Goal: Task Accomplishment & Management: Use online tool/utility

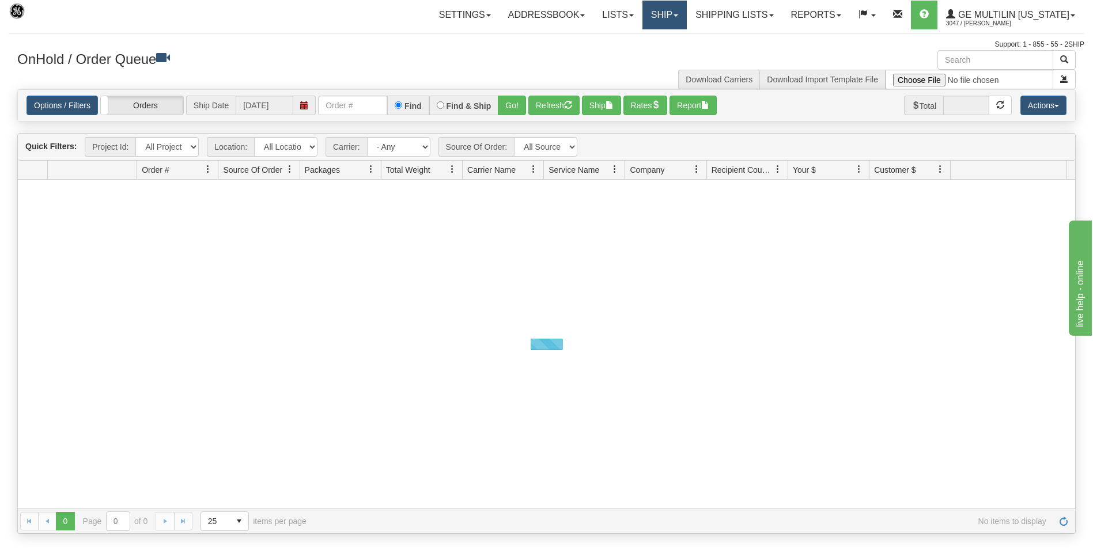
click at [677, 13] on link "Ship" at bounding box center [664, 15] width 44 height 29
click at [620, 37] on span "Ship Screen" at bounding box center [615, 40] width 44 height 9
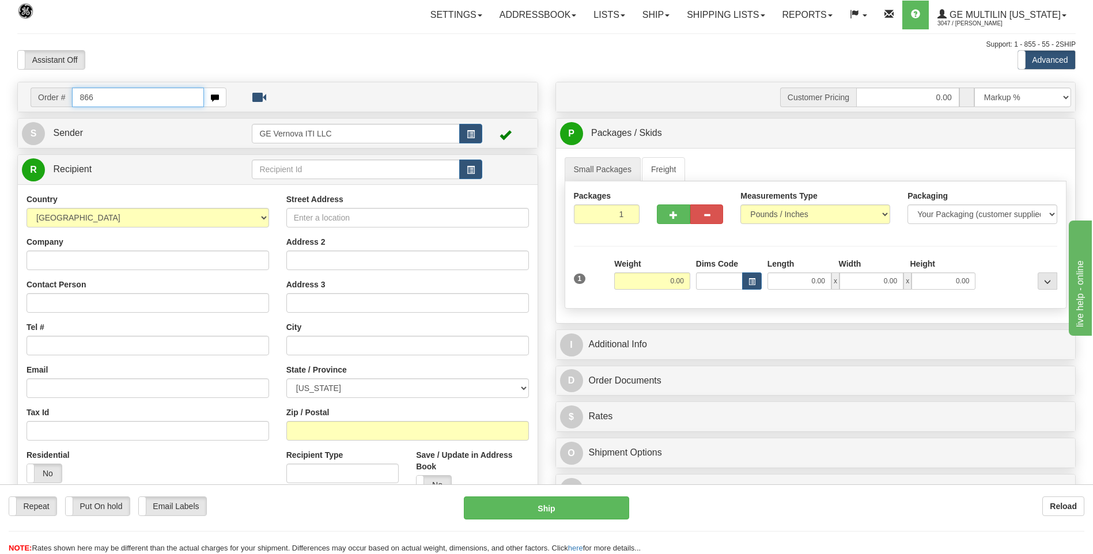
type input "866"
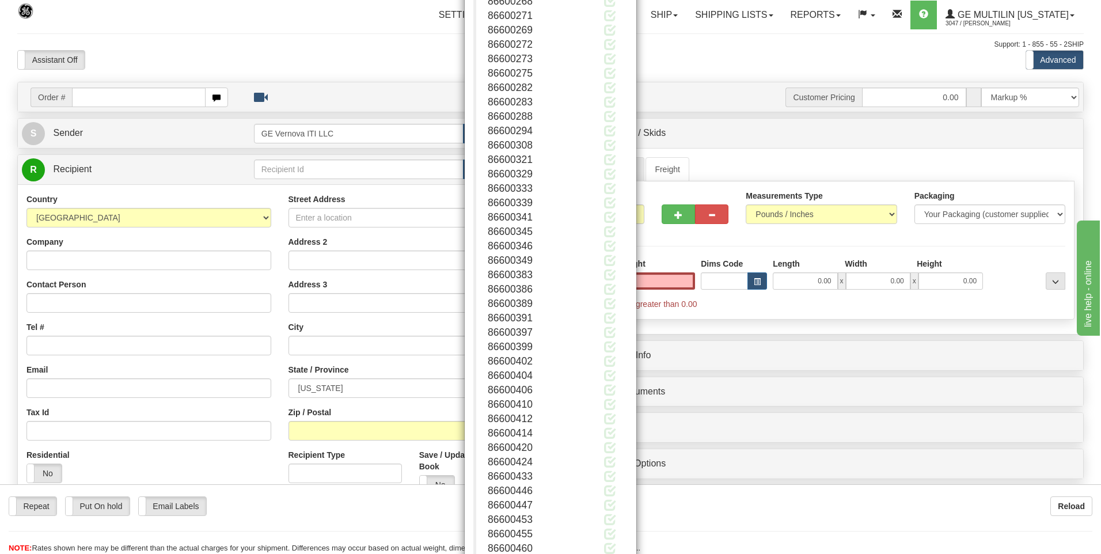
scroll to position [288, 0]
type input "0.00"
click at [610, 518] on button "Close" at bounding box center [610, 518] width 36 height 20
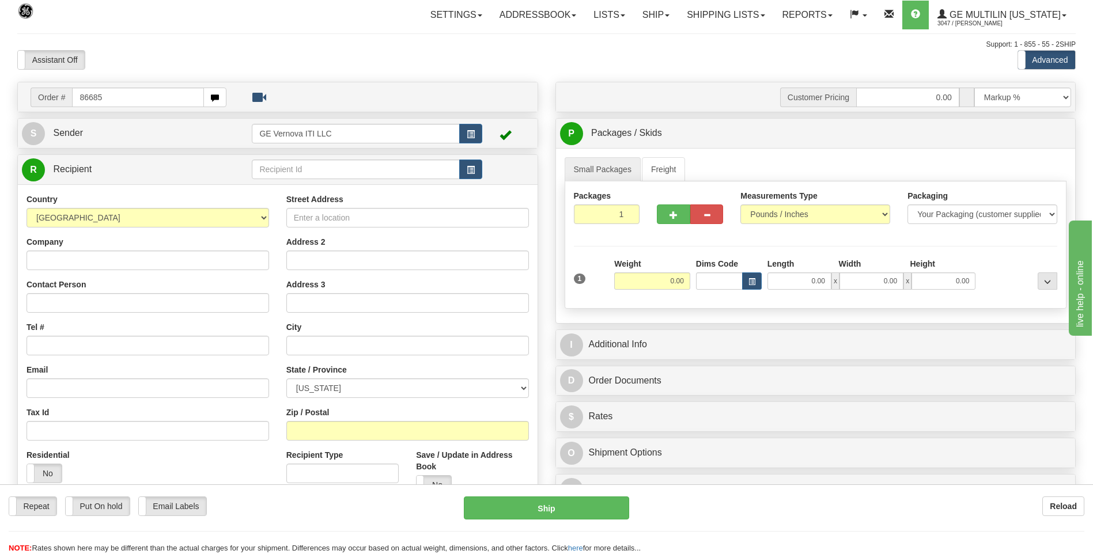
type input "86685"
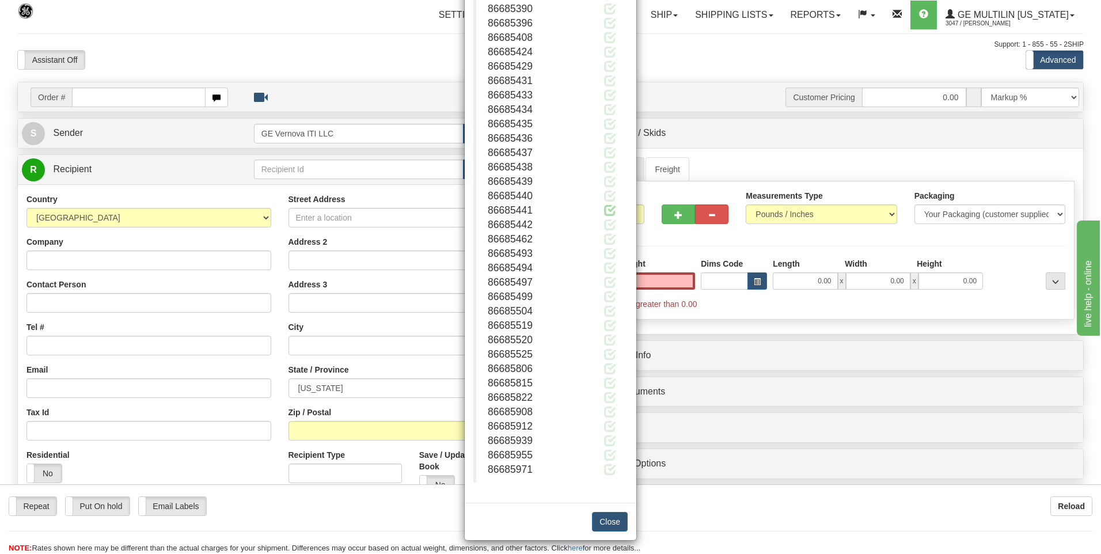
scroll to position [359, 0]
type input "0.00"
click at [602, 513] on button "Close" at bounding box center [610, 518] width 36 height 20
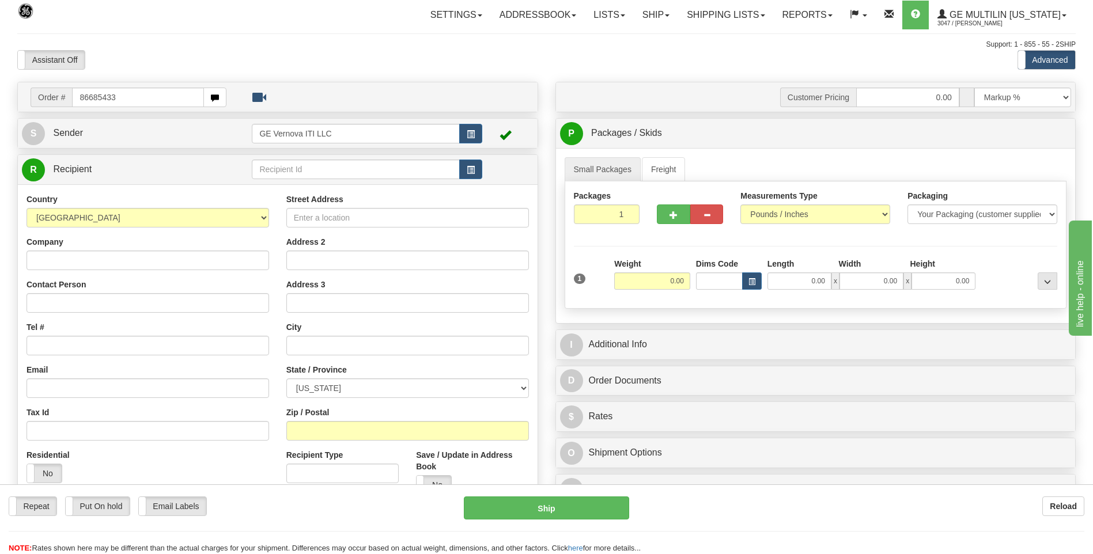
type input "86685433"
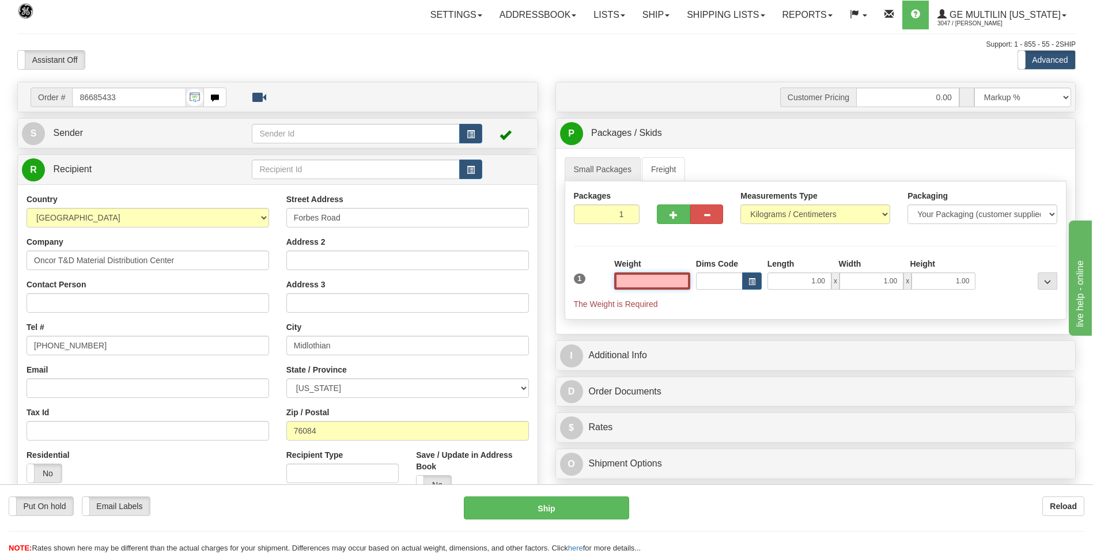
type input "0.00"
click at [758, 218] on select "Pounds / Inches Kilograms / Centimeters" at bounding box center [815, 215] width 150 height 20
select select "0"
click at [740, 205] on select "Pounds / Inches Kilograms / Centimeters" at bounding box center [815, 215] width 150 height 20
click at [683, 281] on input "0.00" at bounding box center [652, 280] width 76 height 17
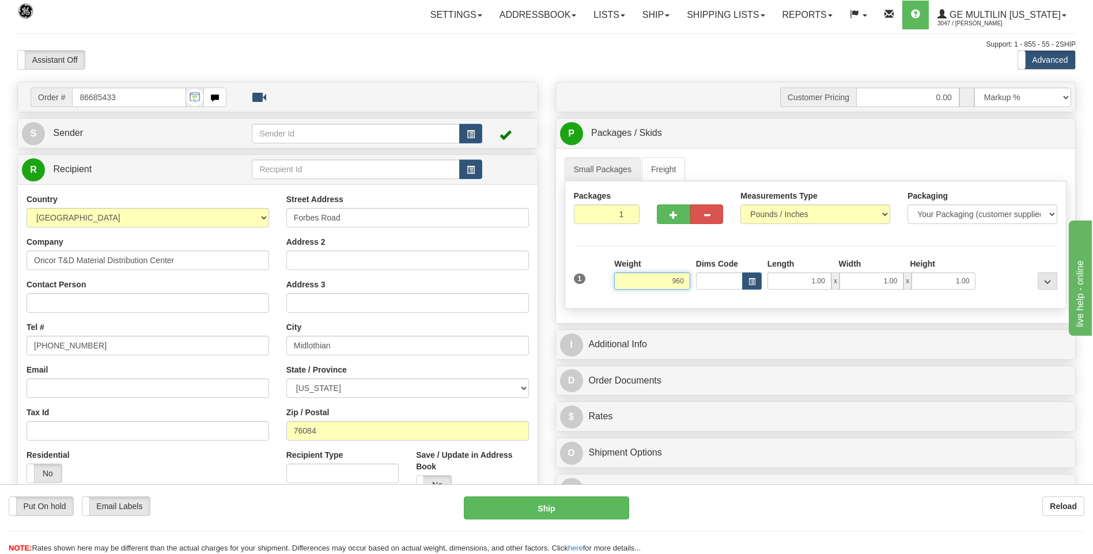
click button "Delete" at bounding box center [0, 0] width 0 height 0
type input "960.00"
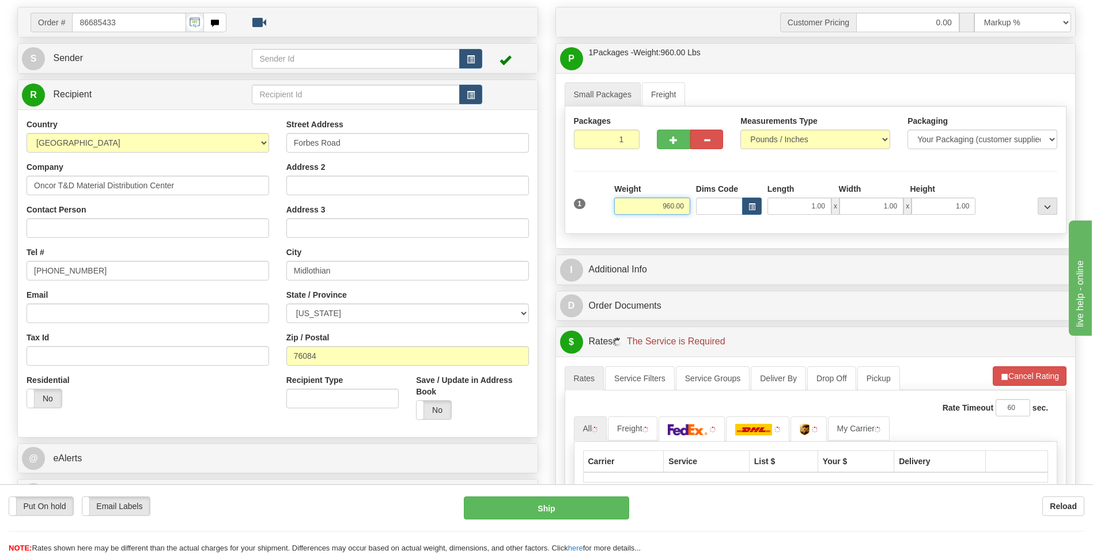
scroll to position [173, 0]
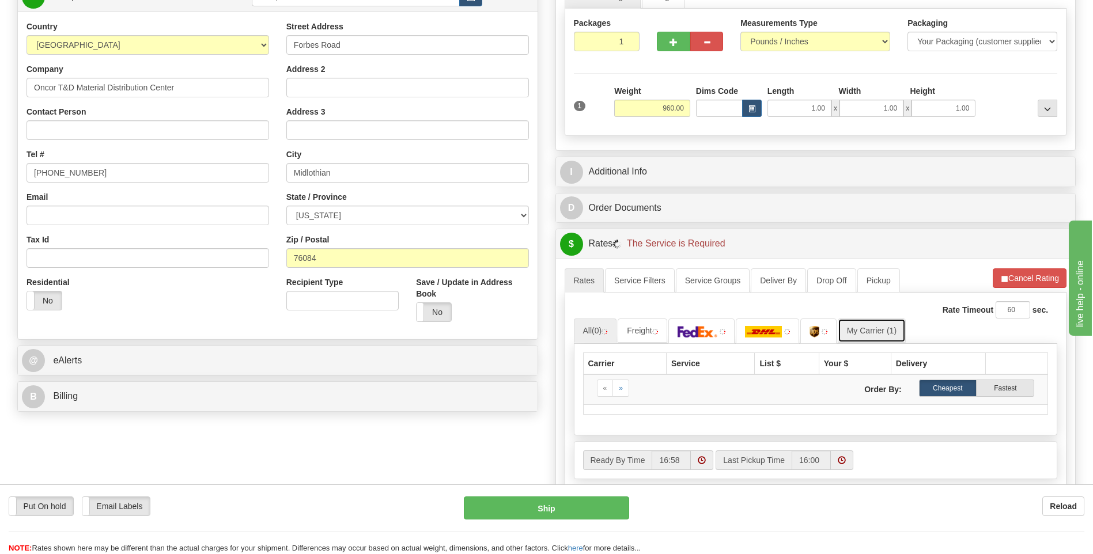
click at [903, 333] on link "My Carrier (1)" at bounding box center [872, 331] width 68 height 24
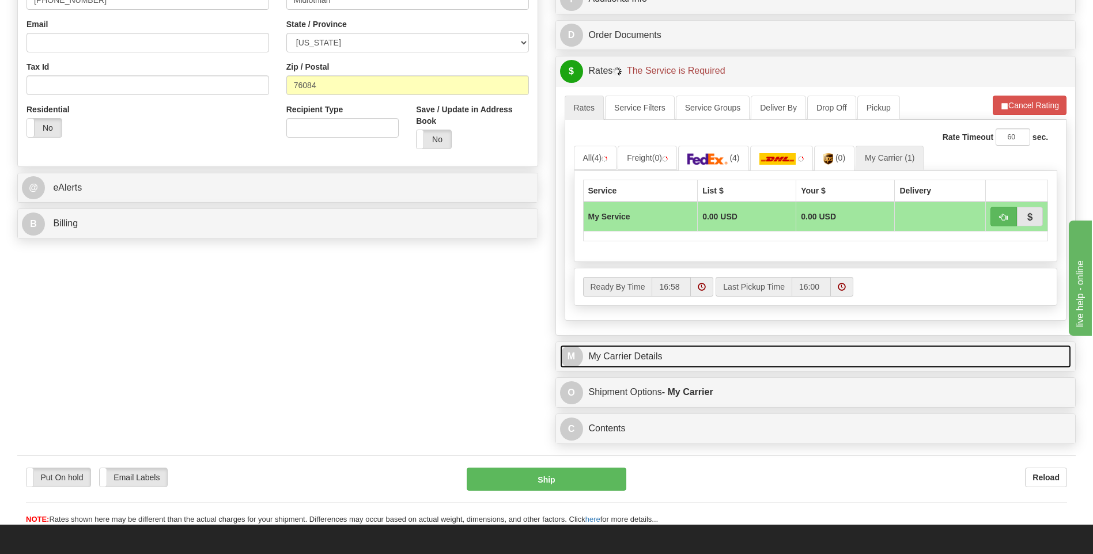
click at [674, 365] on link "M My Carrier Details" at bounding box center [816, 357] width 512 height 24
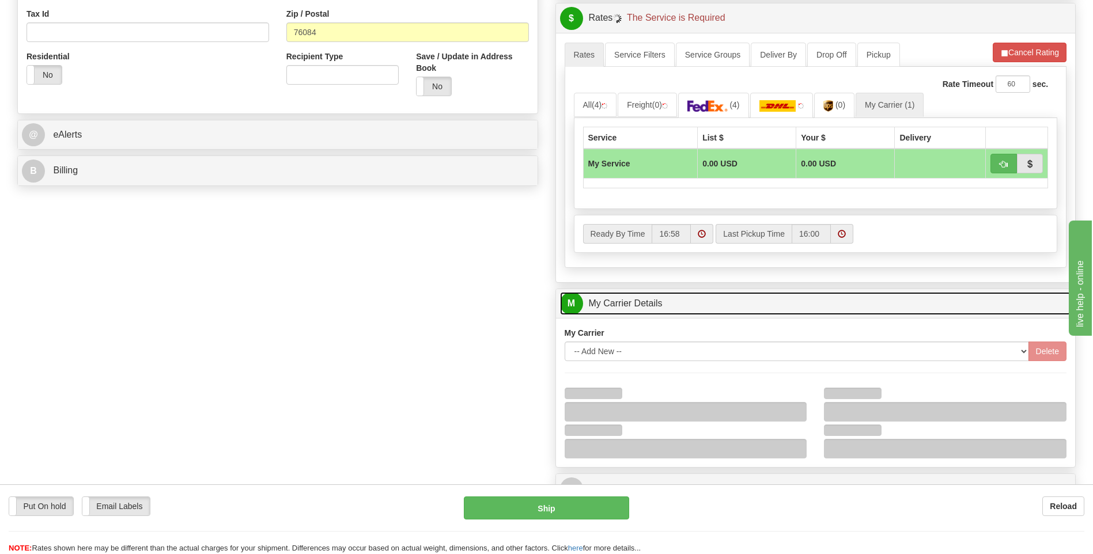
scroll to position [461, 0]
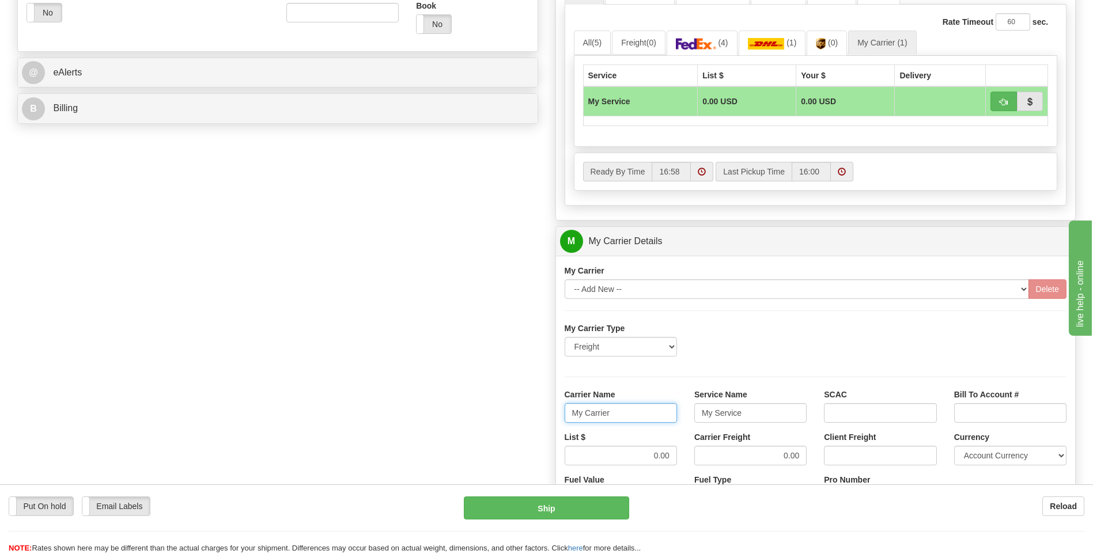
drag, startPoint x: 631, startPoint y: 403, endPoint x: 531, endPoint y: 419, distance: 102.0
click at [531, 419] on div "Order # 86685433 S Sender" at bounding box center [547, 177] width 1076 height 1112
type input "AVERI"
type input "LTL"
drag, startPoint x: 676, startPoint y: 464, endPoint x: 687, endPoint y: 464, distance: 10.4
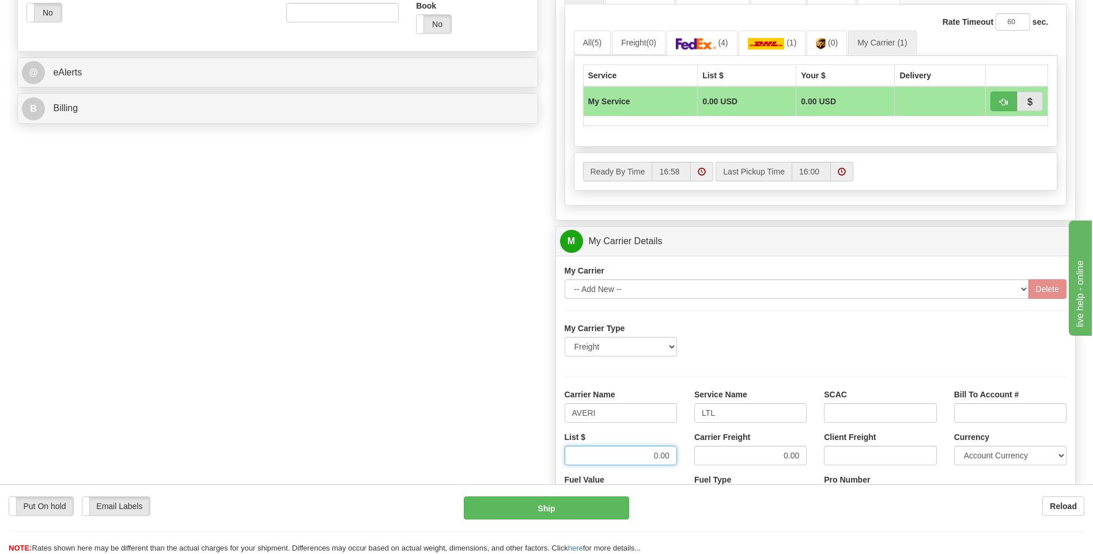
click at [687, 464] on div "List $ 0.00 Carrier Freight 0.00 Client Freight Currency Account Currency ARN A…" at bounding box center [816, 452] width 520 height 43
type input "360"
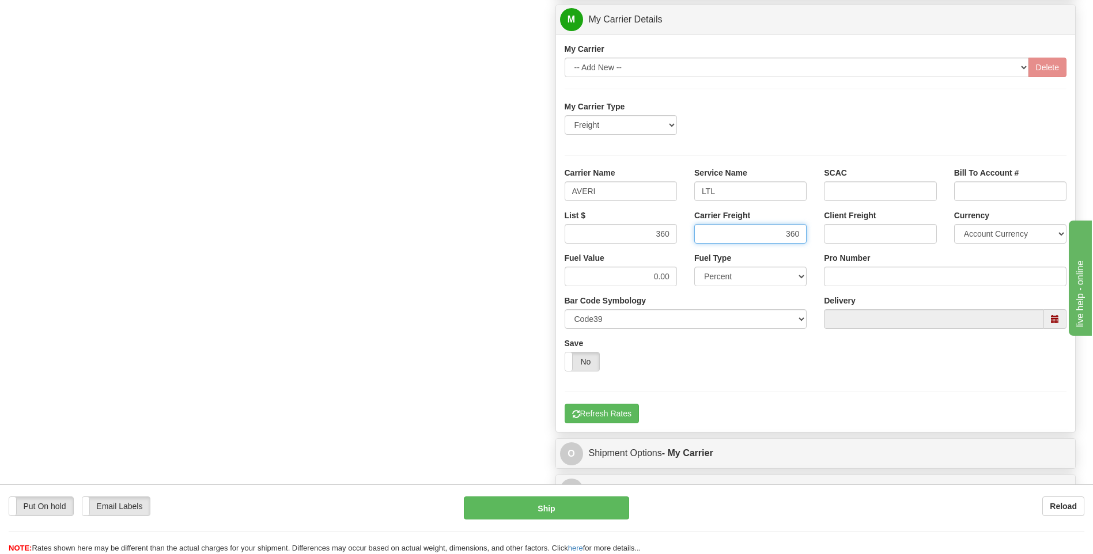
scroll to position [691, 0]
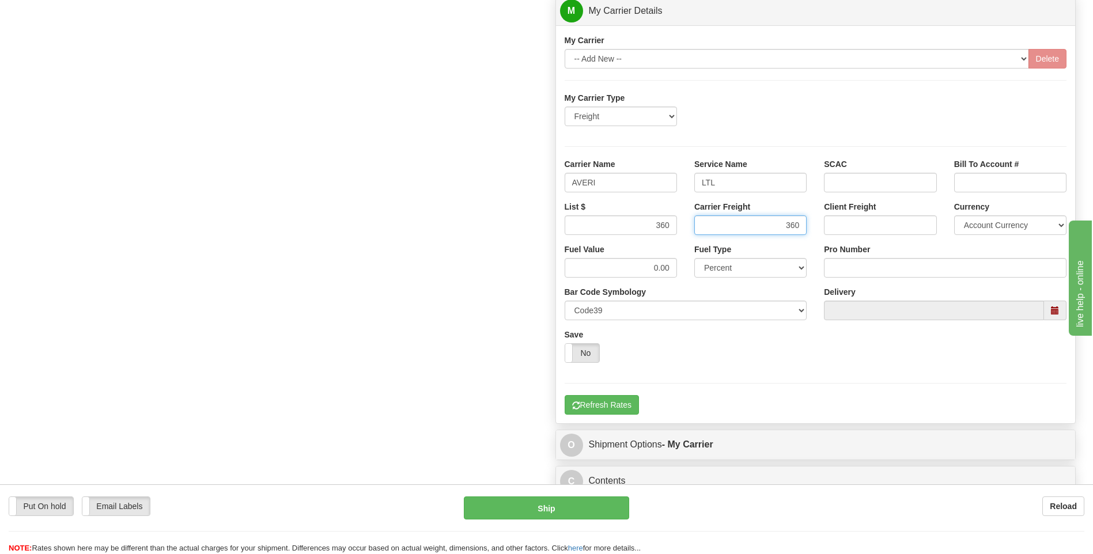
type input "360"
click at [877, 275] on input "Pro Number" at bounding box center [945, 268] width 243 height 20
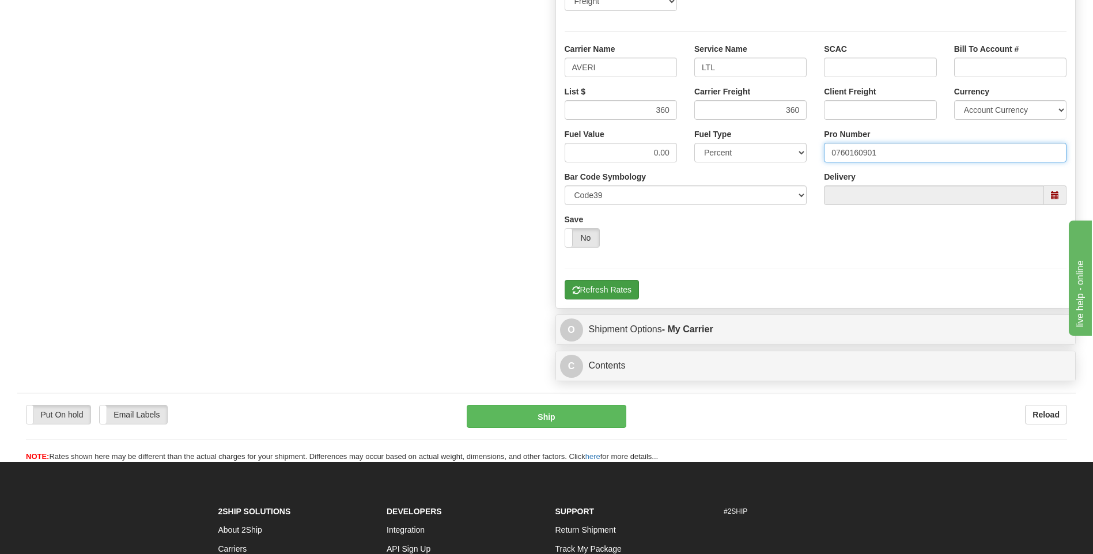
type input "0760160901"
click at [612, 288] on button "Refresh Rates" at bounding box center [602, 290] width 74 height 20
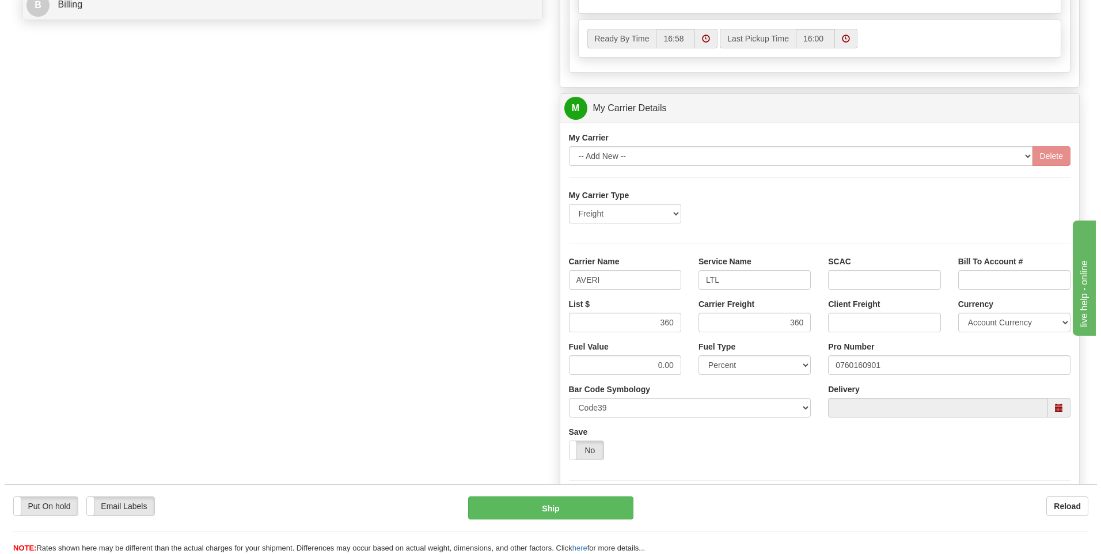
scroll to position [316, 0]
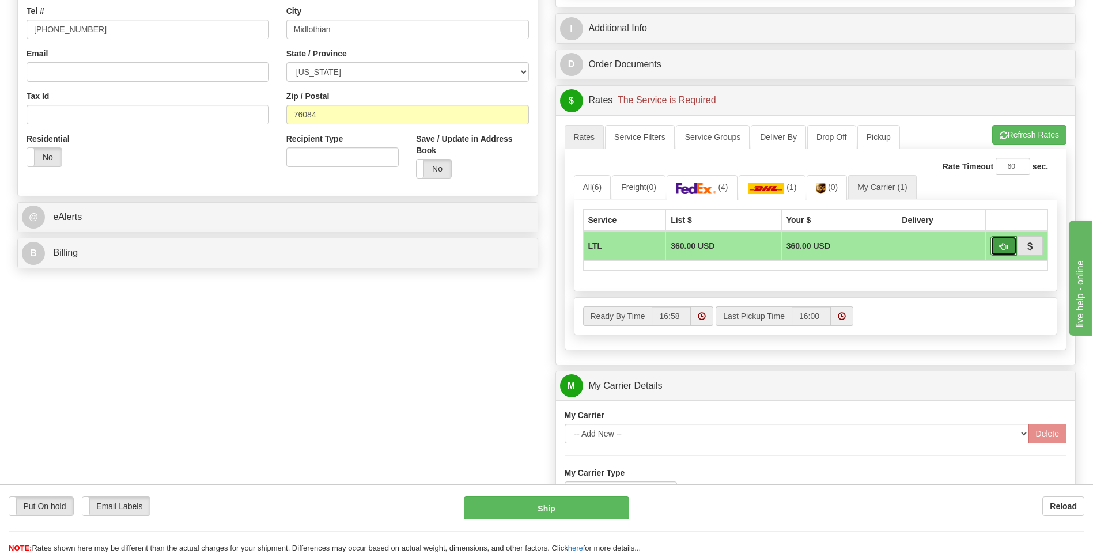
click at [996, 247] on button "button" at bounding box center [1003, 246] width 26 height 20
type input "00"
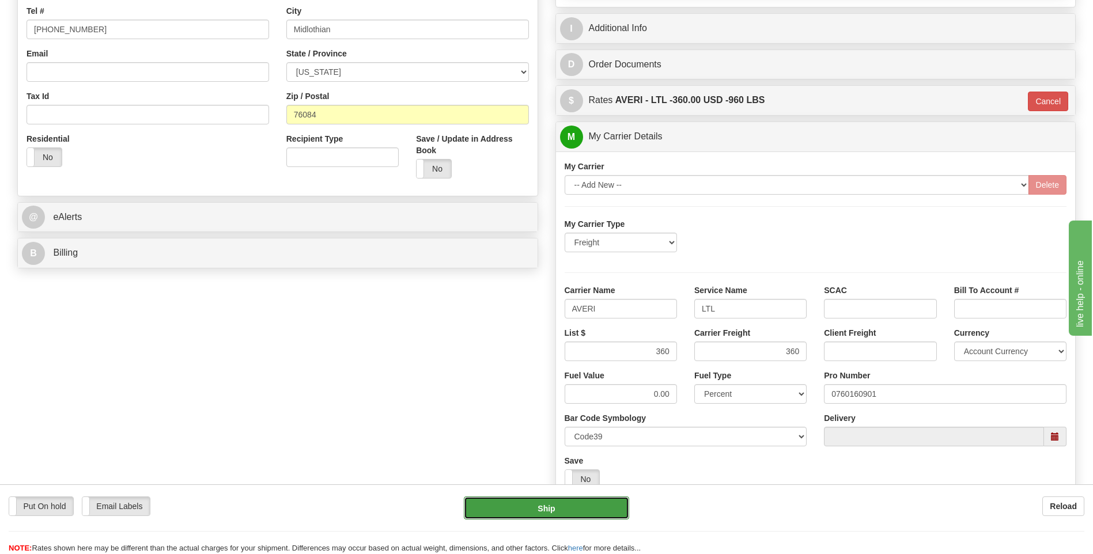
click at [573, 513] on button "Ship" at bounding box center [546, 508] width 165 height 23
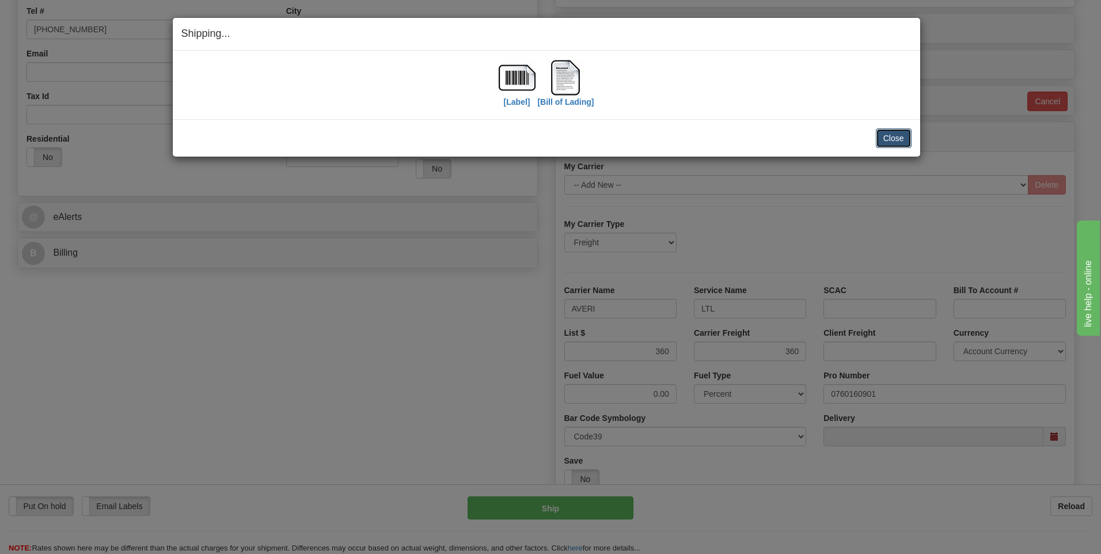
click at [887, 141] on button "Close" at bounding box center [894, 138] width 36 height 20
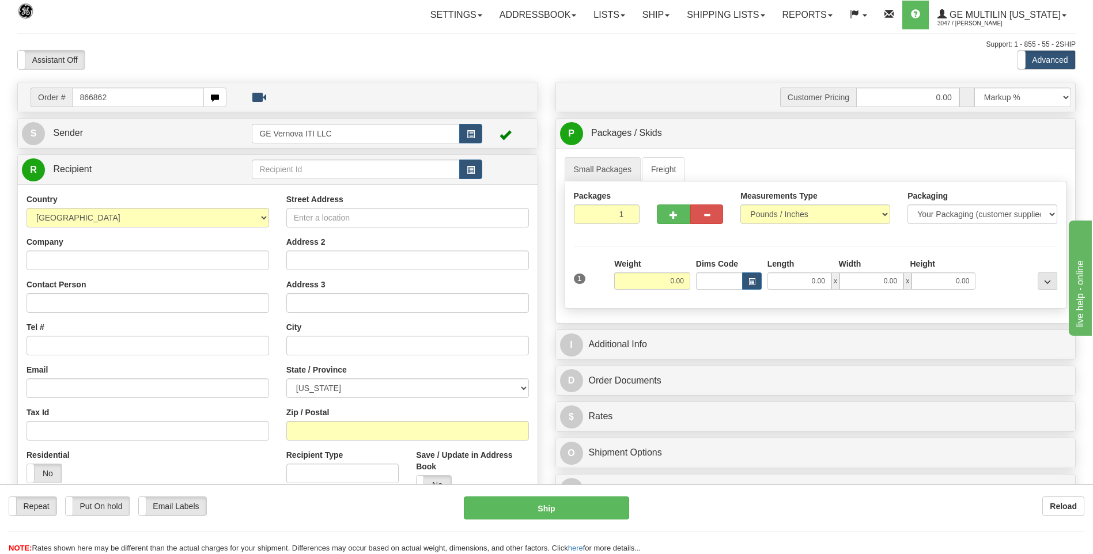
type input "866862"
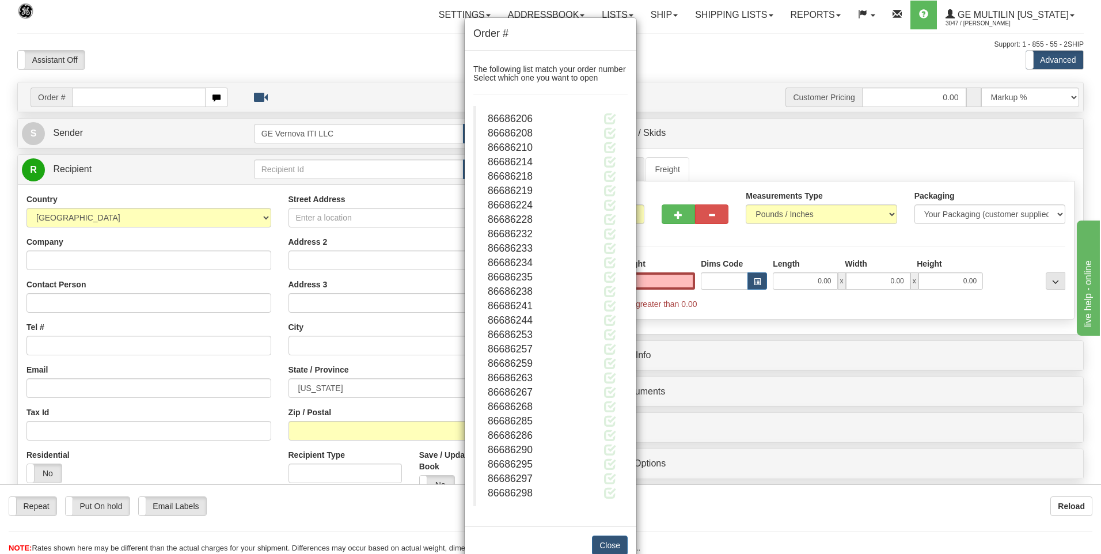
click button "Delete" at bounding box center [0, 0] width 0 height 0
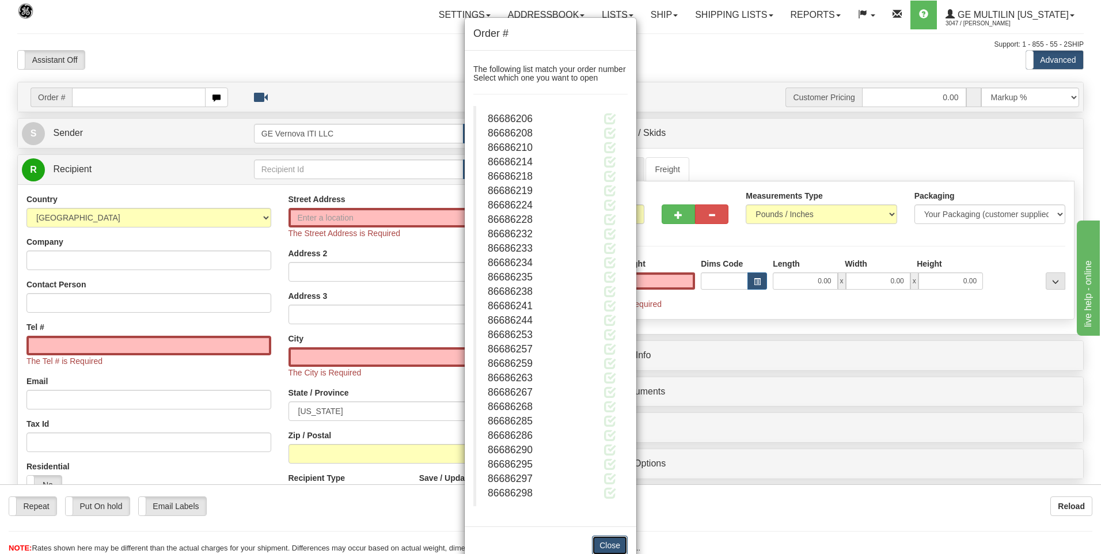
type input "0.00"
click at [607, 550] on button "Close" at bounding box center [610, 546] width 36 height 20
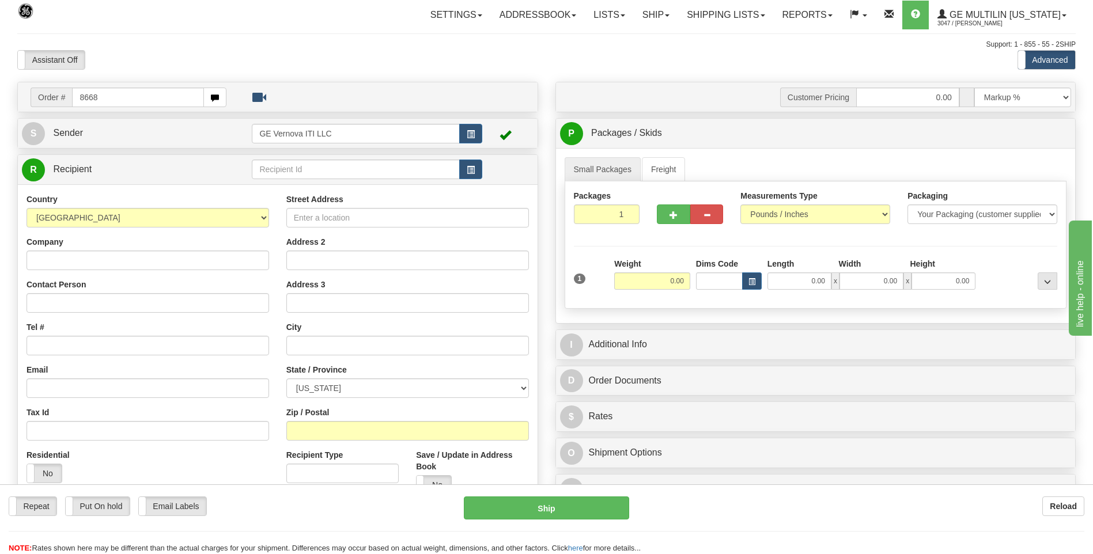
type input "8668"
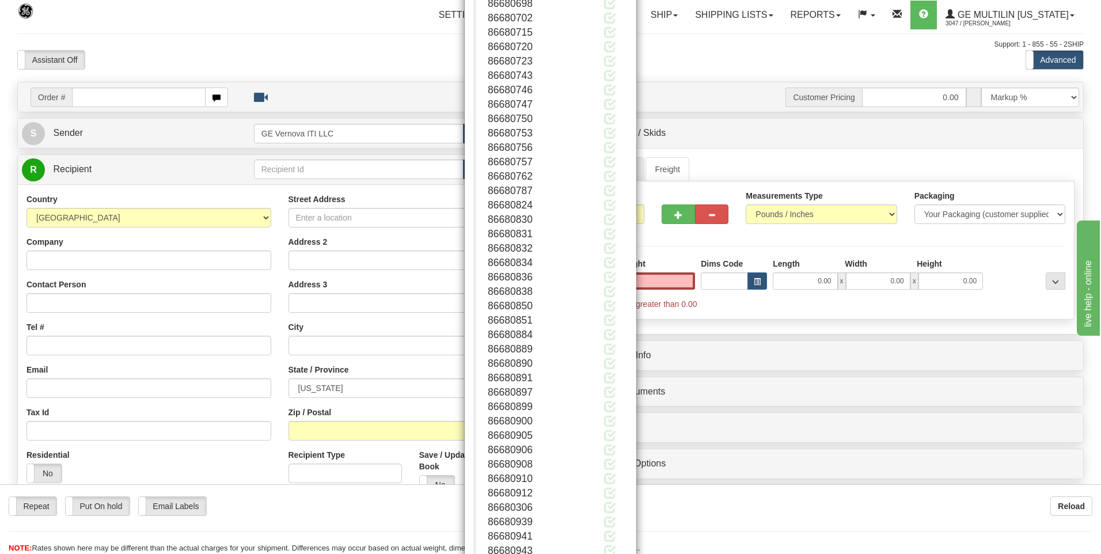
type input "0.00"
click at [605, 516] on button "Close" at bounding box center [610, 518] width 36 height 20
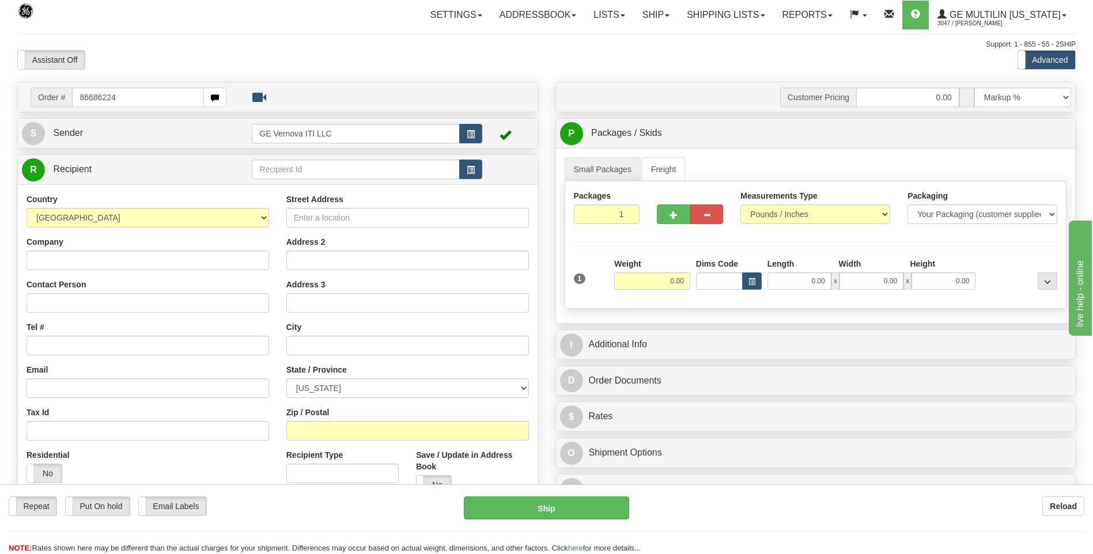
type input "86686224"
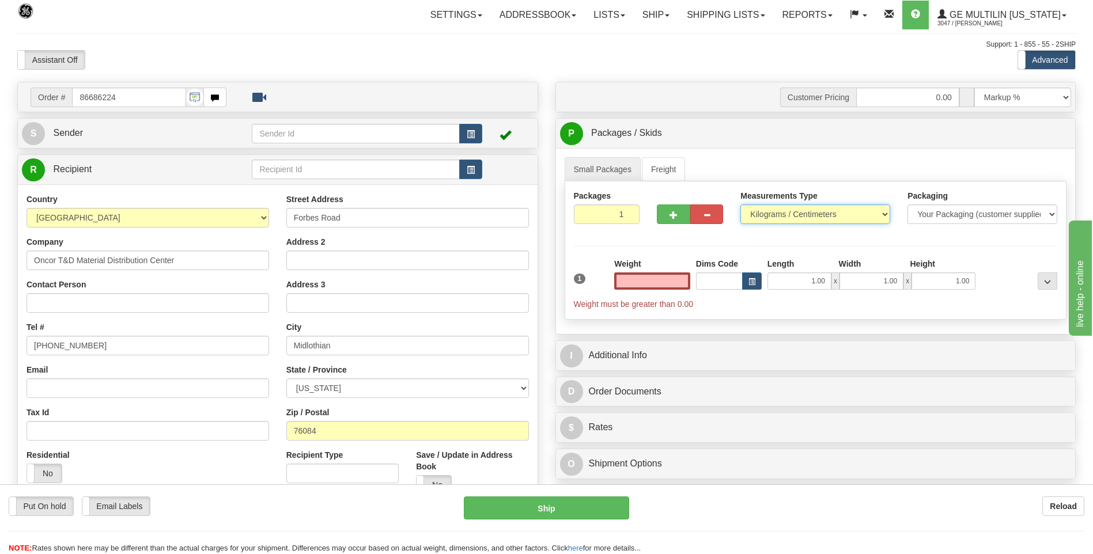
type input "0.00"
click at [789, 215] on select "Pounds / Inches Kilograms / Centimeters" at bounding box center [815, 215] width 150 height 20
select select "0"
click at [740, 205] on select "Pounds / Inches Kilograms / Centimeters" at bounding box center [815, 215] width 150 height 20
click at [685, 280] on input "0.00" at bounding box center [652, 280] width 76 height 17
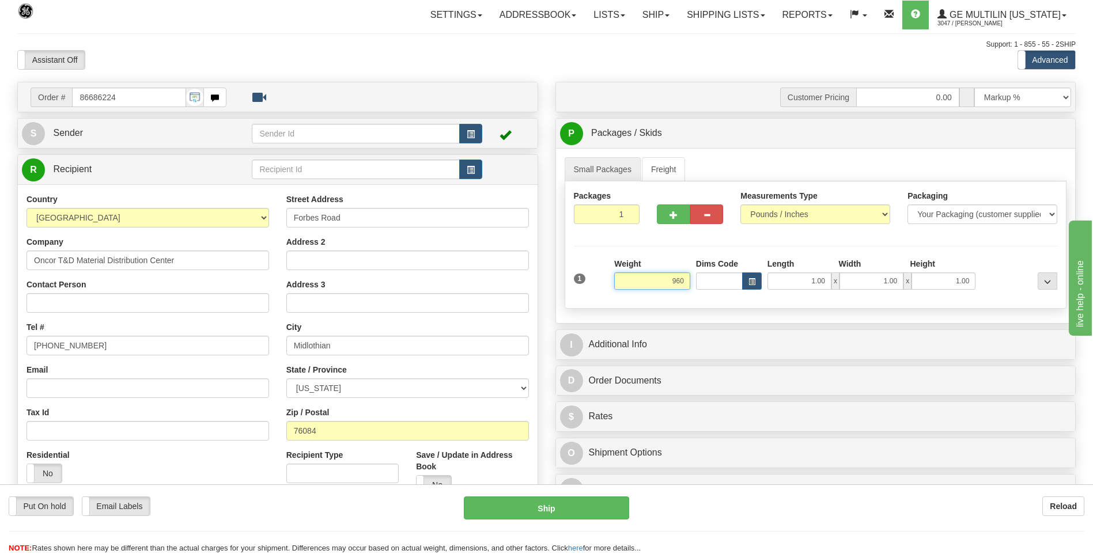
click button "Delete" at bounding box center [0, 0] width 0 height 0
type input "960.00"
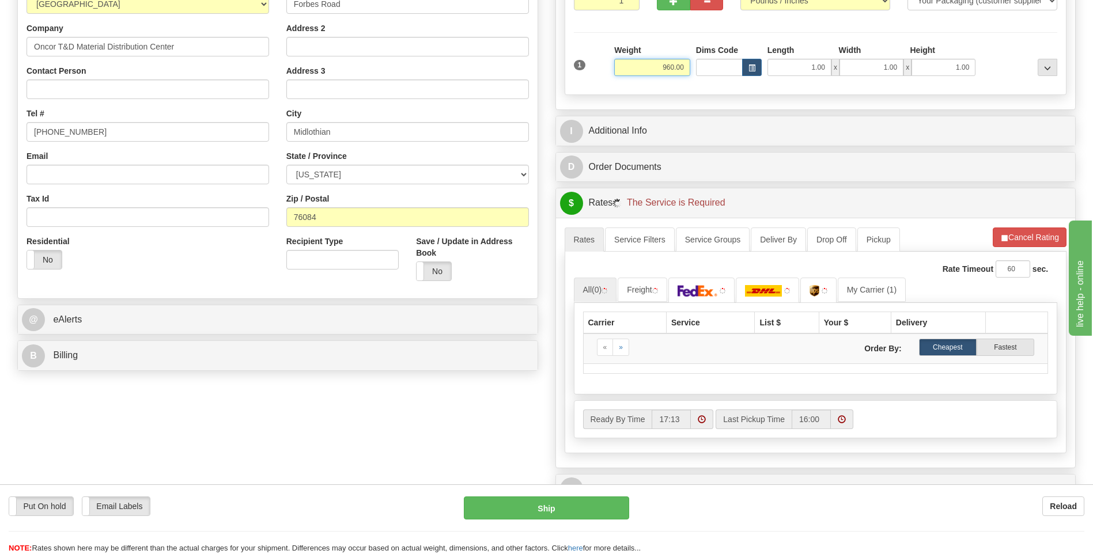
scroll to position [346, 0]
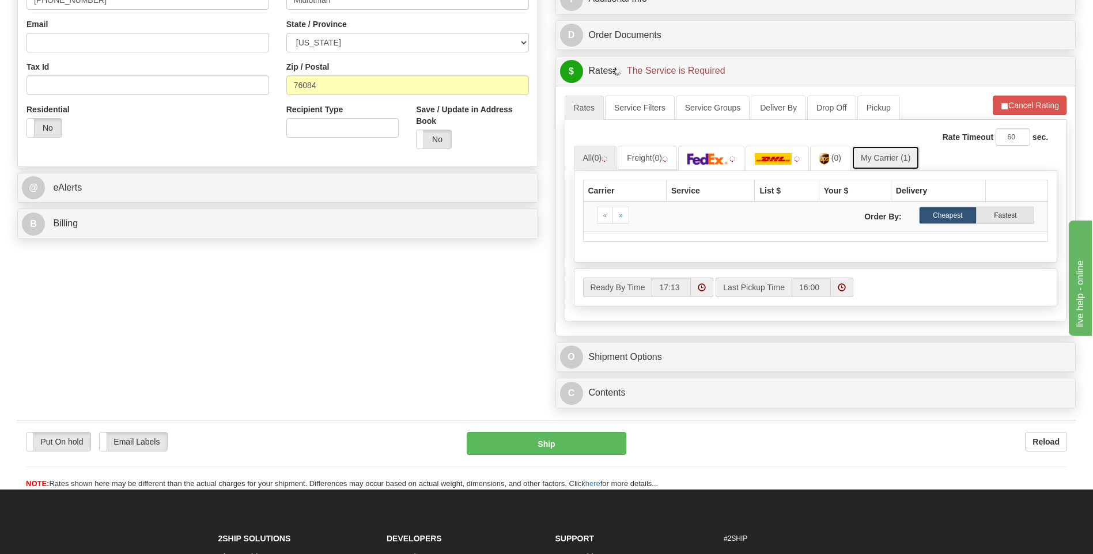
click at [864, 157] on link "My Carrier (1)" at bounding box center [885, 158] width 68 height 24
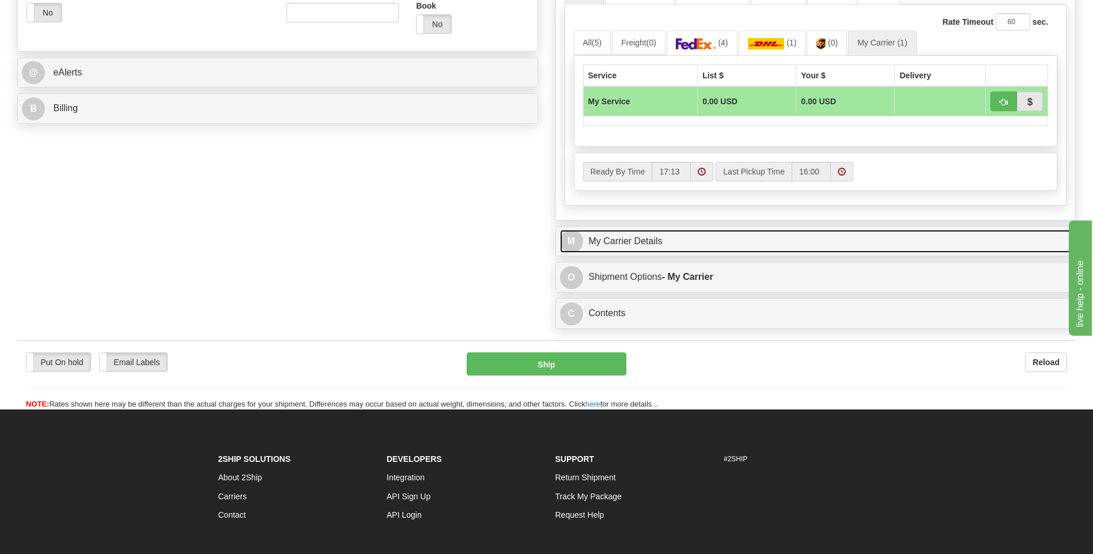
click at [685, 239] on link "M My Carrier Details" at bounding box center [816, 242] width 512 height 24
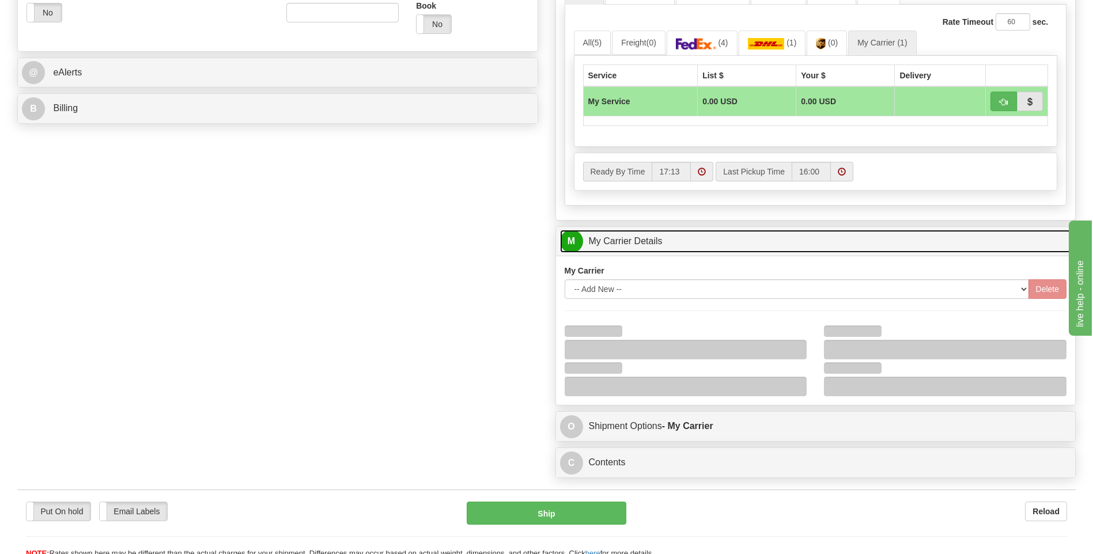
scroll to position [576, 0]
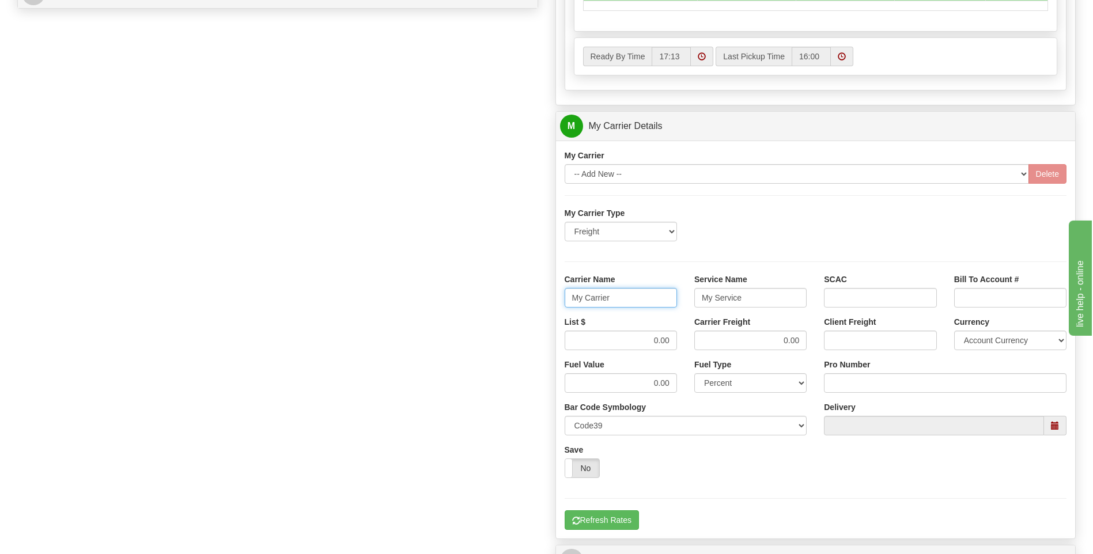
drag, startPoint x: 622, startPoint y: 297, endPoint x: 497, endPoint y: 293, distance: 125.1
click at [497, 293] on div "Order # 86686224 S Sender" at bounding box center [547, 62] width 1076 height 1112
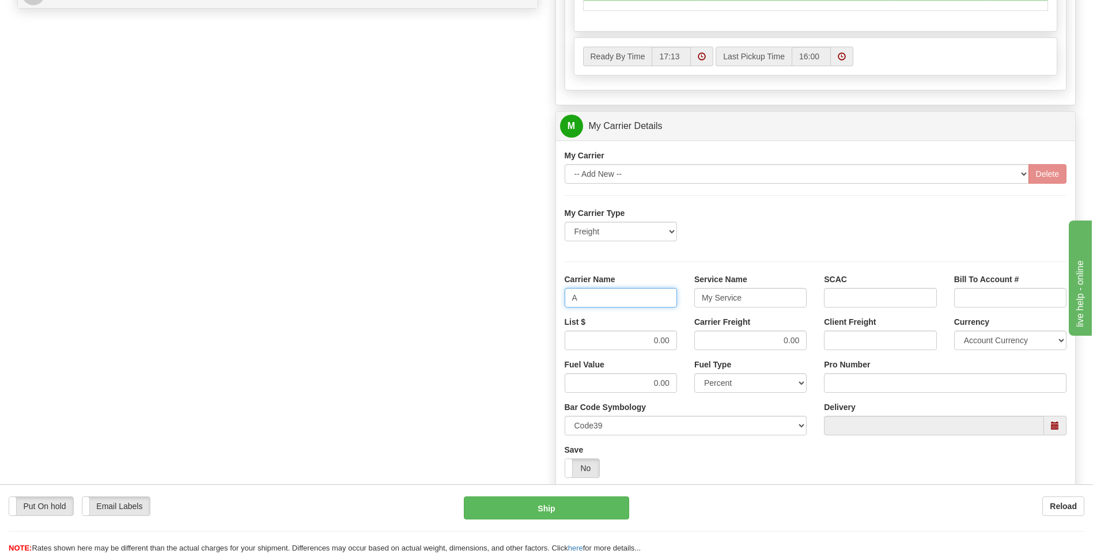
type input "AVERI"
type input "0760160901"
click at [702, 301] on input "My Service" at bounding box center [750, 298] width 112 height 20
drag, startPoint x: 771, startPoint y: 304, endPoint x: 649, endPoint y: 308, distance: 122.2
click at [649, 308] on div "Carrier Name AVERI Service Name LMy Service SCAC Bill To Account #" at bounding box center [816, 295] width 520 height 43
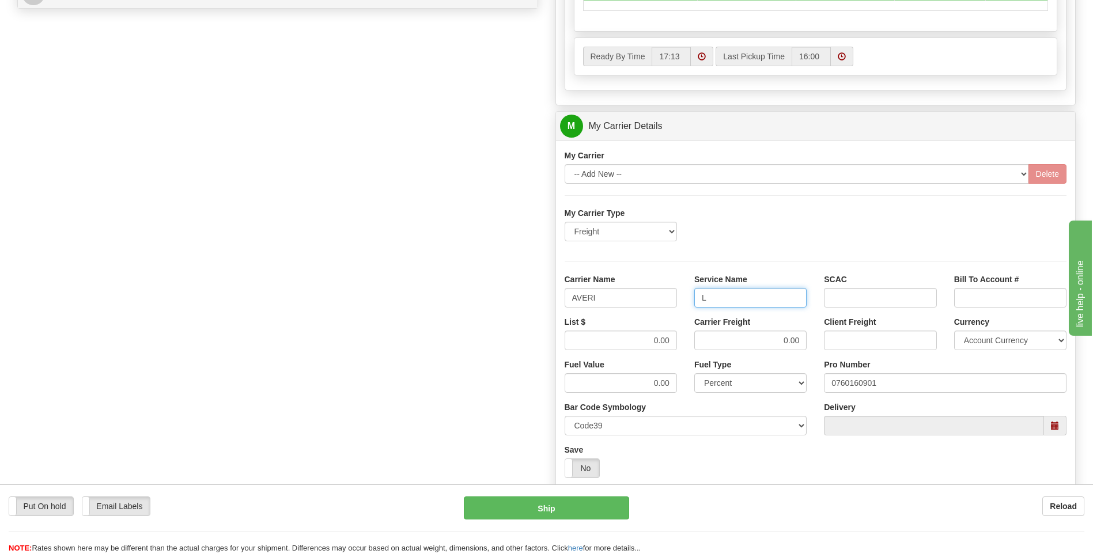
type input "LTL"
drag, startPoint x: 672, startPoint y: 339, endPoint x: 608, endPoint y: 342, distance: 64.6
click at [608, 342] on input "0.00" at bounding box center [621, 341] width 112 height 20
type input "360"
drag, startPoint x: 741, startPoint y: 332, endPoint x: 833, endPoint y: 350, distance: 93.2
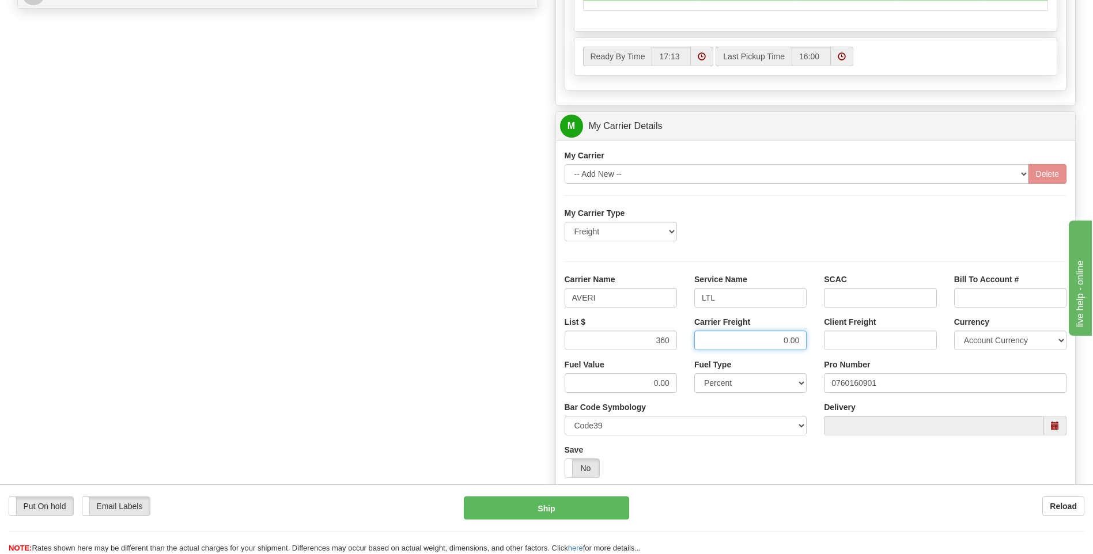
click at [833, 350] on div "List $ 360 Carrier Freight 0.00 Client Freight Currency Account Currency ARN AW…" at bounding box center [816, 337] width 520 height 43
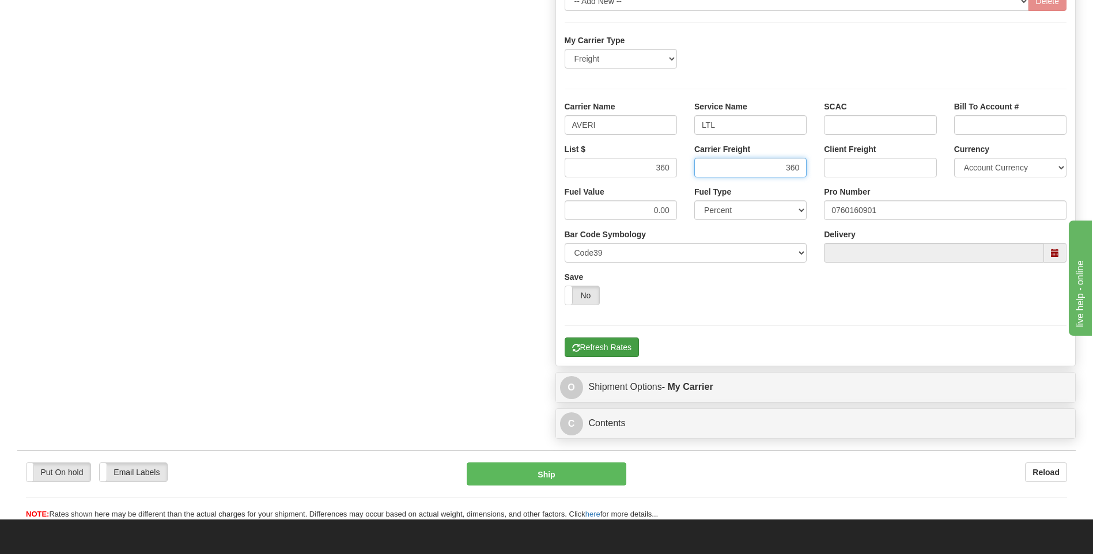
type input "360"
click at [620, 347] on button "Refresh Rates" at bounding box center [602, 348] width 74 height 20
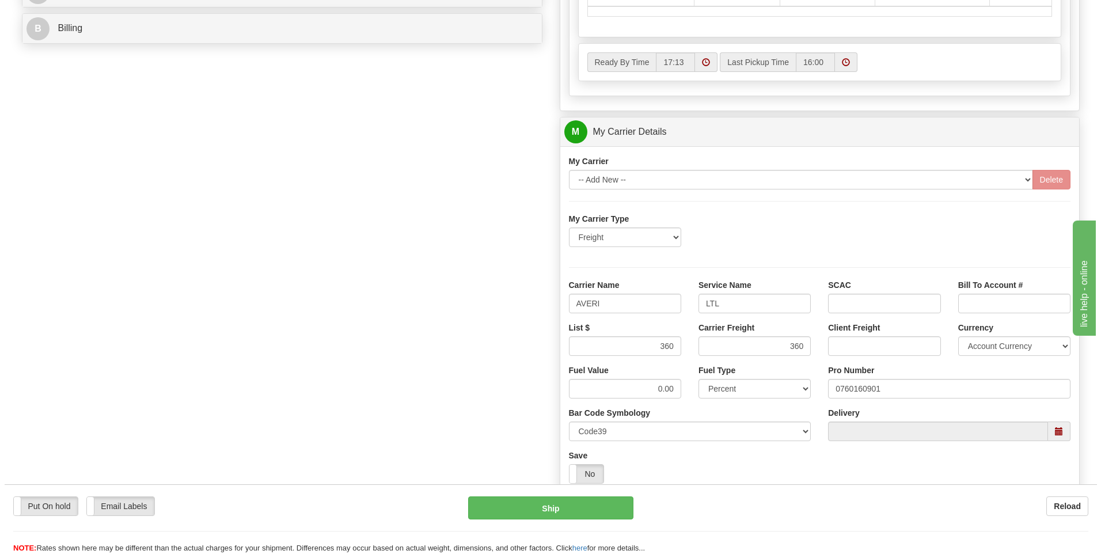
scroll to position [316, 0]
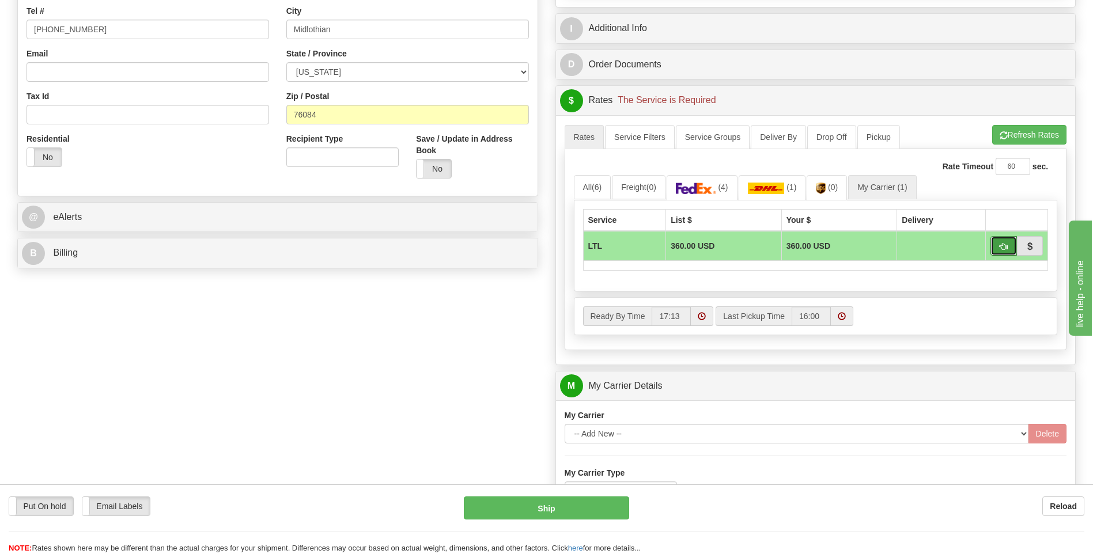
click at [996, 248] on button "button" at bounding box center [1003, 246] width 26 height 20
type input "00"
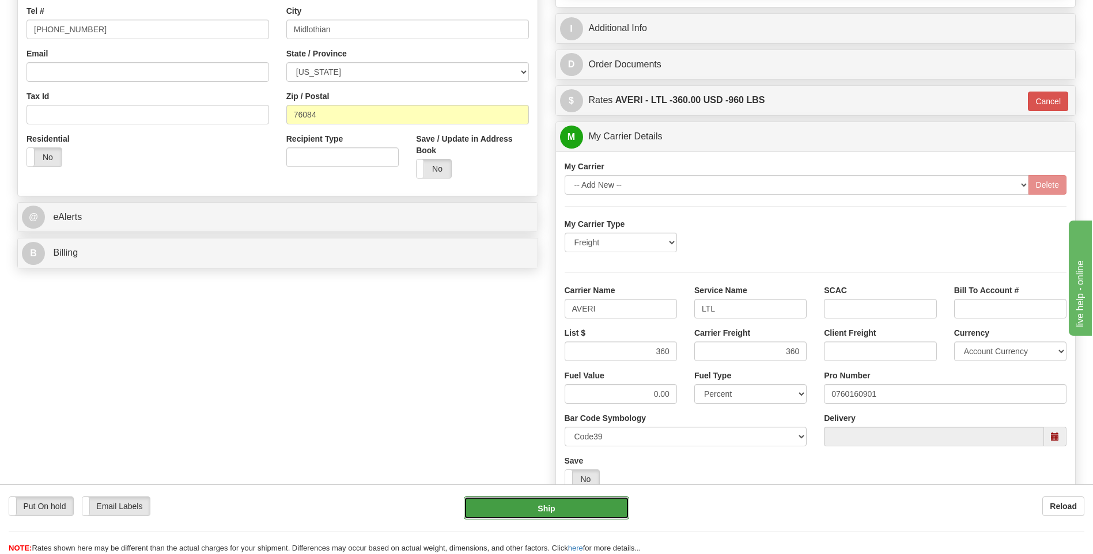
click at [540, 513] on button "Ship" at bounding box center [546, 508] width 165 height 23
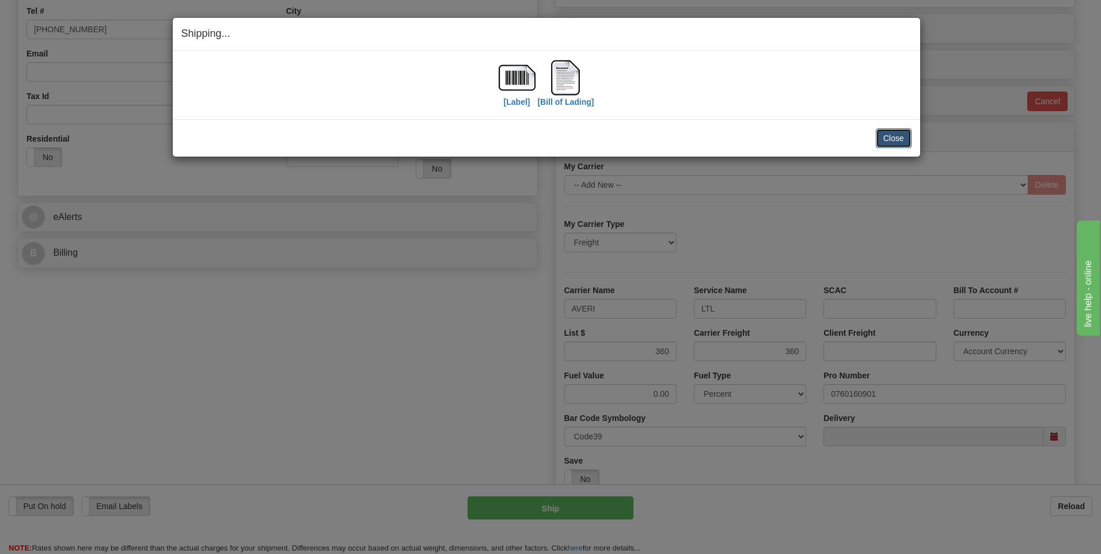
click at [893, 145] on button "Close" at bounding box center [894, 138] width 36 height 20
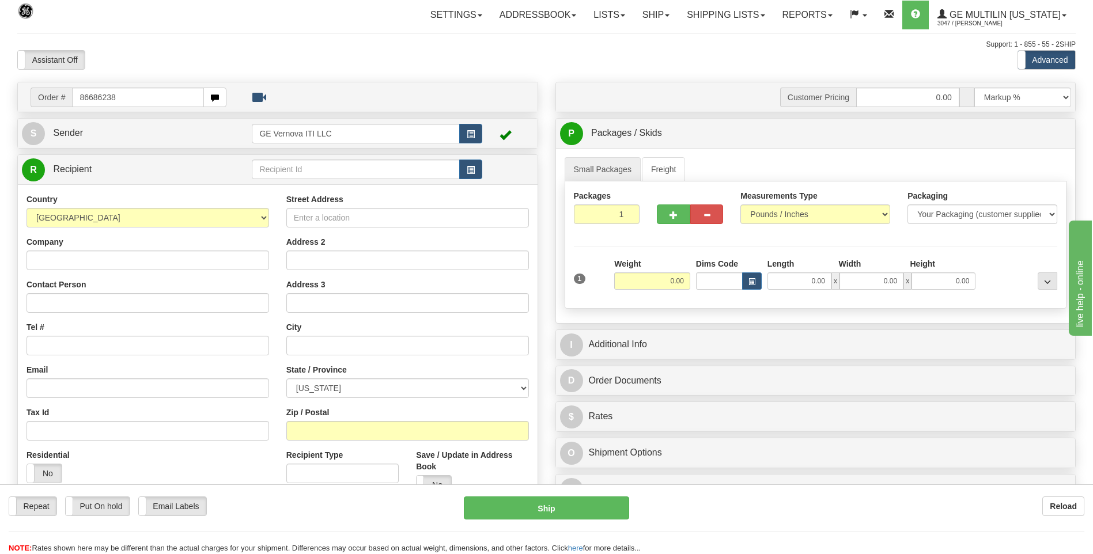
type input "86686238"
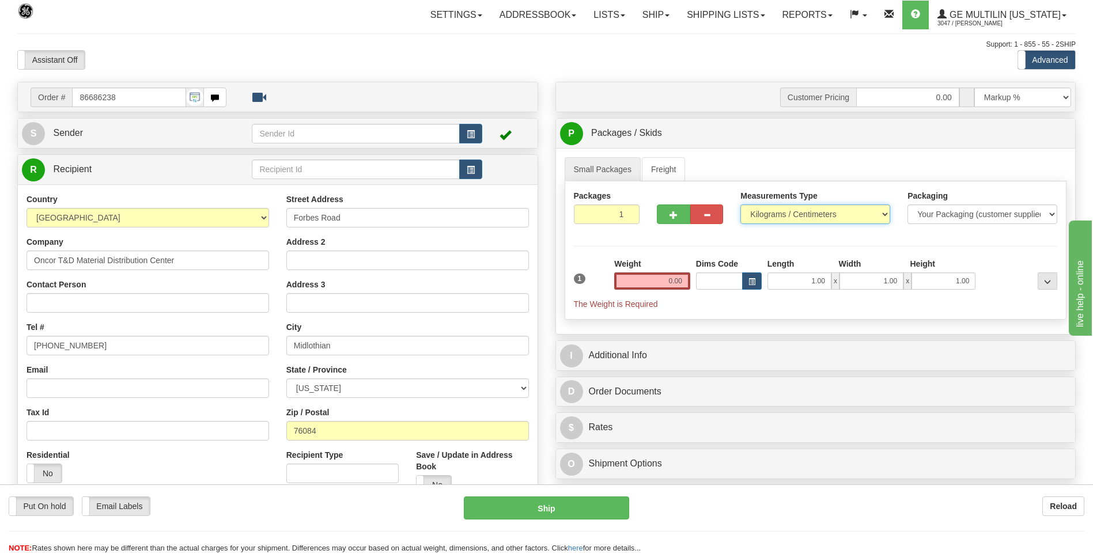
drag, startPoint x: 787, startPoint y: 205, endPoint x: 782, endPoint y: 219, distance: 14.8
click at [787, 205] on select "Pounds / Inches Kilograms / Centimeters" at bounding box center [815, 215] width 150 height 20
select select "0"
click at [740, 205] on select "Pounds / Inches Kilograms / Centimeters" at bounding box center [815, 215] width 150 height 20
drag, startPoint x: 668, startPoint y: 279, endPoint x: 604, endPoint y: 279, distance: 63.9
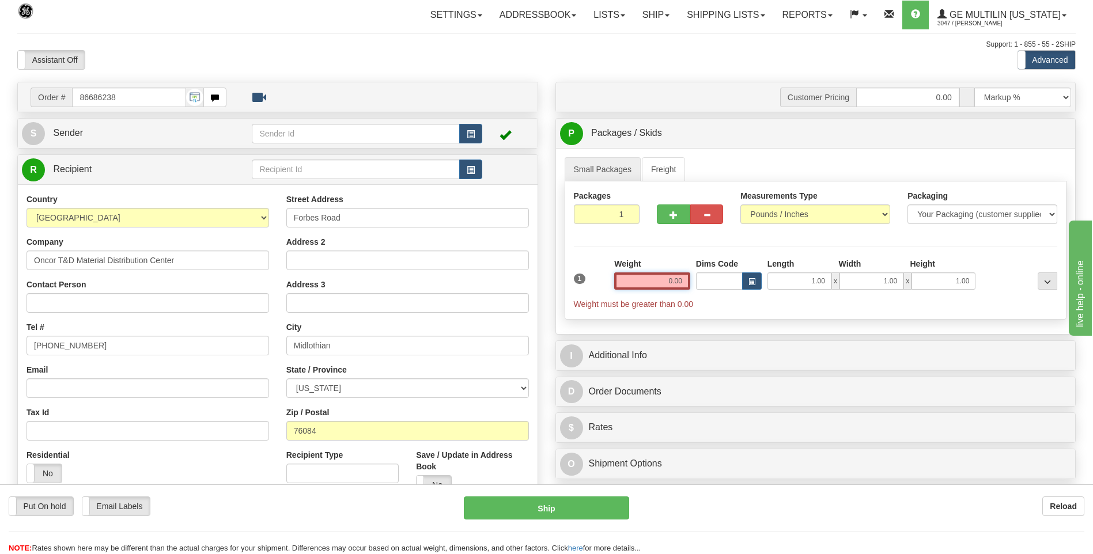
click at [604, 279] on div "1 Weight 0.00 Dims Code 1.00" at bounding box center [816, 284] width 490 height 52
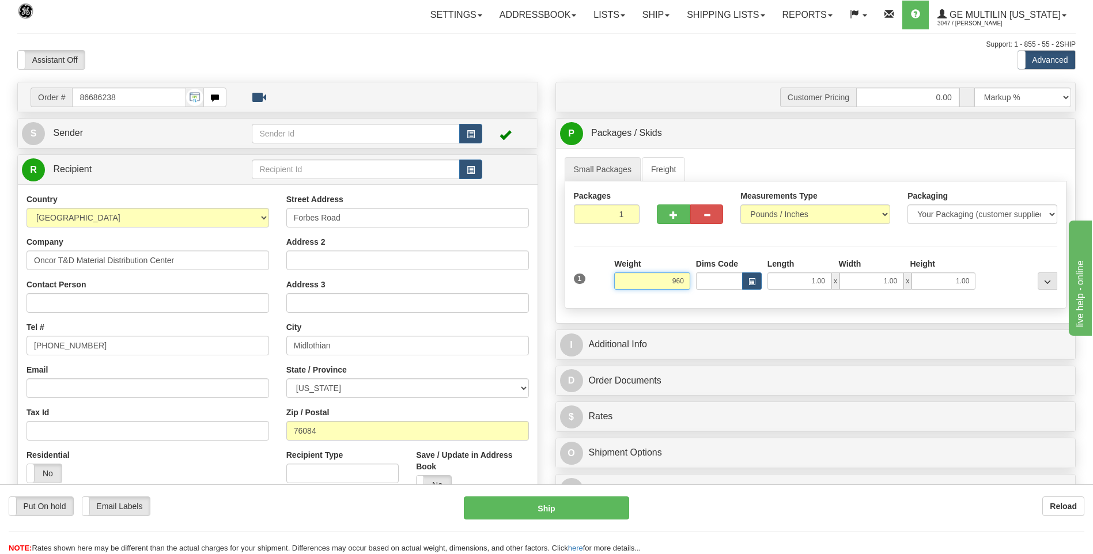
click button "Delete" at bounding box center [0, 0] width 0 height 0
type input "960.00"
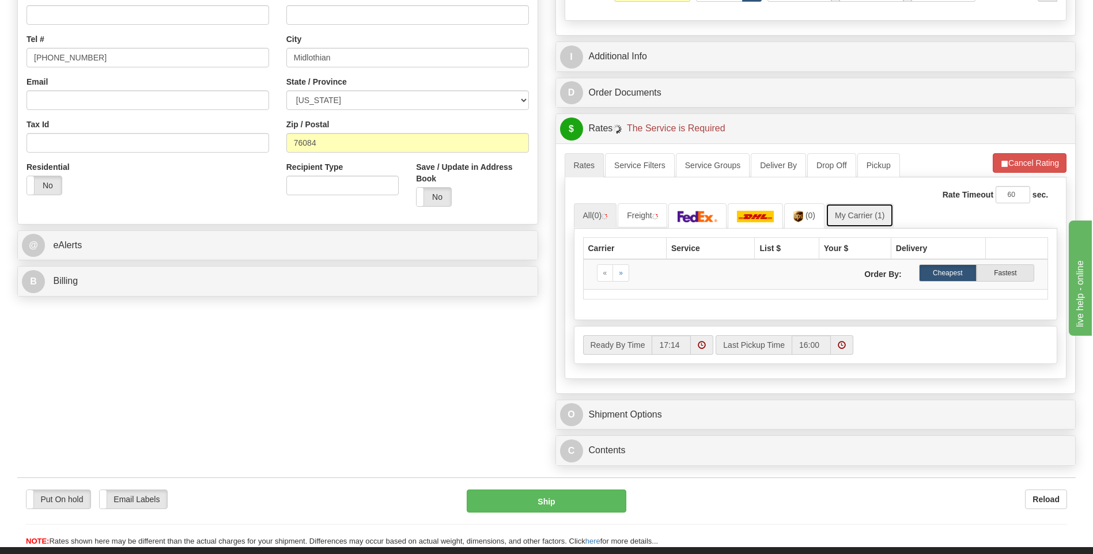
click at [858, 207] on link "My Carrier (1)" at bounding box center [860, 215] width 68 height 24
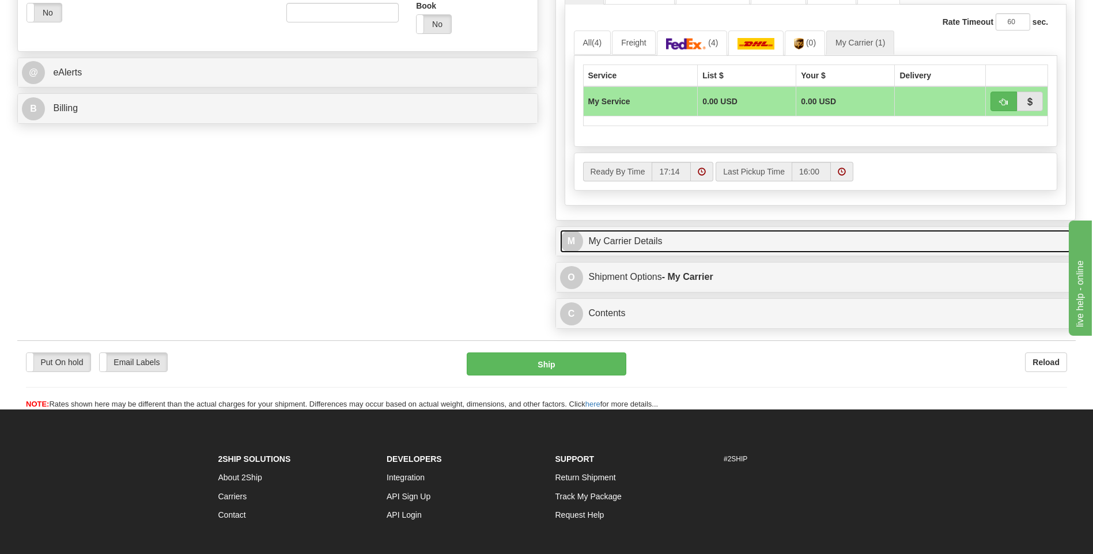
click at [727, 236] on link "M My Carrier Details" at bounding box center [816, 242] width 512 height 24
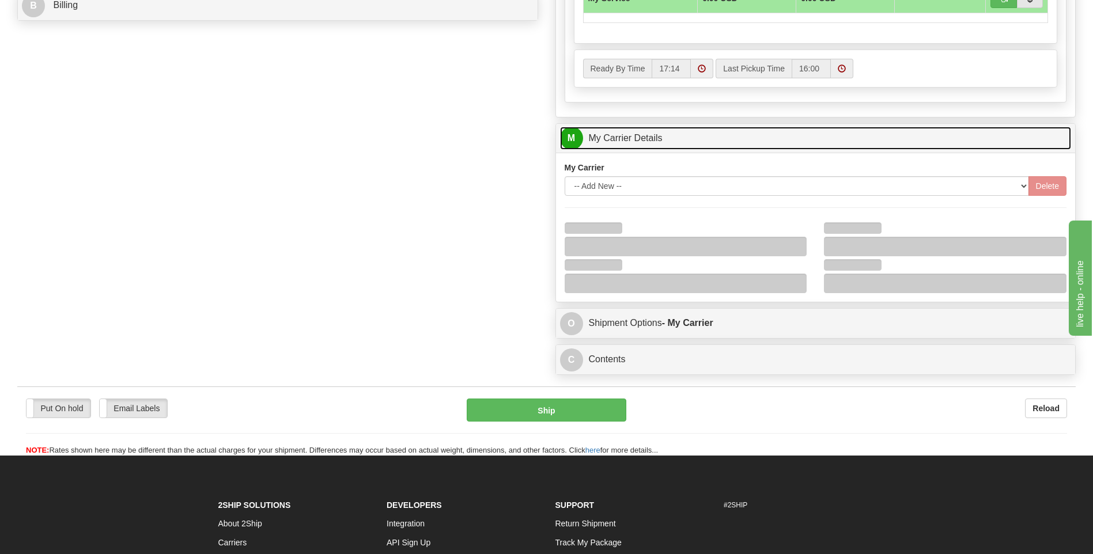
scroll to position [634, 0]
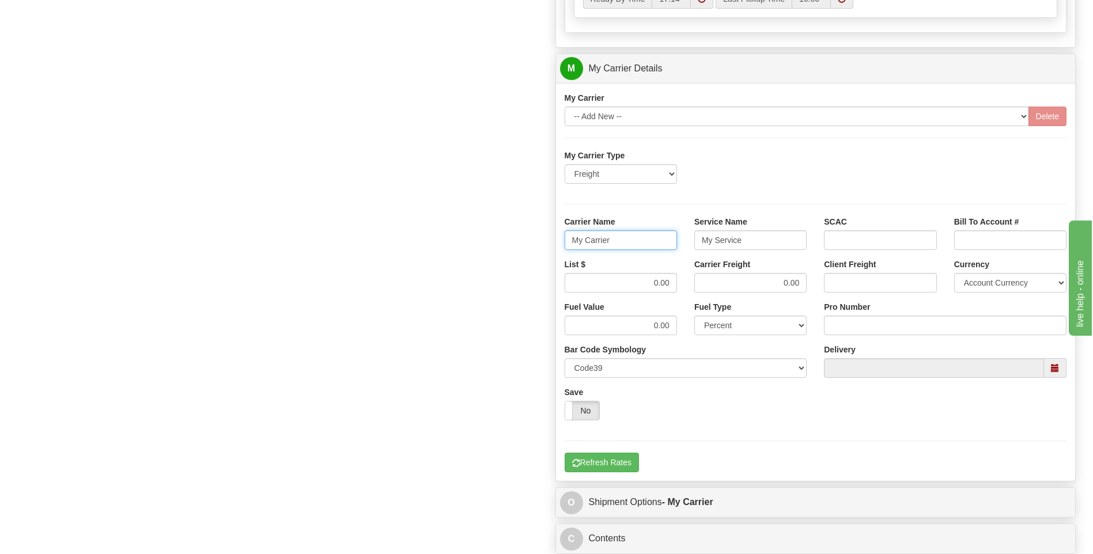
drag, startPoint x: 623, startPoint y: 243, endPoint x: 510, endPoint y: 239, distance: 113.5
click at [510, 240] on div "Order # 86686238 S Sender" at bounding box center [547, 4] width 1076 height 1112
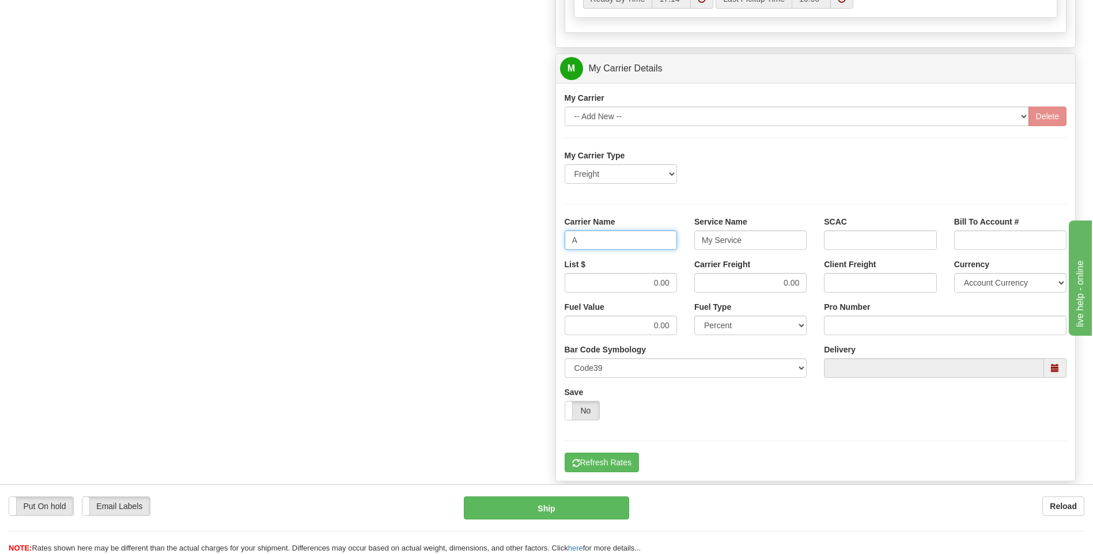
type input "AVERI"
type input "0760160901"
drag, startPoint x: 696, startPoint y: 242, endPoint x: 763, endPoint y: 237, distance: 67.0
click at [763, 237] on input "My Service" at bounding box center [750, 240] width 112 height 20
type input "LTL"
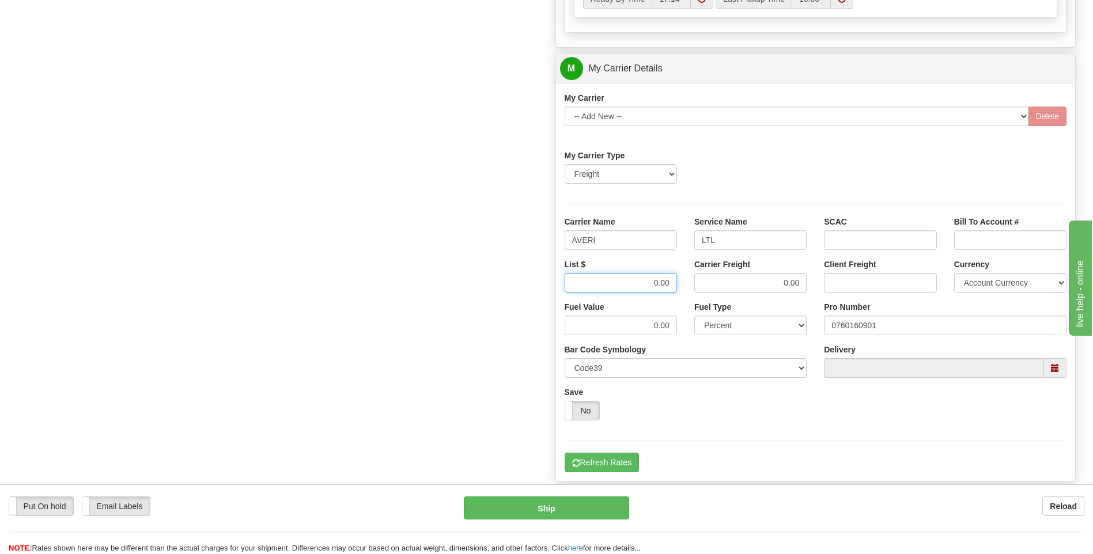
drag, startPoint x: 670, startPoint y: 279, endPoint x: 585, endPoint y: 278, distance: 85.3
click at [585, 278] on input "0.00" at bounding box center [621, 283] width 112 height 20
click button "Delete" at bounding box center [0, 0] width 0 height 0
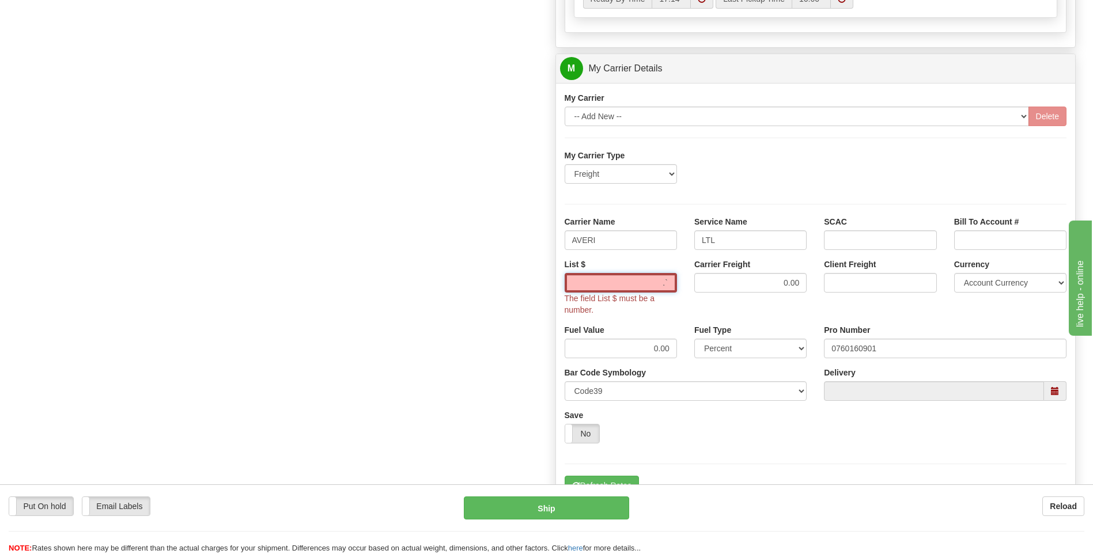
type input ".`"
type input "`"
drag, startPoint x: 662, startPoint y: 290, endPoint x: 691, endPoint y: 287, distance: 28.9
click at [689, 290] on div "List $ .` The field List $ must be a number. Carrier Freight Client Freight Cur…" at bounding box center [816, 292] width 520 height 66
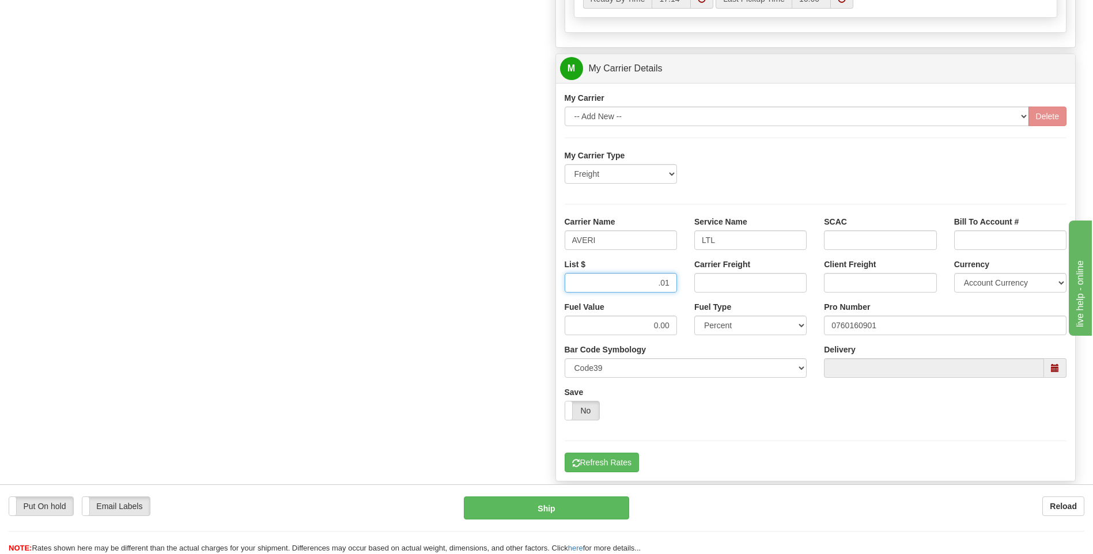
type input ".01"
click at [733, 283] on input "Carrier Freight" at bounding box center [750, 283] width 112 height 20
type input ".01"
click at [595, 463] on button "Refresh Rates" at bounding box center [602, 463] width 74 height 20
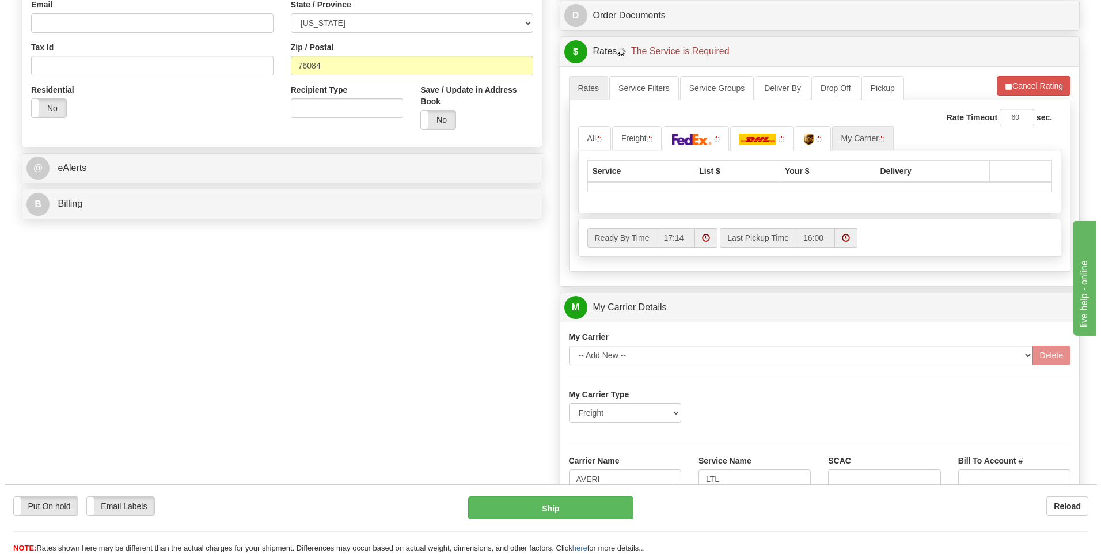
scroll to position [201, 0]
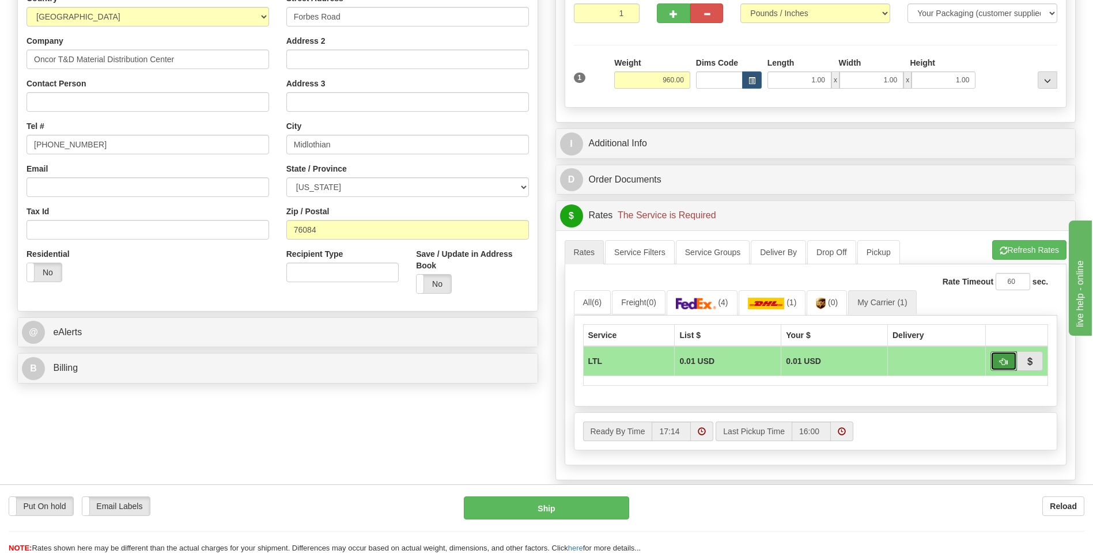
click at [1004, 360] on span "button" at bounding box center [1003, 361] width 8 height 7
type input "00"
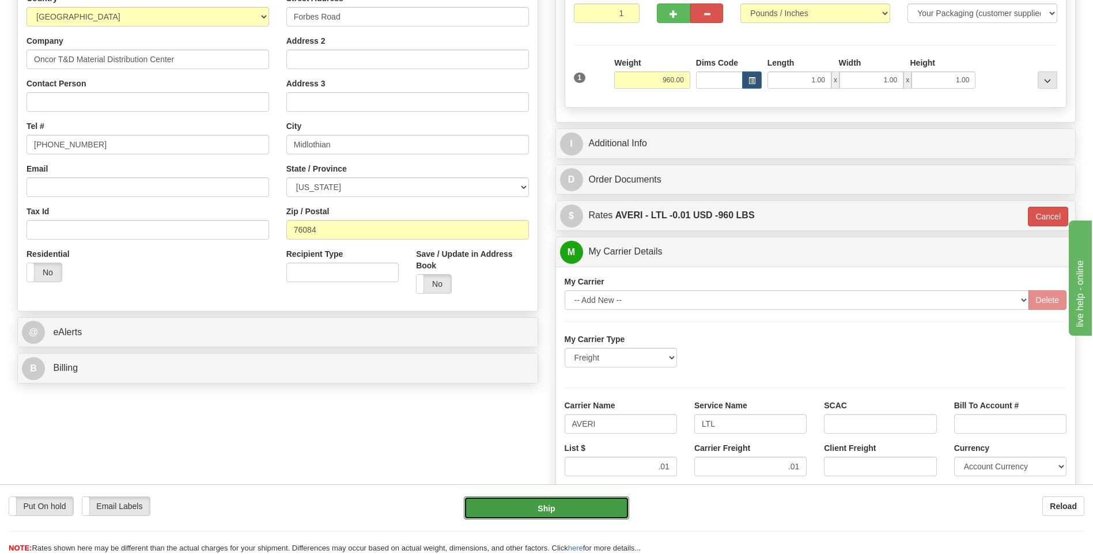
click at [562, 513] on button "Ship" at bounding box center [546, 508] width 165 height 23
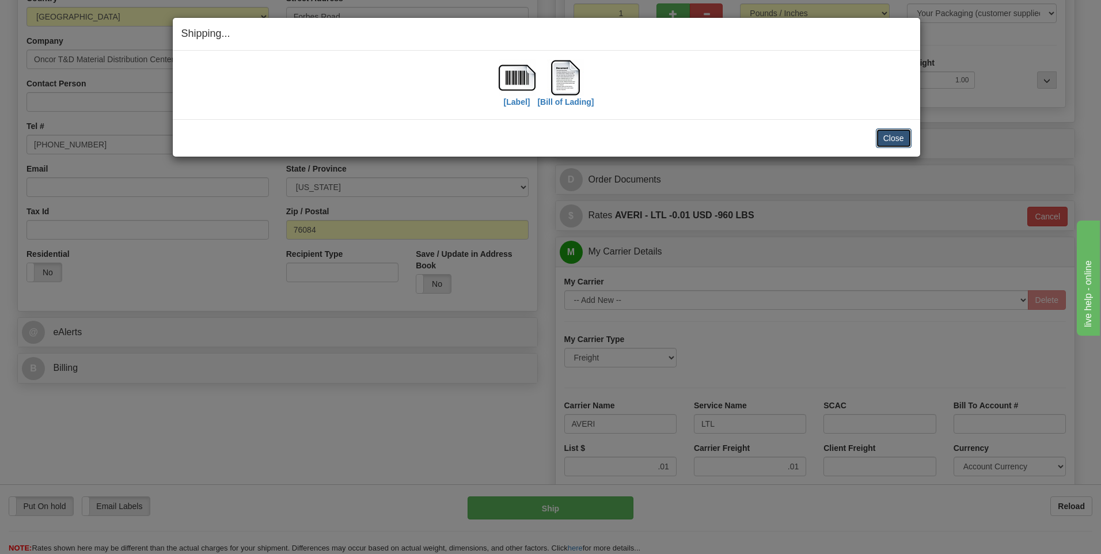
click at [877, 145] on button "Close" at bounding box center [894, 138] width 36 height 20
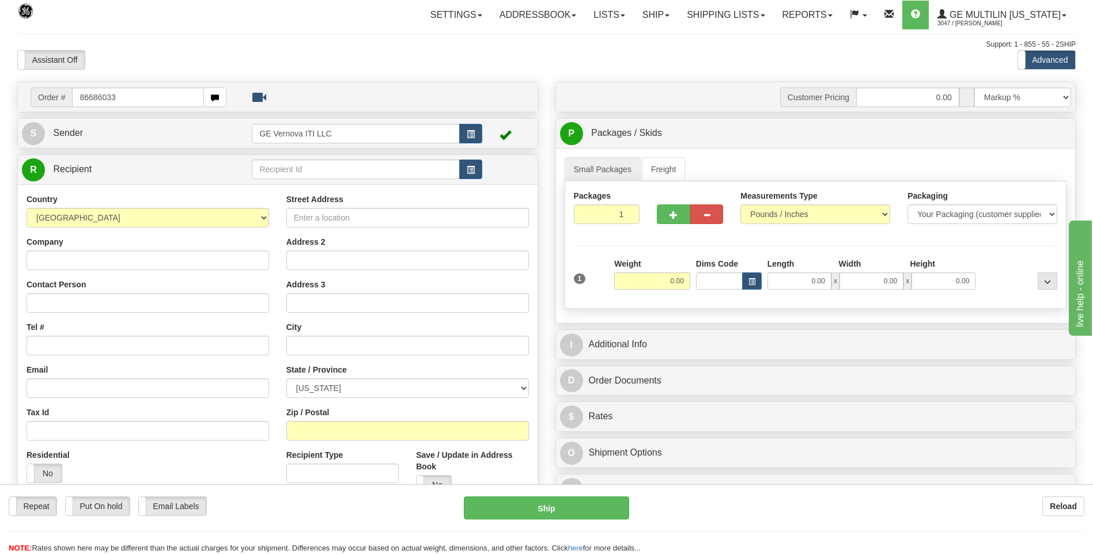
type input "86686033"
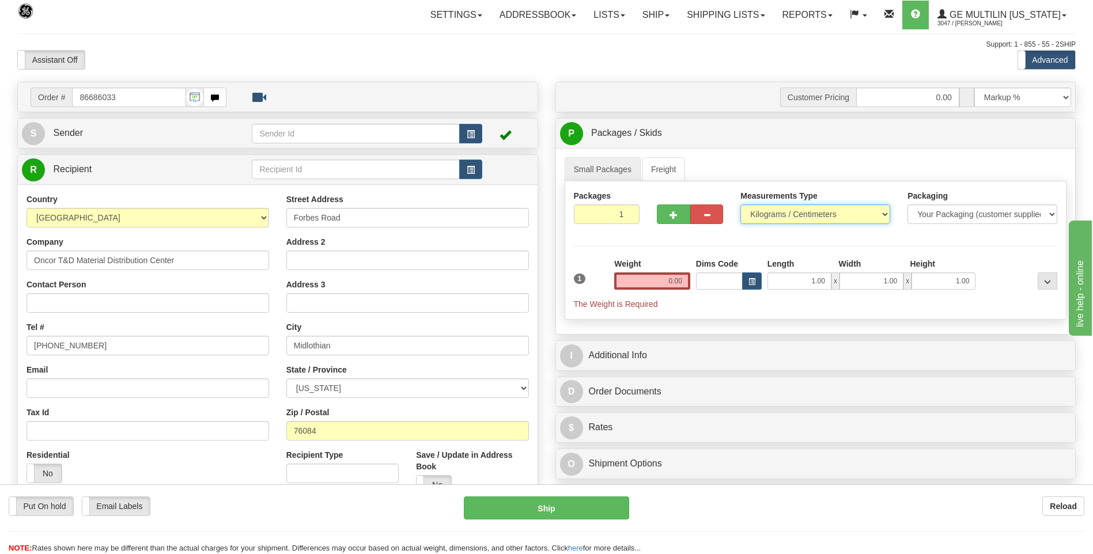
click at [756, 215] on select "Pounds / Inches Kilograms / Centimeters" at bounding box center [815, 215] width 150 height 20
select select "0"
click at [740, 205] on select "Pounds / Inches Kilograms / Centimeters" at bounding box center [815, 215] width 150 height 20
click at [676, 280] on input "0.00" at bounding box center [652, 280] width 76 height 17
type input "0"
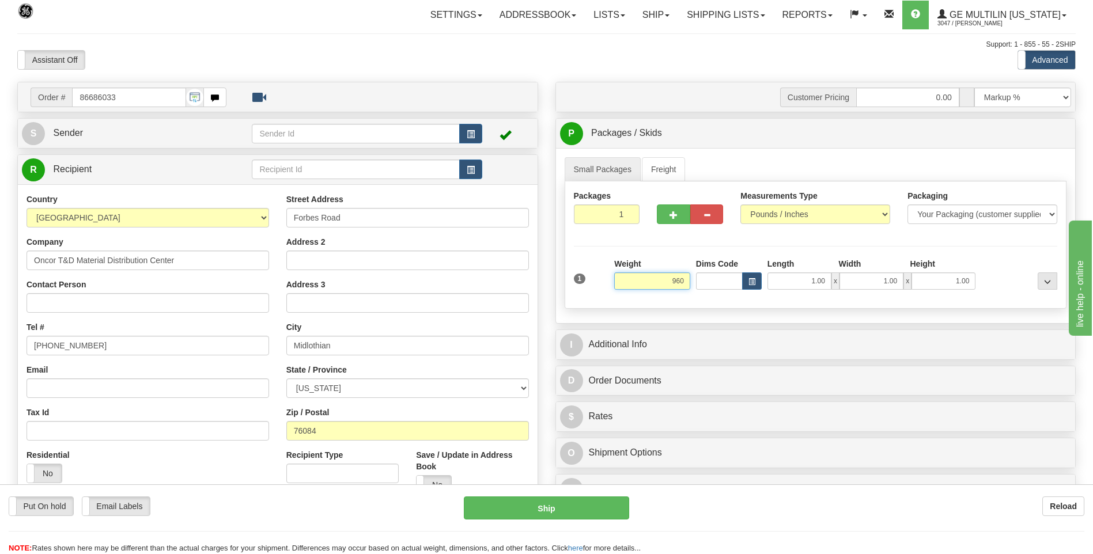
click button "Delete" at bounding box center [0, 0] width 0 height 0
type input "960.00"
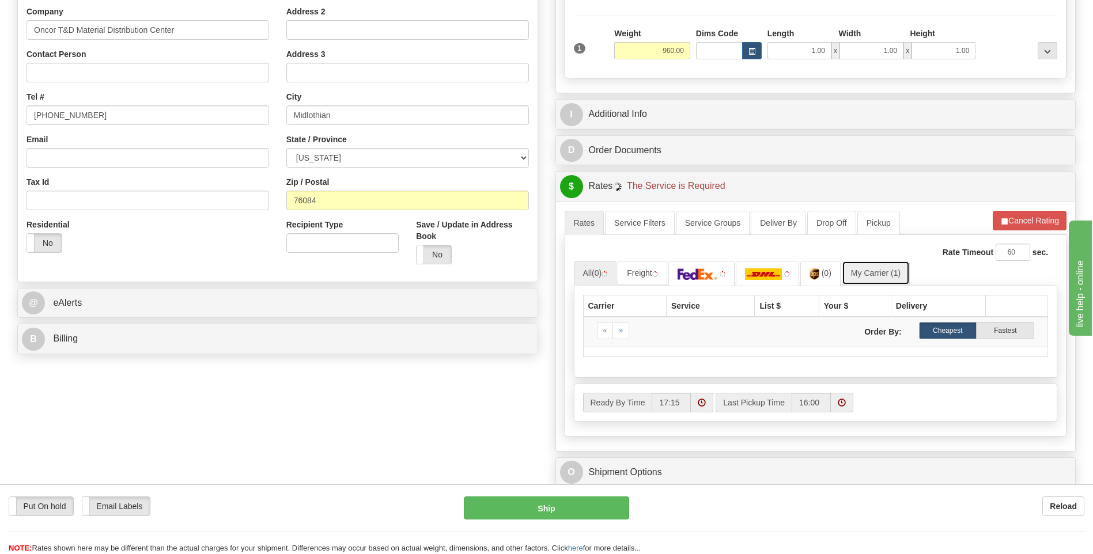
click at [877, 279] on link "My Carrier (1)" at bounding box center [876, 273] width 68 height 24
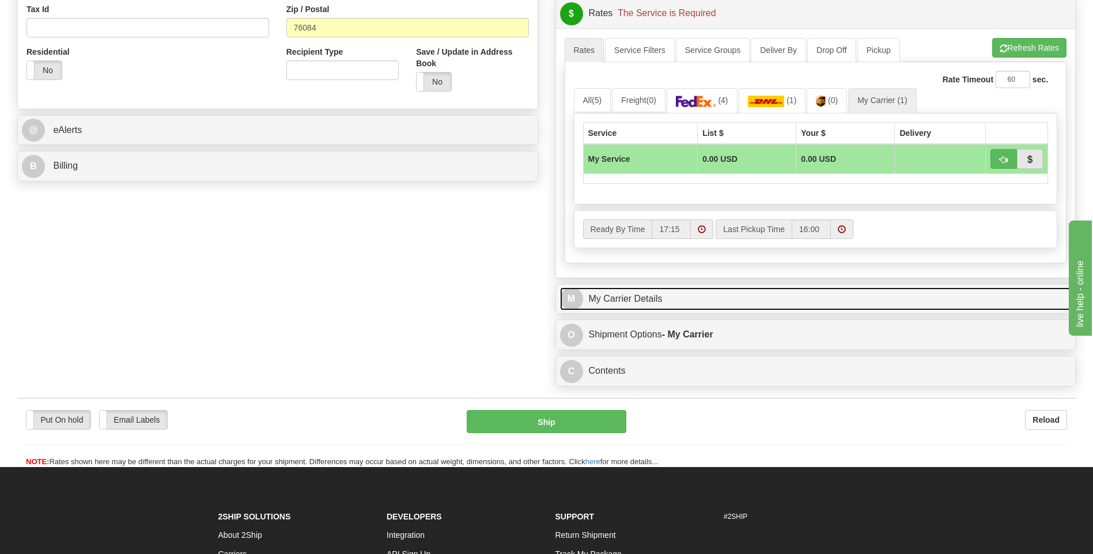
click at [661, 309] on link "M My Carrier Details" at bounding box center [816, 299] width 512 height 24
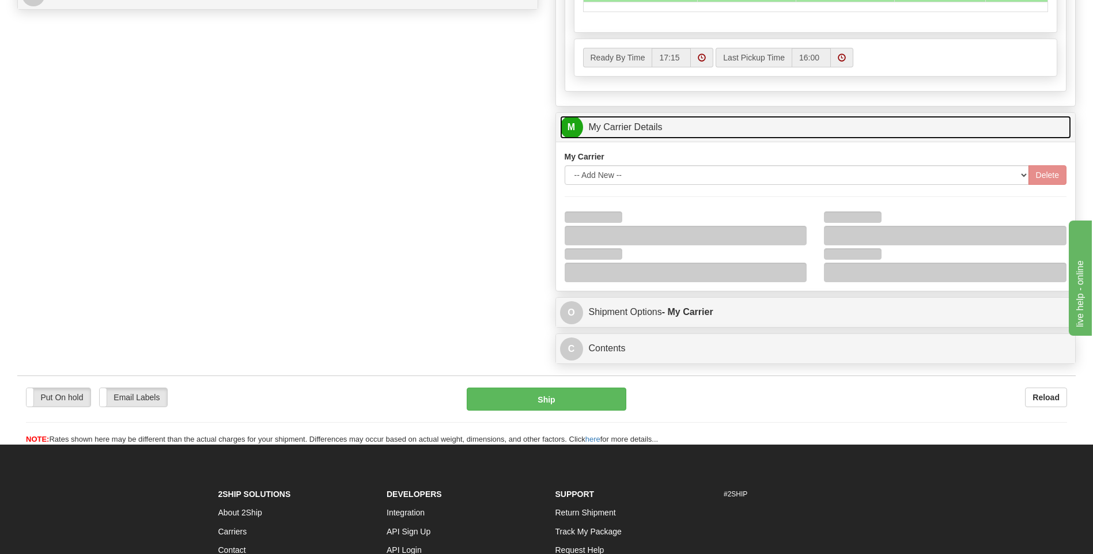
scroll to position [576, 0]
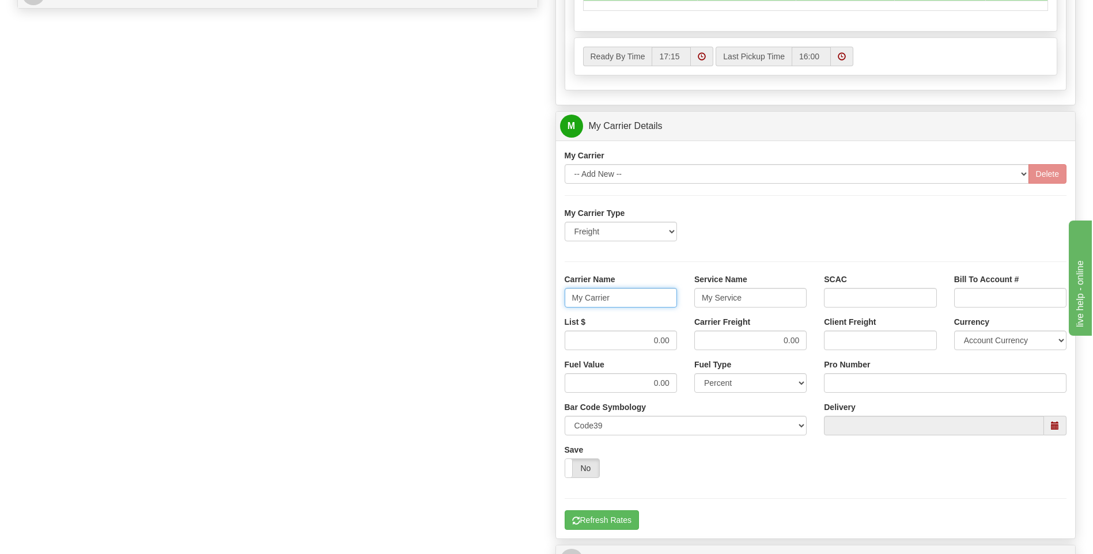
drag, startPoint x: 645, startPoint y: 305, endPoint x: 518, endPoint y: 297, distance: 127.0
click at [520, 297] on div "Order # 86686033 S Sender" at bounding box center [547, 62] width 1076 height 1112
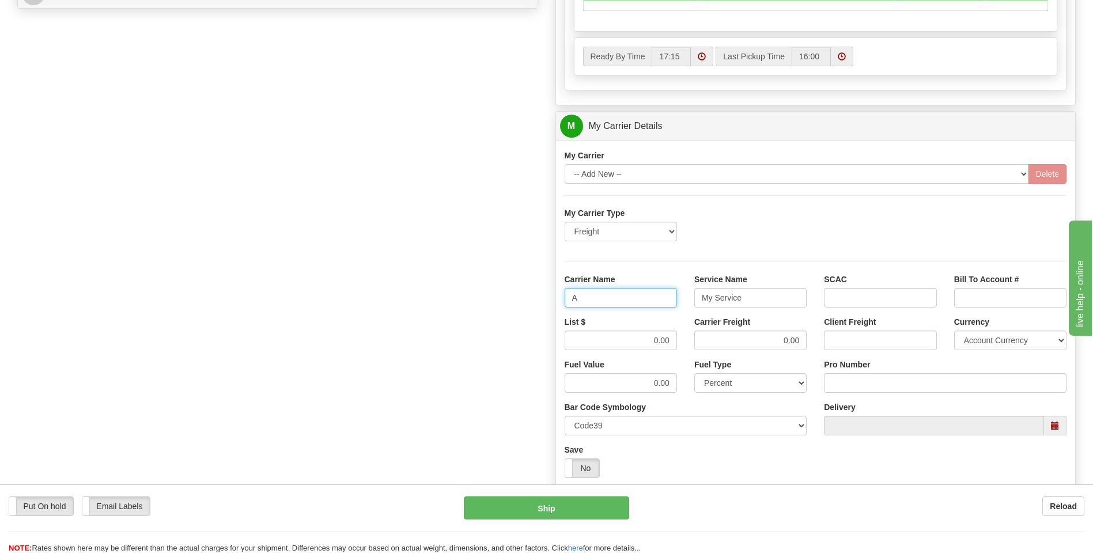
type input "AVERI"
type input "0760160901"
drag, startPoint x: 700, startPoint y: 291, endPoint x: 749, endPoint y: 290, distance: 49.6
click at [749, 290] on input "My Service" at bounding box center [750, 298] width 112 height 20
type input "LTL"
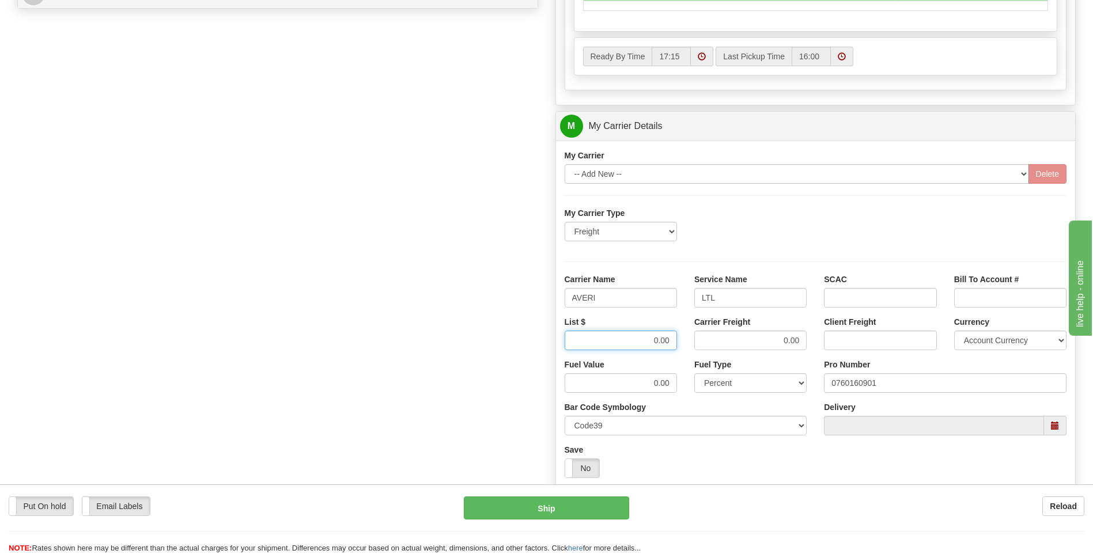
drag, startPoint x: 648, startPoint y: 339, endPoint x: 695, endPoint y: 342, distance: 46.8
click at [695, 342] on div "List $ 0.00 Carrier Freight 0.00 Client Freight Currency Account Currency ARN A…" at bounding box center [816, 337] width 520 height 43
type input "360"
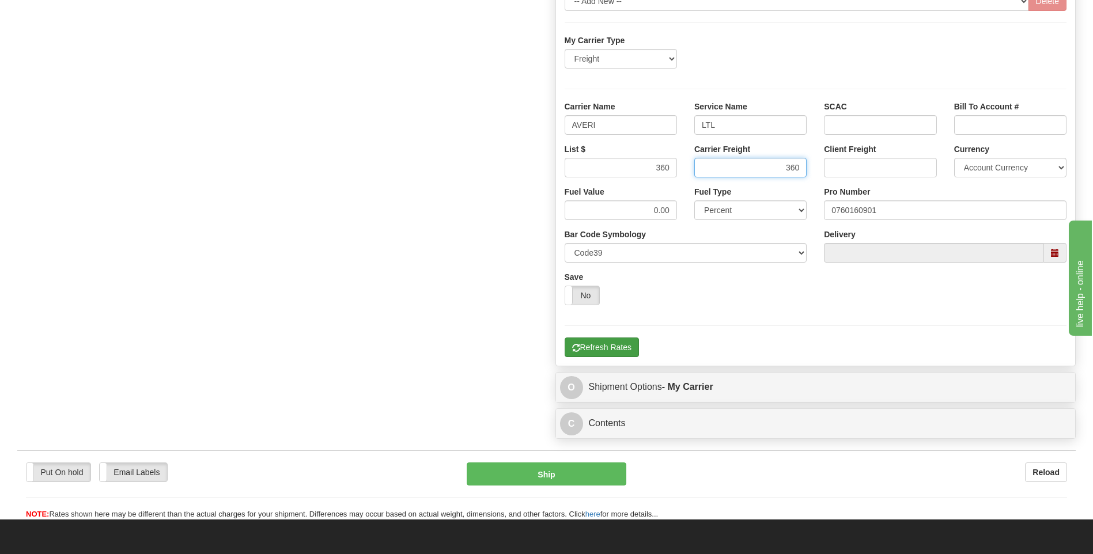
type input "360"
click at [601, 344] on button "Refresh Rates" at bounding box center [602, 348] width 74 height 20
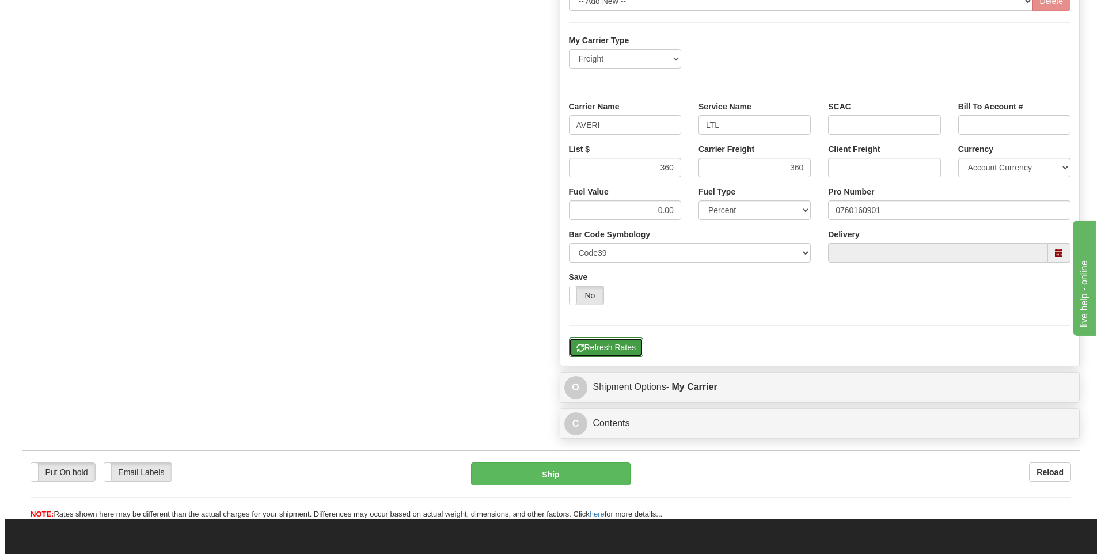
scroll to position [316, 0]
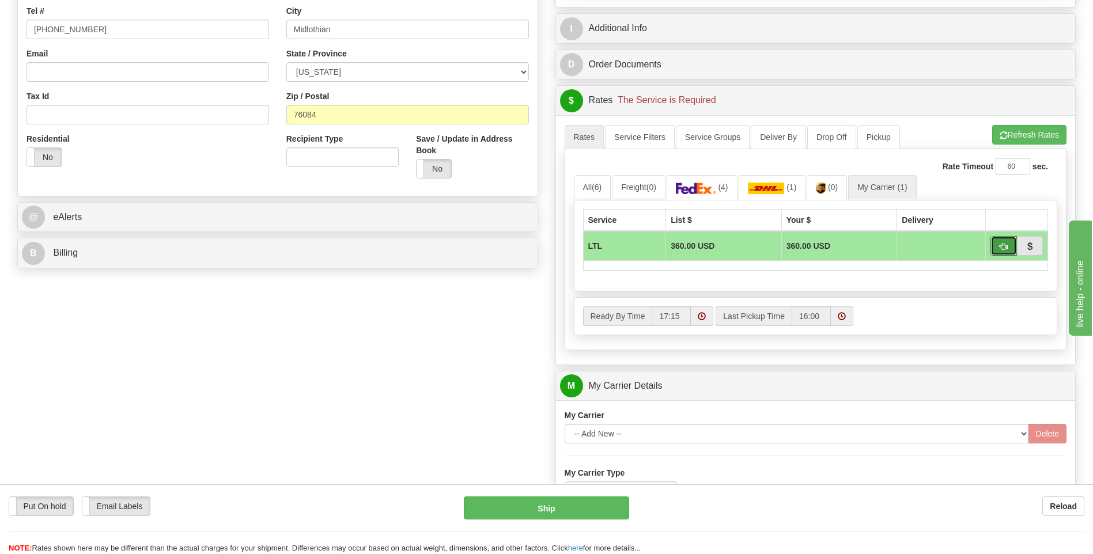
click at [1008, 249] on button "button" at bounding box center [1003, 246] width 26 height 20
type input "00"
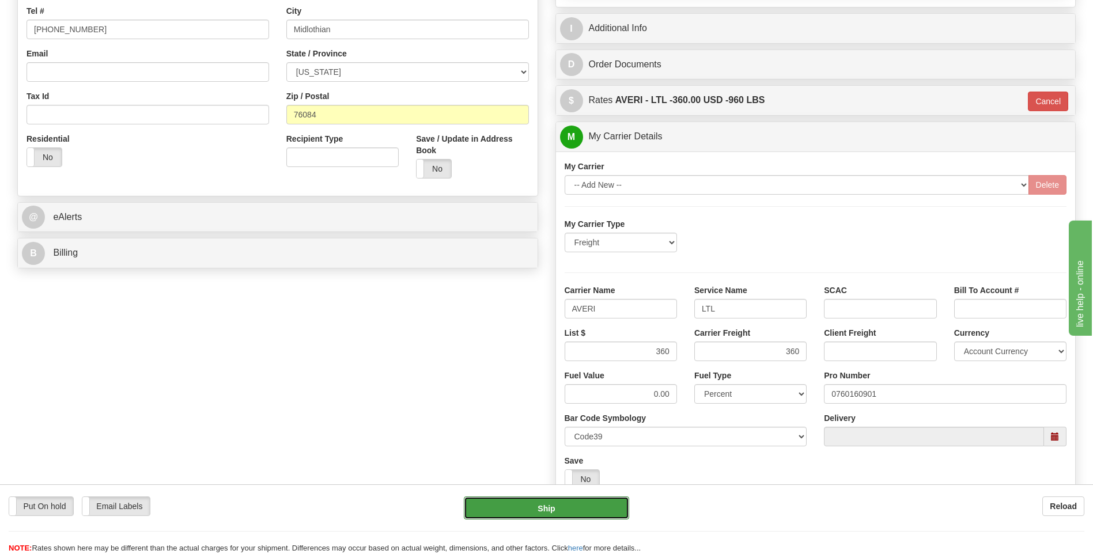
click at [559, 501] on button "Ship" at bounding box center [546, 508] width 165 height 23
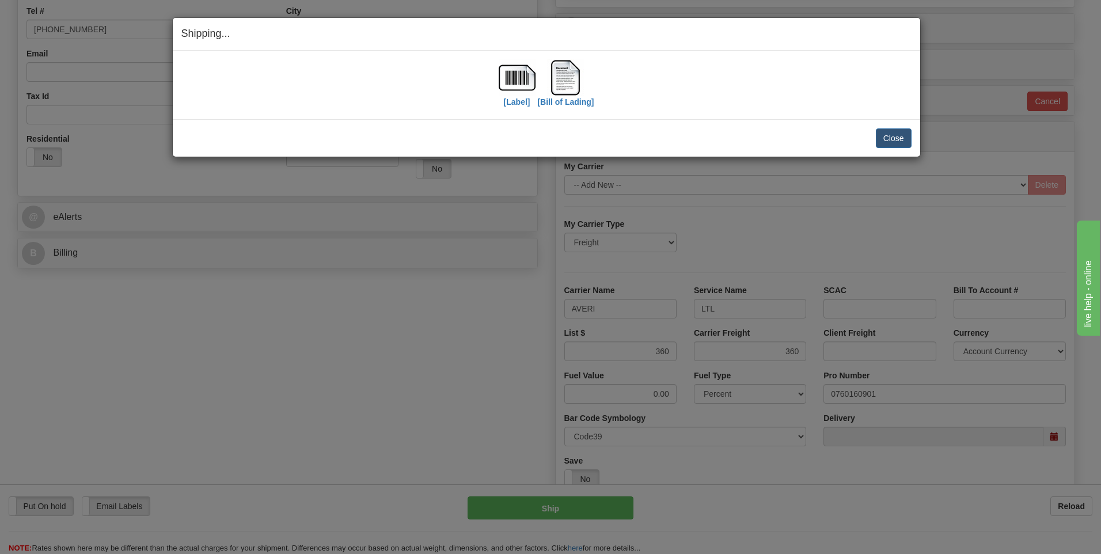
click at [895, 149] on div "Close Cancel Cancel Shipment and Quit Pickup Quit Pickup ONLY" at bounding box center [547, 137] width 748 height 37
click at [900, 139] on button "Close" at bounding box center [894, 138] width 36 height 20
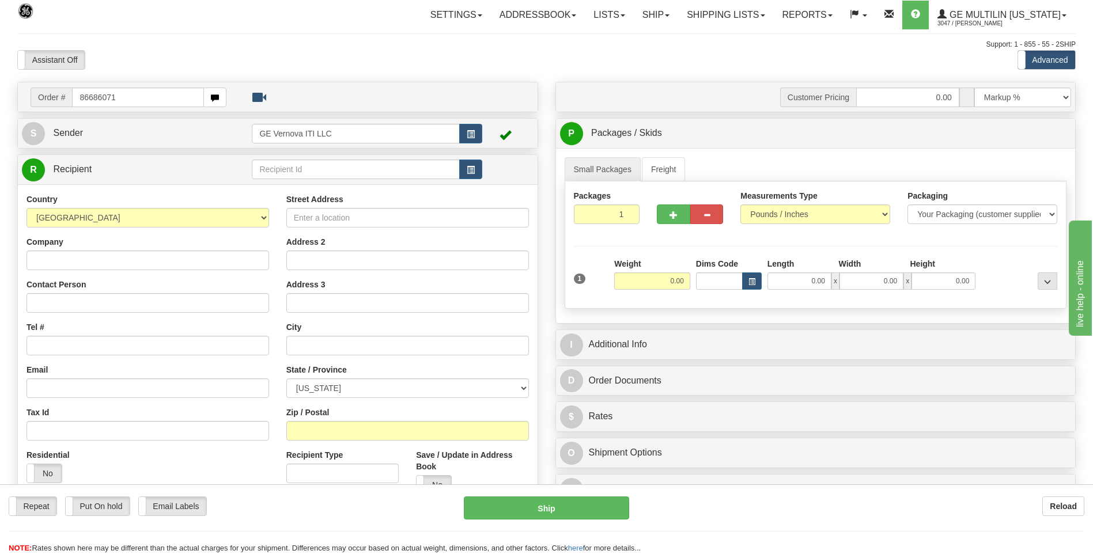
type input "86686071"
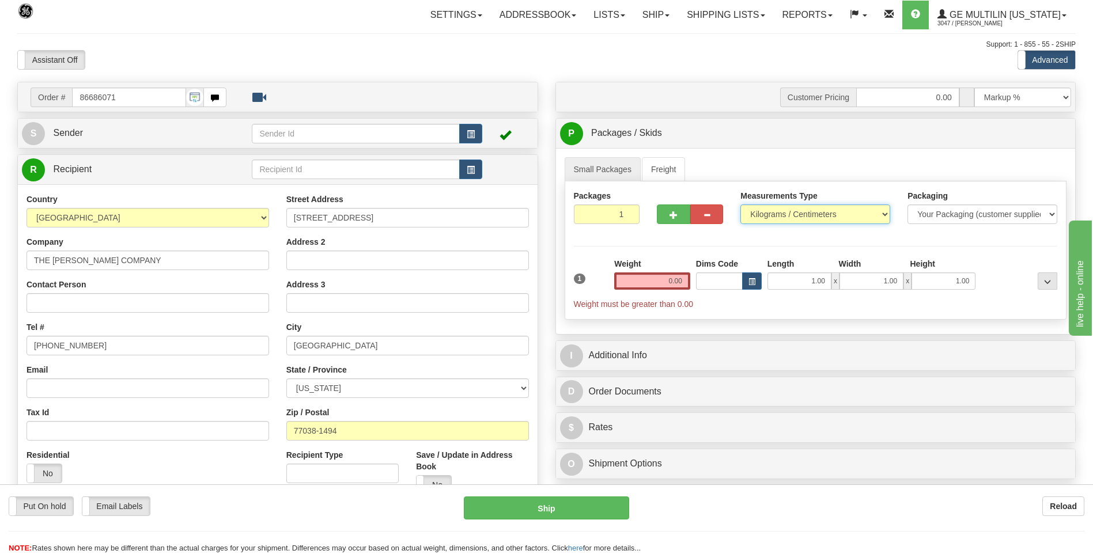
drag, startPoint x: 615, startPoint y: 166, endPoint x: 758, endPoint y: 218, distance: 151.2
click at [758, 218] on select "Pounds / Inches Kilograms / Centimeters" at bounding box center [815, 215] width 150 height 20
select select "0"
click at [740, 205] on select "Pounds / Inches Kilograms / Centimeters" at bounding box center [815, 215] width 150 height 20
click at [681, 281] on input "0.00" at bounding box center [652, 280] width 76 height 17
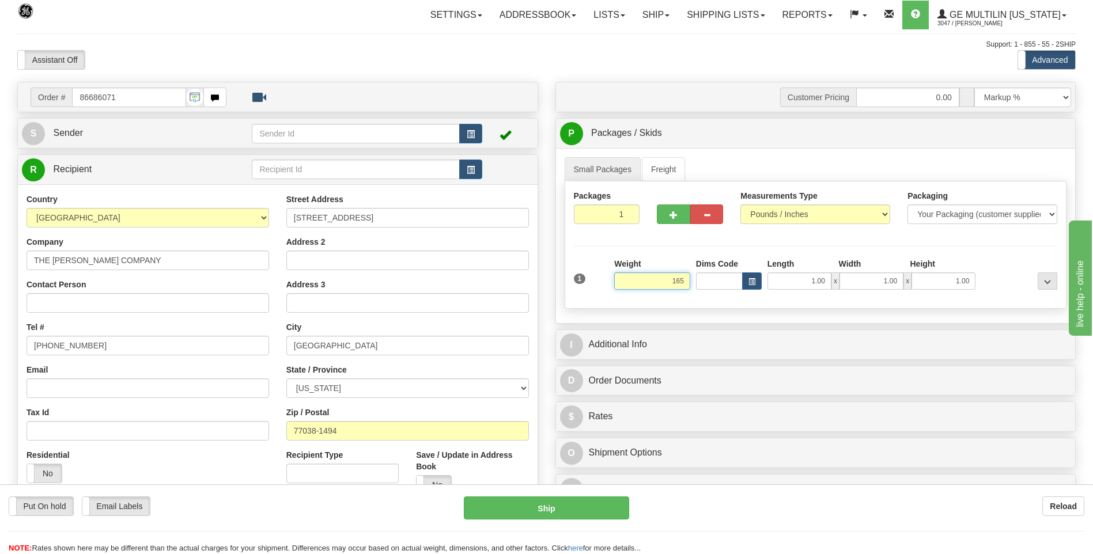
click button "Delete" at bounding box center [0, 0] width 0 height 0
type input "165.00"
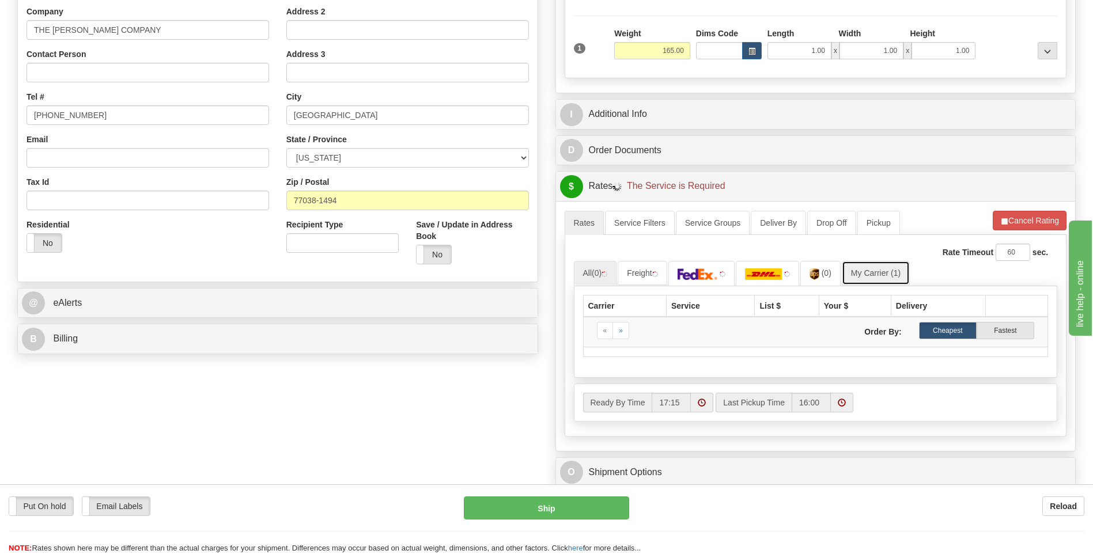
click at [879, 275] on link "My Carrier (1)" at bounding box center [876, 273] width 68 height 24
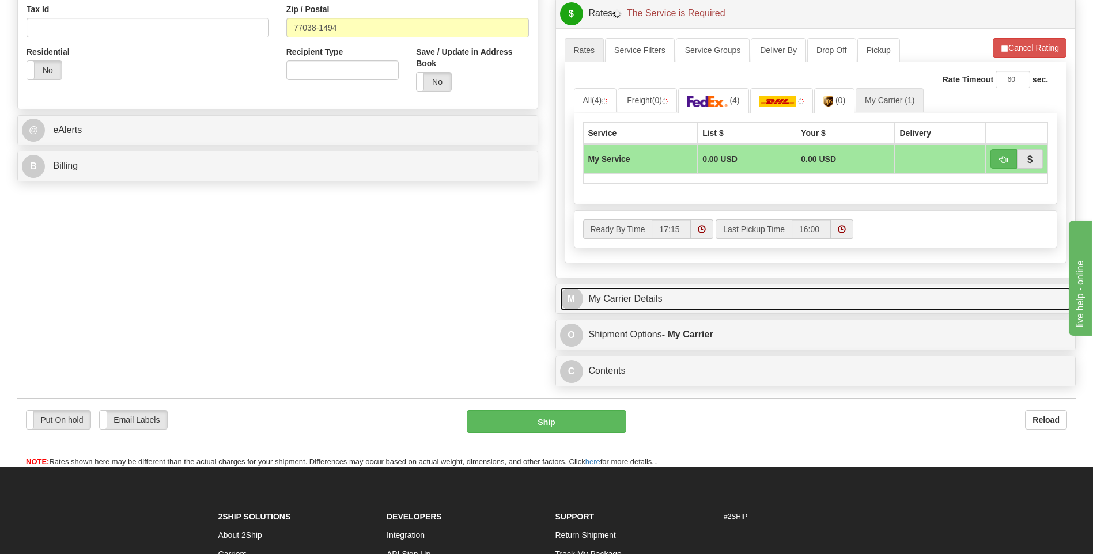
click at [714, 297] on link "M My Carrier Details" at bounding box center [816, 299] width 512 height 24
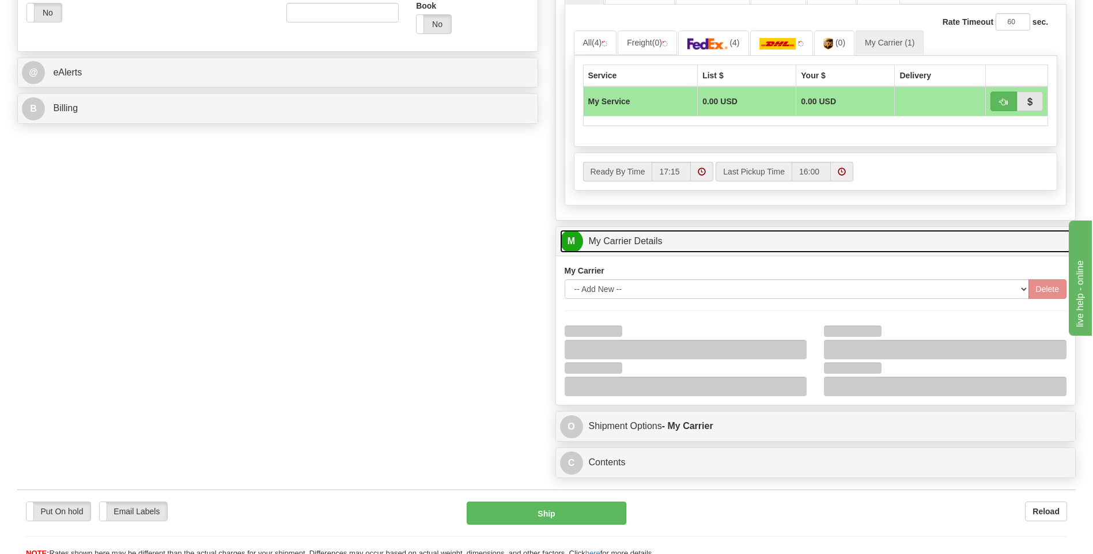
scroll to position [518, 0]
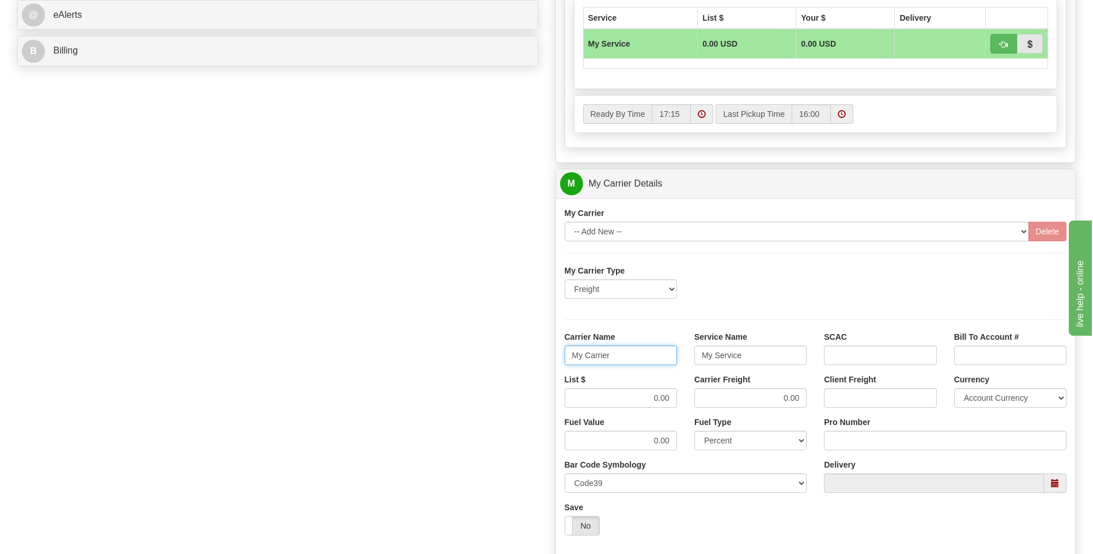
drag, startPoint x: 556, startPoint y: 357, endPoint x: 527, endPoint y: 357, distance: 29.4
click at [527, 357] on div "Order # 86686071 S Sender" at bounding box center [547, 119] width 1076 height 1112
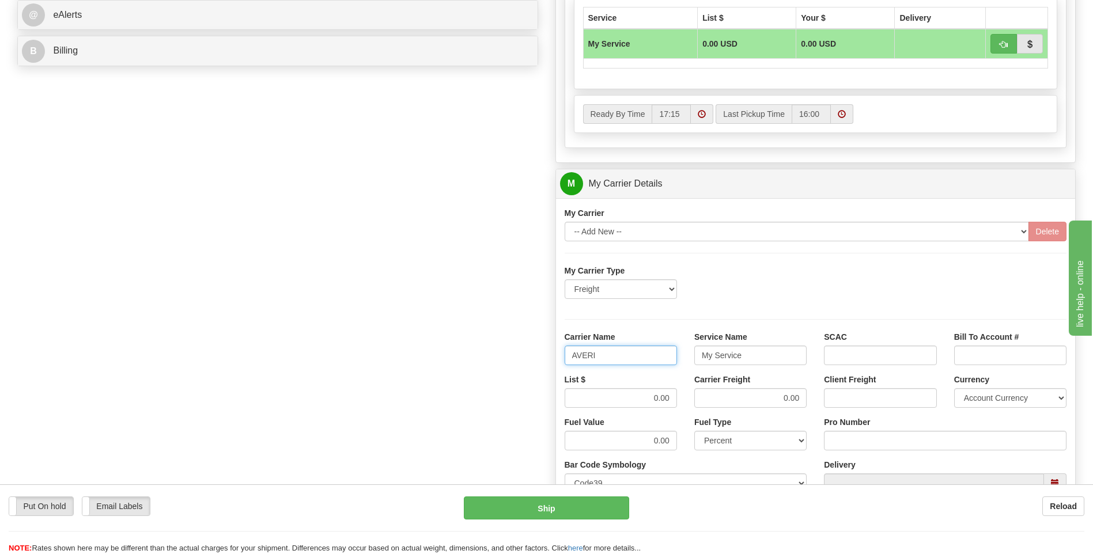
type input "AVERI"
type input "LTL"
drag, startPoint x: 654, startPoint y: 396, endPoint x: 687, endPoint y: 395, distance: 32.9
click at [687, 395] on div "List $ 0.00 Carrier Freight 0.00 Client Freight Currency Account Currency ARN A…" at bounding box center [816, 395] width 520 height 43
type input "320"
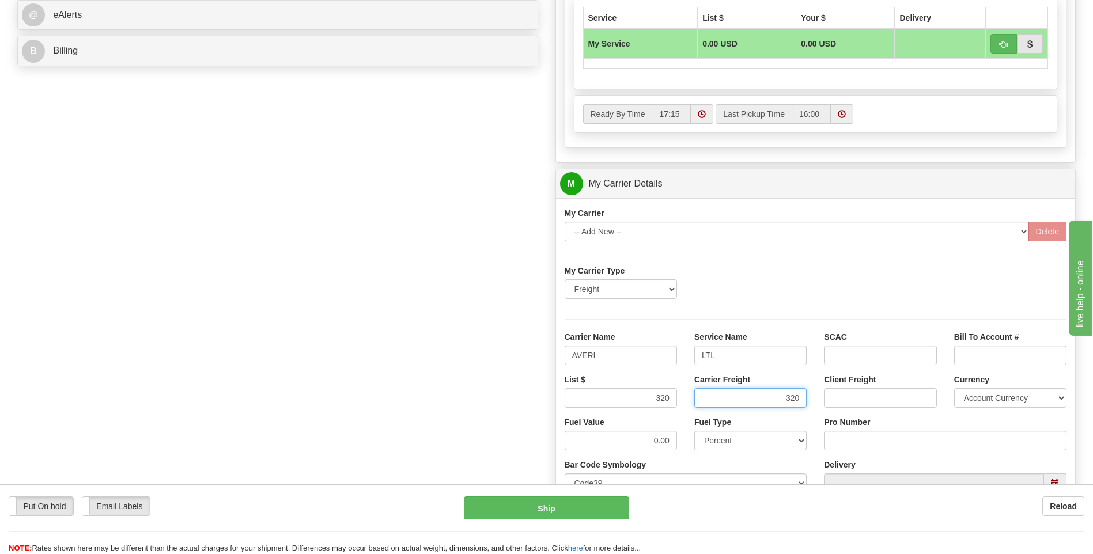
type input "320"
click at [854, 446] on input "Pro Number" at bounding box center [945, 441] width 243 height 20
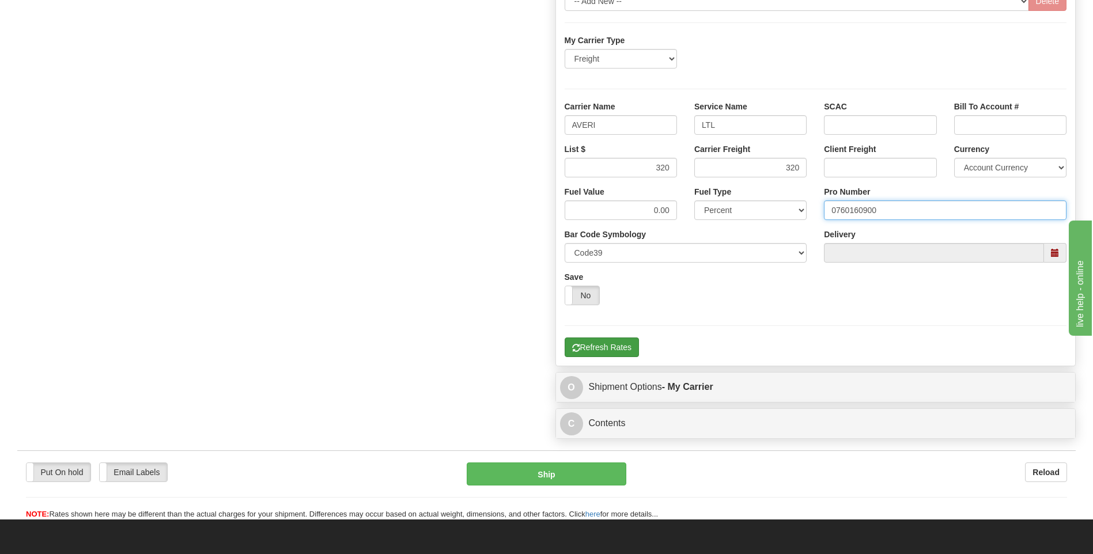
type input "0760160900"
click at [622, 346] on button "Refresh Rates" at bounding box center [602, 348] width 74 height 20
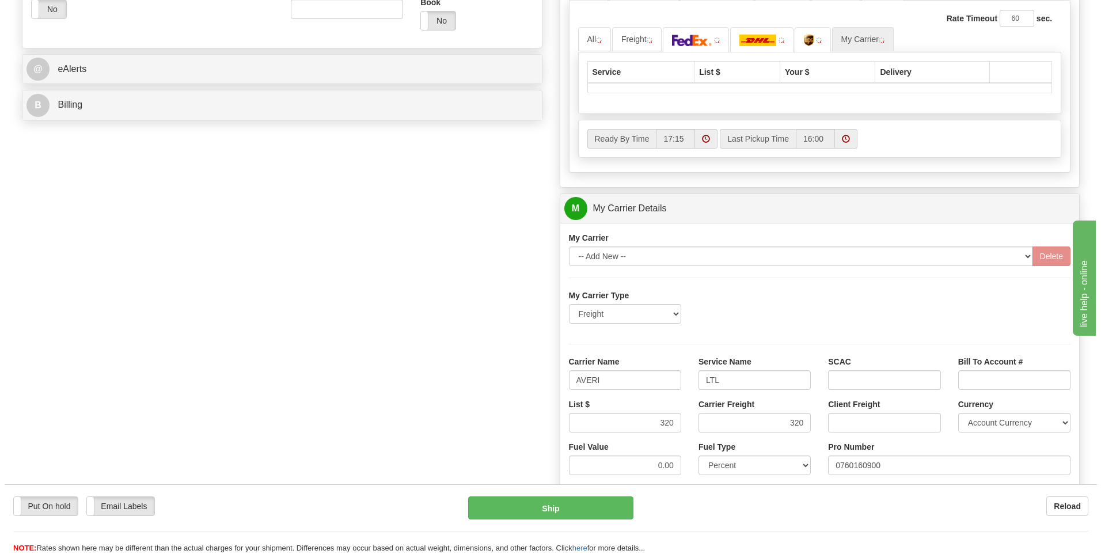
scroll to position [259, 0]
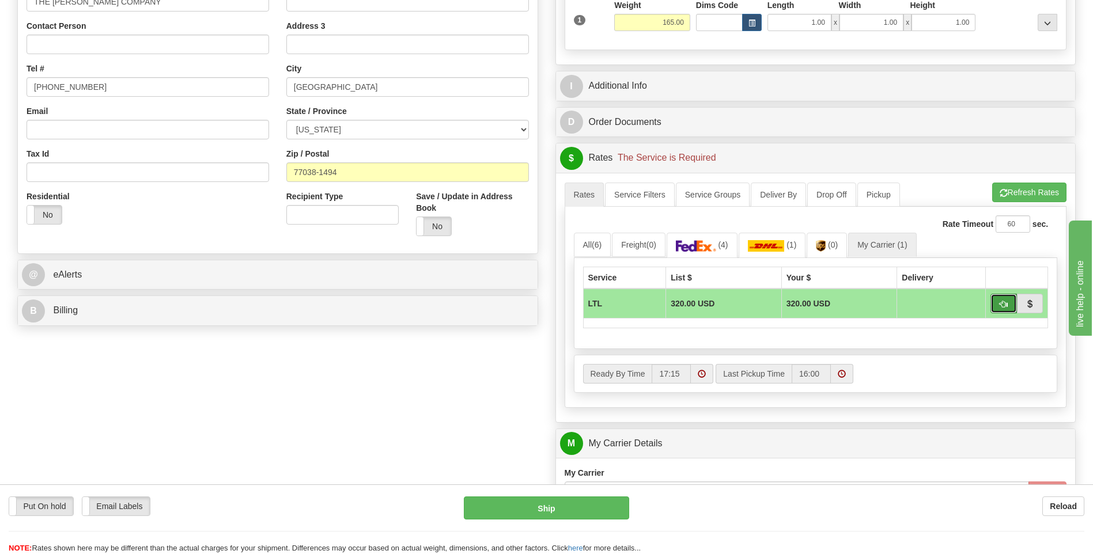
click at [1003, 306] on span "button" at bounding box center [1003, 304] width 8 height 7
type input "00"
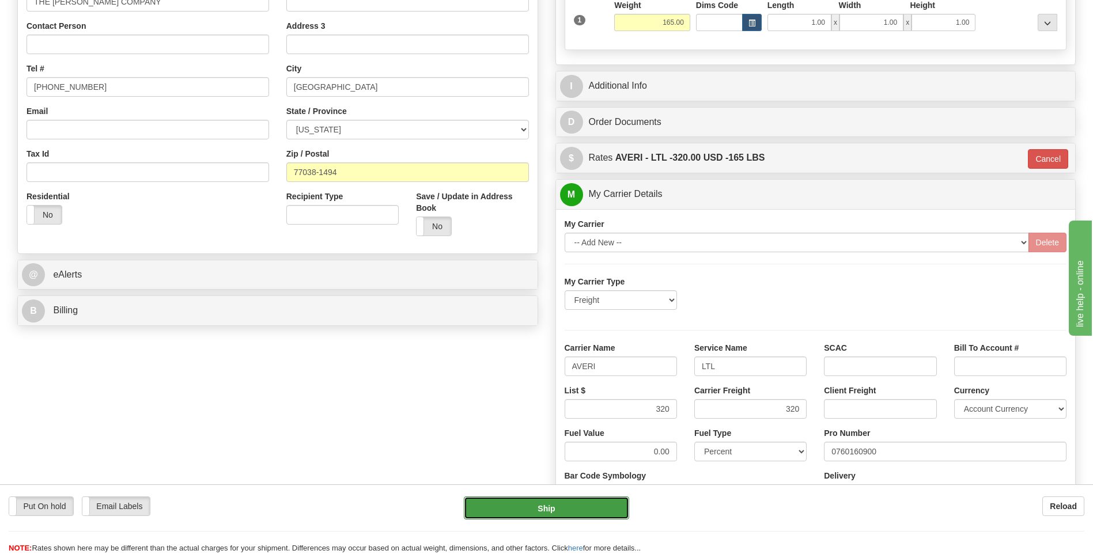
click at [599, 510] on button "Ship" at bounding box center [546, 508] width 165 height 23
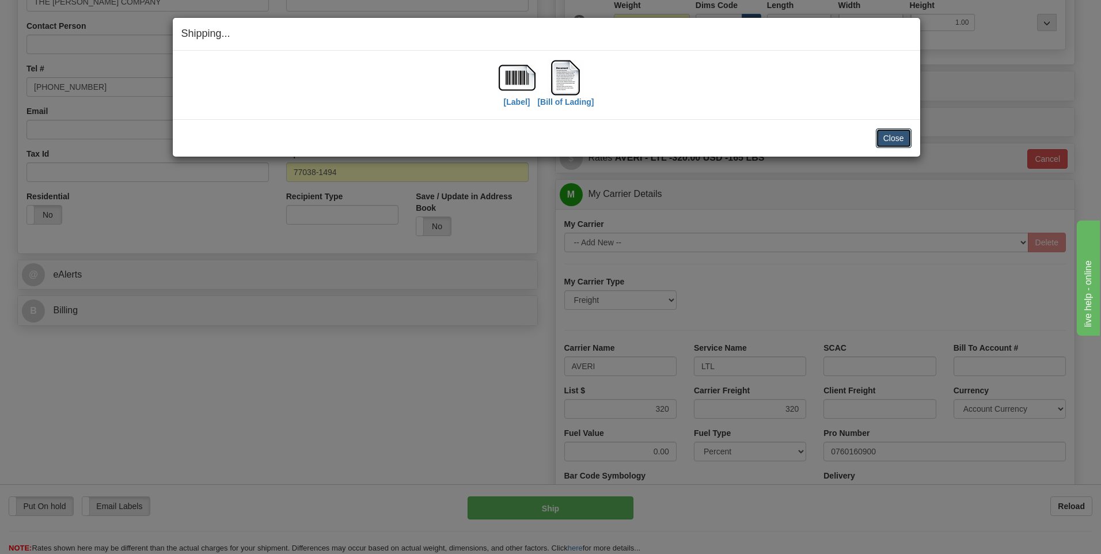
click at [898, 135] on button "Close" at bounding box center [894, 138] width 36 height 20
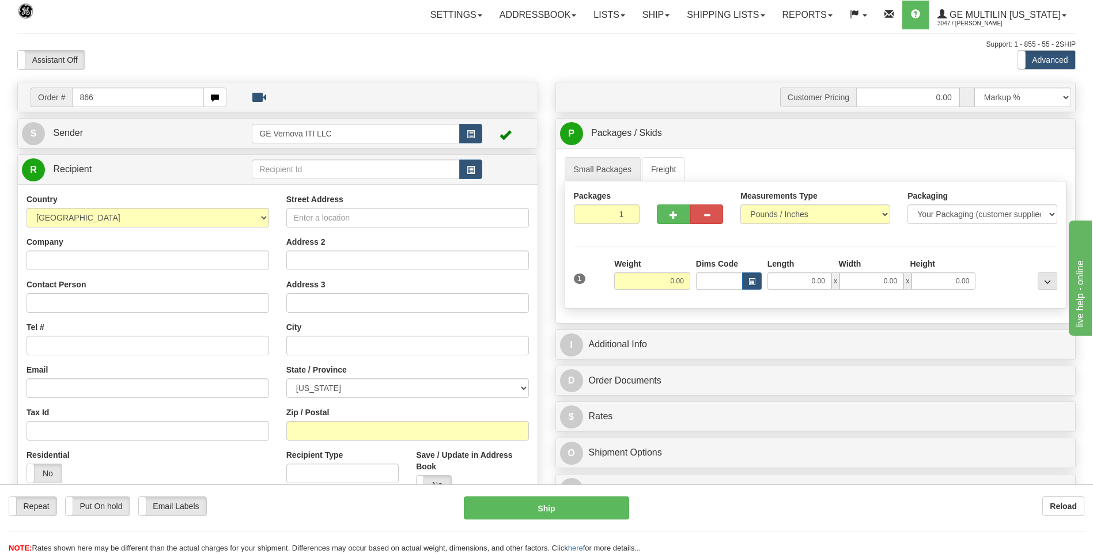
type input "866"
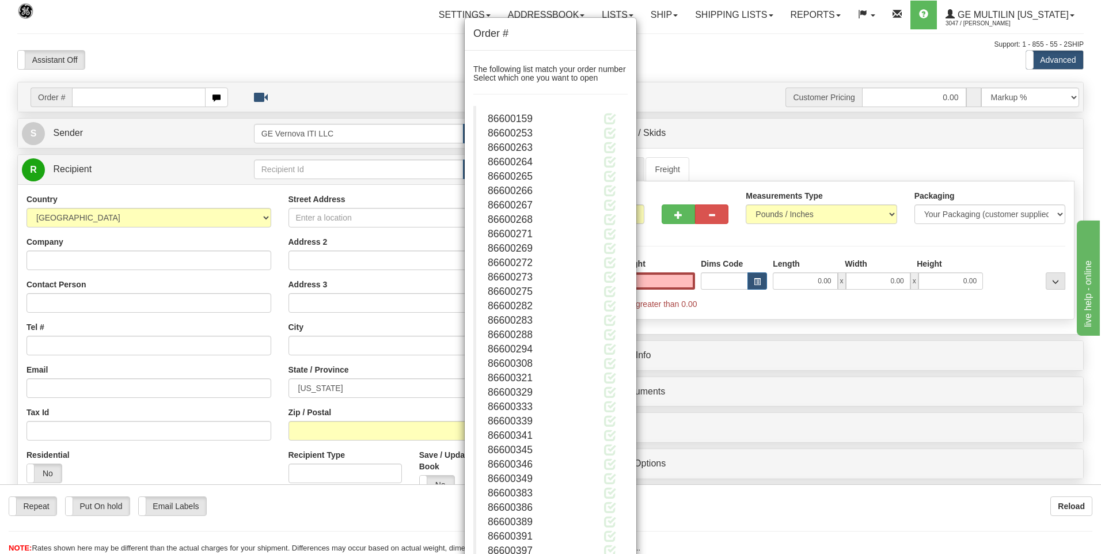
type input "0.00"
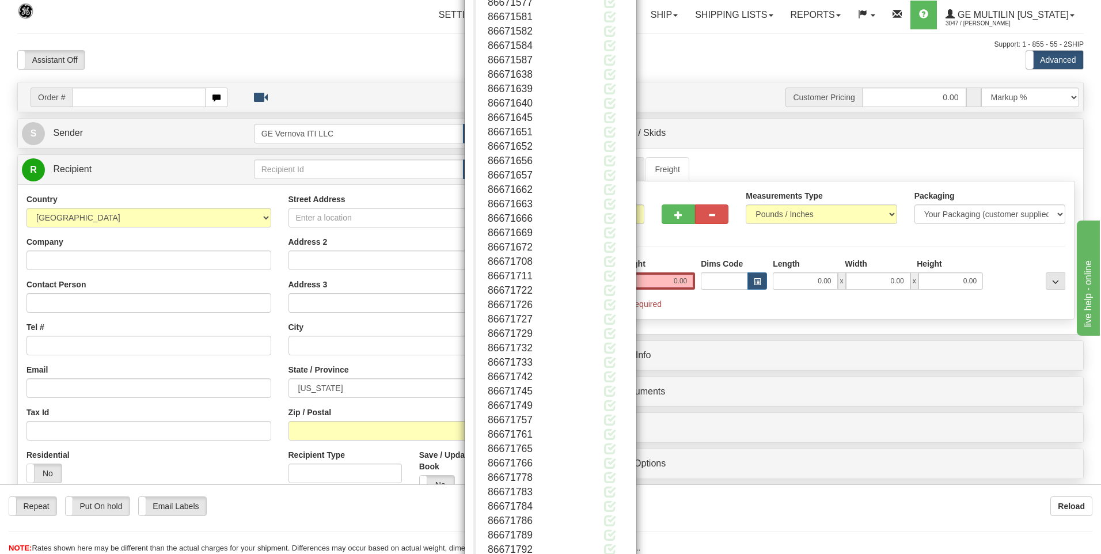
scroll to position [112146, 0]
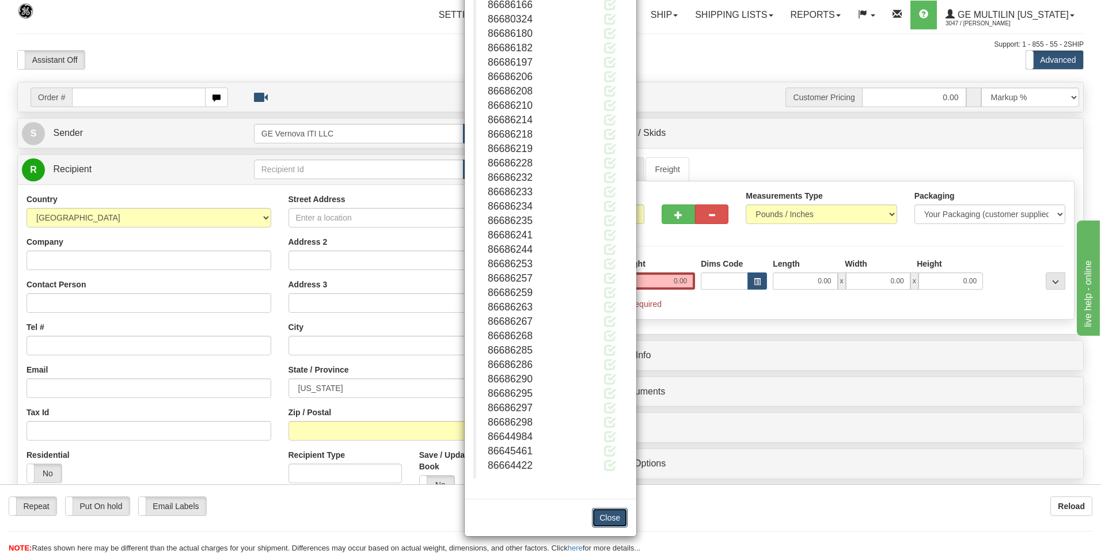
click at [614, 513] on button "Close" at bounding box center [610, 518] width 36 height 20
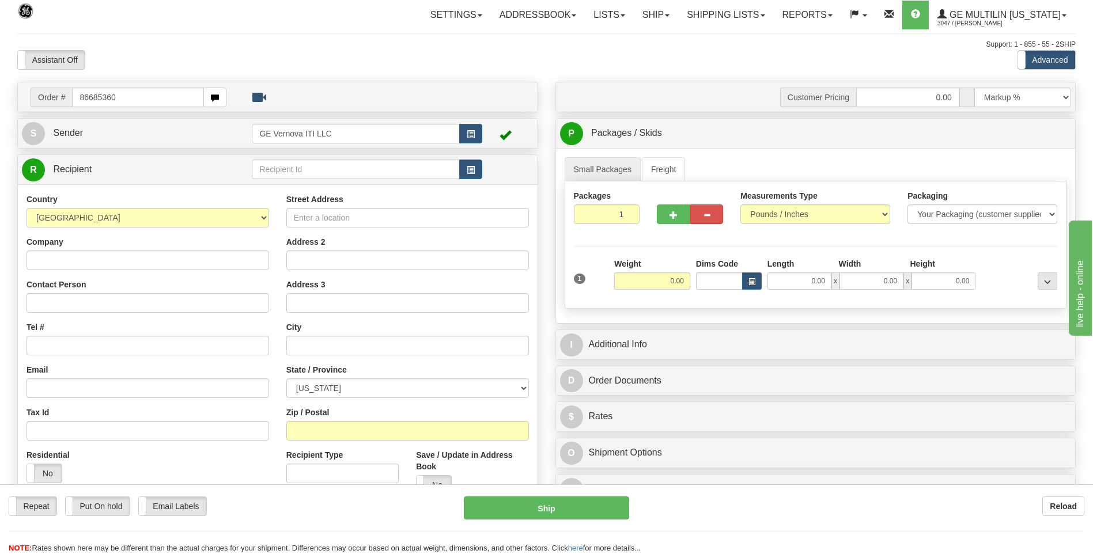
type input "86685360"
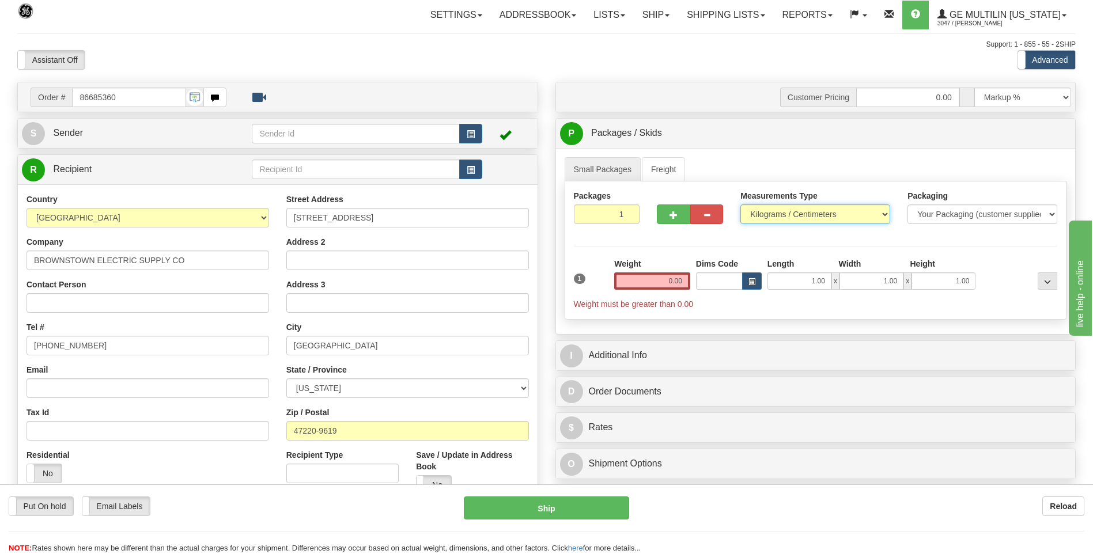
click at [765, 214] on select "Pounds / Inches Kilograms / Centimeters" at bounding box center [815, 215] width 150 height 20
select select "0"
click at [740, 205] on select "Pounds / Inches Kilograms / Centimeters" at bounding box center [815, 215] width 150 height 20
click at [686, 282] on input "0.00" at bounding box center [652, 280] width 76 height 17
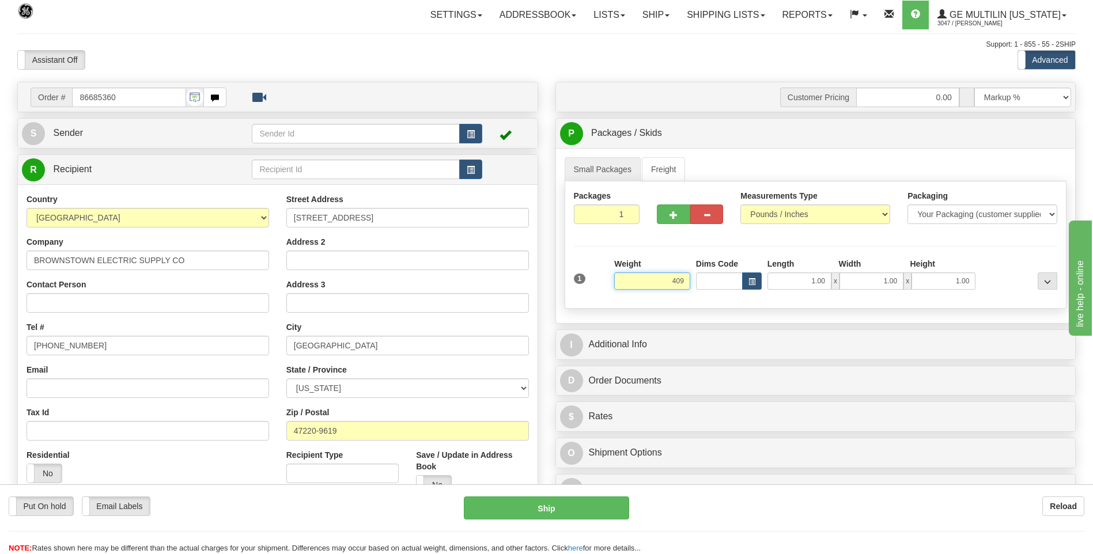
click button "Delete" at bounding box center [0, 0] width 0 height 0
type input "409.00"
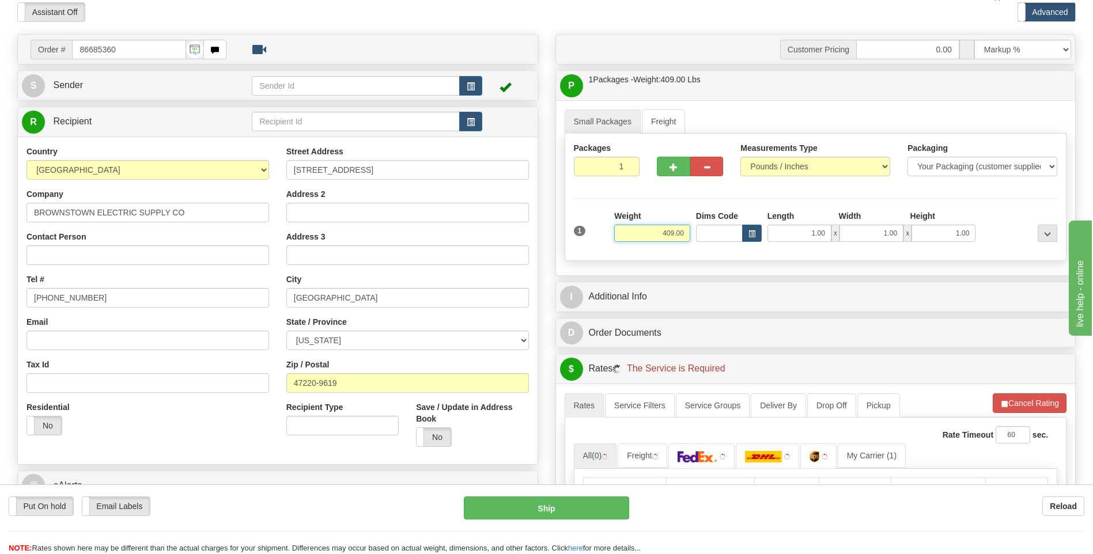
scroll to position [230, 0]
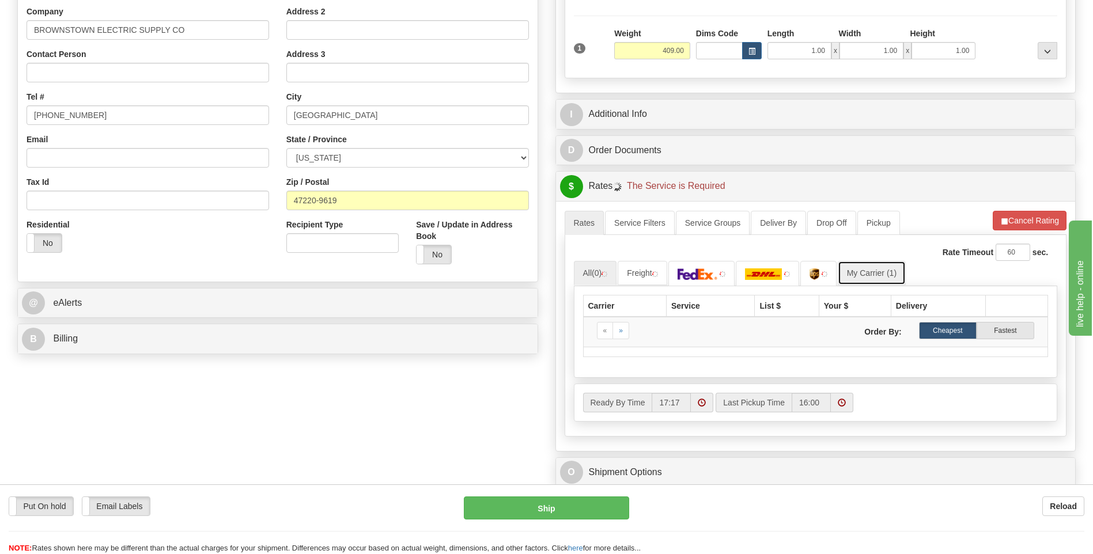
click at [876, 262] on link "My Carrier (1)" at bounding box center [872, 273] width 68 height 24
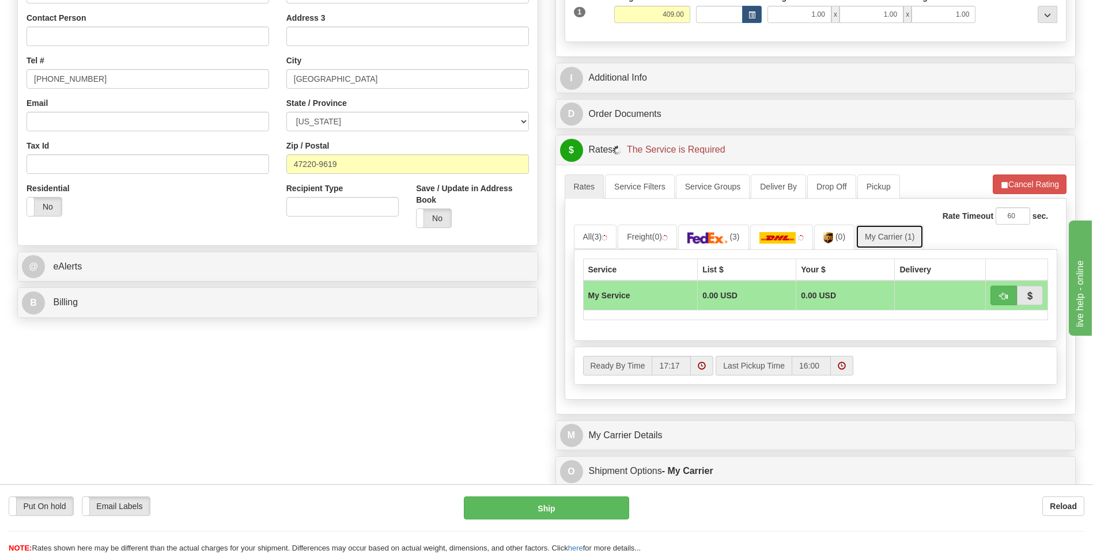
scroll to position [288, 0]
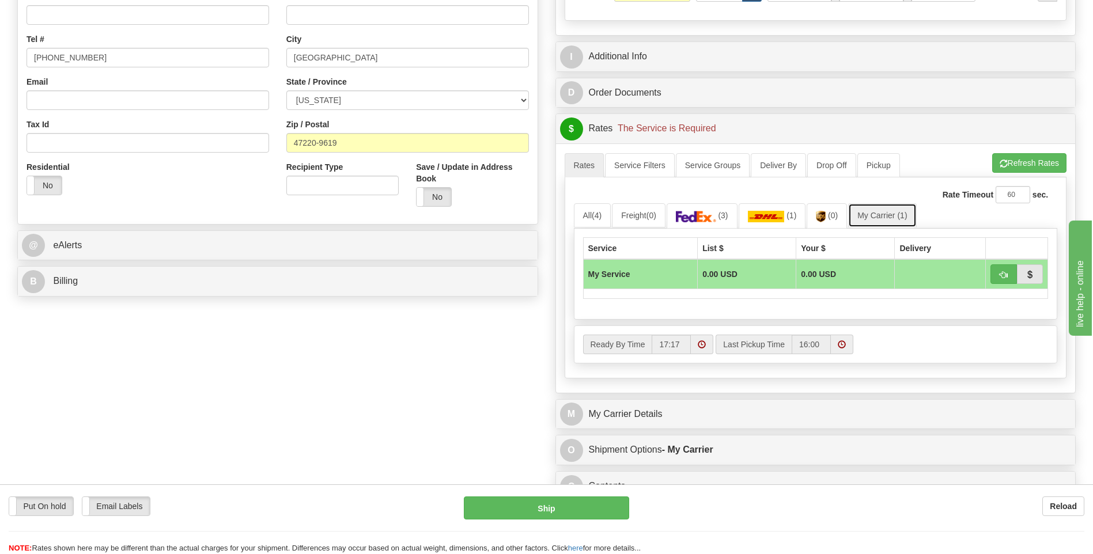
click at [884, 216] on link "My Carrier (1)" at bounding box center [882, 215] width 68 height 24
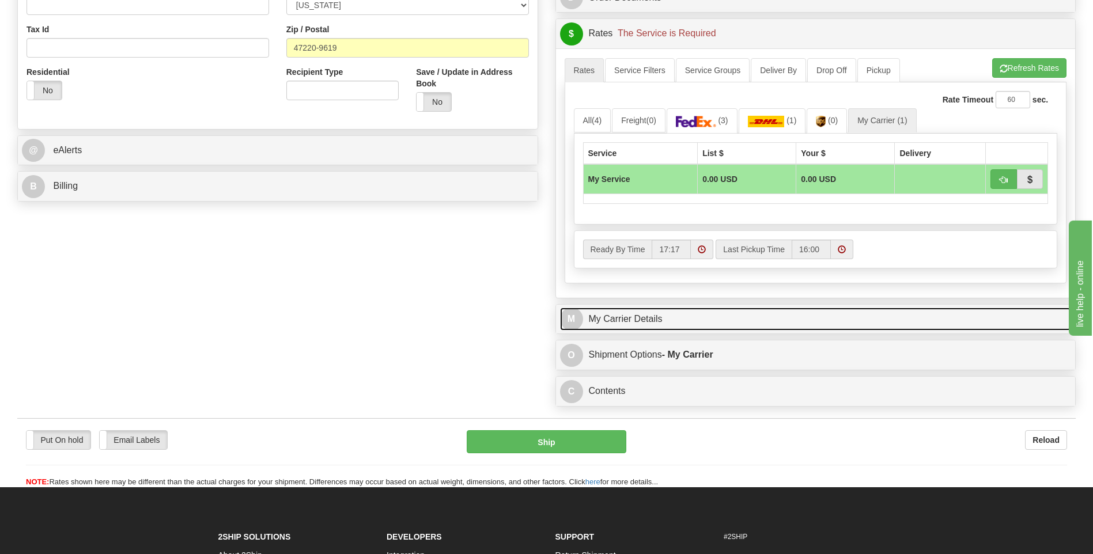
scroll to position [539, 0]
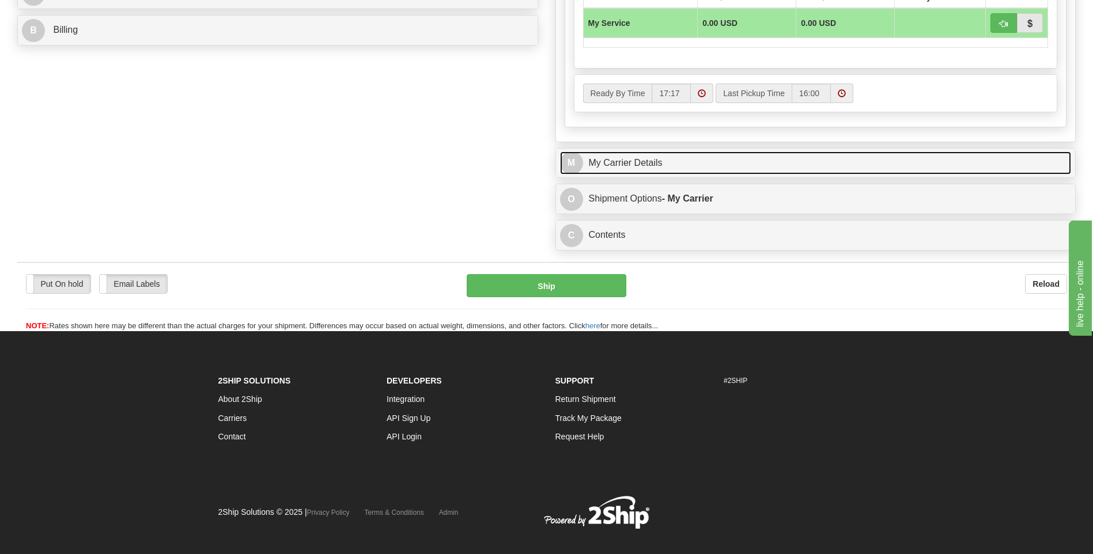
click at [668, 162] on link "M My Carrier Details" at bounding box center [816, 164] width 512 height 24
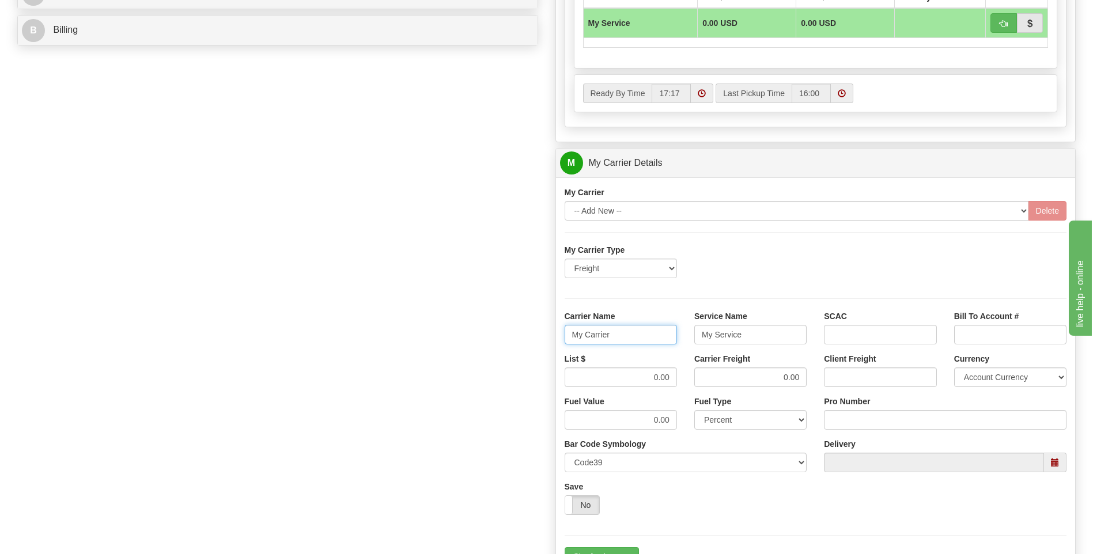
drag, startPoint x: 643, startPoint y: 335, endPoint x: 540, endPoint y: 338, distance: 103.2
click at [538, 339] on div "Order # 86685360 S Sender" at bounding box center [547, 99] width 1076 height 1112
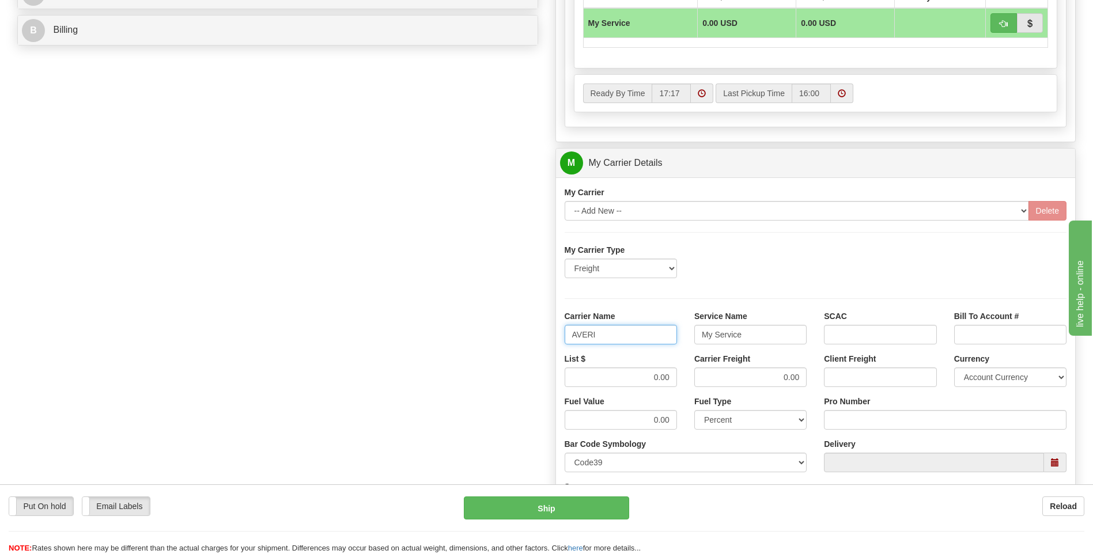
type input "AVERI"
type input "LTL"
drag, startPoint x: 635, startPoint y: 378, endPoint x: 681, endPoint y: 374, distance: 46.3
click at [681, 374] on div "List $ 0.00" at bounding box center [621, 374] width 130 height 43
type input "320"
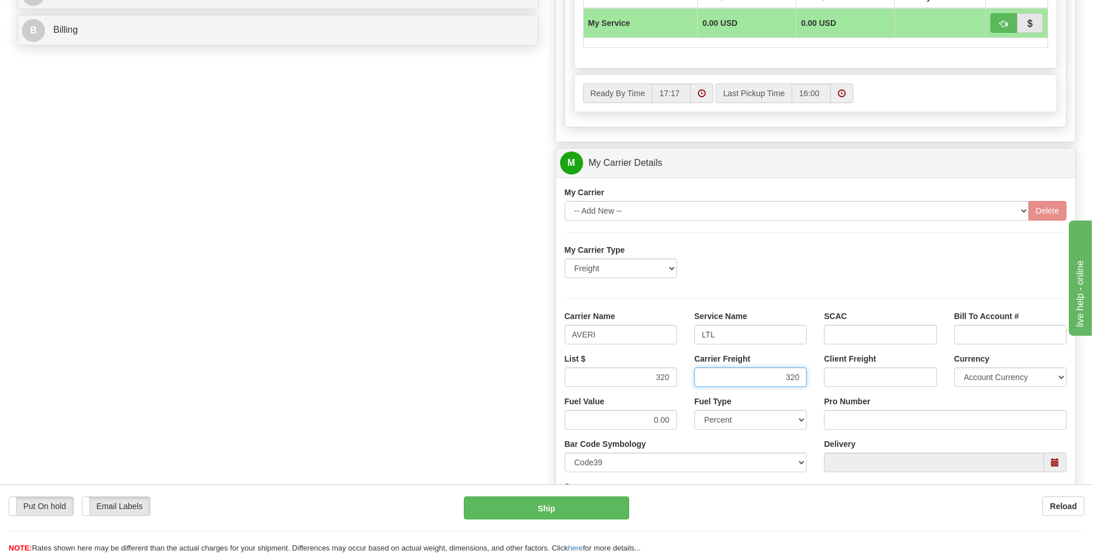
type input "320"
click at [858, 416] on input "Pro Number" at bounding box center [945, 420] width 243 height 20
type input "0760160898"
click button "Delete" at bounding box center [0, 0] width 0 height 0
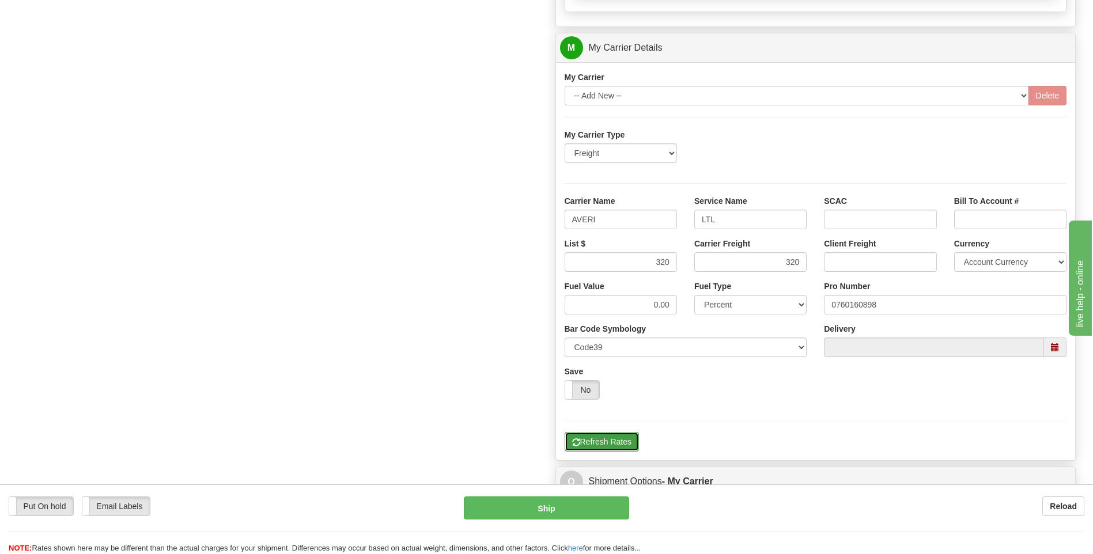
click at [617, 448] on button "Refresh Rates" at bounding box center [602, 442] width 74 height 20
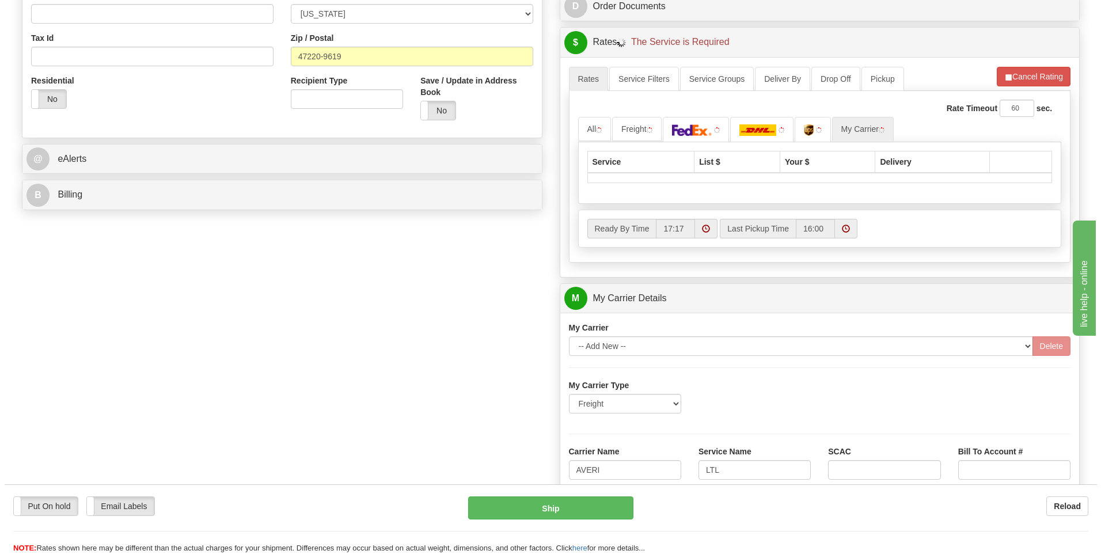
scroll to position [222, 0]
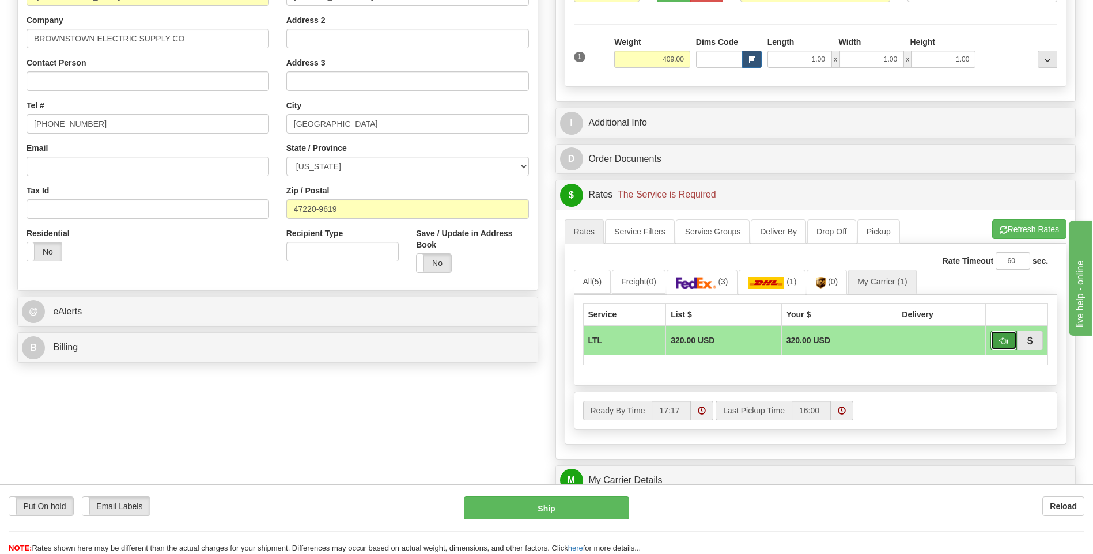
click at [1003, 340] on span "button" at bounding box center [1003, 341] width 8 height 7
type input "00"
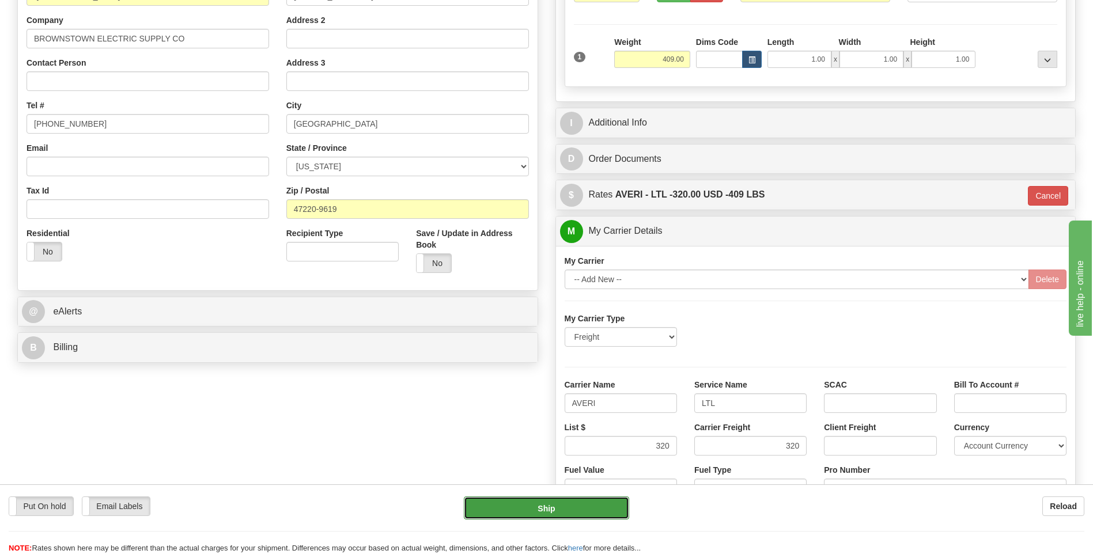
click at [575, 503] on button "Ship" at bounding box center [546, 508] width 165 height 23
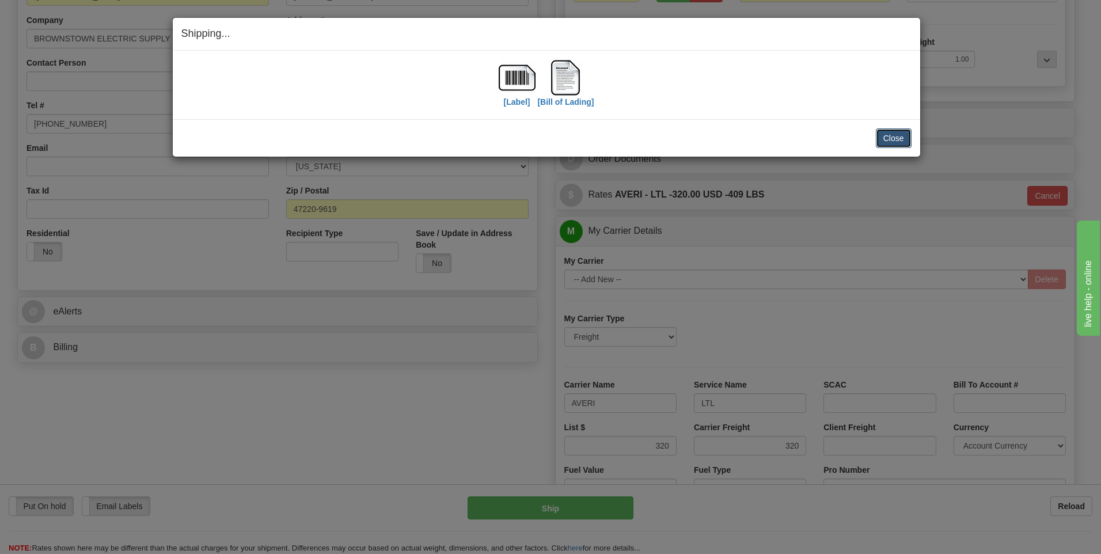
click at [890, 144] on button "Close" at bounding box center [894, 138] width 36 height 20
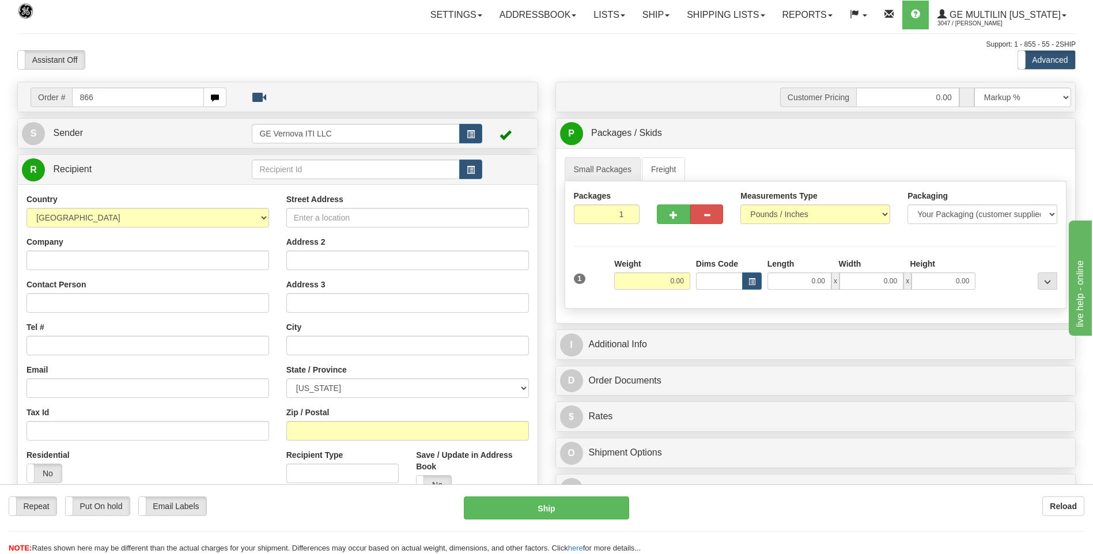
type input "866"
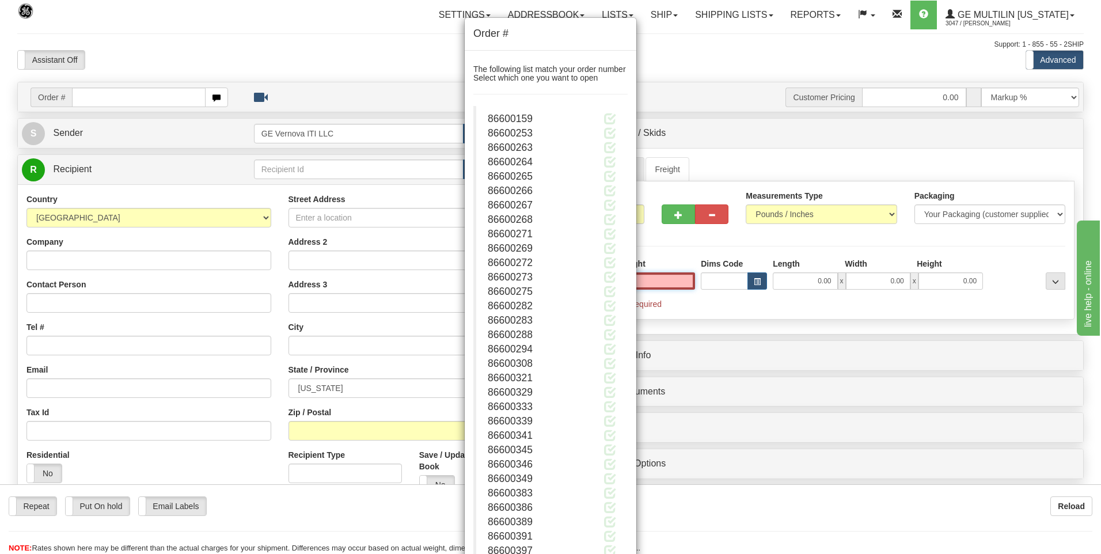
type input "0.00"
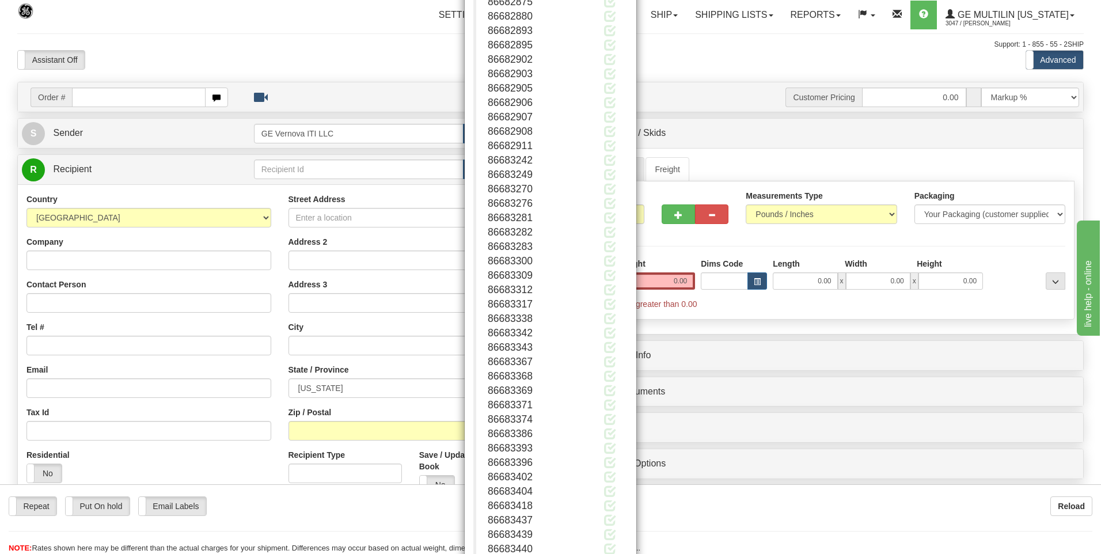
scroll to position [112132, 0]
click at [613, 518] on button "Close" at bounding box center [610, 518] width 36 height 20
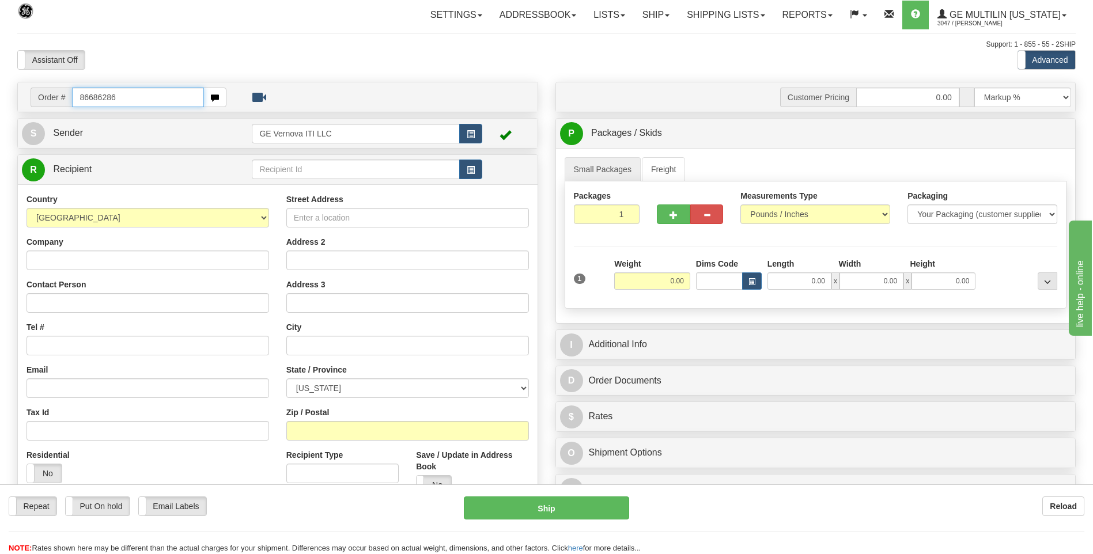
type input "86686286"
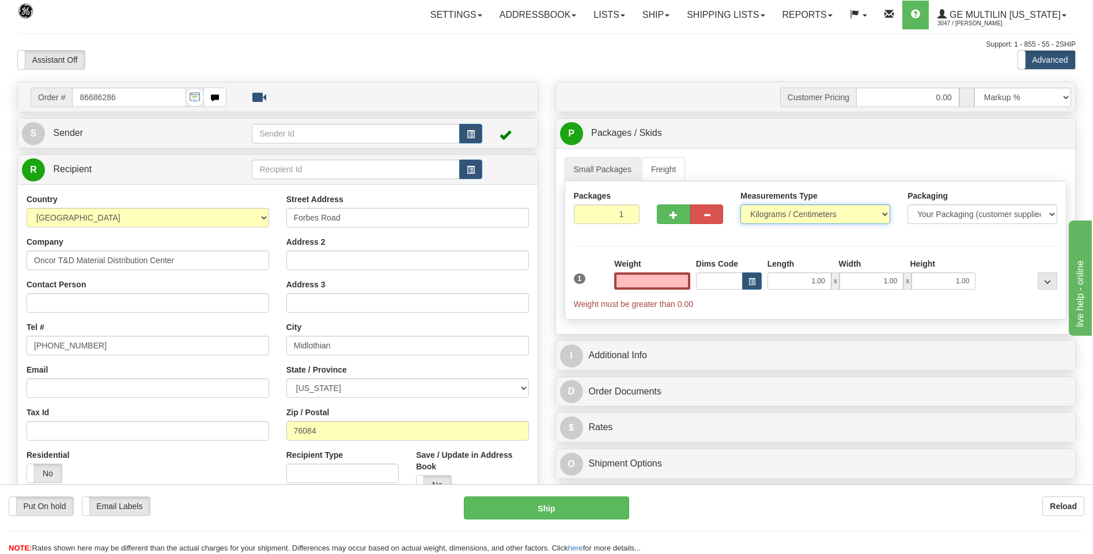
type input "0.00"
drag, startPoint x: 755, startPoint y: 214, endPoint x: 760, endPoint y: 226, distance: 13.2
click at [755, 214] on select "Pounds / Inches Kilograms / Centimeters" at bounding box center [815, 215] width 150 height 20
select select "0"
click at [740, 205] on select "Pounds / Inches Kilograms / Centimeters" at bounding box center [815, 215] width 150 height 20
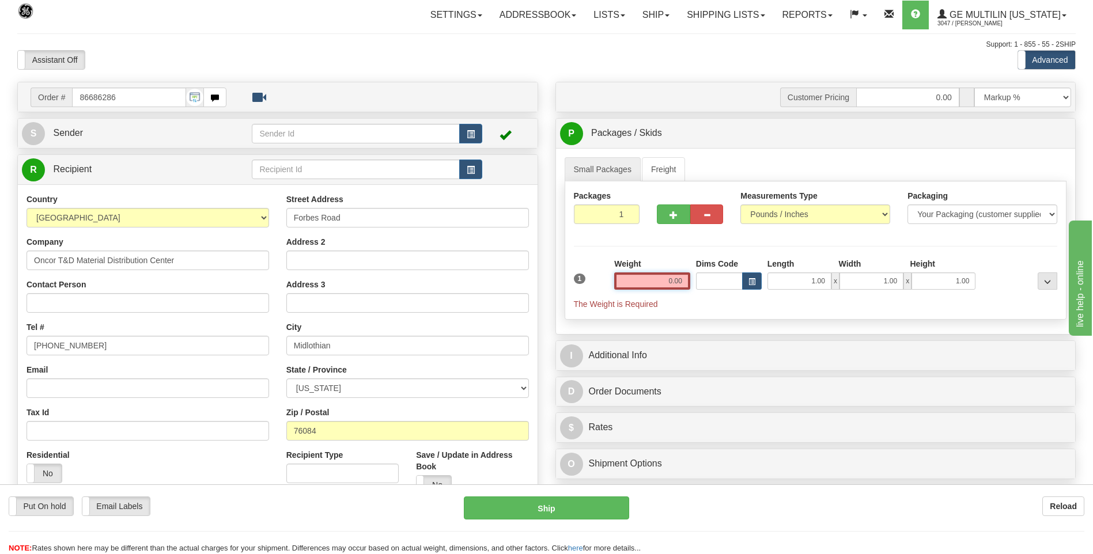
drag, startPoint x: 681, startPoint y: 279, endPoint x: 633, endPoint y: 285, distance: 48.8
click at [633, 285] on input "0.00" at bounding box center [652, 280] width 76 height 17
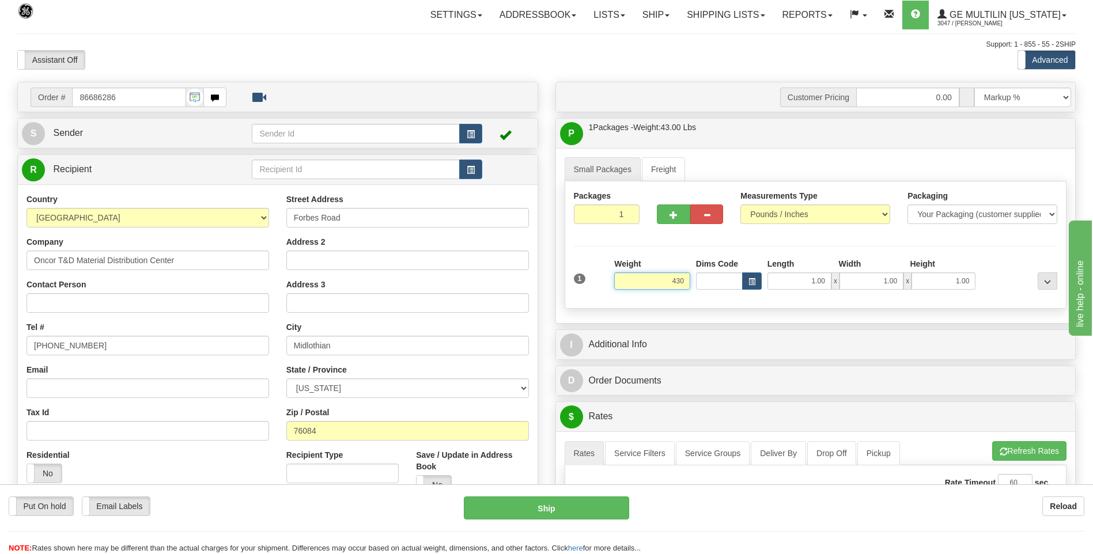
click button "Delete" at bounding box center [0, 0] width 0 height 0
type input "430.00"
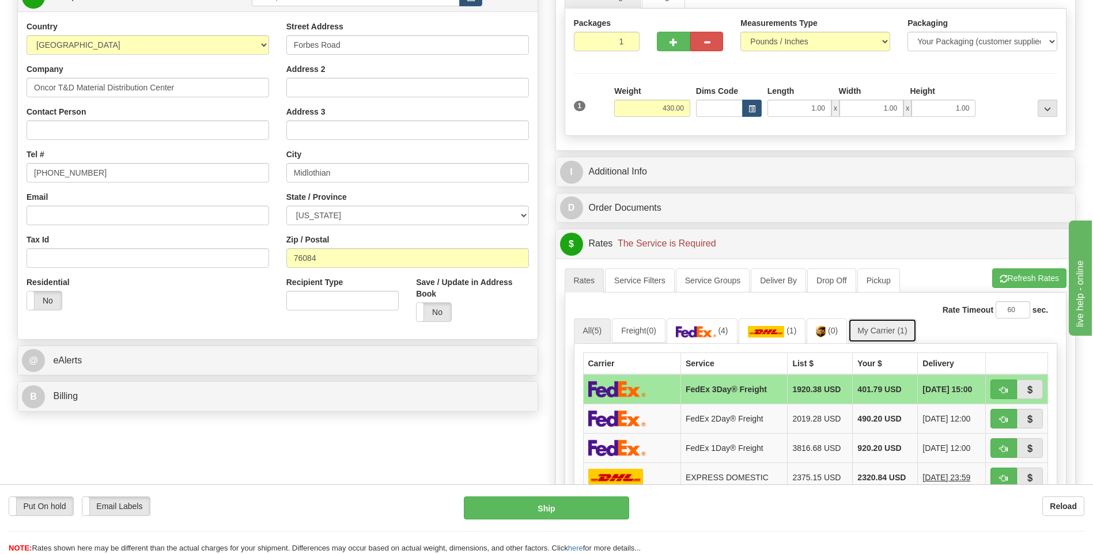
click at [896, 328] on link "My Carrier (1)" at bounding box center [882, 331] width 68 height 24
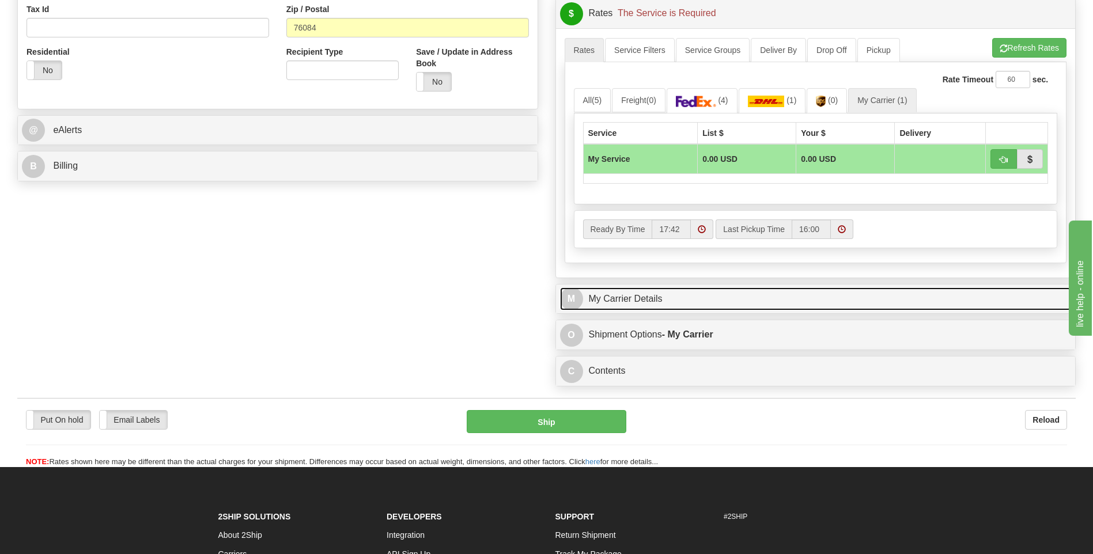
click at [686, 297] on link "M My Carrier Details" at bounding box center [816, 299] width 512 height 24
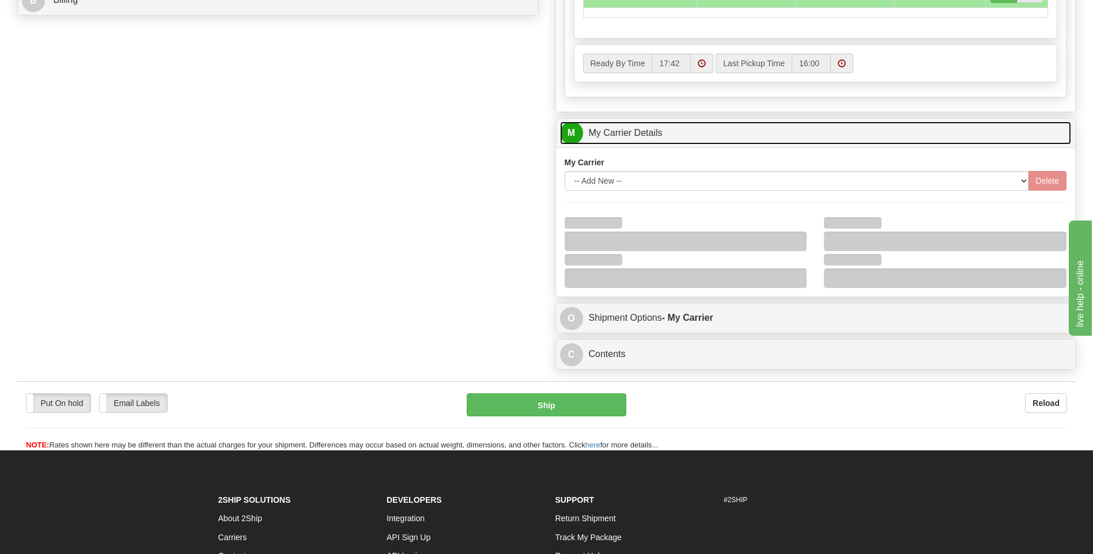
scroll to position [576, 0]
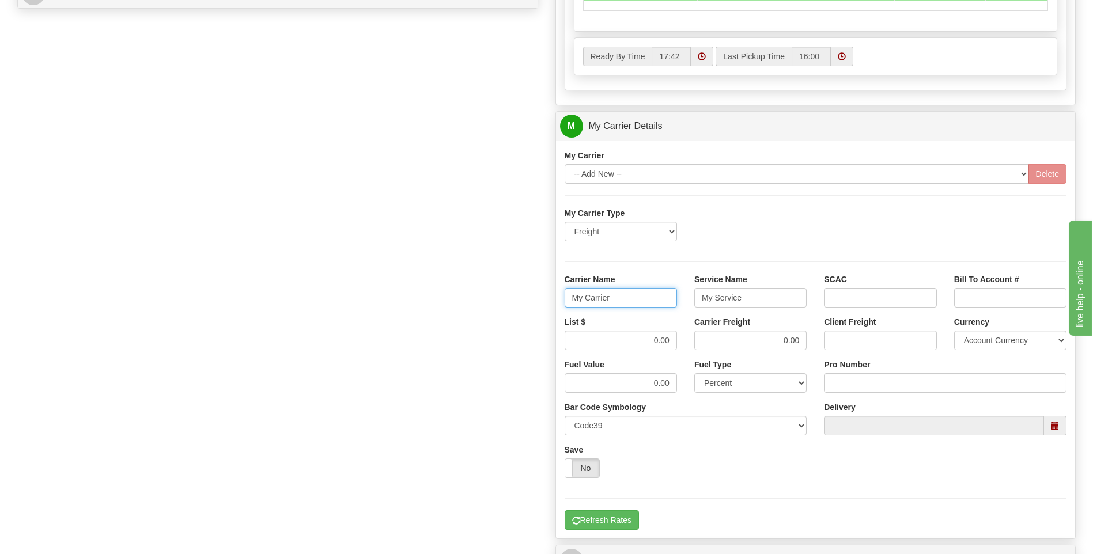
drag, startPoint x: 626, startPoint y: 304, endPoint x: 480, endPoint y: 311, distance: 145.9
click at [480, 311] on div "Order # 86686286 S Sender" at bounding box center [547, 62] width 1076 height 1112
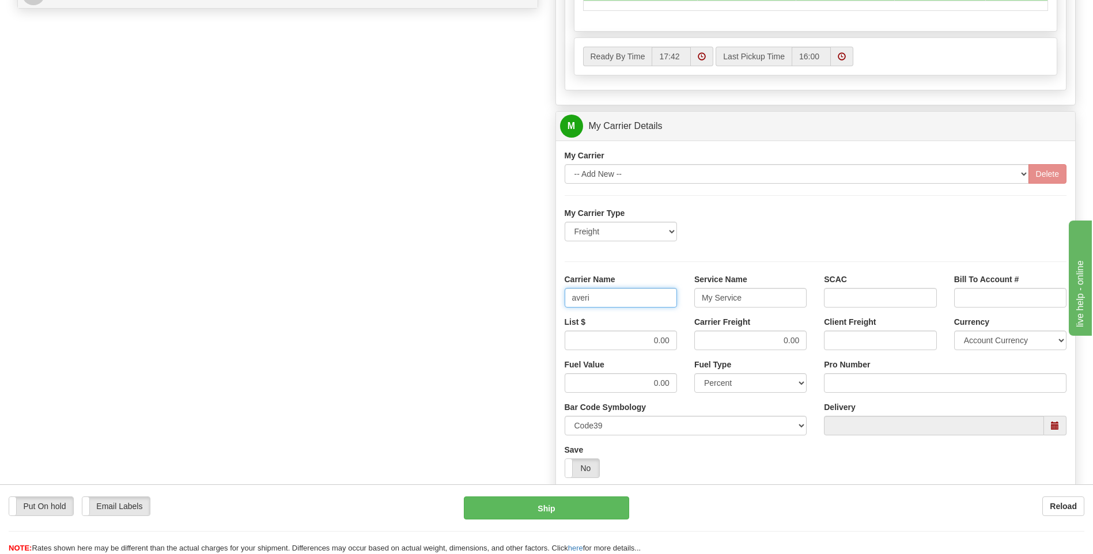
type input "averi"
type input "ltl"
drag, startPoint x: 661, startPoint y: 343, endPoint x: 696, endPoint y: 339, distance: 34.7
click at [696, 339] on div "List $ 0.00 Carrier Freight 0.00 Client Freight Currency Account Currency ARN A…" at bounding box center [816, 337] width 520 height 43
type input "320"
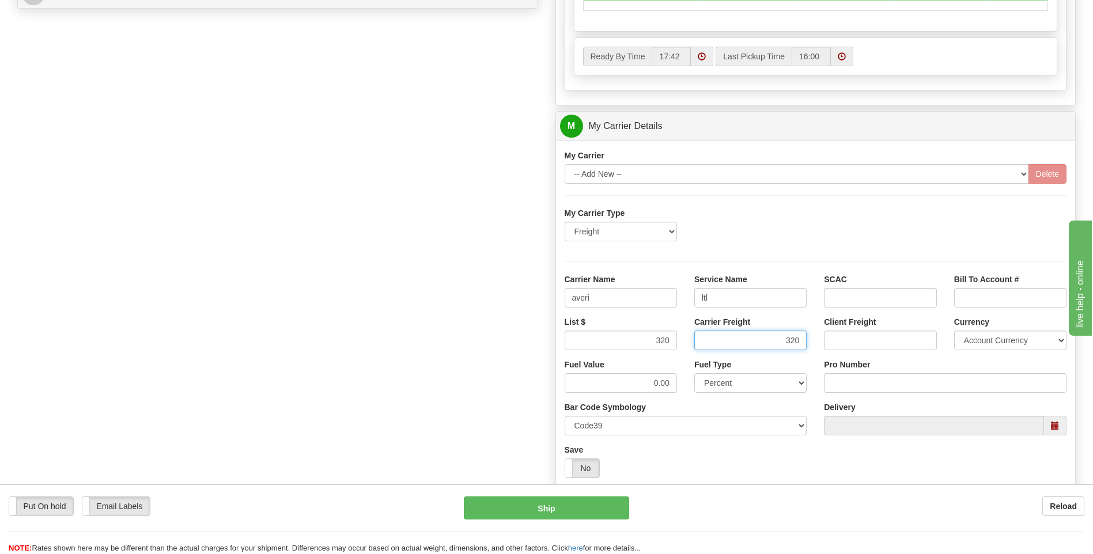
type input "320"
click at [864, 378] on input "Pro Number" at bounding box center [945, 383] width 243 height 20
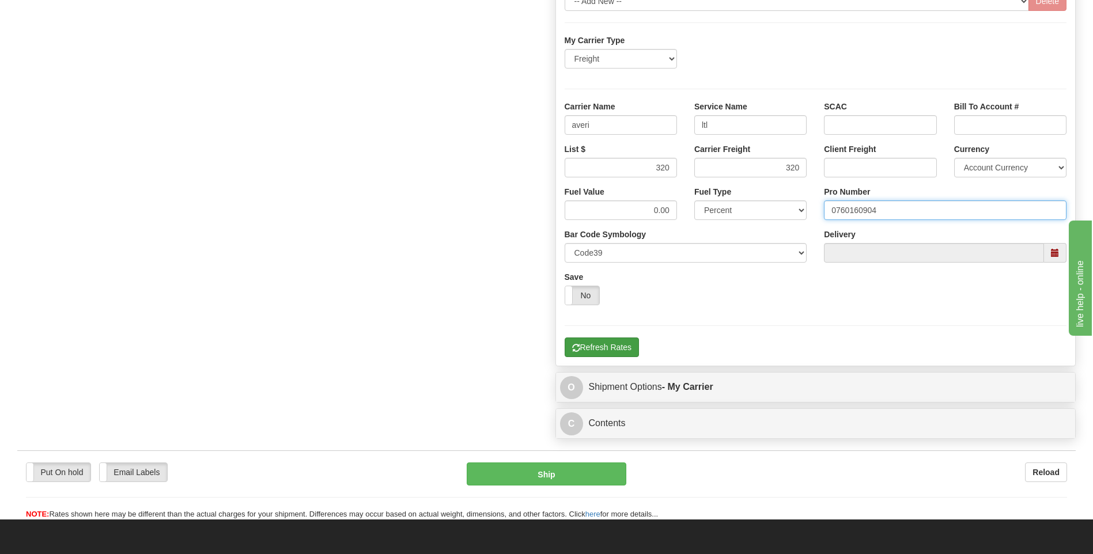
type input "0760160904"
click at [609, 347] on button "Refresh Rates" at bounding box center [602, 348] width 74 height 20
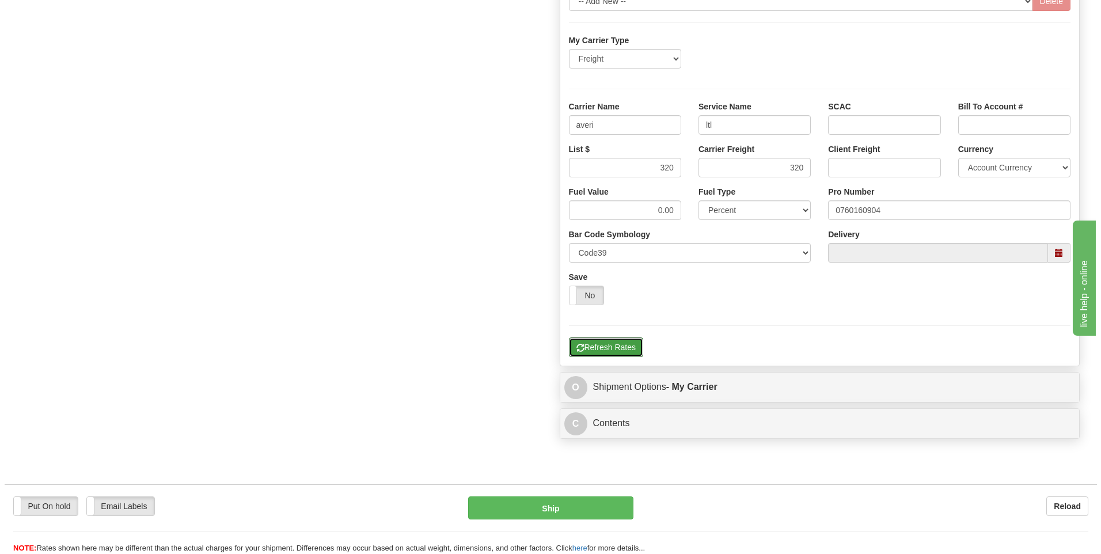
scroll to position [316, 0]
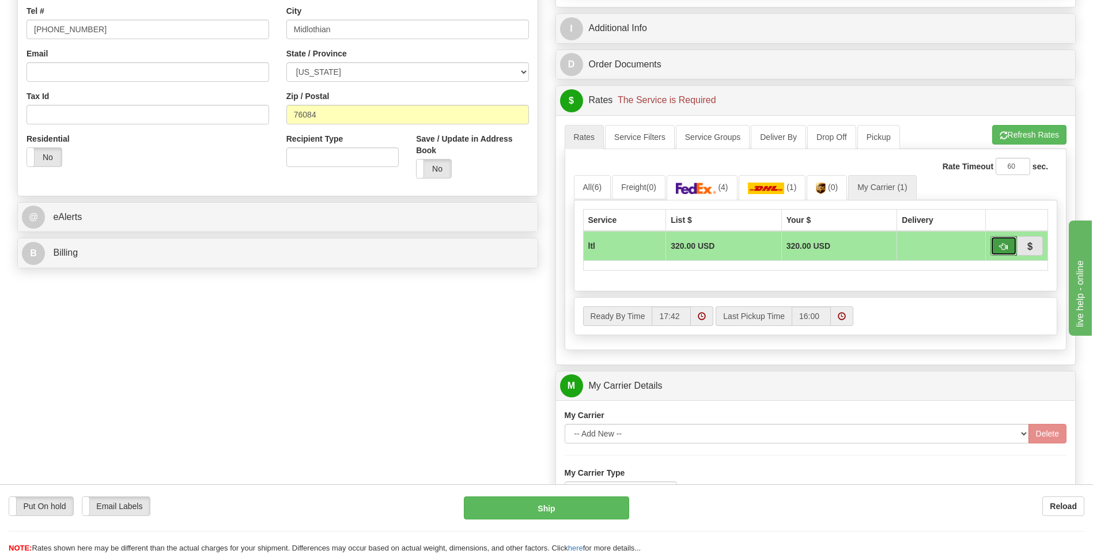
click at [999, 247] on span "button" at bounding box center [1003, 246] width 8 height 7
type input "00"
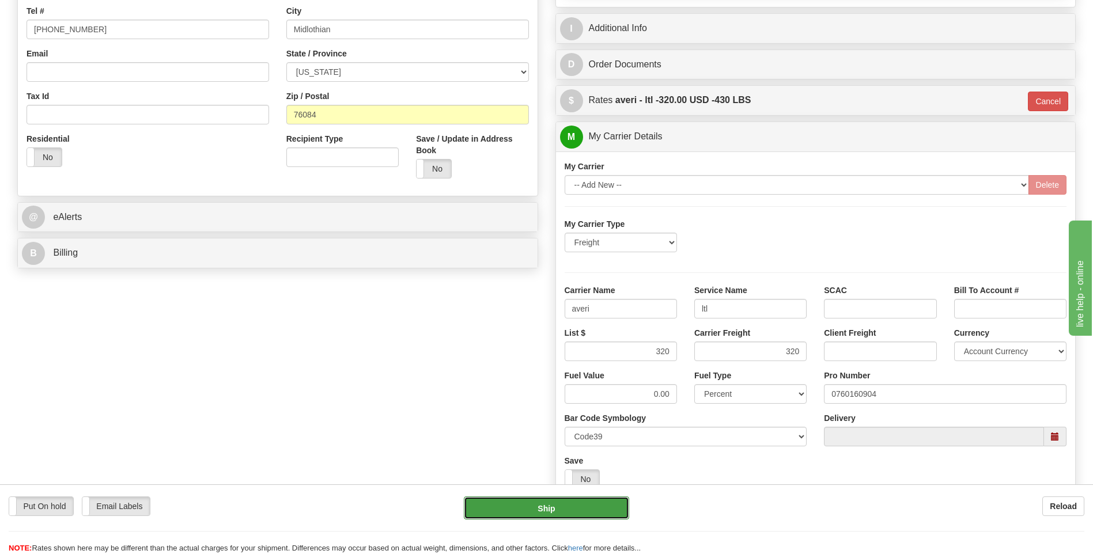
click at [567, 518] on button "Ship" at bounding box center [546, 508] width 165 height 23
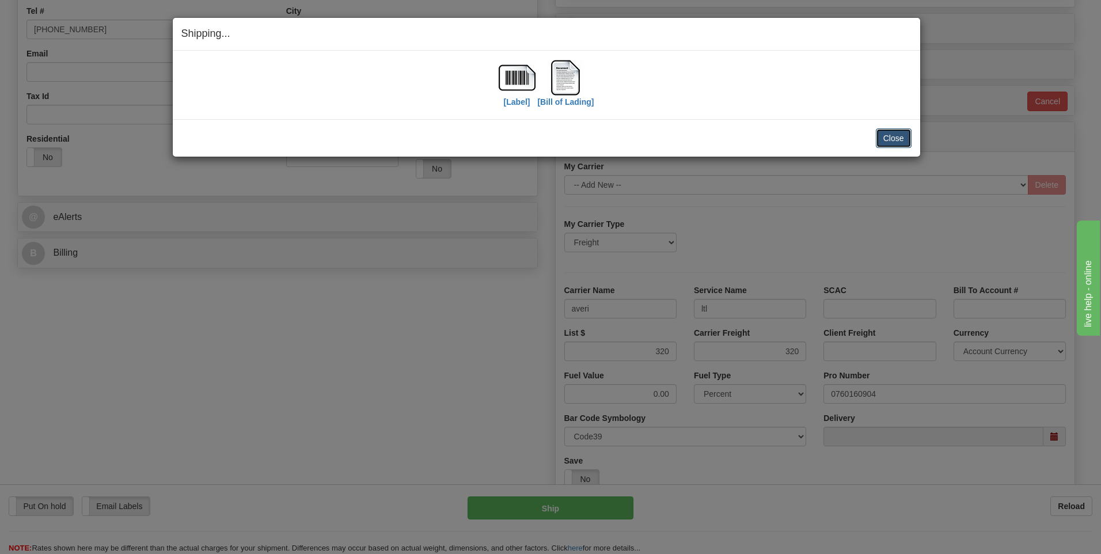
click at [893, 141] on button "Close" at bounding box center [894, 138] width 36 height 20
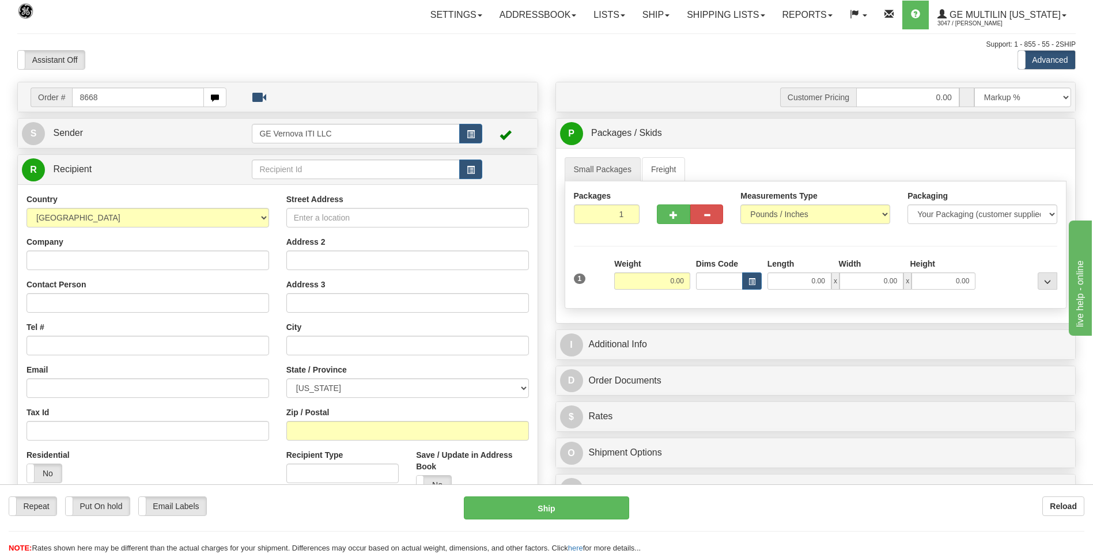
type input "8668"
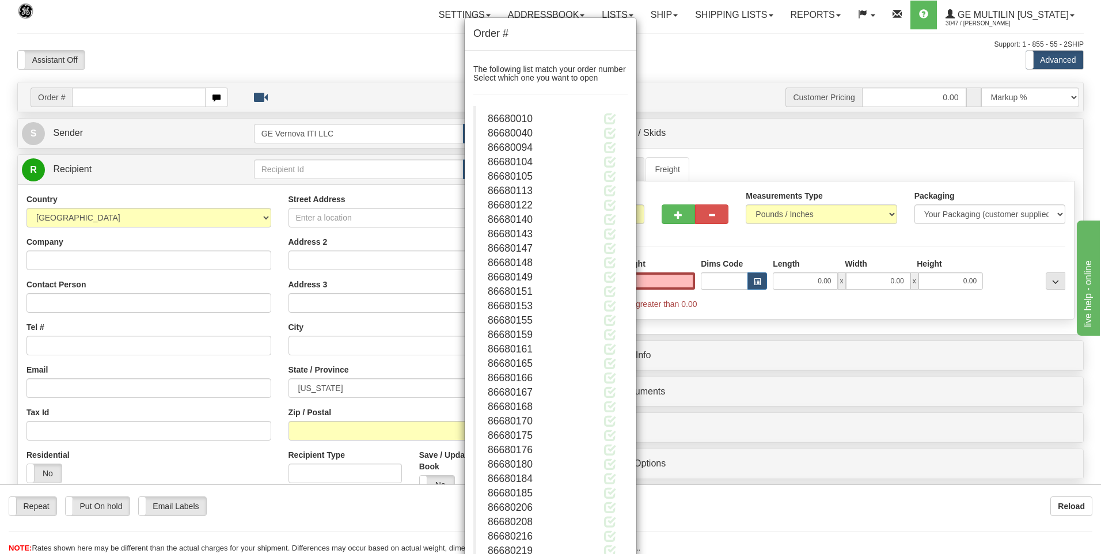
type input "0.00"
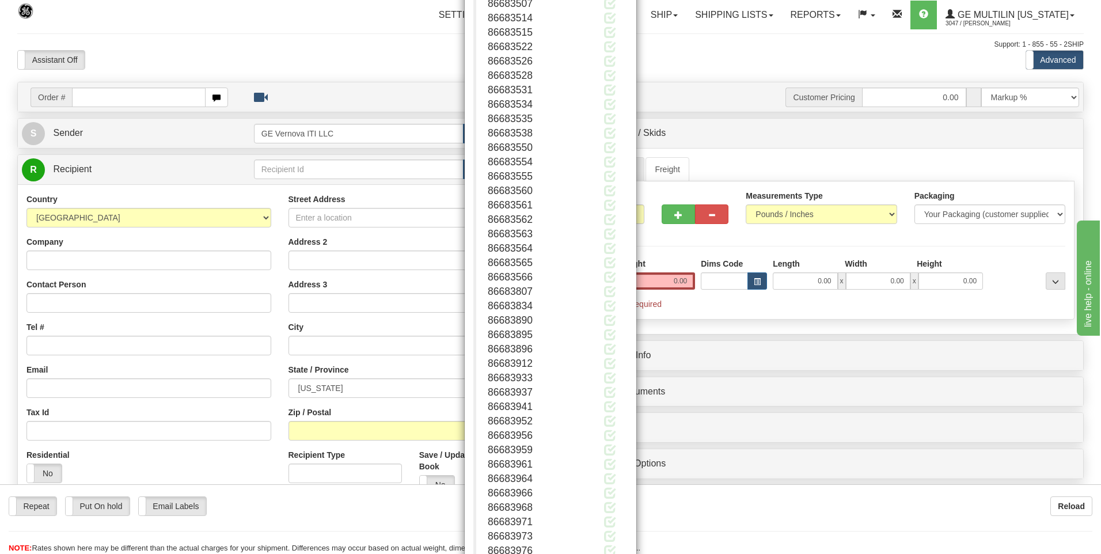
scroll to position [8366, 0]
click at [595, 516] on button "Close" at bounding box center [610, 518] width 36 height 20
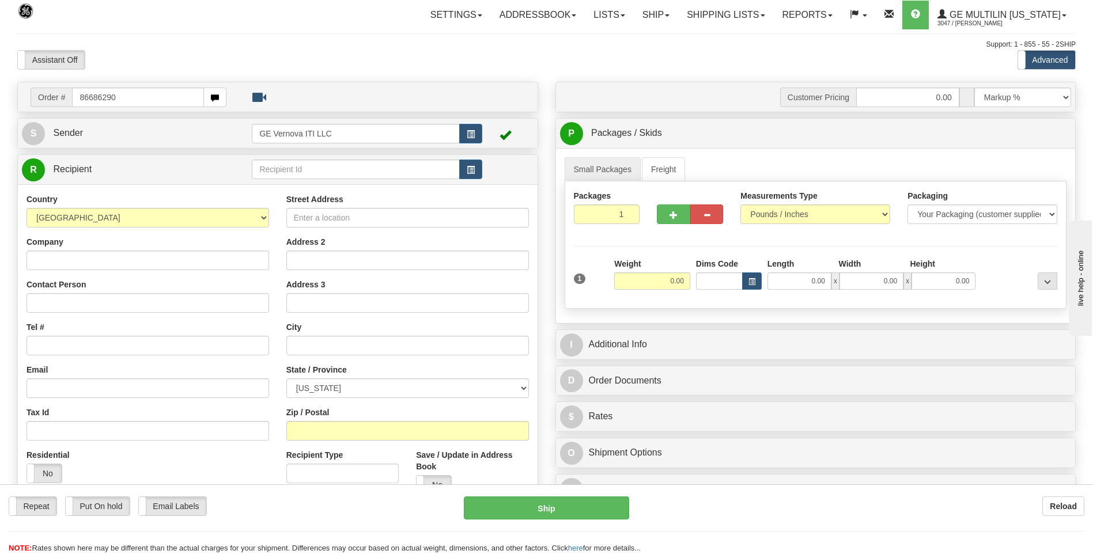
type input "86686290"
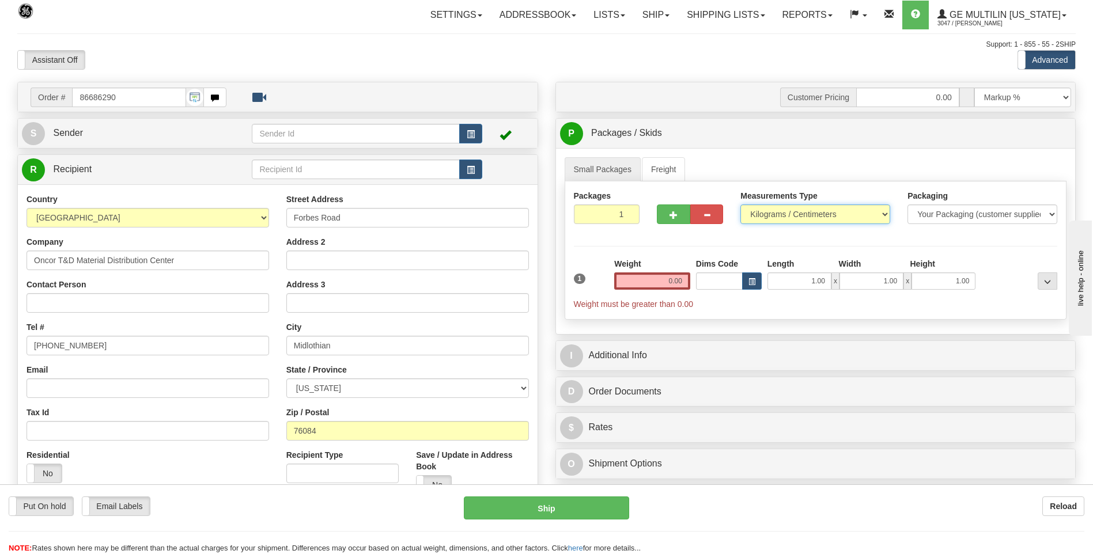
click at [809, 212] on select "Pounds / Inches Kilograms / Centimeters" at bounding box center [815, 215] width 150 height 20
select select "0"
click at [740, 205] on select "Pounds / Inches Kilograms / Centimeters" at bounding box center [815, 215] width 150 height 20
click at [679, 281] on input "0.00" at bounding box center [652, 280] width 76 height 17
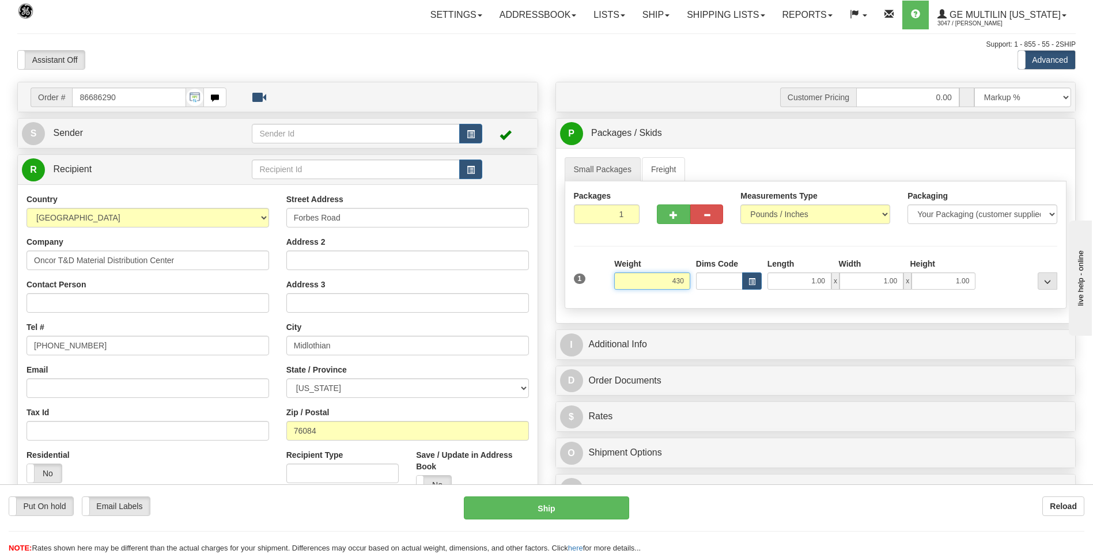
click button "Delete" at bounding box center [0, 0] width 0 height 0
type input "430.00"
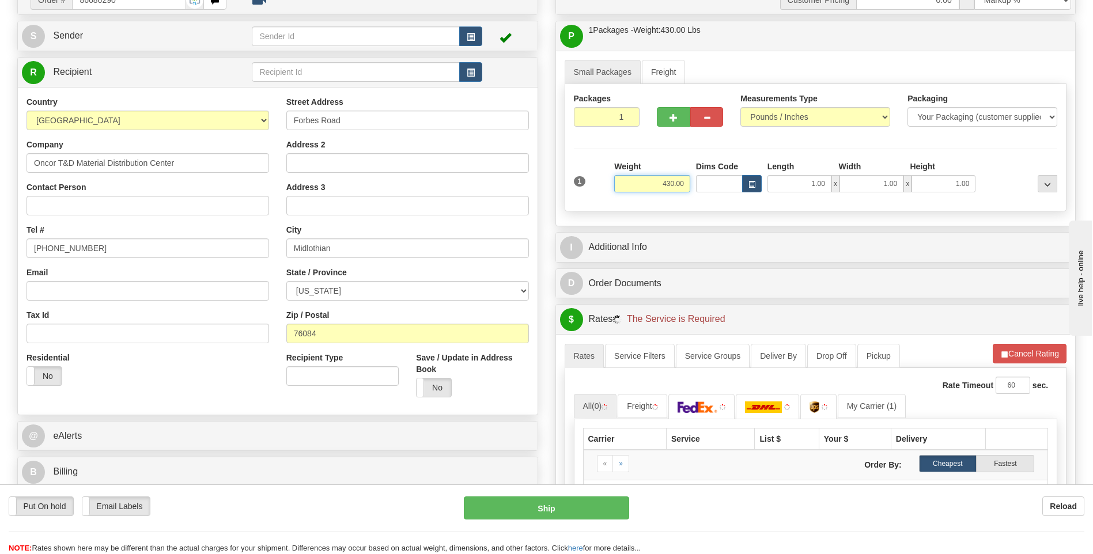
scroll to position [230, 0]
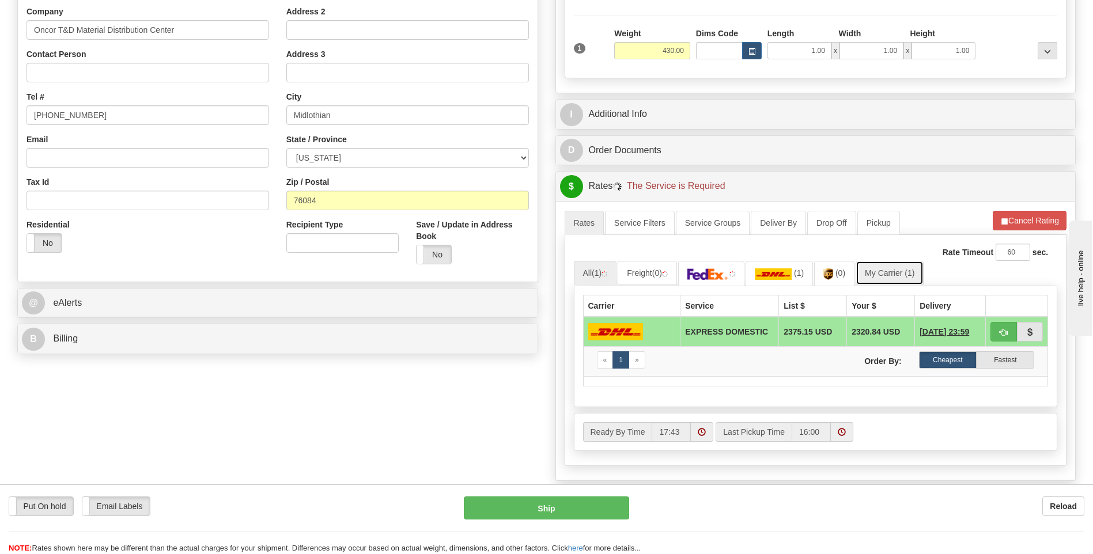
click at [888, 276] on link "My Carrier (1)" at bounding box center [889, 273] width 68 height 24
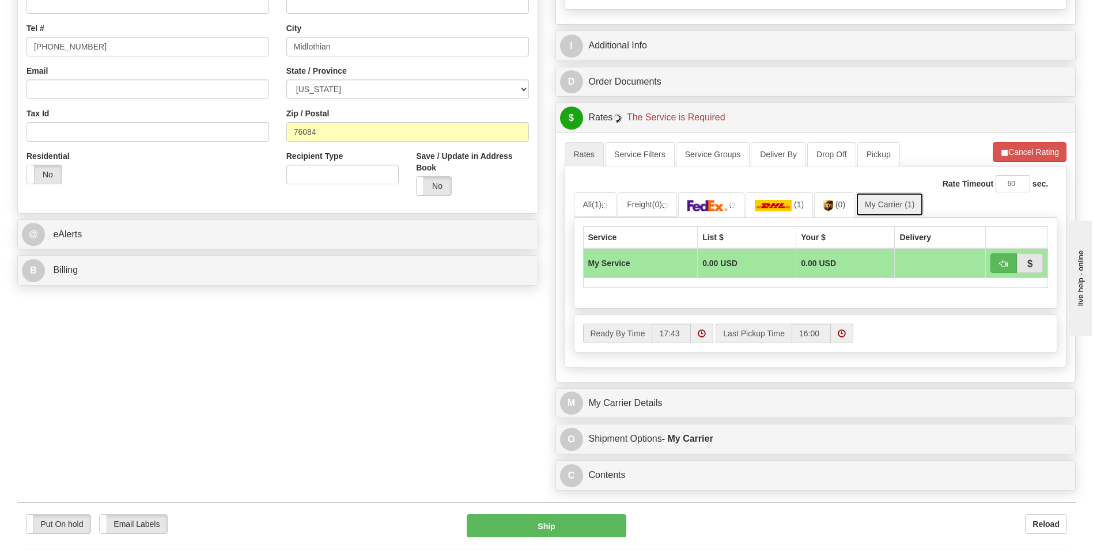
scroll to position [403, 0]
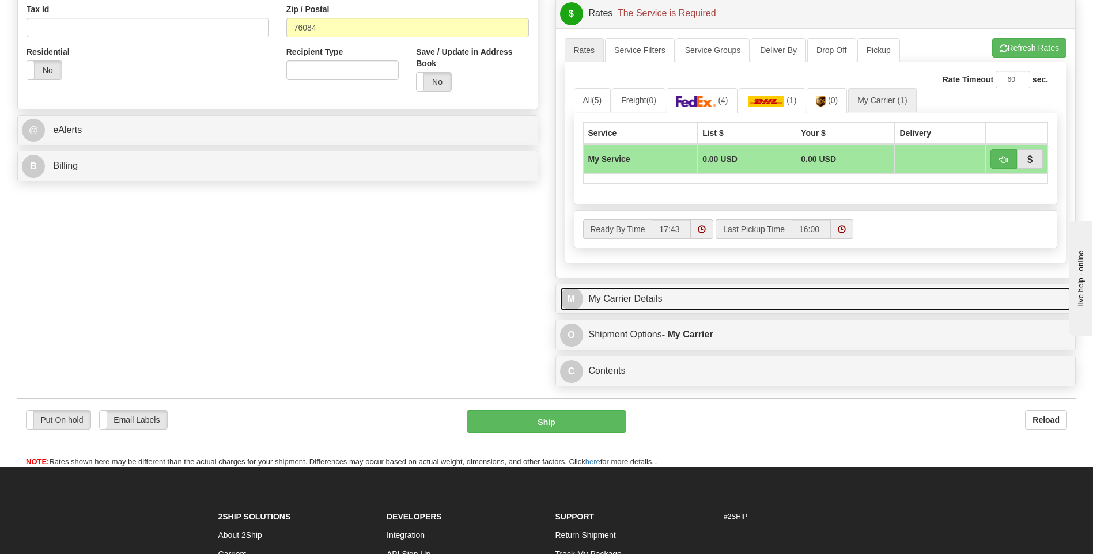
click at [657, 304] on link "M My Carrier Details" at bounding box center [816, 299] width 512 height 24
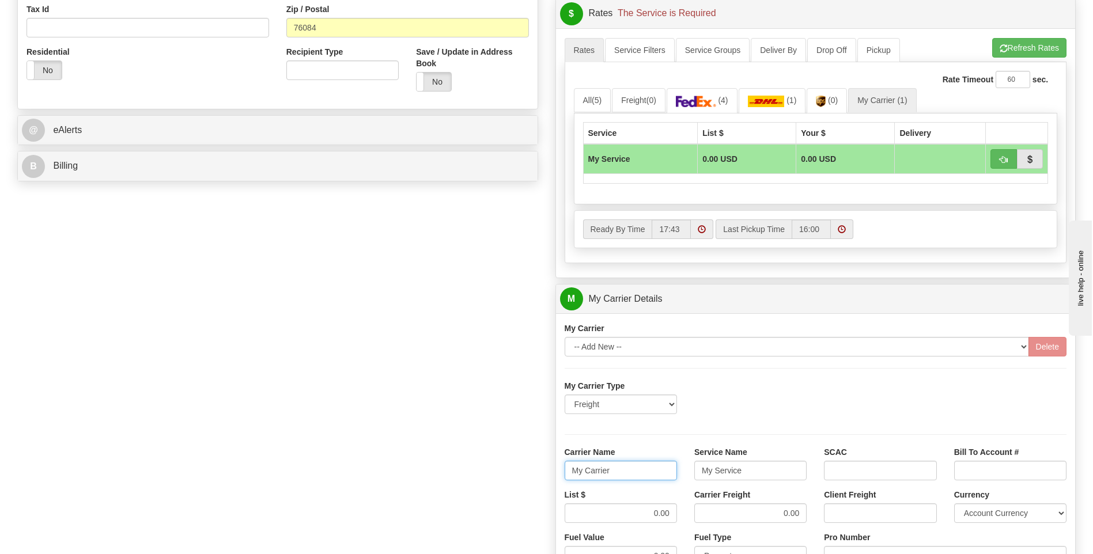
drag, startPoint x: 629, startPoint y: 474, endPoint x: 494, endPoint y: 477, distance: 134.8
click at [494, 477] on div "Order # 86686290 S Sender" at bounding box center [547, 235] width 1076 height 1112
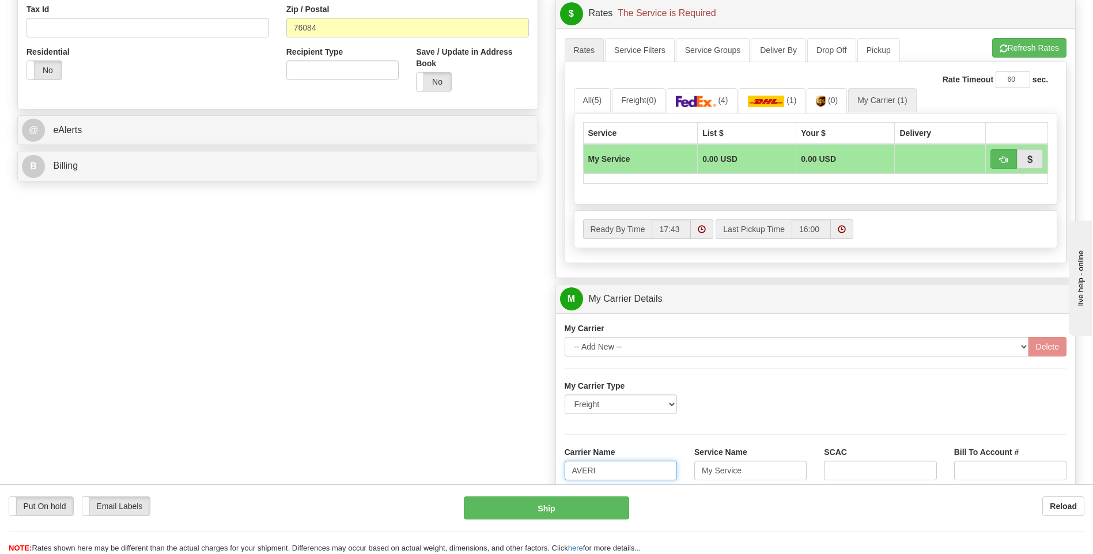
type input "AVERI"
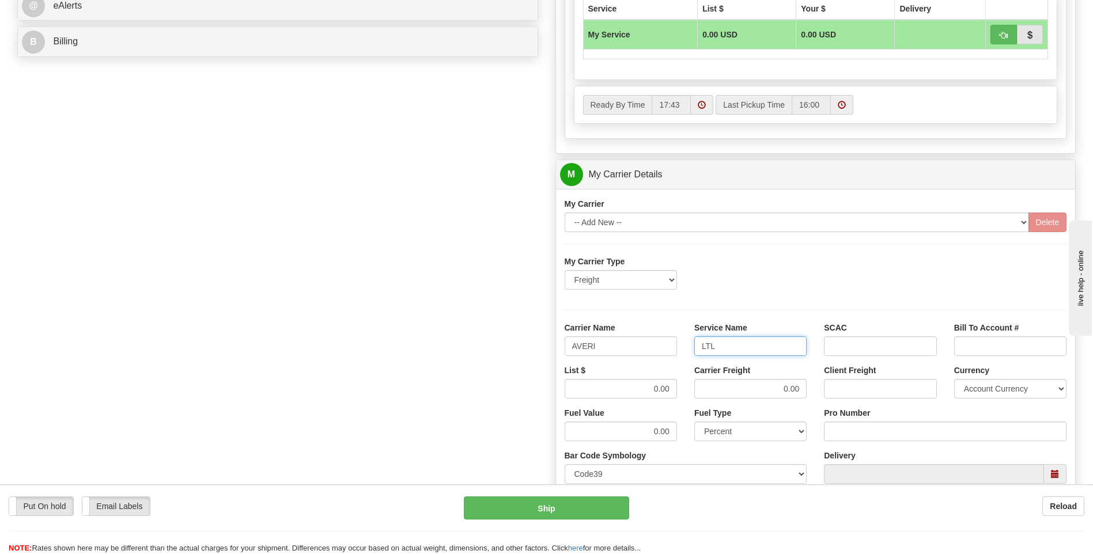
scroll to position [691, 0]
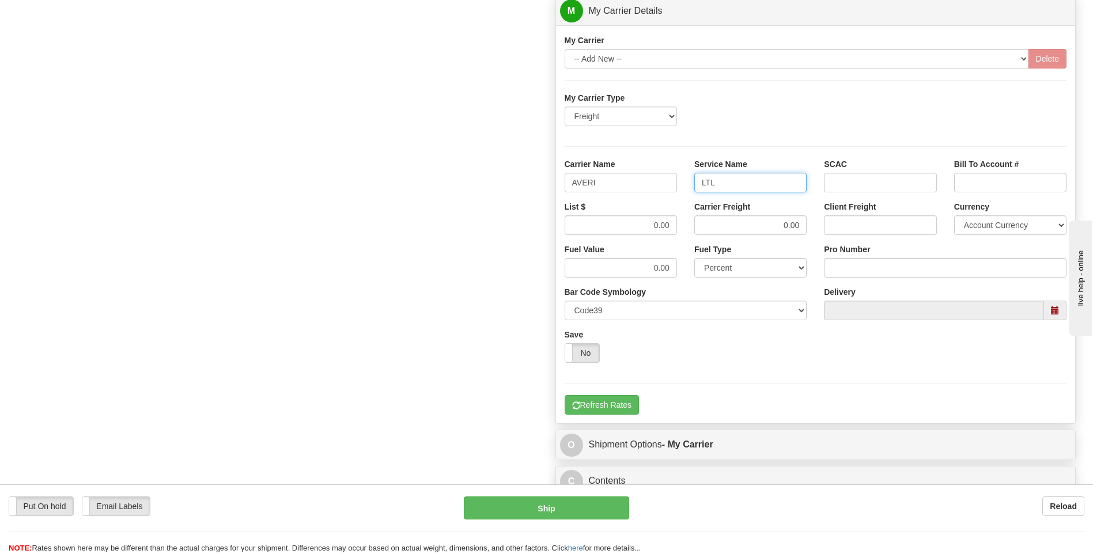
type input "LTL"
drag, startPoint x: 653, startPoint y: 227, endPoint x: 694, endPoint y: 232, distance: 41.7
click at [694, 232] on div "List $ 0.00 Carrier Freight 0.00 Client Freight Currency Account Currency ARN A…" at bounding box center [816, 222] width 520 height 43
type input "3"
type input ".01"
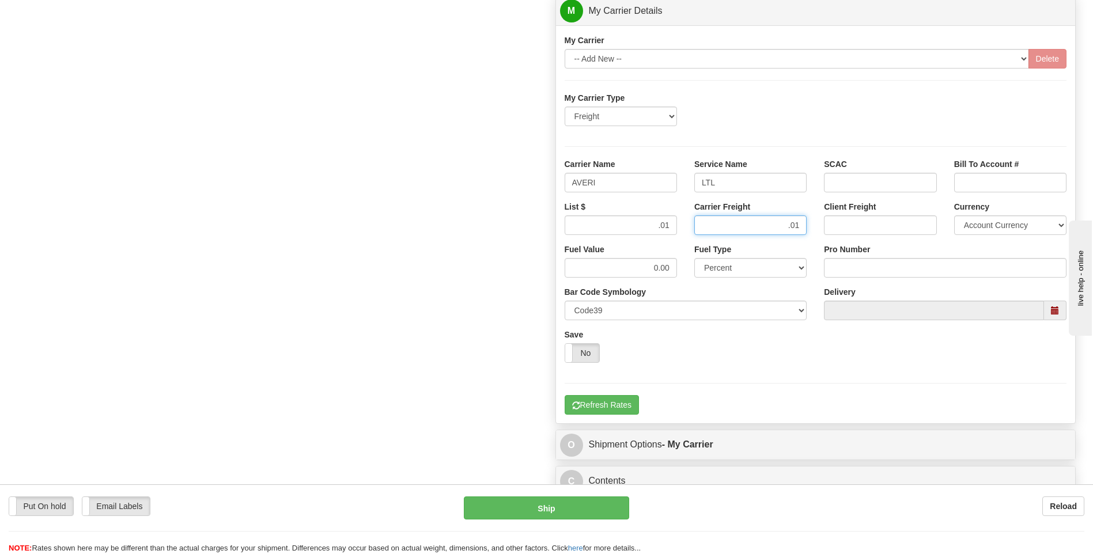
type input ".01"
click at [843, 264] on input "Pro Number" at bounding box center [945, 268] width 243 height 20
type input "0760160904"
click at [627, 411] on button "Refresh Rates" at bounding box center [602, 405] width 74 height 20
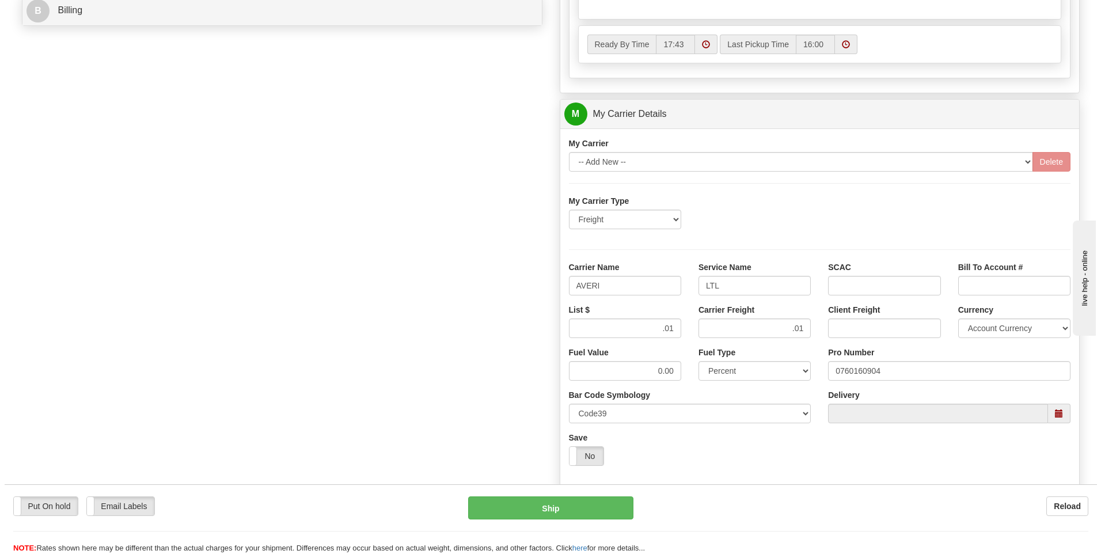
scroll to position [259, 0]
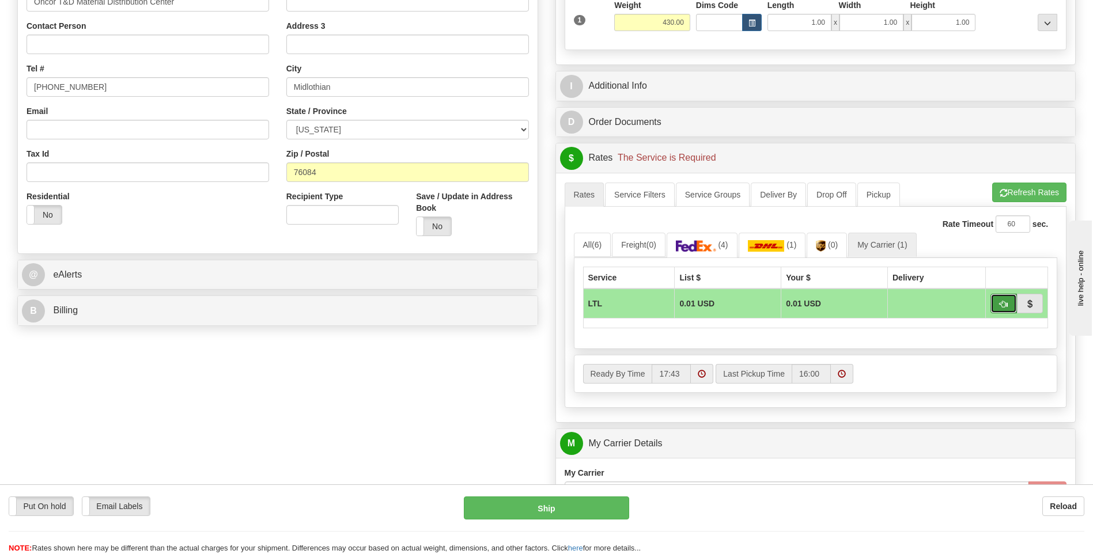
click at [998, 304] on button "button" at bounding box center [1003, 304] width 26 height 20
type input "00"
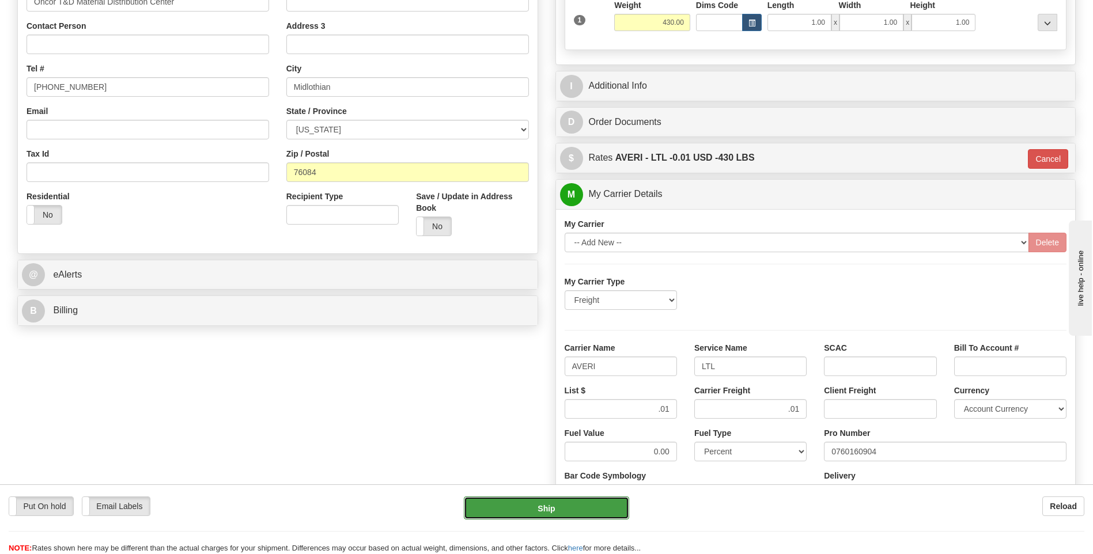
click at [568, 507] on button "Ship" at bounding box center [546, 508] width 165 height 23
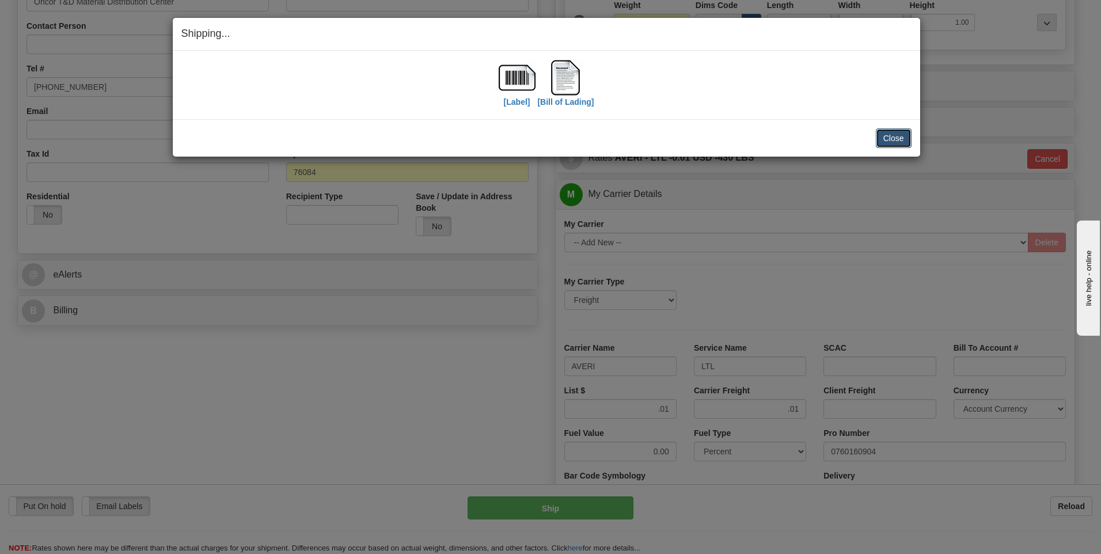
click at [904, 142] on button "Close" at bounding box center [894, 138] width 36 height 20
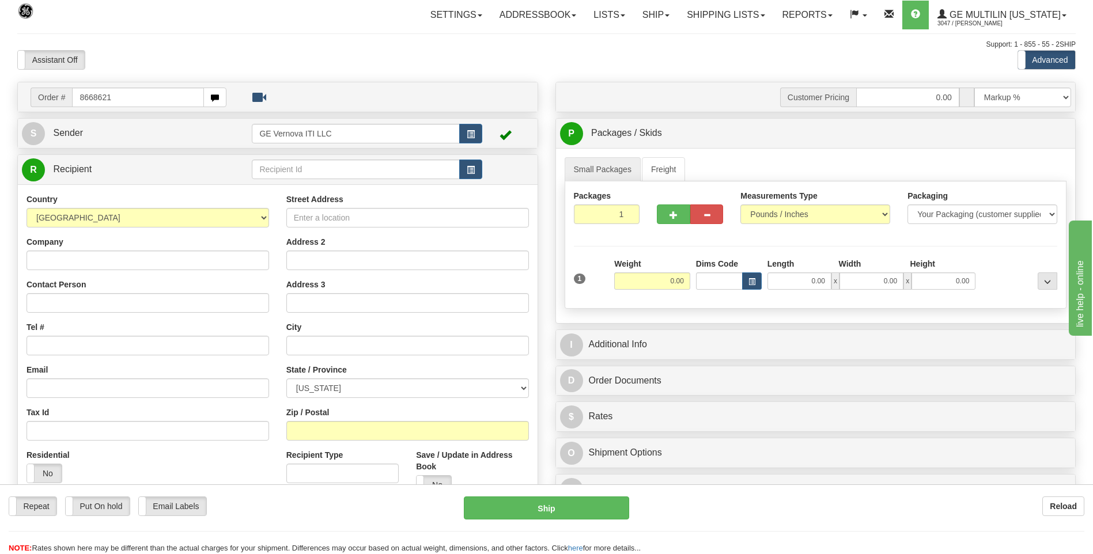
type input "8668621"
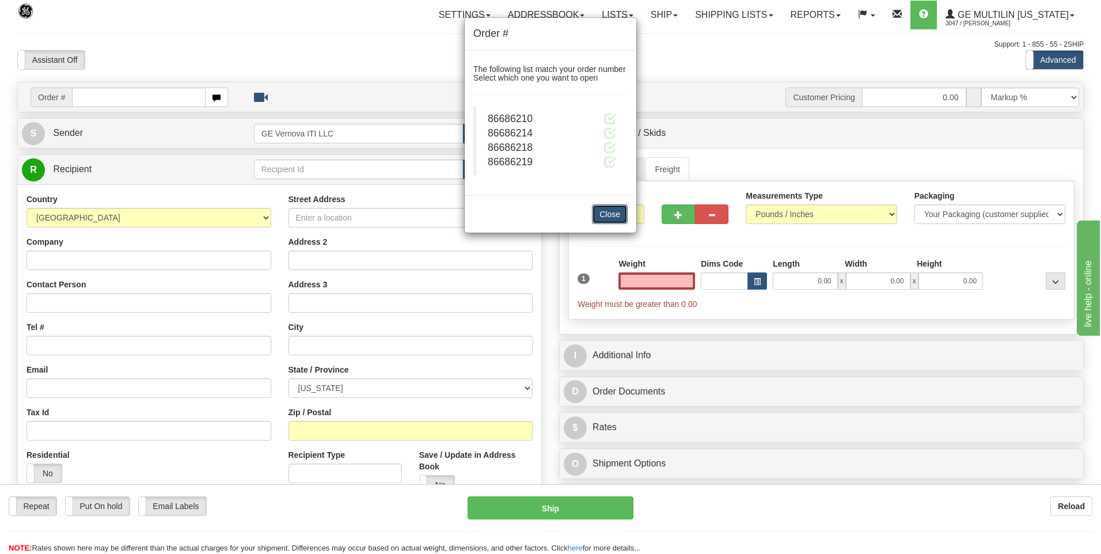
type input "0.00"
click at [606, 211] on button "Close" at bounding box center [610, 215] width 36 height 20
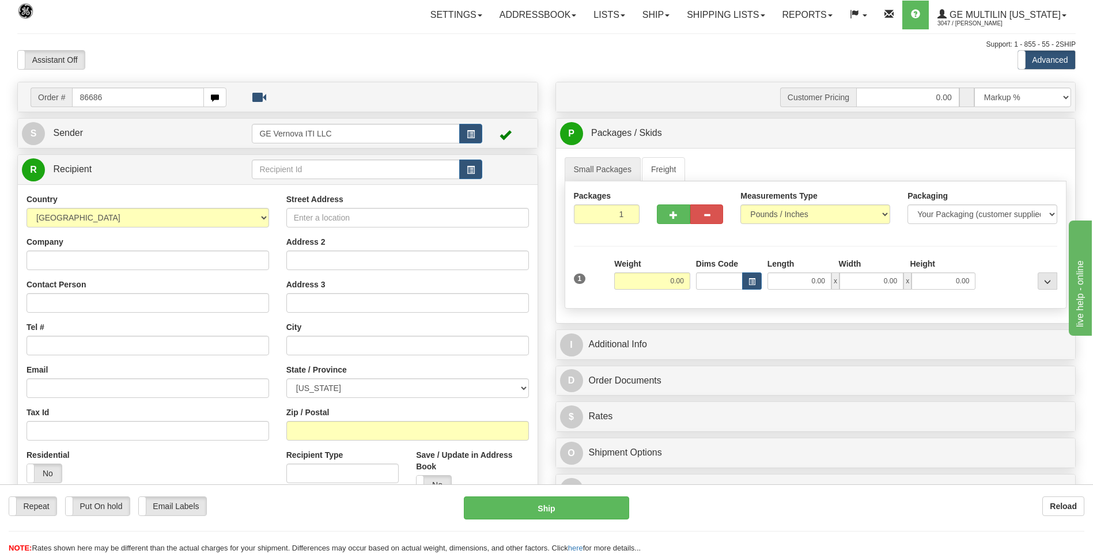
type input "86686"
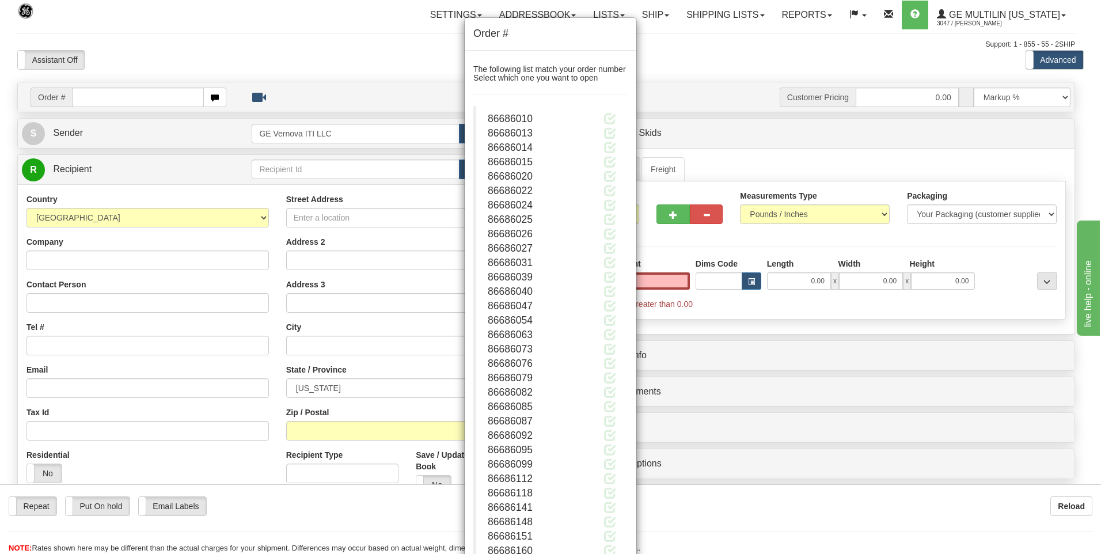
click button "Delete" at bounding box center [0, 0] width 0 height 0
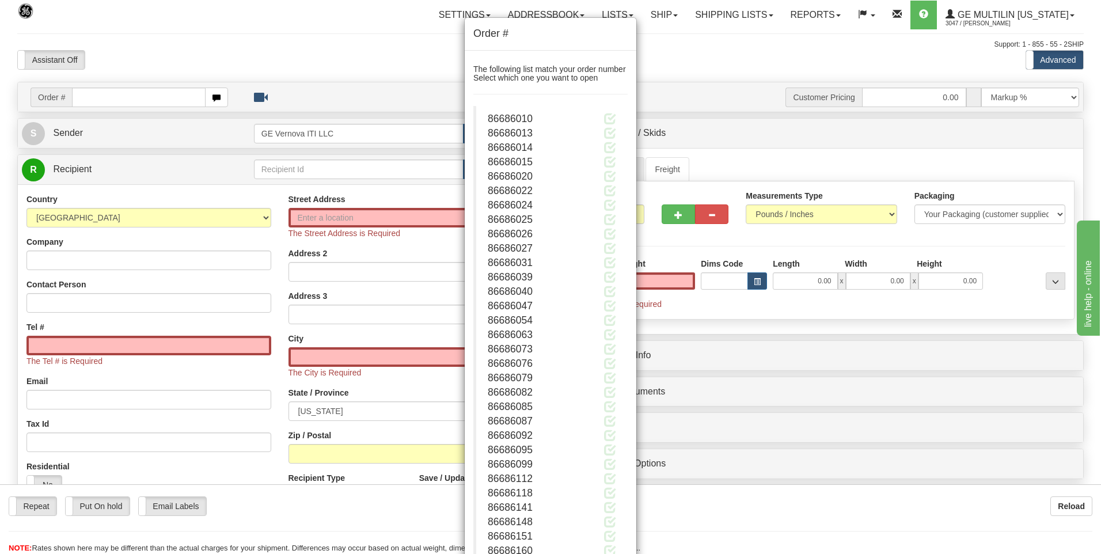
type input "0.00"
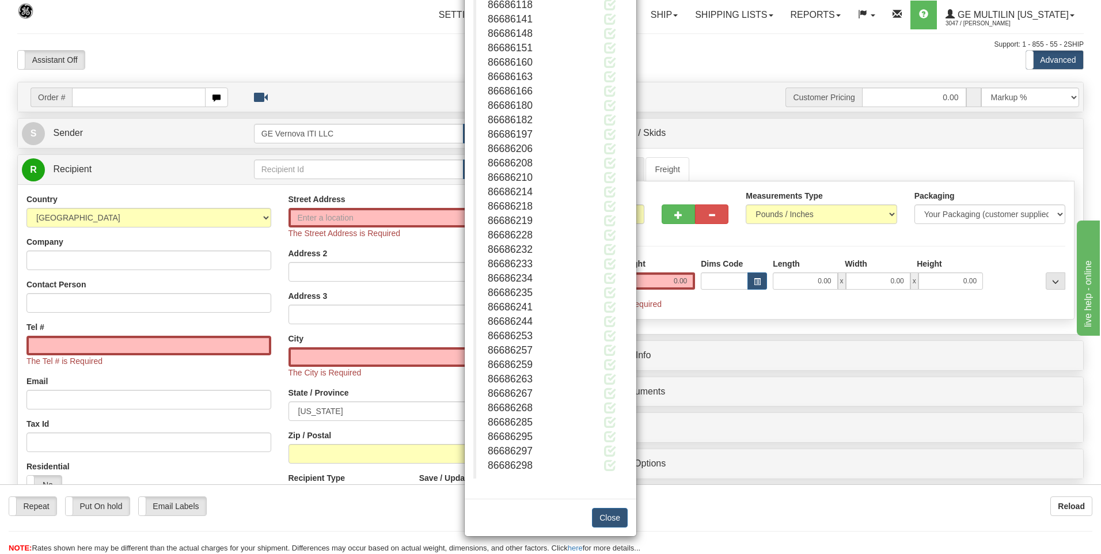
click at [627, 517] on div "Close" at bounding box center [551, 517] width 172 height 37
click at [619, 516] on button "Close" at bounding box center [610, 518] width 36 height 20
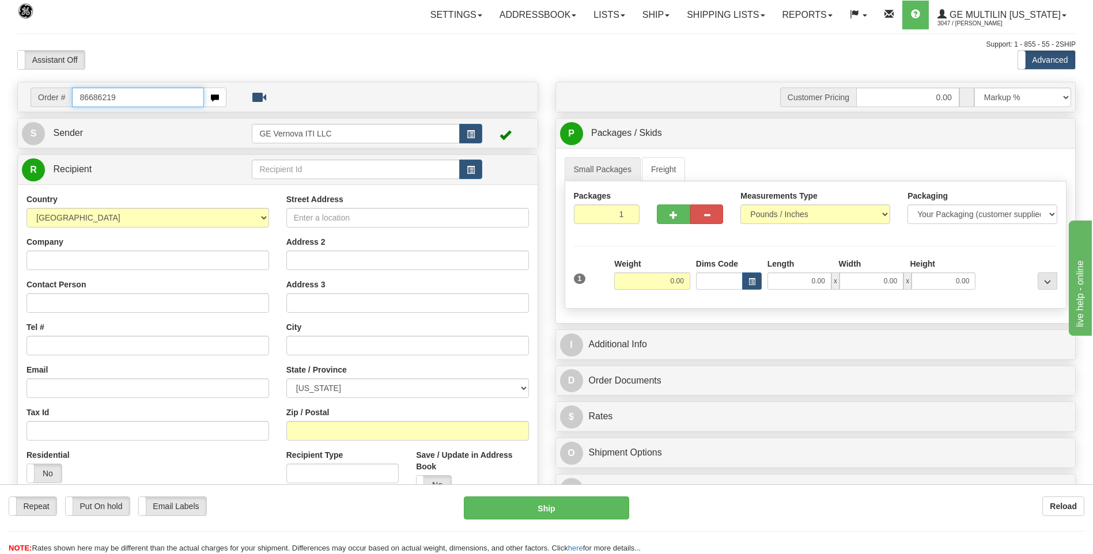
type input "86686219"
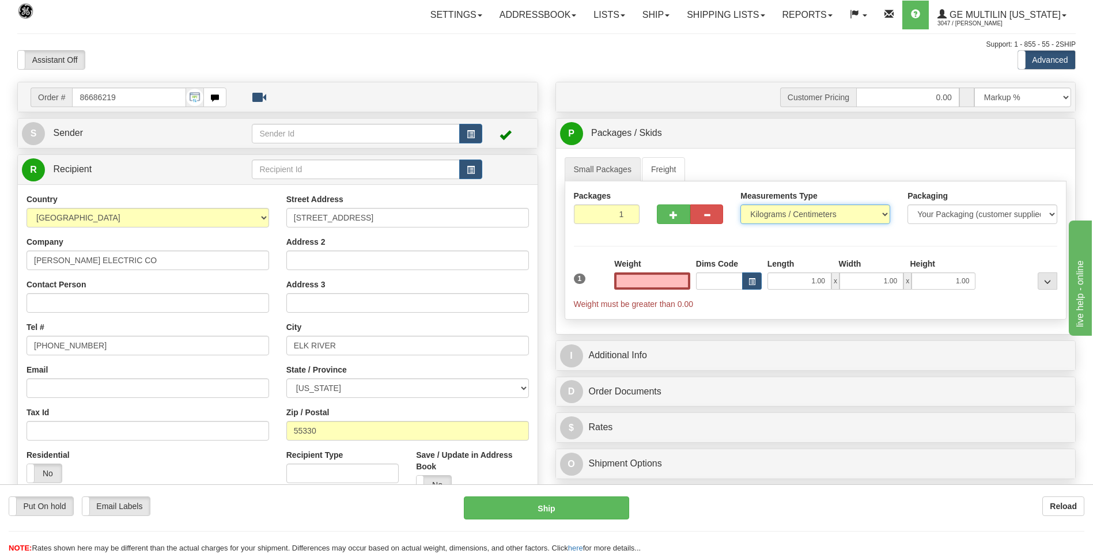
type input "0.00"
click at [748, 215] on select "Pounds / Inches Kilograms / Centimeters" at bounding box center [815, 215] width 150 height 20
select select "0"
click at [740, 205] on select "Pounds / Inches Kilograms / Centimeters" at bounding box center [815, 215] width 150 height 20
click at [684, 284] on input "0.00" at bounding box center [652, 280] width 76 height 17
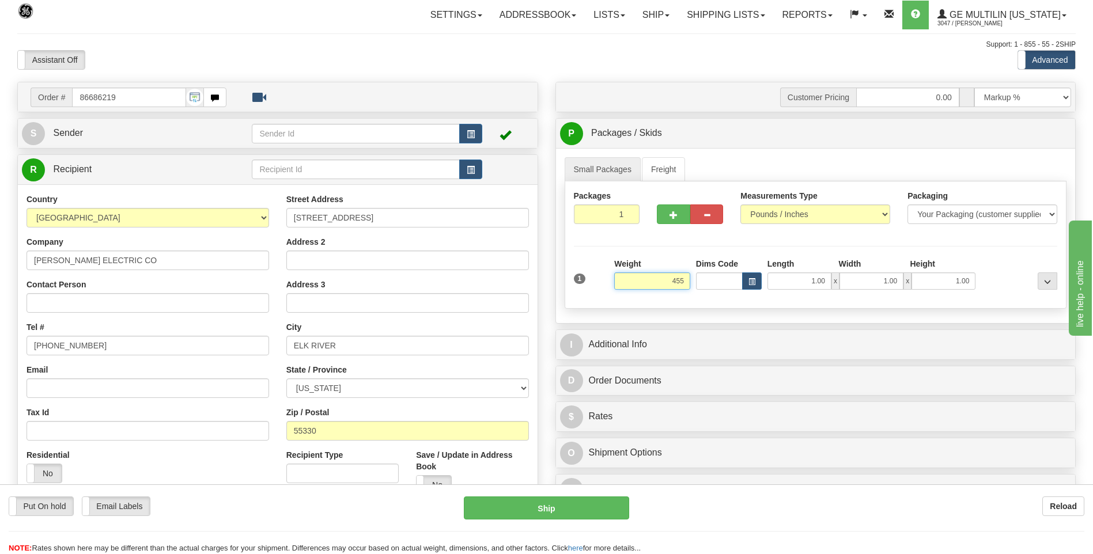
click button "Delete" at bounding box center [0, 0] width 0 height 0
type input "455.00"
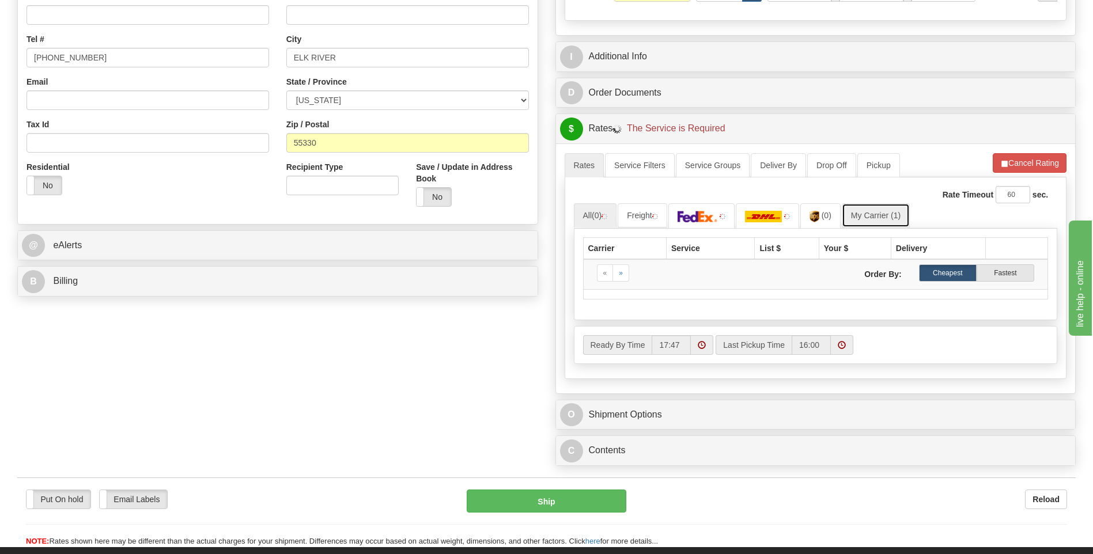
click at [873, 221] on link "My Carrier (1)" at bounding box center [876, 215] width 68 height 24
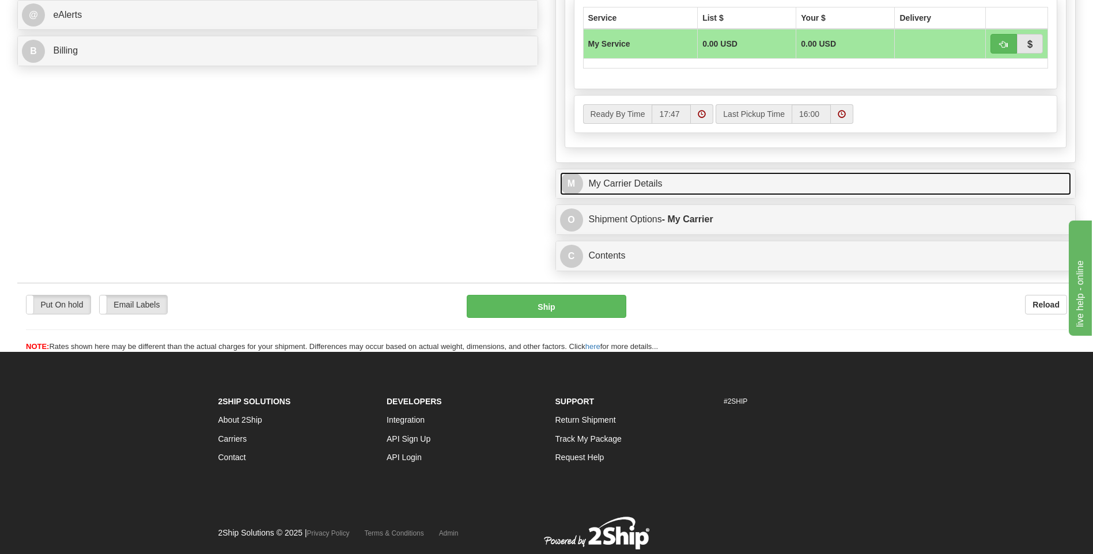
click at [686, 182] on link "M My Carrier Details" at bounding box center [816, 184] width 512 height 24
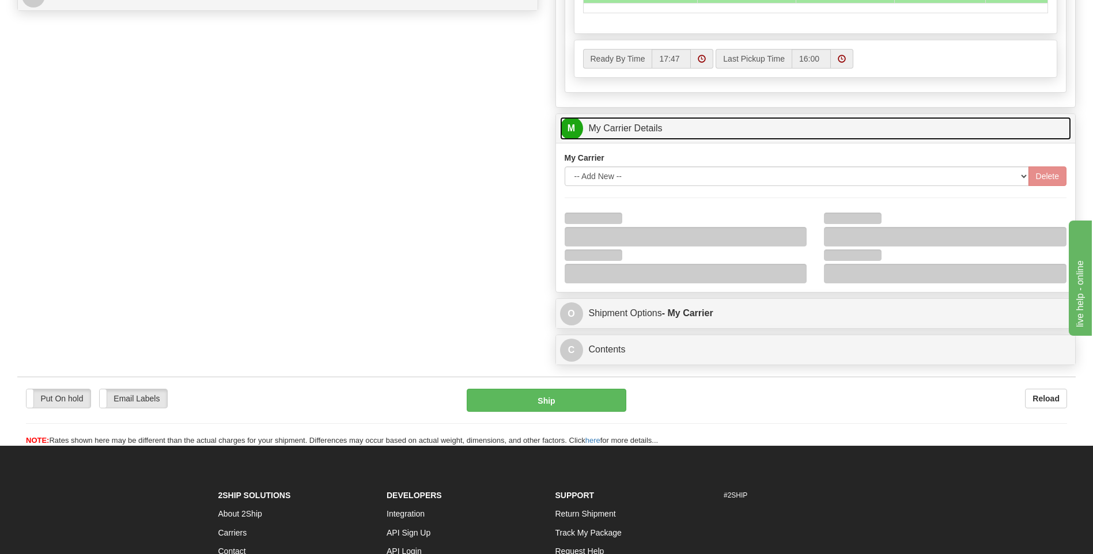
scroll to position [691, 0]
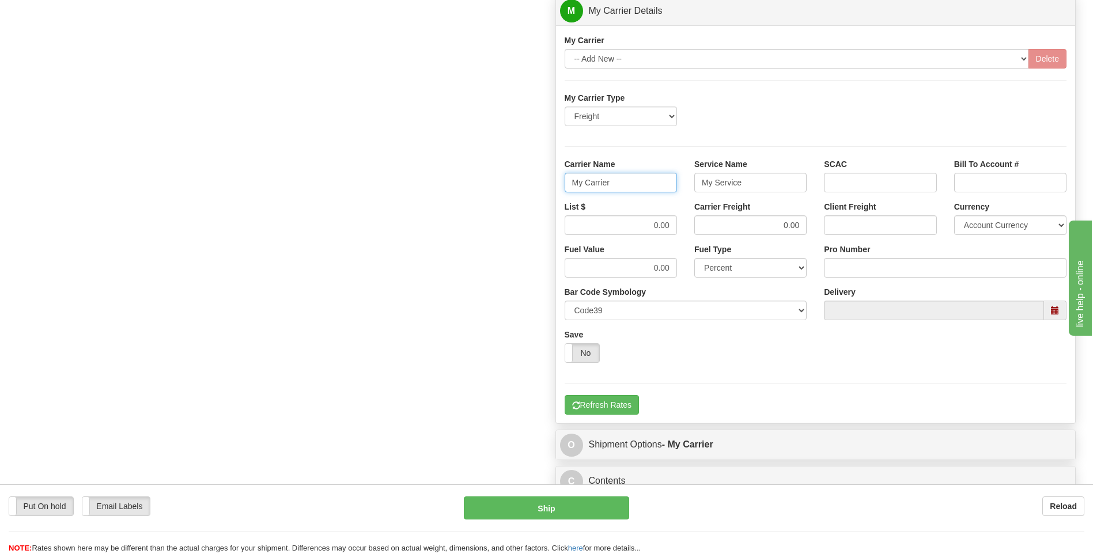
drag, startPoint x: 628, startPoint y: 181, endPoint x: 535, endPoint y: 187, distance: 93.5
type input "XPO"
type input "LTL"
drag, startPoint x: 638, startPoint y: 222, endPoint x: 676, endPoint y: 224, distance: 38.1
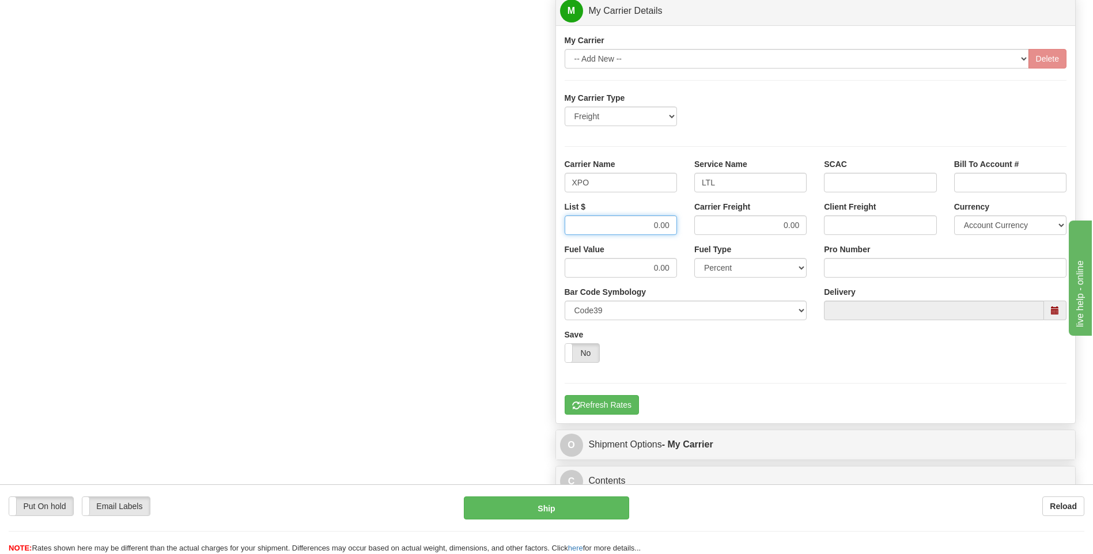
click at [674, 226] on input "0.00" at bounding box center [621, 225] width 112 height 20
type input "385"
click at [832, 267] on input "Pro Number" at bounding box center [945, 268] width 243 height 20
type input "251-329886"
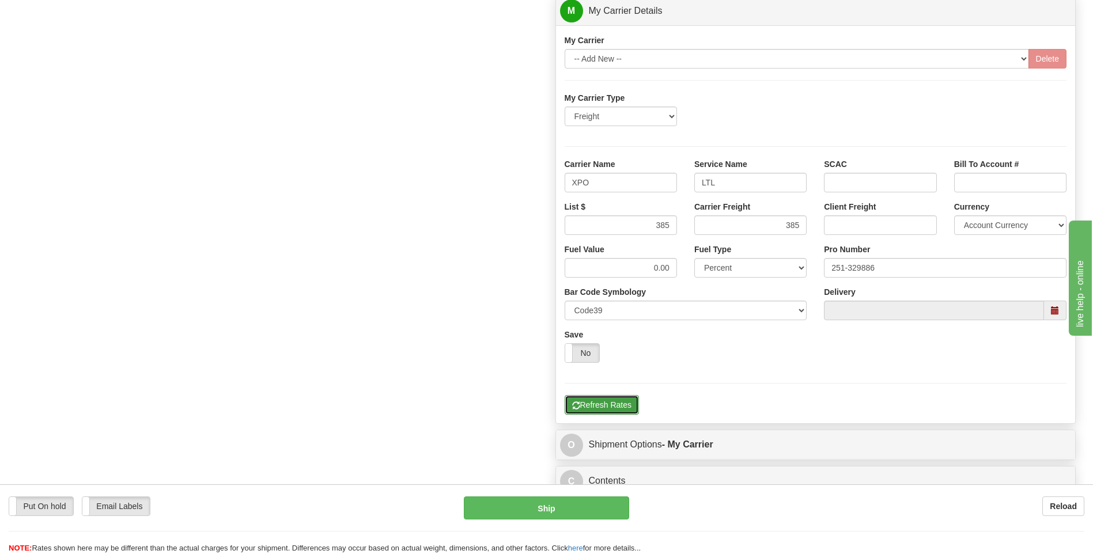
click at [607, 410] on button "Refresh Rates" at bounding box center [602, 405] width 74 height 20
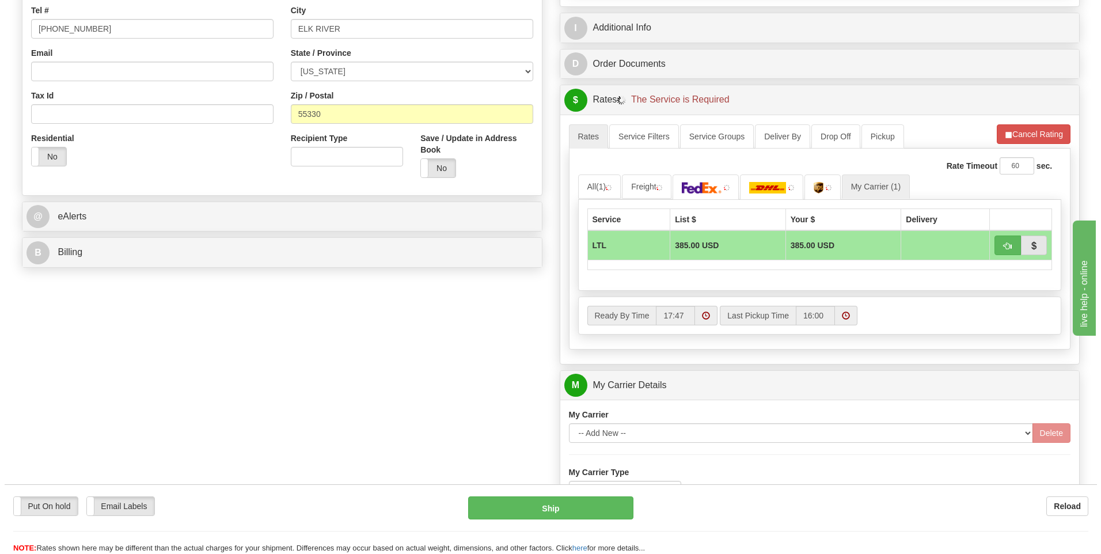
scroll to position [316, 0]
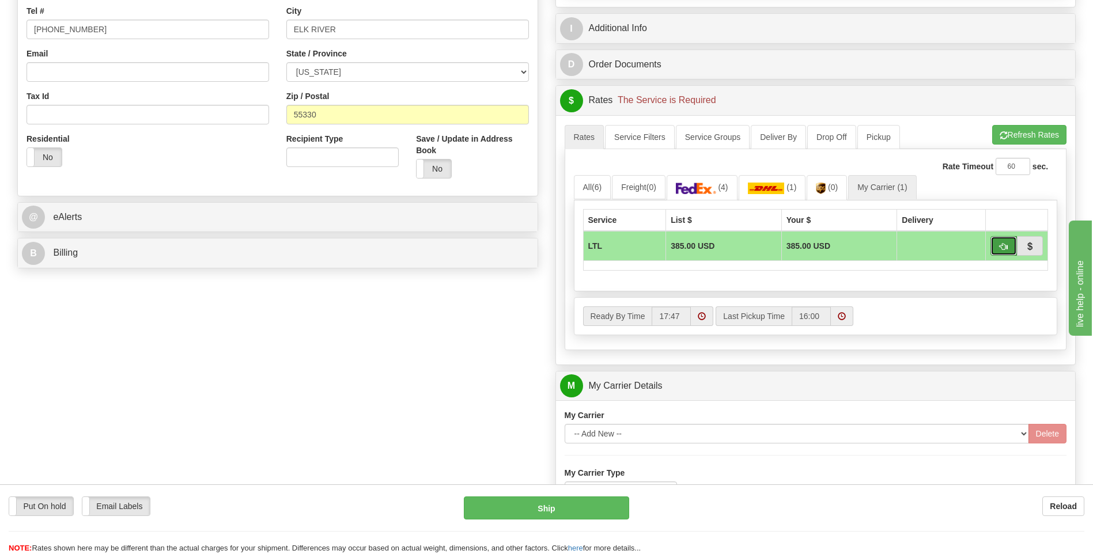
click at [996, 249] on button "button" at bounding box center [1003, 246] width 26 height 20
type input "00"
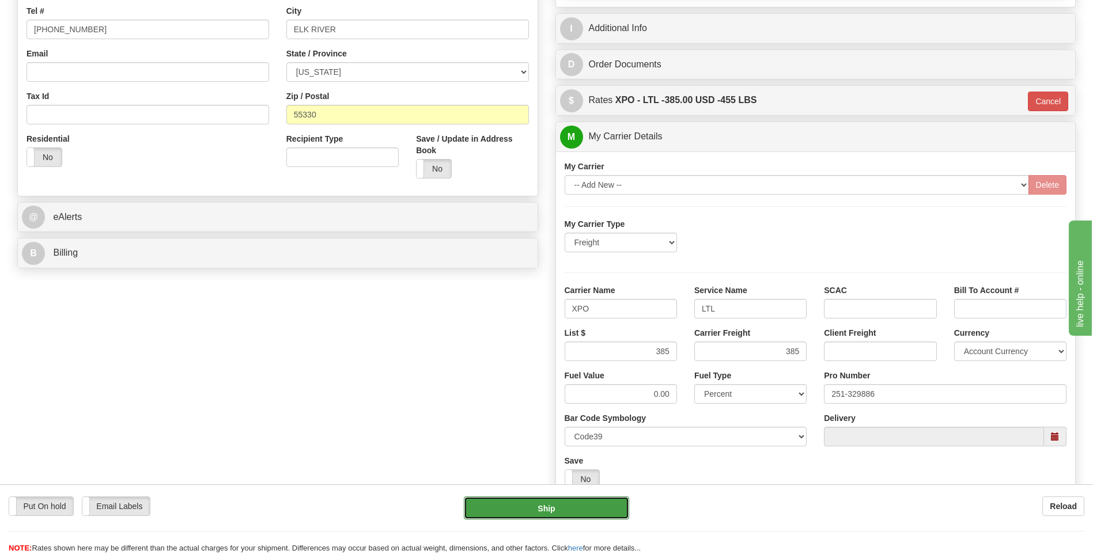
click at [582, 505] on button "Ship" at bounding box center [546, 508] width 165 height 23
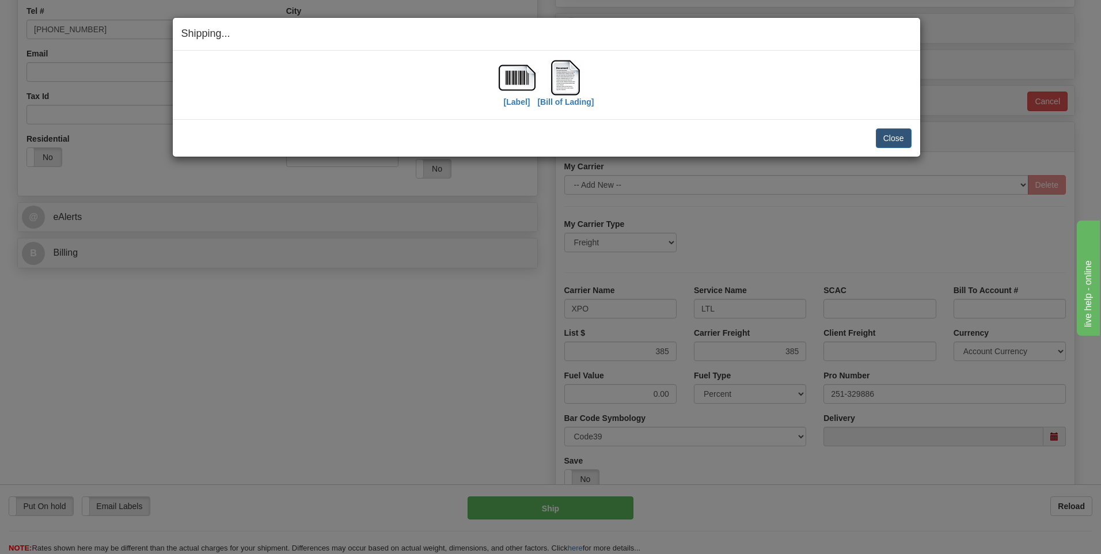
click at [893, 148] on div "Close Cancel Cancel Shipment and Quit Pickup Quit Pickup ONLY" at bounding box center [547, 137] width 748 height 37
click at [891, 141] on button "Close" at bounding box center [894, 138] width 36 height 20
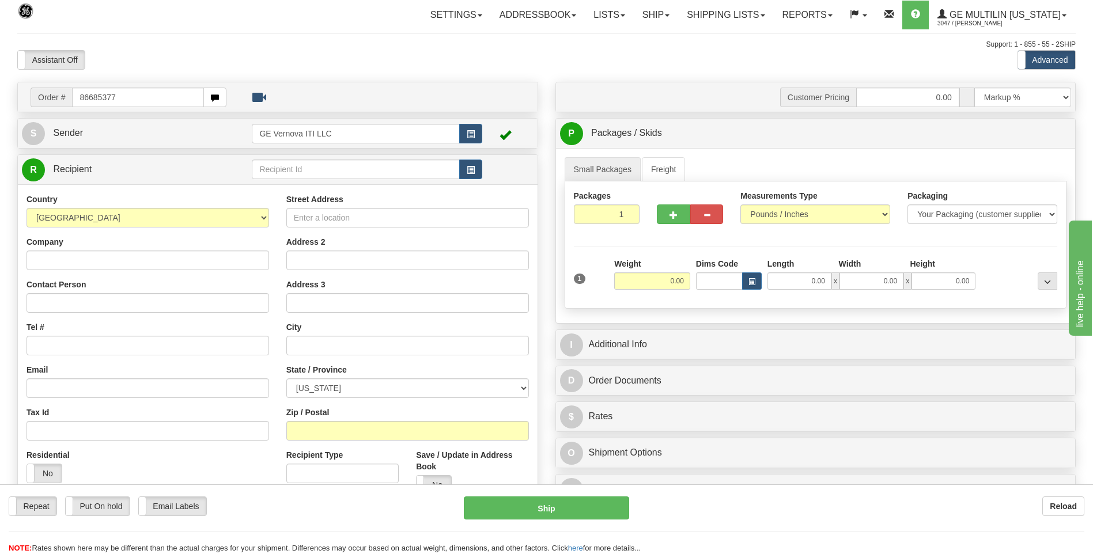
type input "86685377"
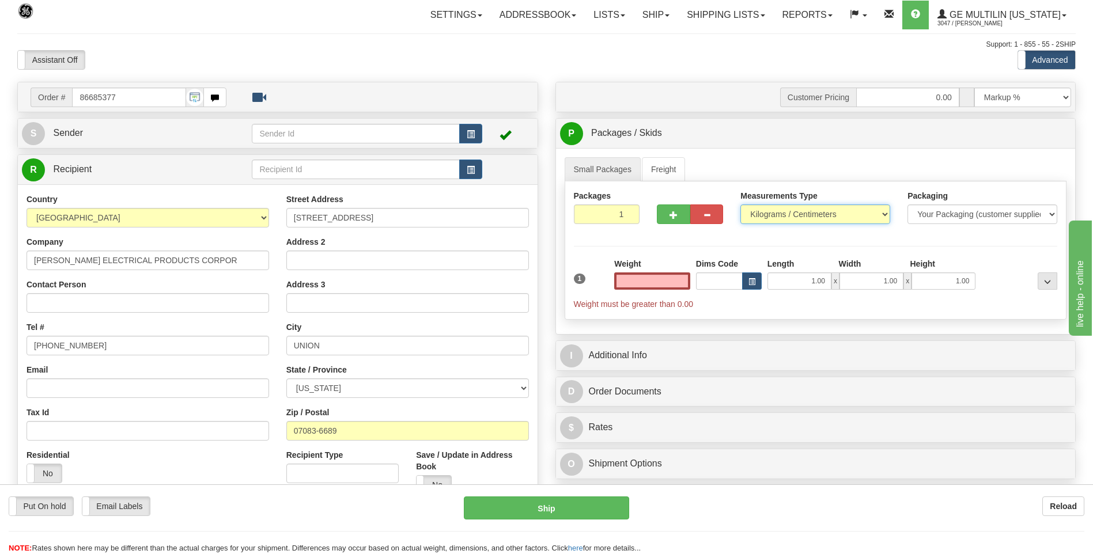
type input "0.00"
drag, startPoint x: 779, startPoint y: 211, endPoint x: 776, endPoint y: 218, distance: 7.7
click at [779, 211] on select "Pounds / Inches Kilograms / Centimeters" at bounding box center [815, 215] width 150 height 20
click at [774, 226] on div "Measurements Type Pounds / Inches Kilograms / Centimeters" at bounding box center [815, 211] width 167 height 43
click at [769, 219] on select "Pounds / Inches Kilograms / Centimeters" at bounding box center [815, 215] width 150 height 20
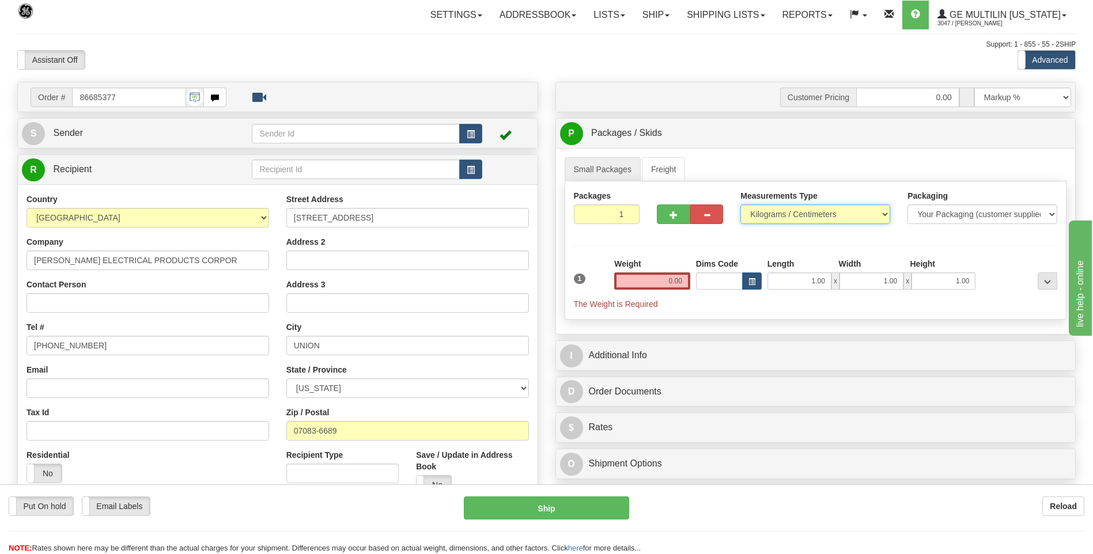
select select "0"
click at [740, 205] on select "Pounds / Inches Kilograms / Centimeters" at bounding box center [815, 215] width 150 height 20
click at [680, 277] on input "0.00" at bounding box center [652, 280] width 76 height 17
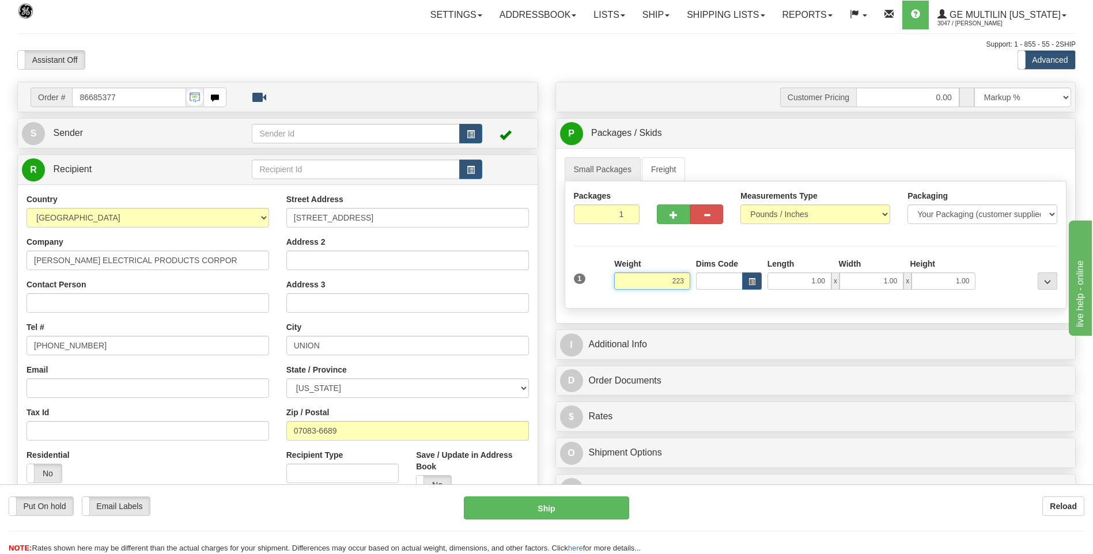
click button "Delete" at bounding box center [0, 0] width 0 height 0
type input "223.00"
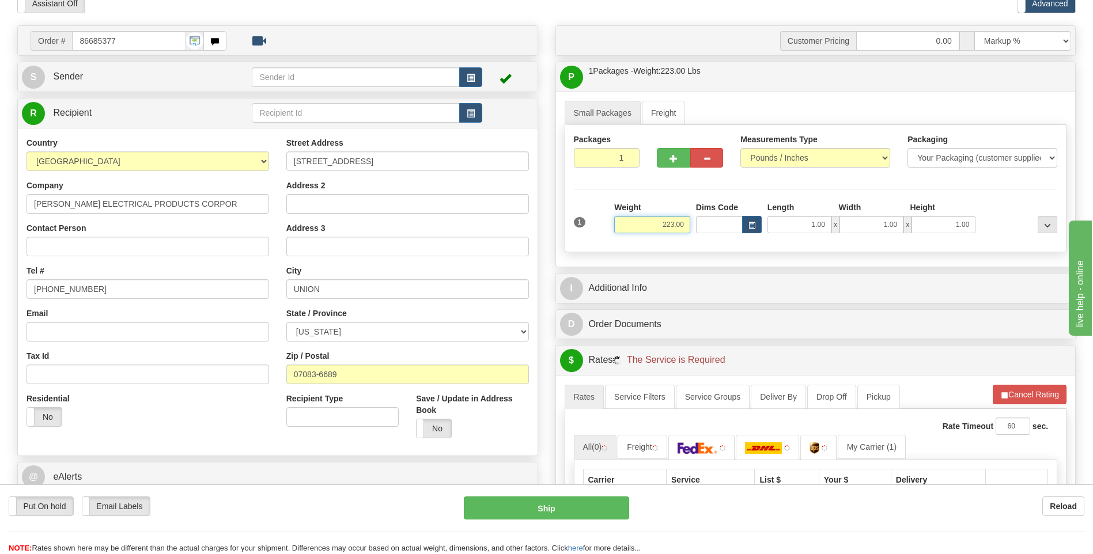
scroll to position [173, 0]
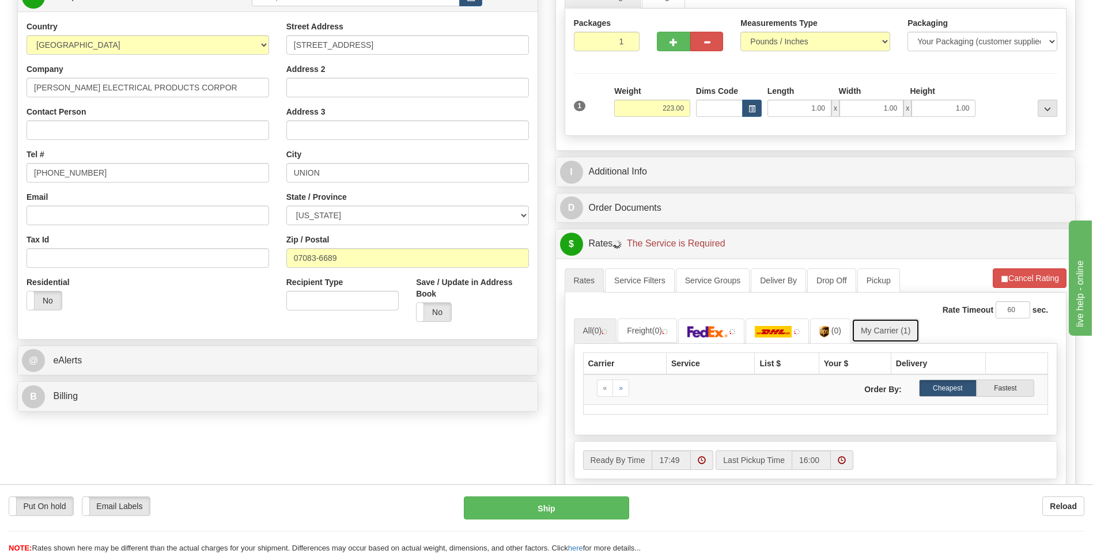
click at [895, 328] on link "My Carrier (1)" at bounding box center [885, 331] width 68 height 24
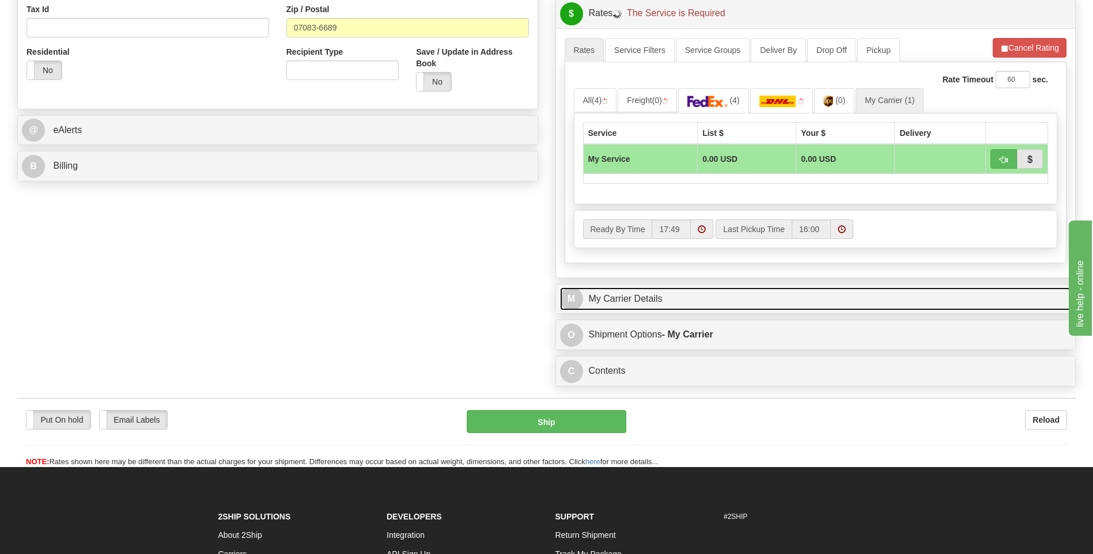
click at [679, 302] on link "M My Carrier Details" at bounding box center [816, 299] width 512 height 24
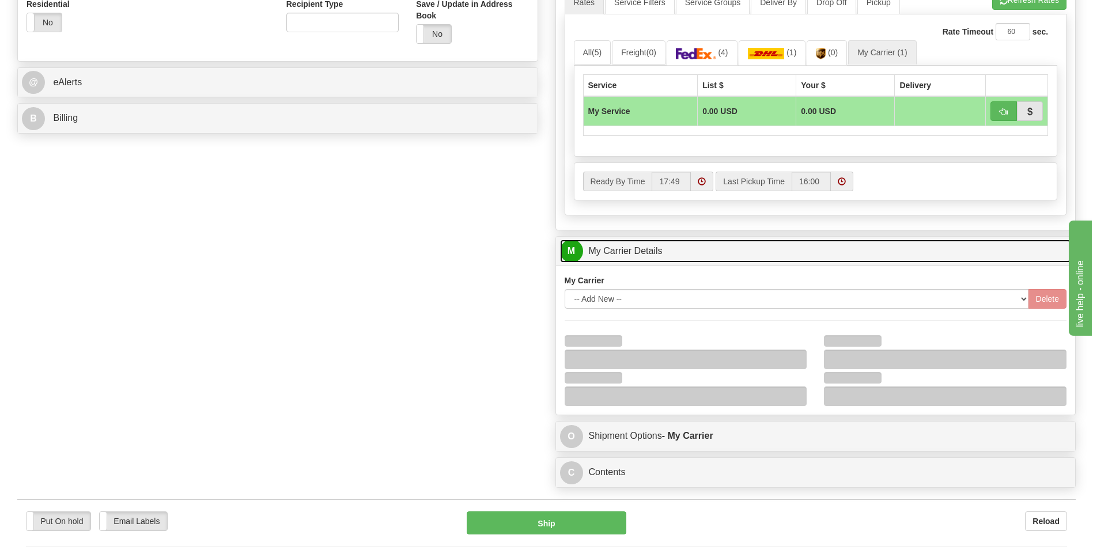
scroll to position [518, 0]
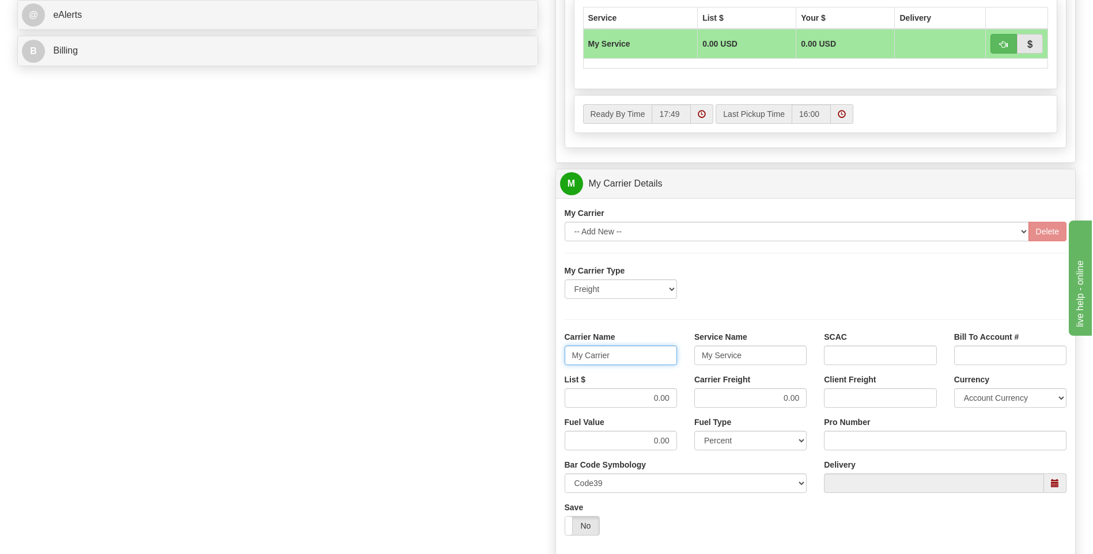
drag, startPoint x: 629, startPoint y: 355, endPoint x: 535, endPoint y: 353, distance: 94.5
click at [535, 352] on div "Order # 86685377 S Sender" at bounding box center [547, 119] width 1076 height 1112
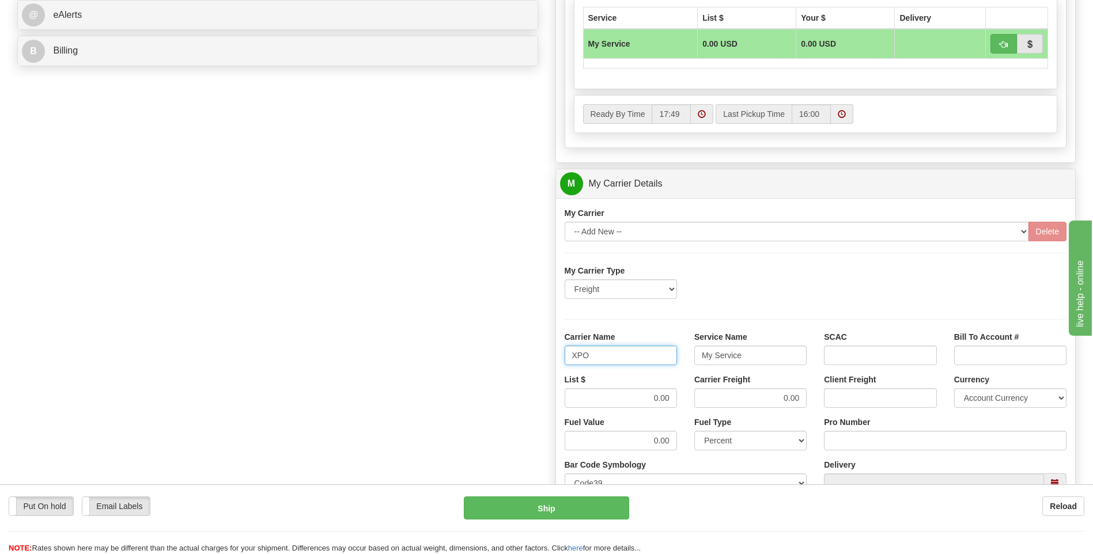
type input "XPO"
type input "LTL"
drag, startPoint x: 637, startPoint y: 399, endPoint x: 691, endPoint y: 399, distance: 54.7
click at [691, 399] on div "List $ 0.00 Carrier Freight 0.00 Client Freight Currency Account Currency ARN A…" at bounding box center [816, 395] width 520 height 43
type input "385"
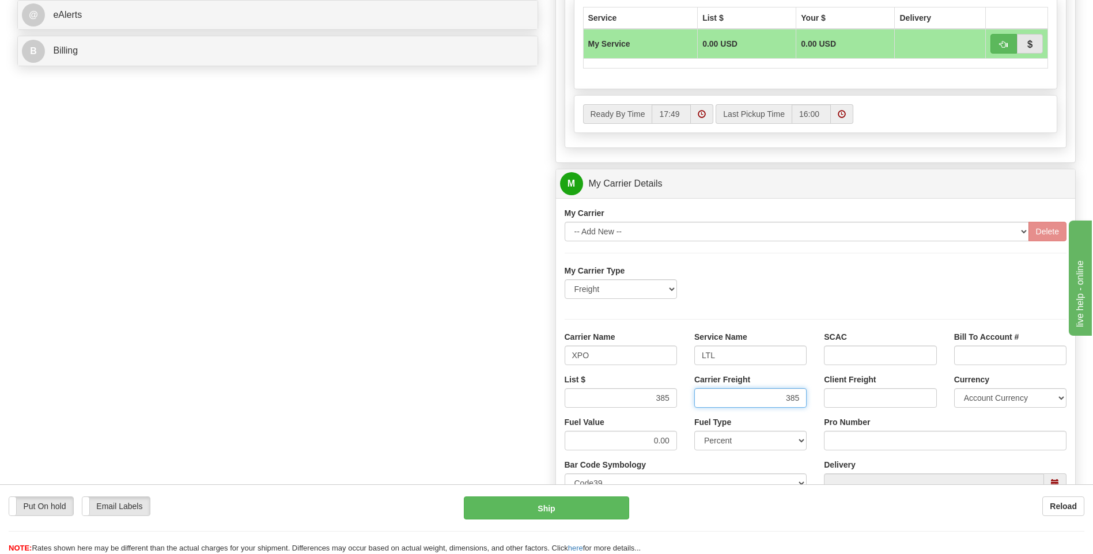
type input "385"
click at [823, 436] on div "Tracking Number Pro Number" at bounding box center [945, 438] width 260 height 43
click at [840, 438] on input "Pro Number" at bounding box center [945, 441] width 243 height 20
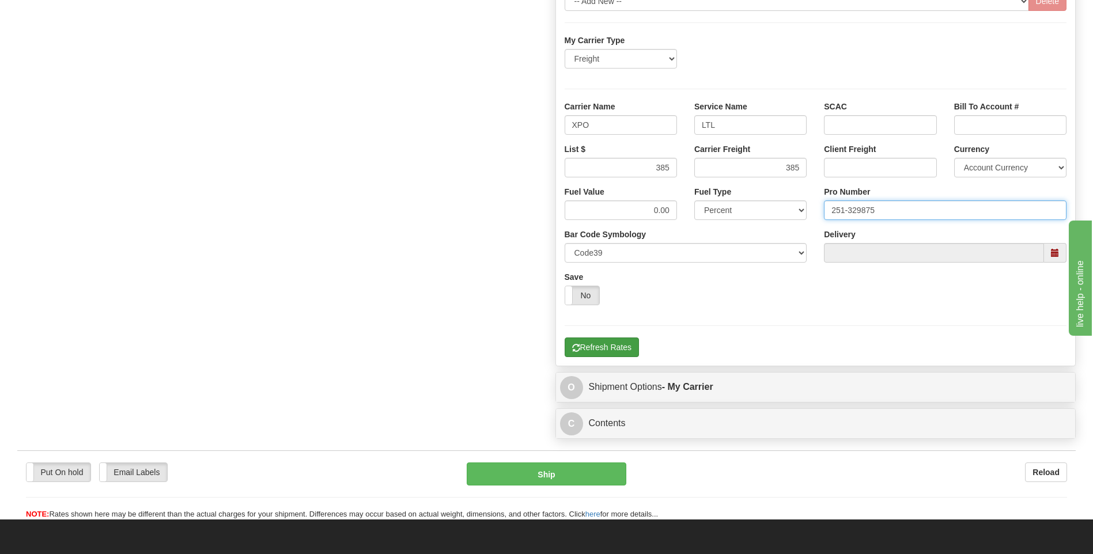
type input "251-329875"
click at [597, 350] on button "Refresh Rates" at bounding box center [602, 348] width 74 height 20
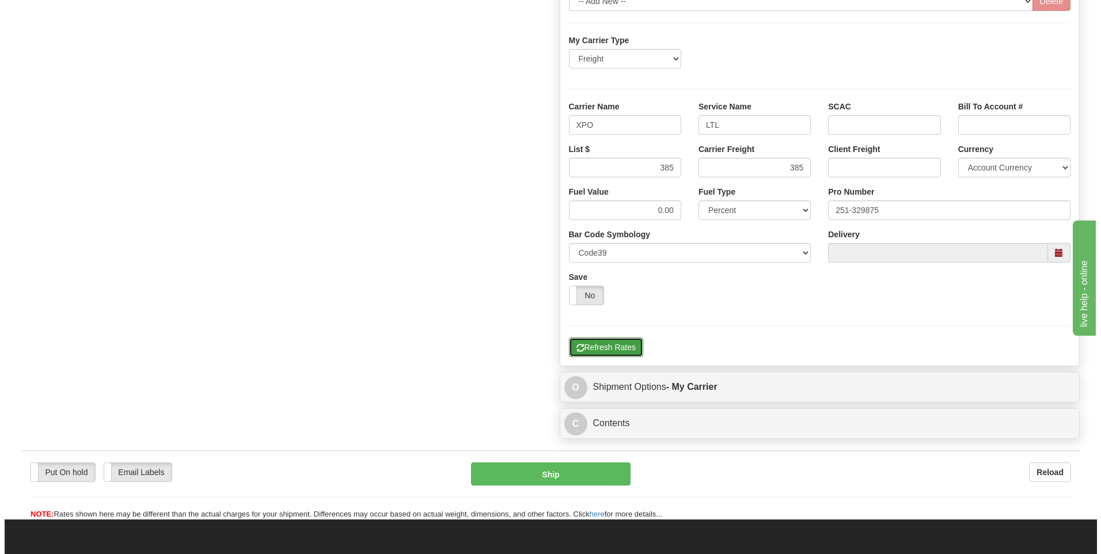
scroll to position [431, 0]
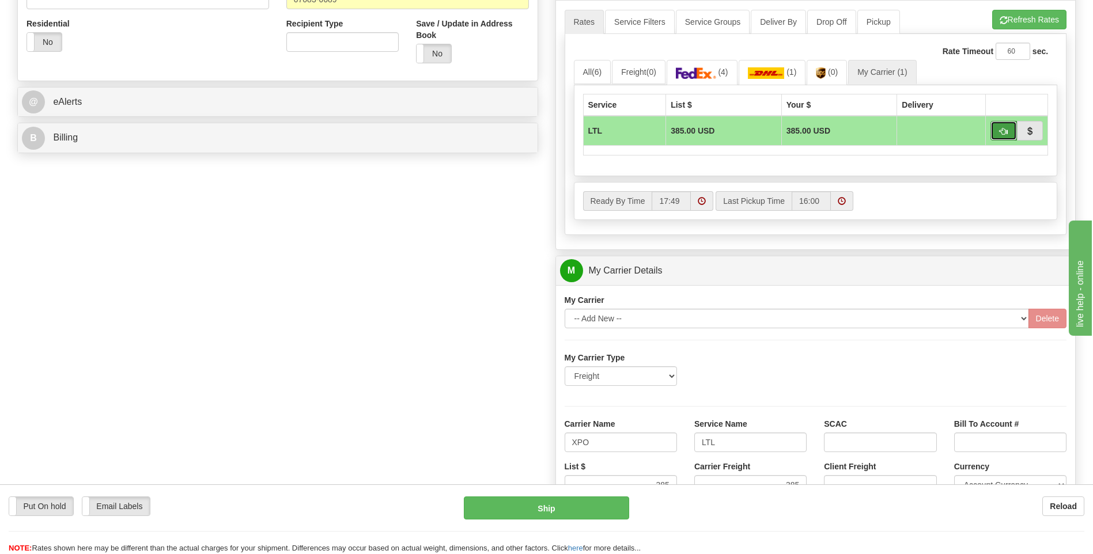
click at [998, 134] on button "button" at bounding box center [1003, 131] width 26 height 20
type input "00"
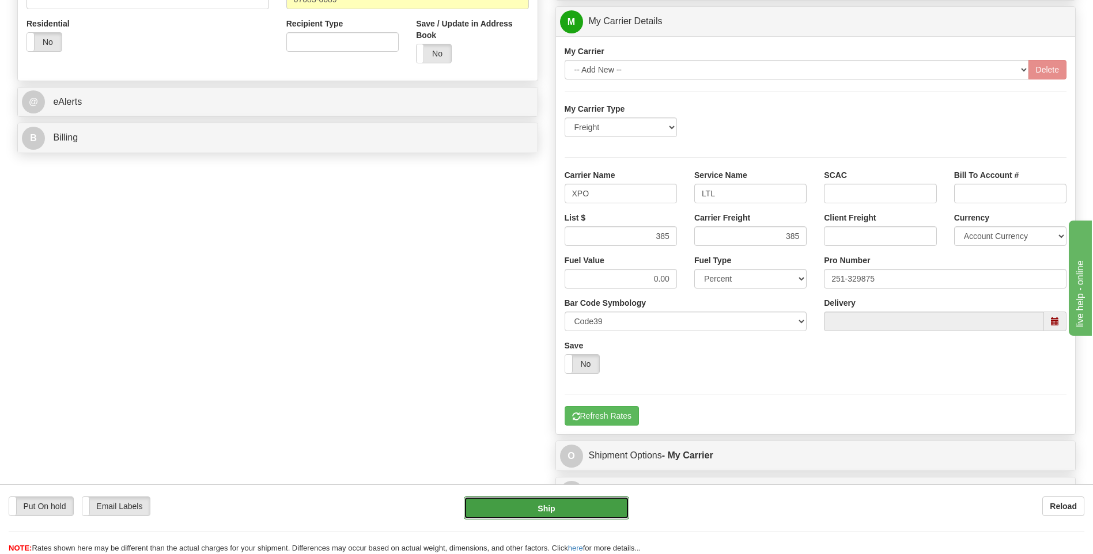
click at [556, 514] on button "Ship" at bounding box center [546, 508] width 165 height 23
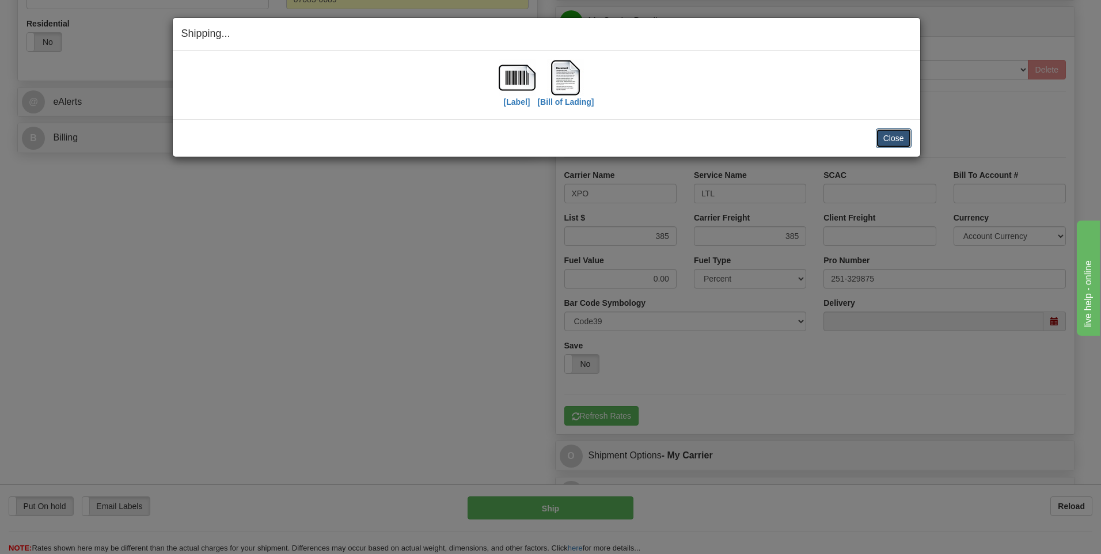
click at [888, 140] on button "Close" at bounding box center [894, 138] width 36 height 20
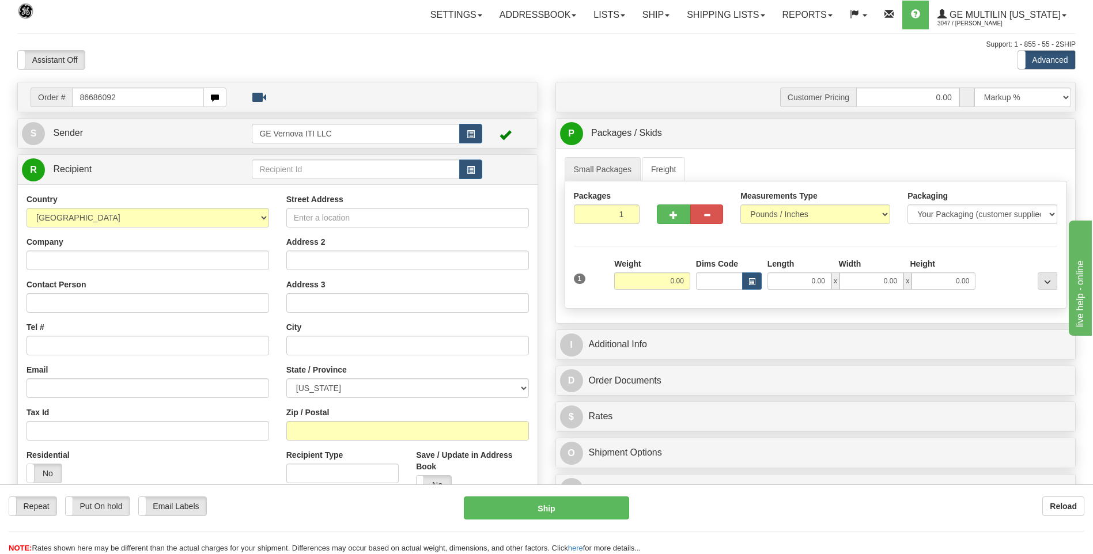
type input "86686092"
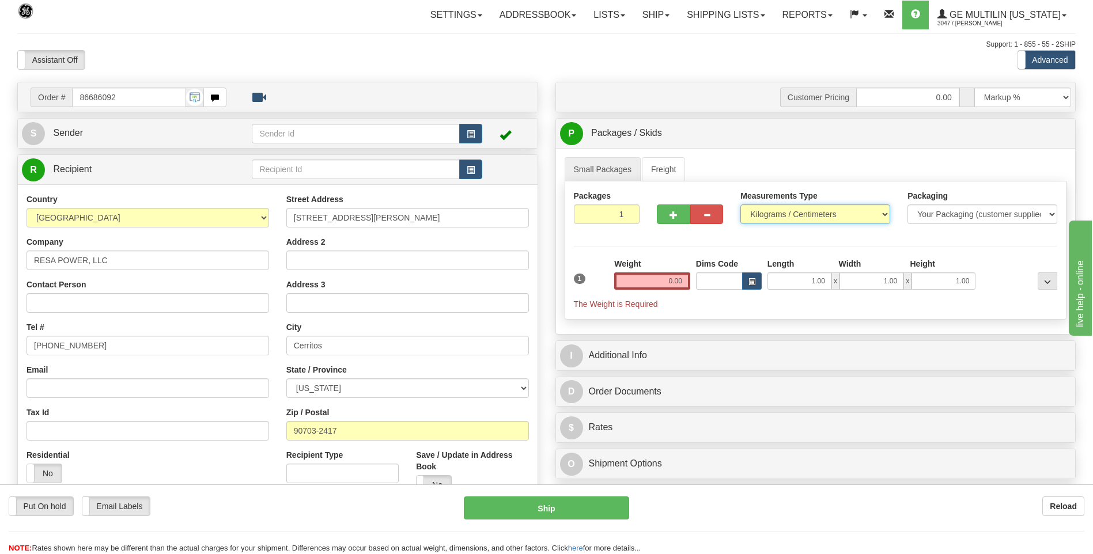
click at [767, 220] on select "Pounds / Inches Kilograms / Centimeters" at bounding box center [815, 215] width 150 height 20
select select "0"
click at [740, 205] on select "Pounds / Inches Kilograms / Centimeters" at bounding box center [815, 215] width 150 height 20
click at [683, 281] on input "0.00" at bounding box center [652, 280] width 76 height 17
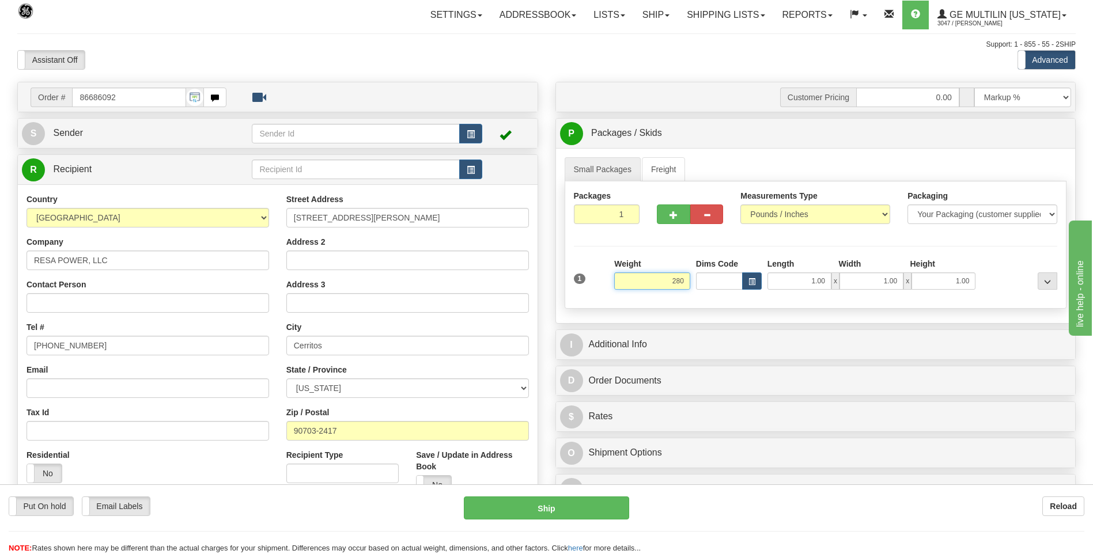
click button "Delete" at bounding box center [0, 0] width 0 height 0
type input "280.00"
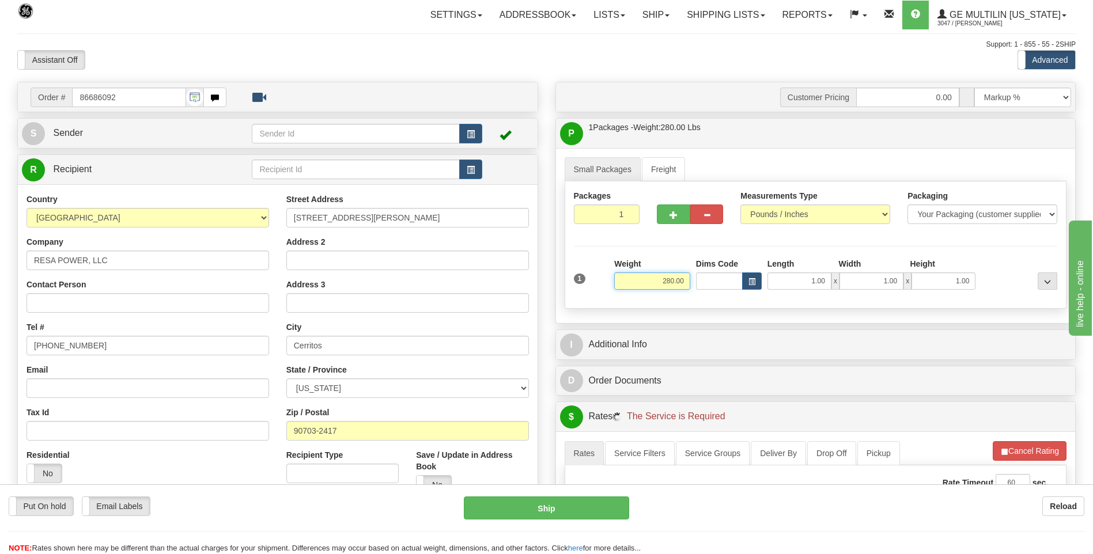
scroll to position [173, 0]
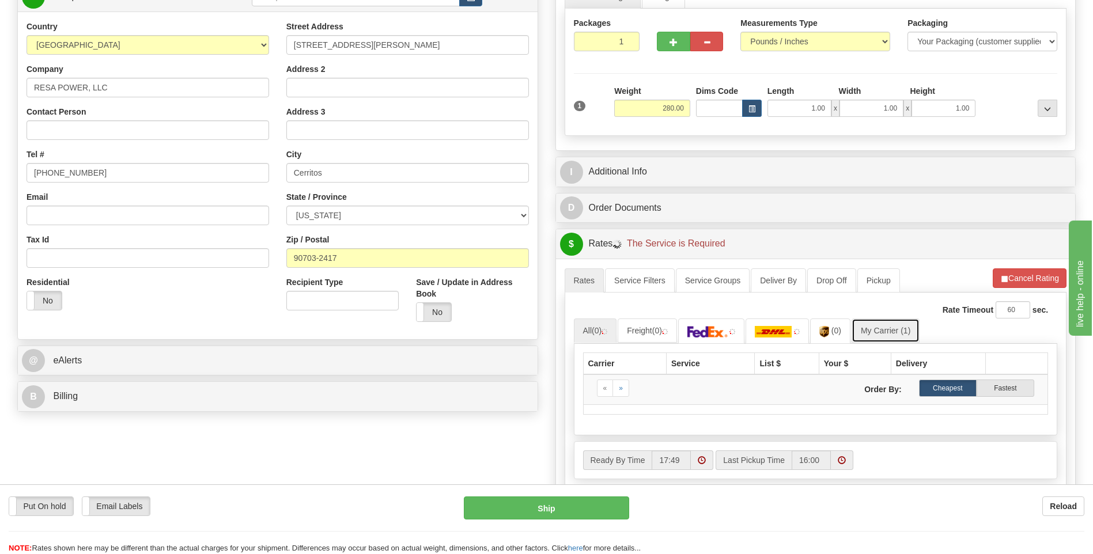
click at [866, 332] on link "My Carrier (1)" at bounding box center [885, 331] width 68 height 24
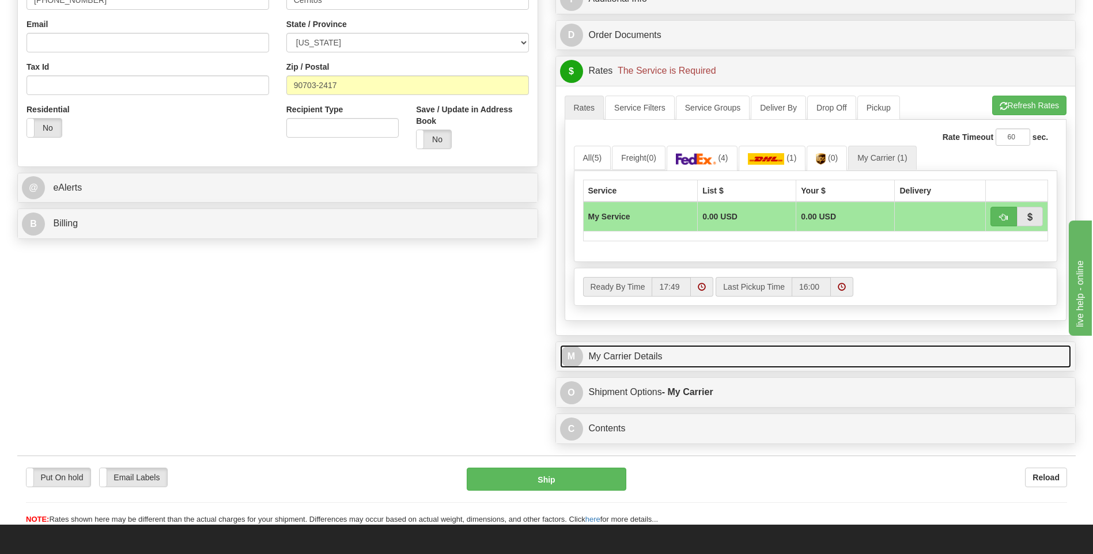
click at [677, 354] on link "M My Carrier Details" at bounding box center [816, 357] width 512 height 24
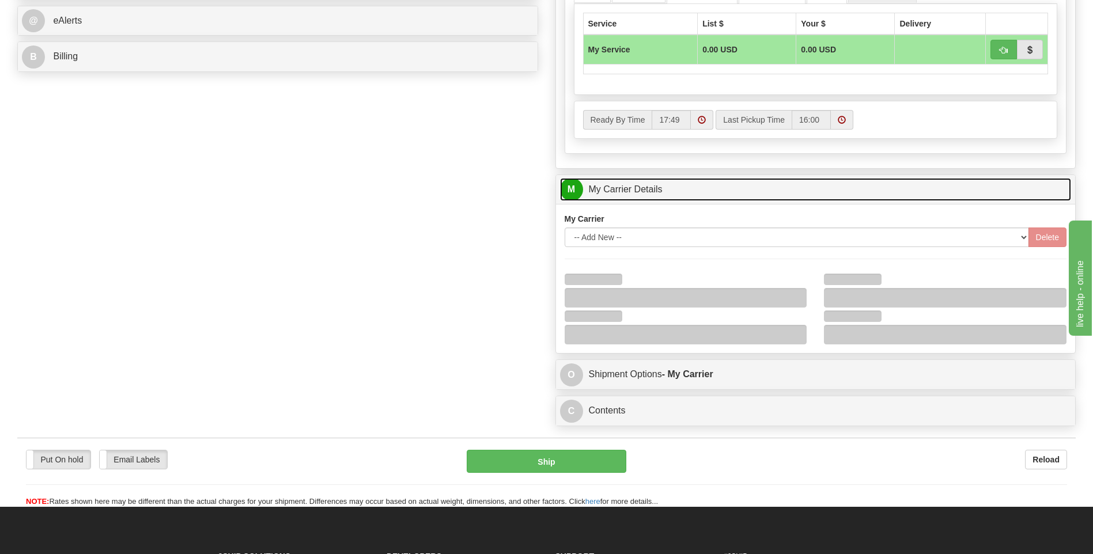
scroll to position [518, 0]
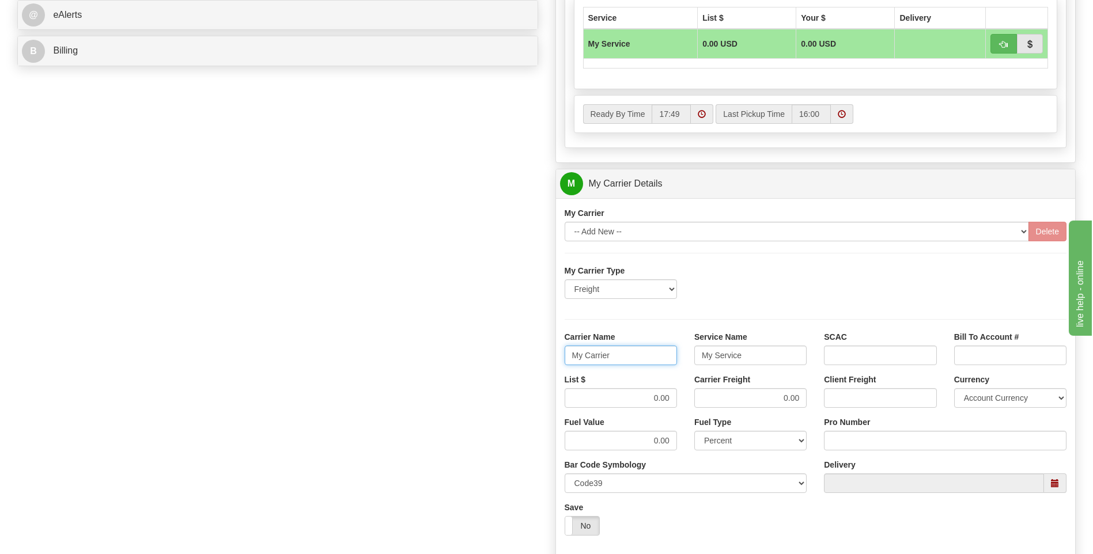
drag, startPoint x: 616, startPoint y: 358, endPoint x: 516, endPoint y: 353, distance: 100.4
click at [516, 353] on div "Order # 86686092 S Sender" at bounding box center [547, 119] width 1076 height 1112
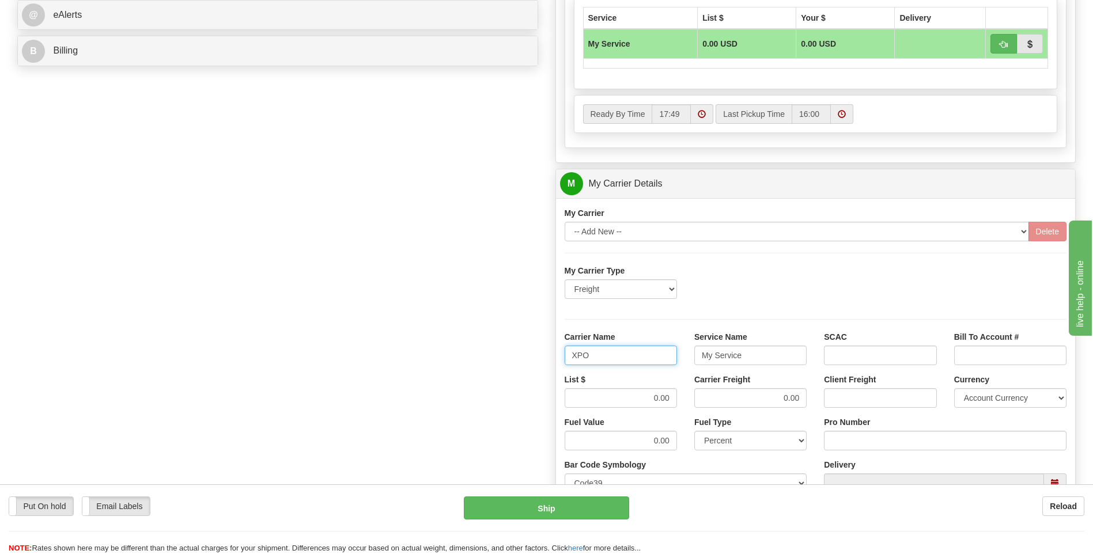
type input "XPO"
type input "LTL"
drag, startPoint x: 649, startPoint y: 397, endPoint x: 678, endPoint y: 400, distance: 29.5
click at [678, 400] on div "List $ 0.00" at bounding box center [621, 395] width 130 height 43
type input "385"
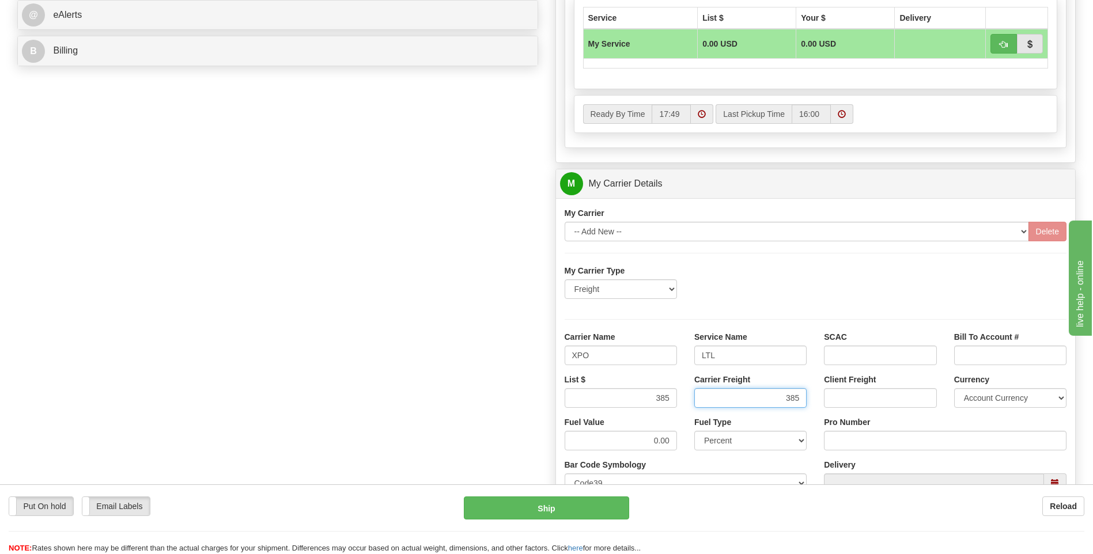
type input "385"
click at [845, 435] on input "Pro Number" at bounding box center [945, 441] width 243 height 20
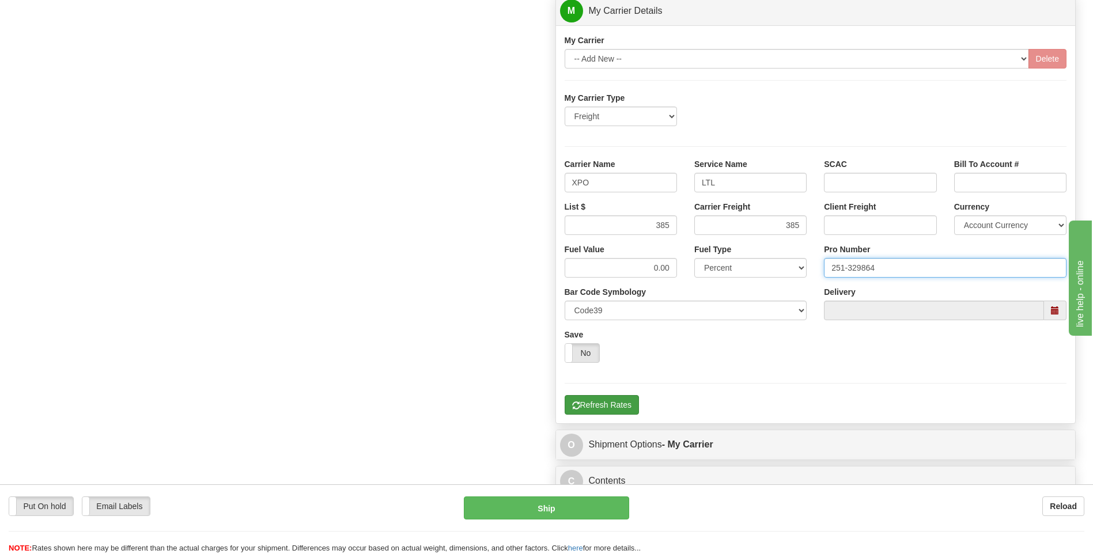
type input "251-329864"
click at [606, 405] on button "Refresh Rates" at bounding box center [602, 405] width 74 height 20
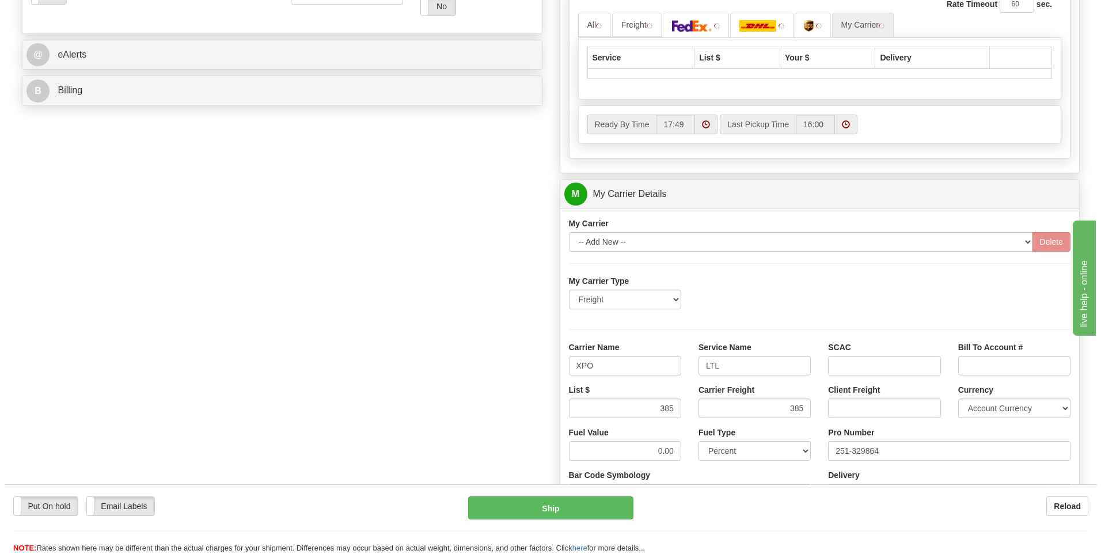
scroll to position [316, 0]
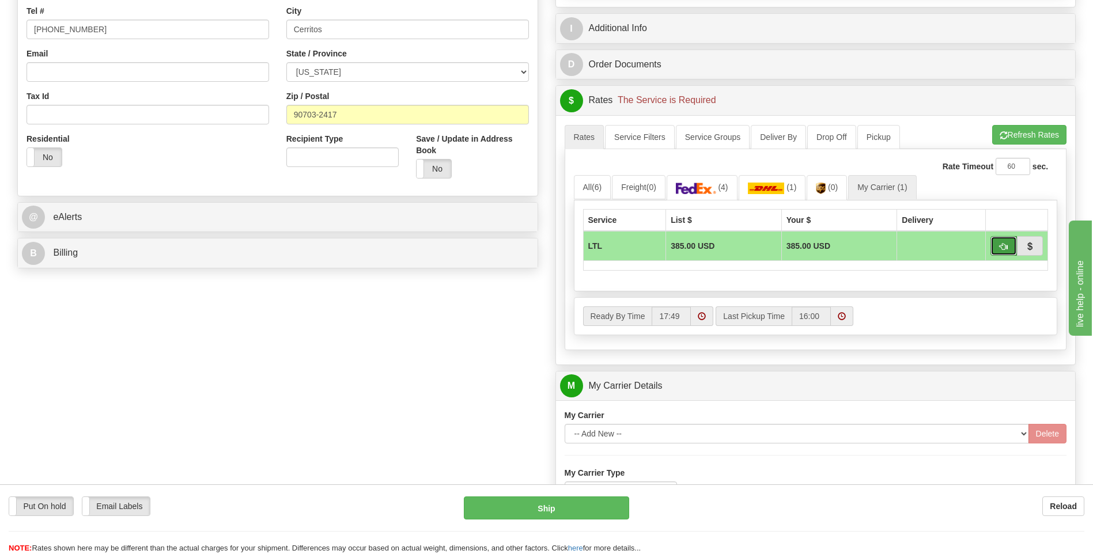
click at [1002, 249] on span "button" at bounding box center [1003, 246] width 8 height 7
type input "00"
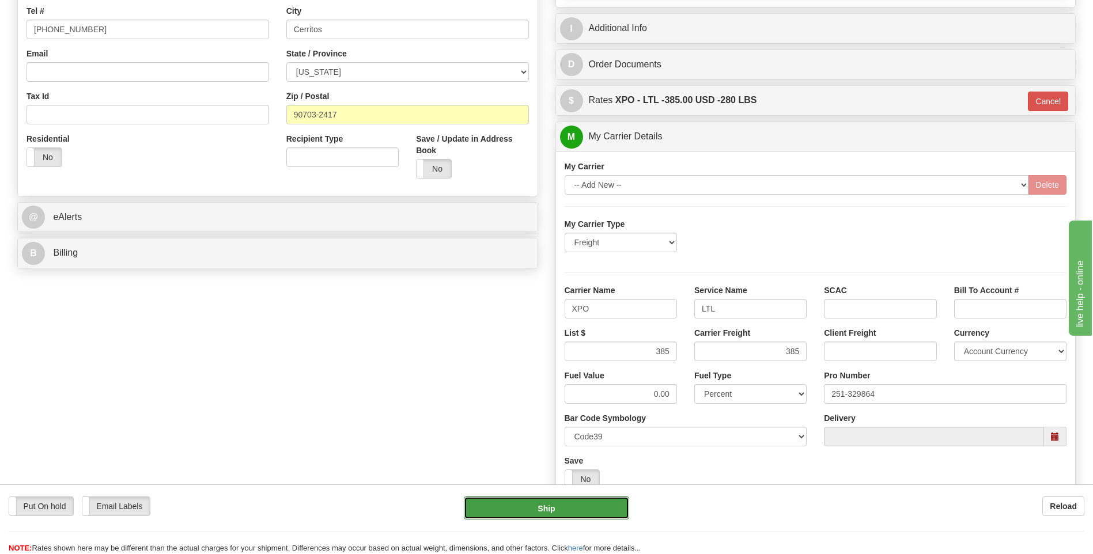
click at [565, 509] on button "Ship" at bounding box center [546, 508] width 165 height 23
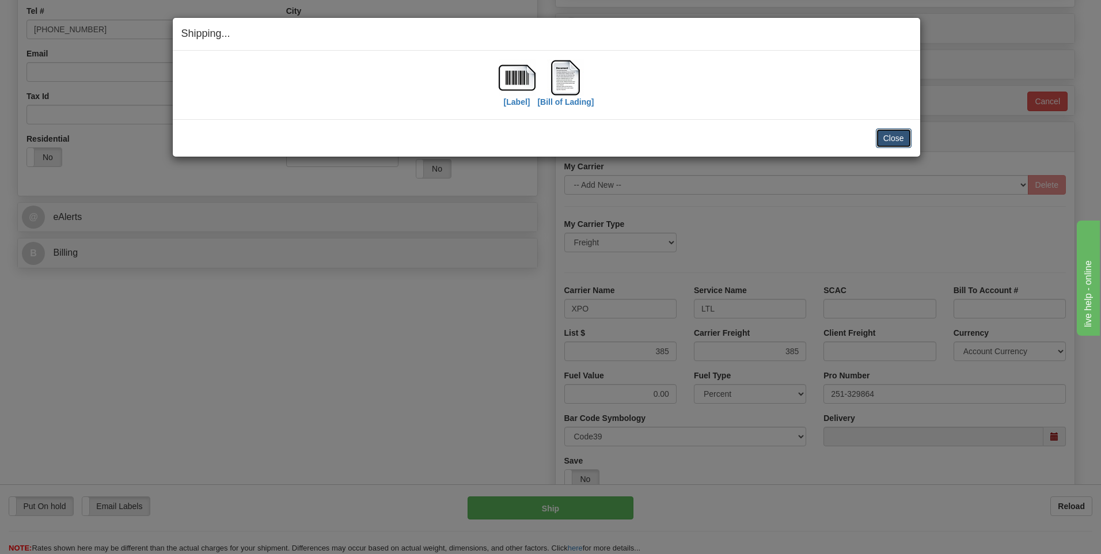
click at [907, 142] on button "Close" at bounding box center [894, 138] width 36 height 20
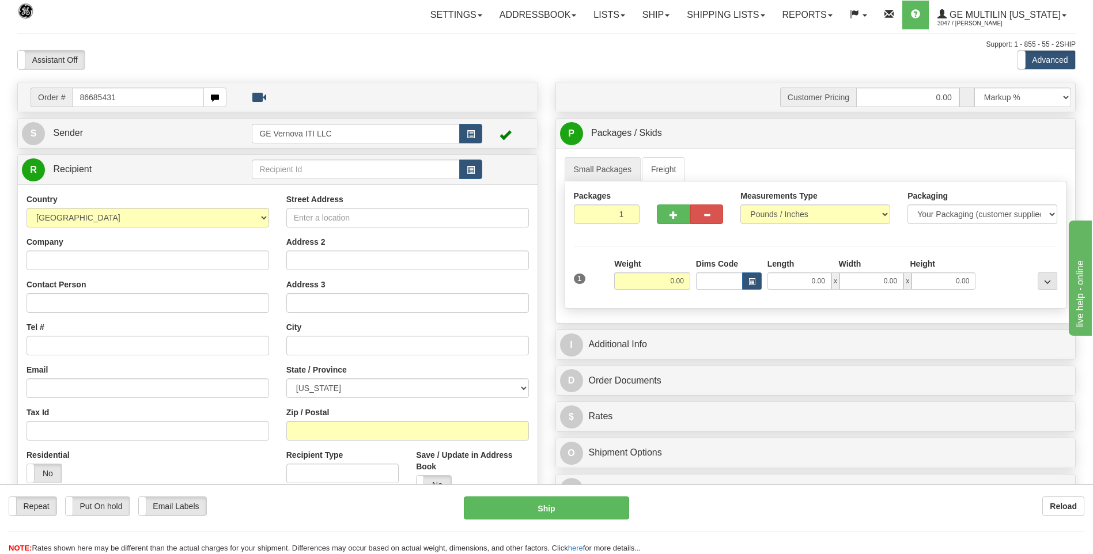
type input "86685431"
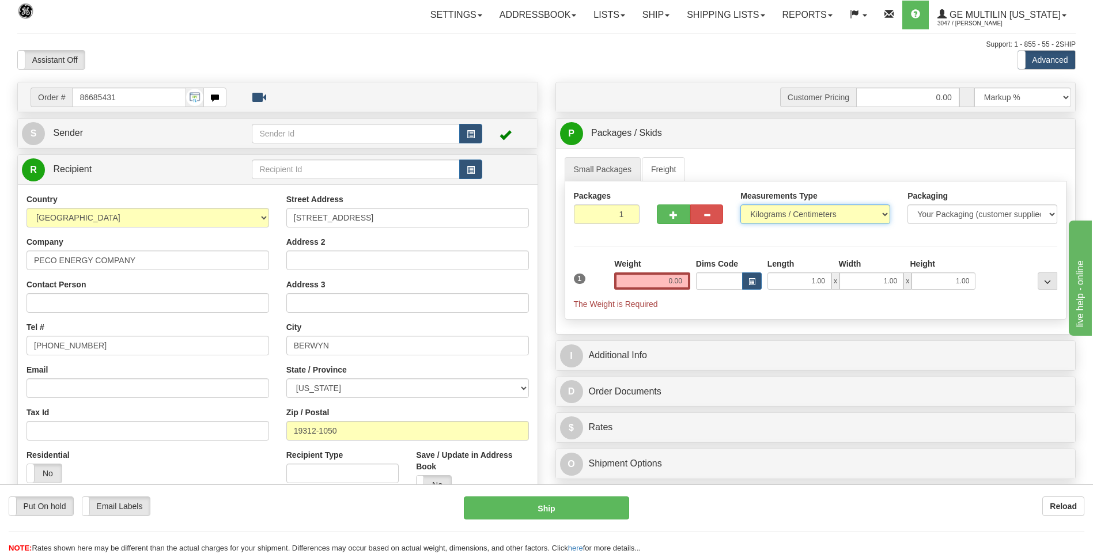
click at [800, 217] on select "Pounds / Inches Kilograms / Centimeters" at bounding box center [815, 215] width 150 height 20
select select "0"
click at [740, 205] on select "Pounds / Inches Kilograms / Centimeters" at bounding box center [815, 215] width 150 height 20
click at [683, 282] on input "0.00" at bounding box center [652, 280] width 76 height 17
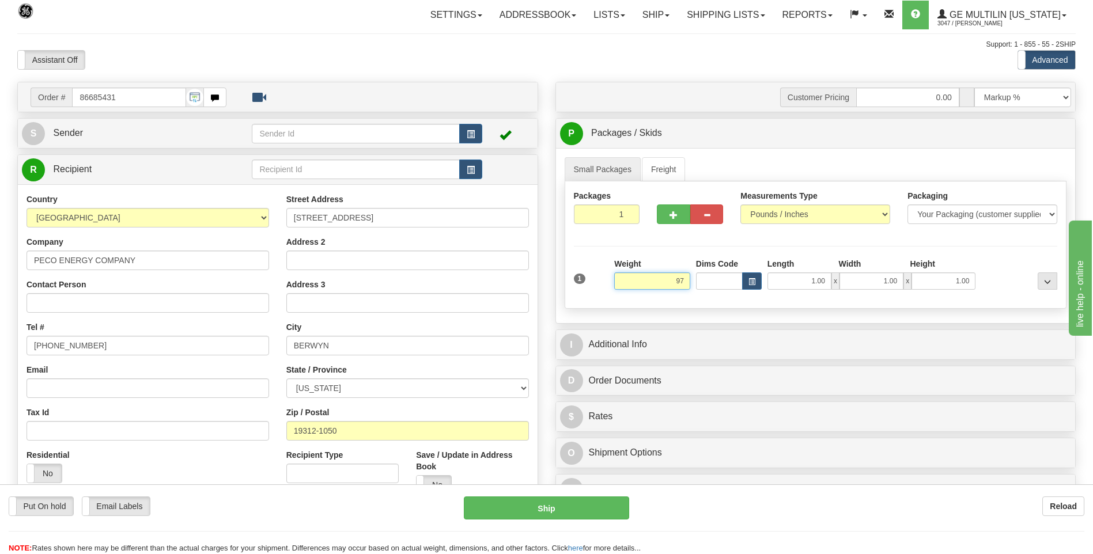
click button "Delete" at bounding box center [0, 0] width 0 height 0
type input "97.00"
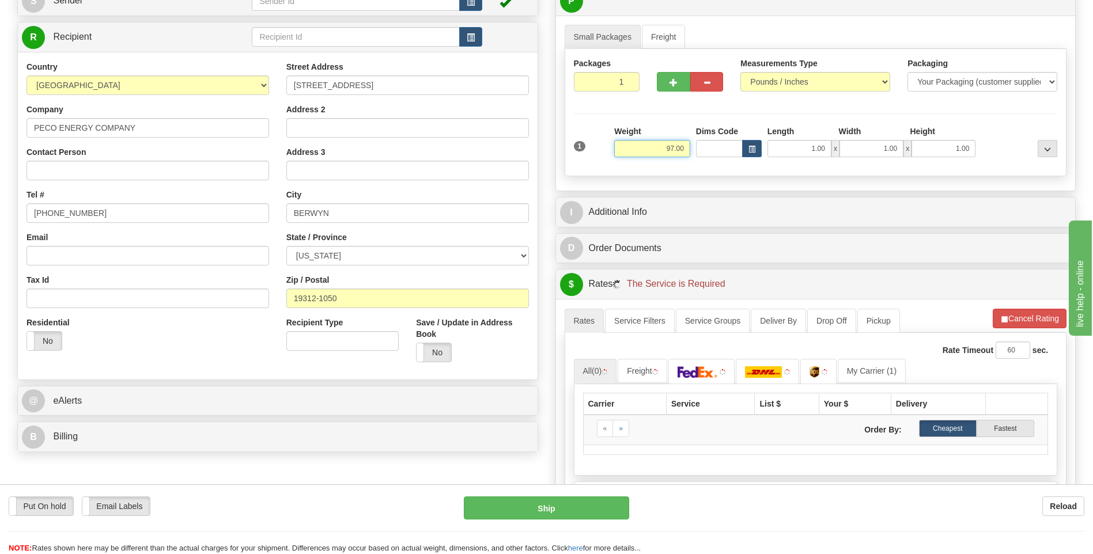
scroll to position [230, 0]
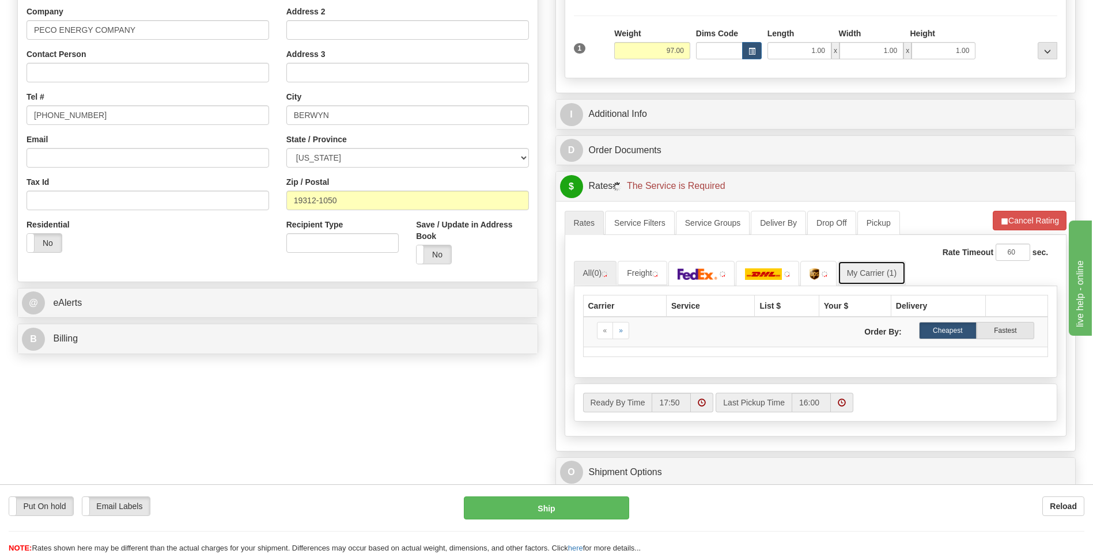
click at [895, 283] on link "My Carrier (1)" at bounding box center [872, 273] width 68 height 24
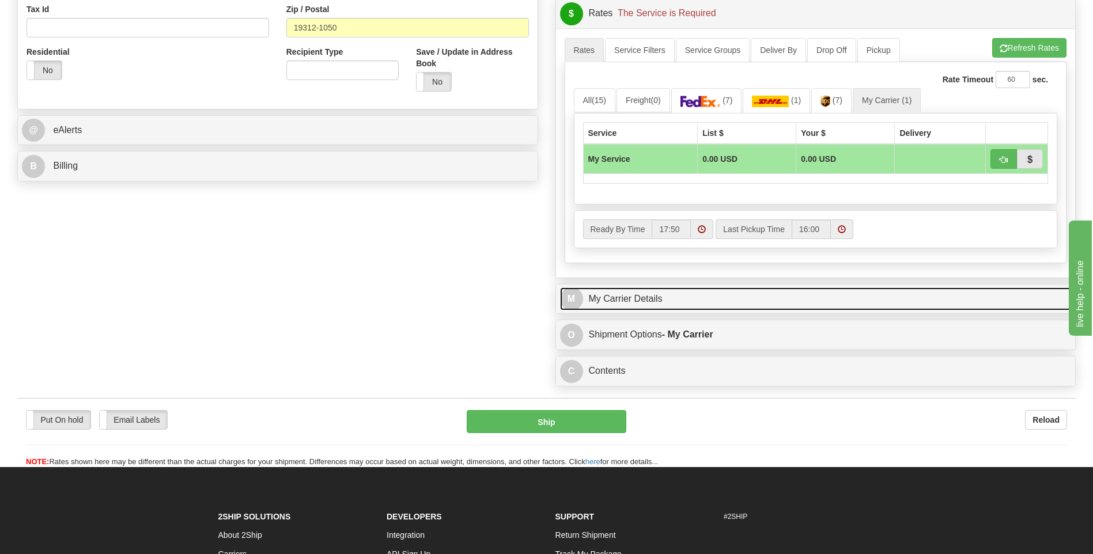
click at [715, 303] on link "M My Carrier Details" at bounding box center [816, 299] width 512 height 24
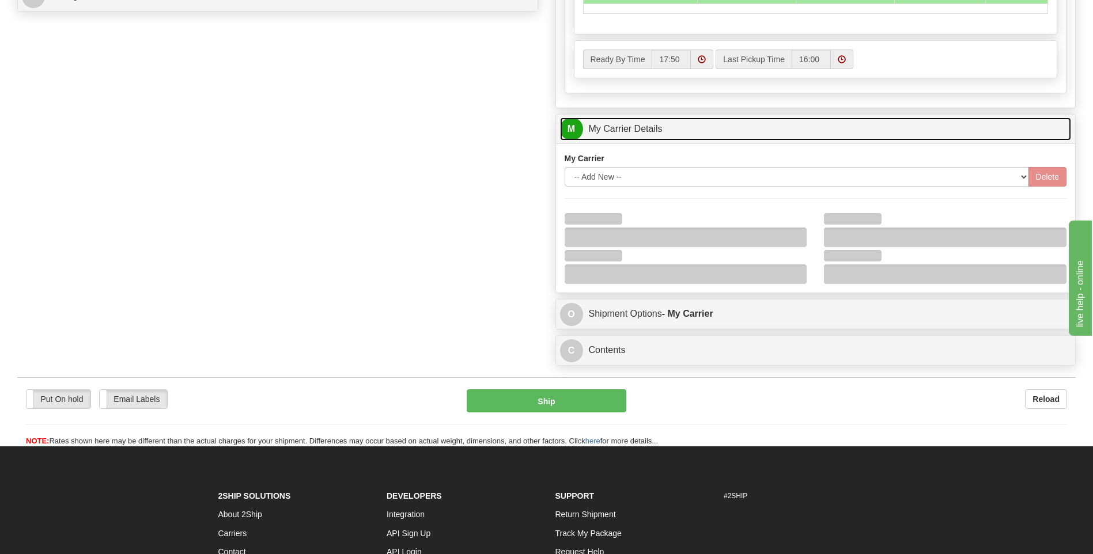
scroll to position [576, 0]
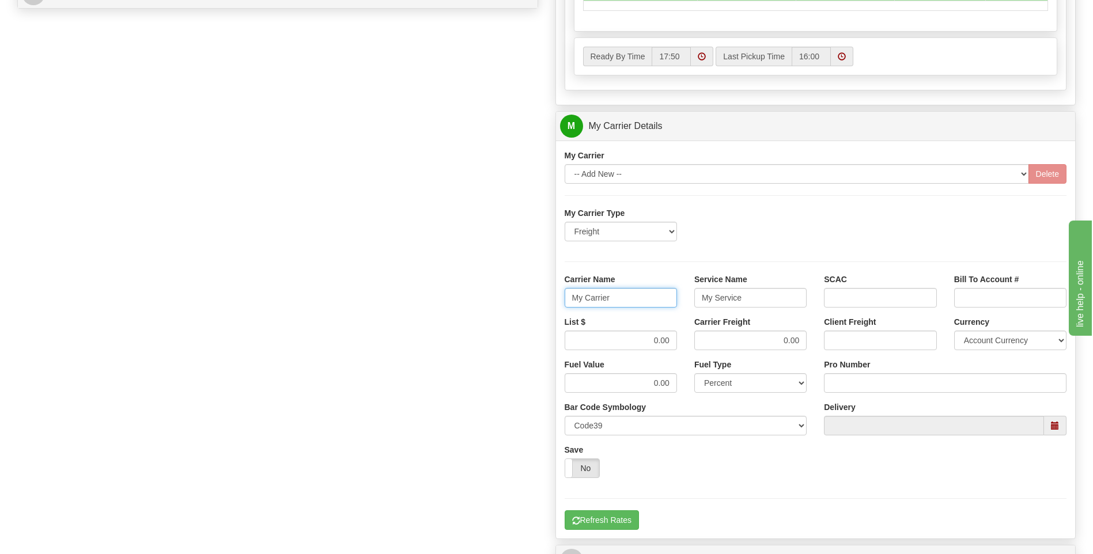
drag, startPoint x: 629, startPoint y: 302, endPoint x: 504, endPoint y: 300, distance: 125.0
click at [503, 301] on div "Order # 86685431 S Sender" at bounding box center [547, 62] width 1076 height 1112
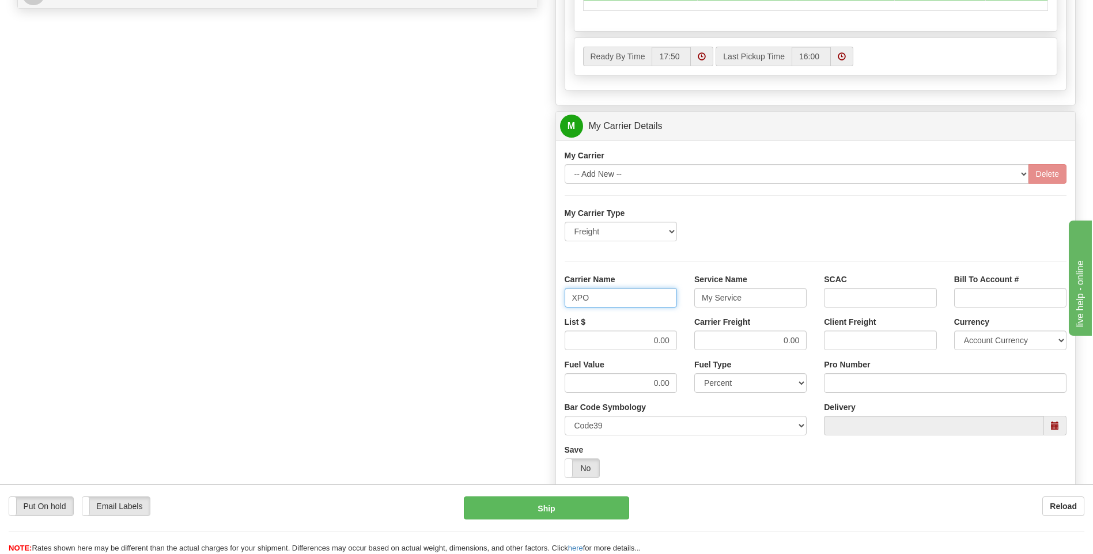
type input "XPO"
type input "LTL"
click at [681, 340] on div "List $ 0.00" at bounding box center [621, 337] width 130 height 43
type input "385"
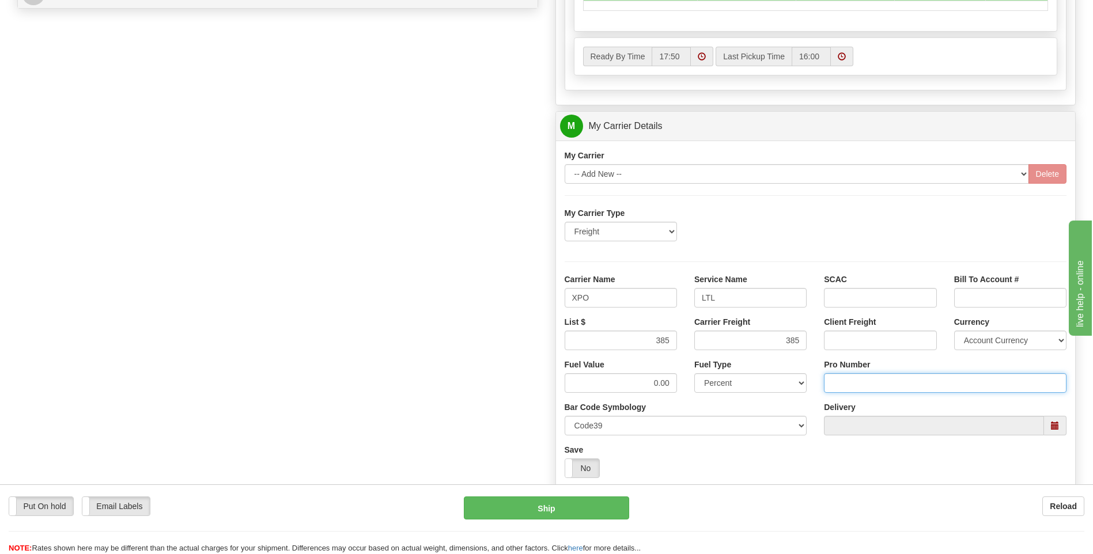
click at [864, 384] on input "Pro Number" at bounding box center [945, 383] width 243 height 20
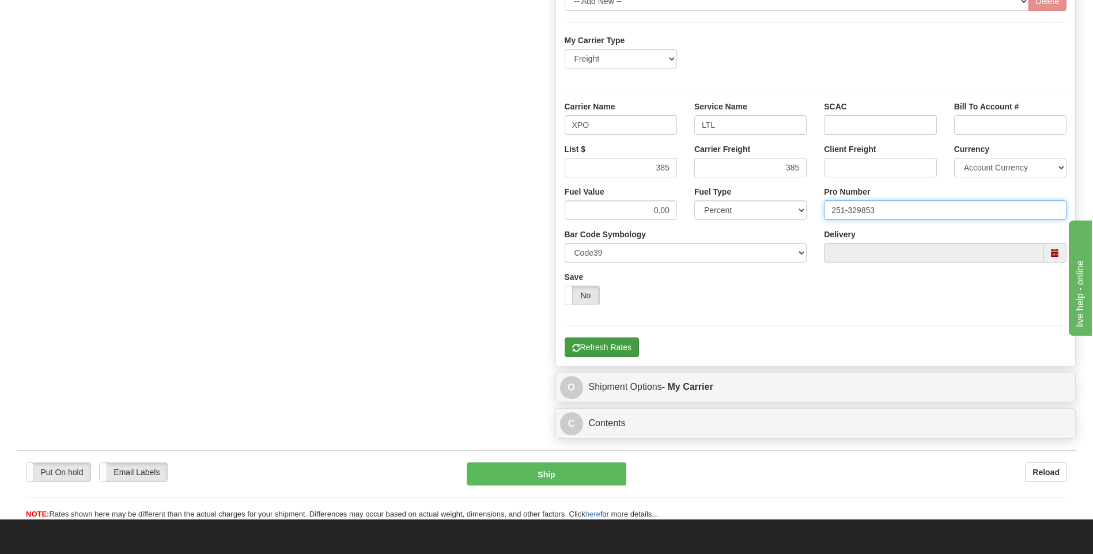
type input "251-329853"
click at [608, 349] on button "Refresh Rates" at bounding box center [602, 348] width 74 height 20
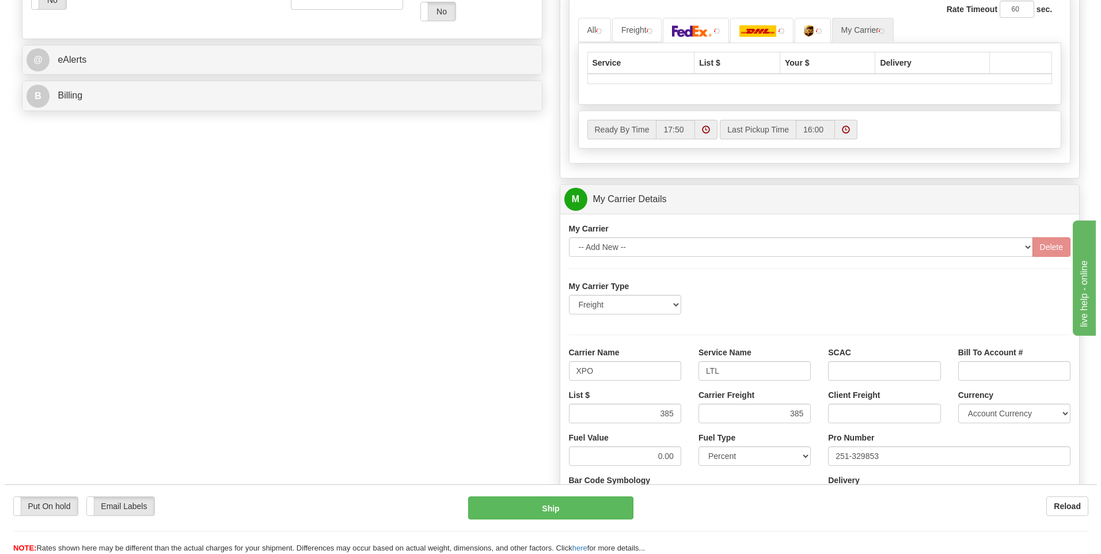
scroll to position [259, 0]
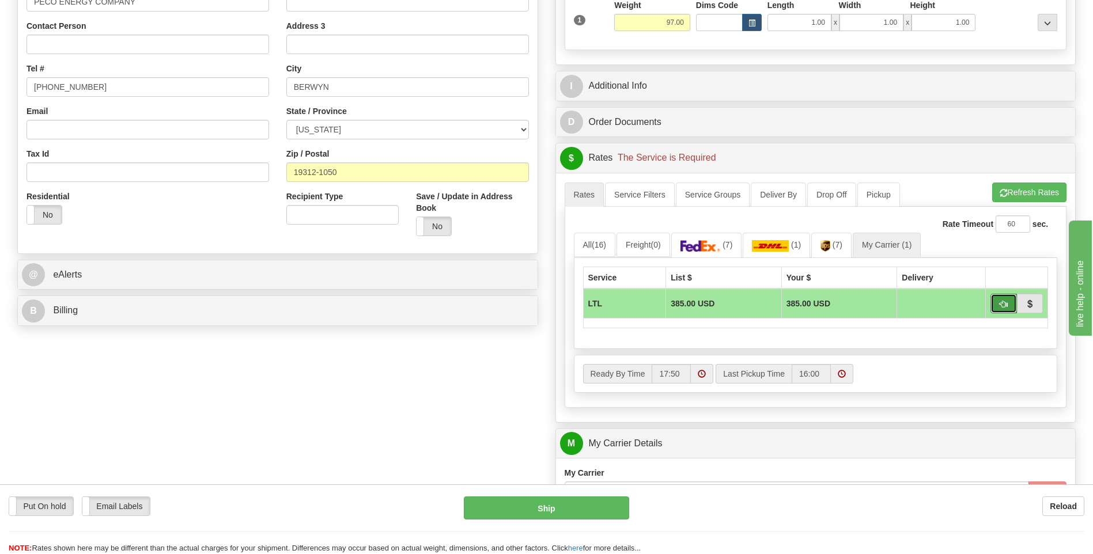
click at [998, 306] on button "button" at bounding box center [1003, 304] width 26 height 20
type input "00"
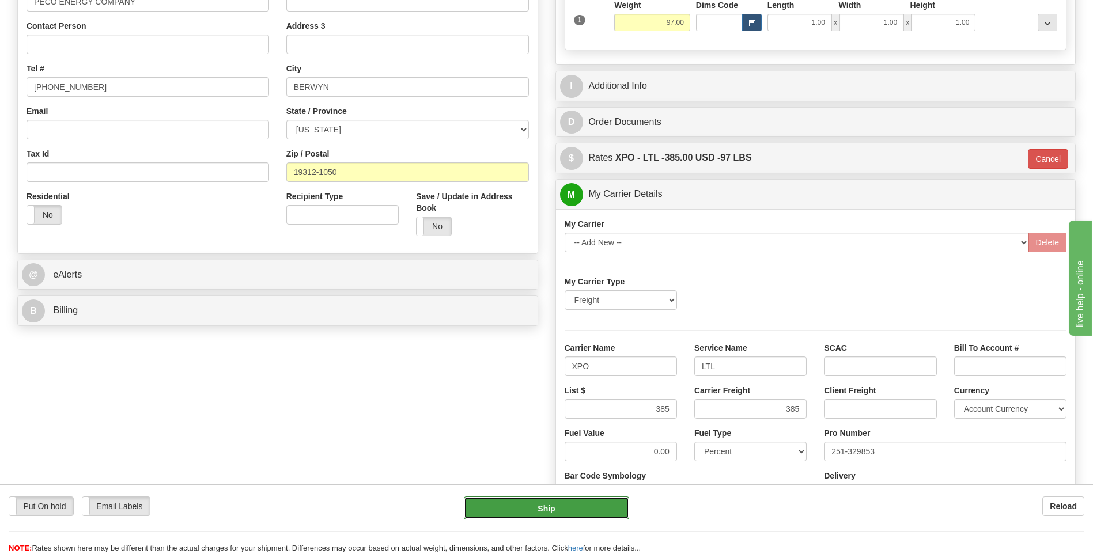
click at [604, 505] on button "Ship" at bounding box center [546, 508] width 165 height 23
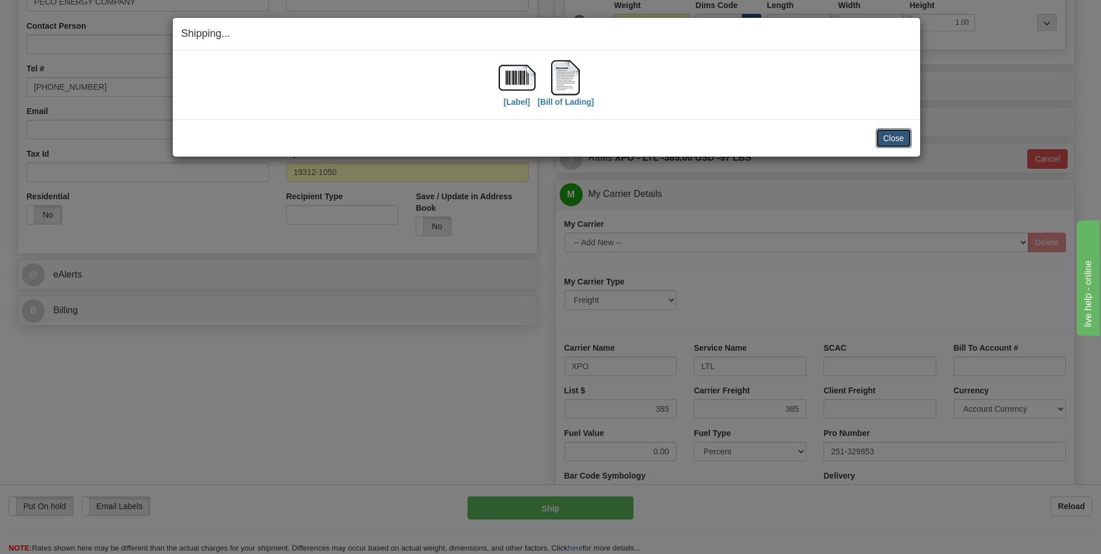
click at [888, 137] on button "Close" at bounding box center [894, 138] width 36 height 20
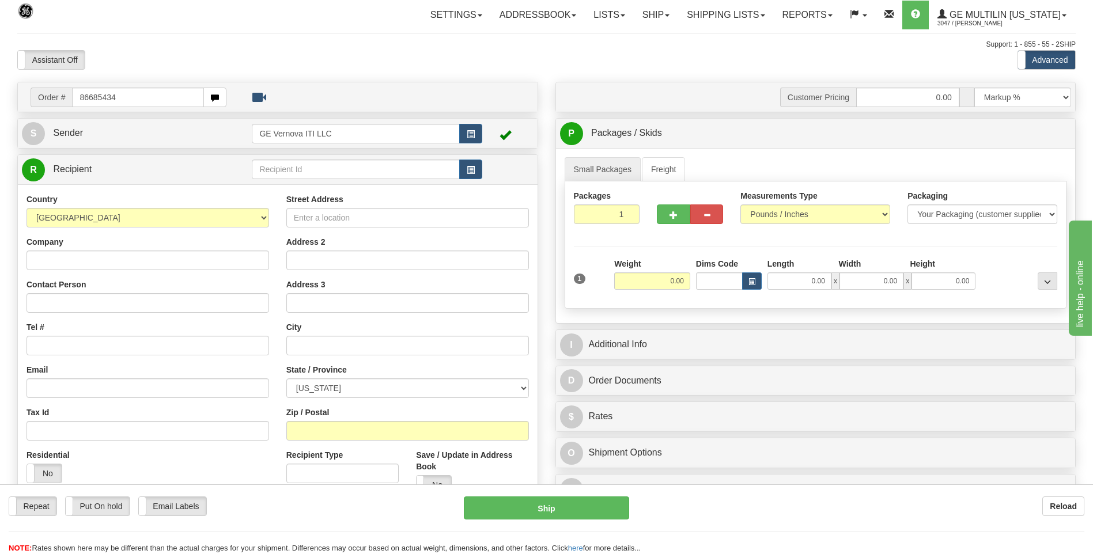
type input "86685434"
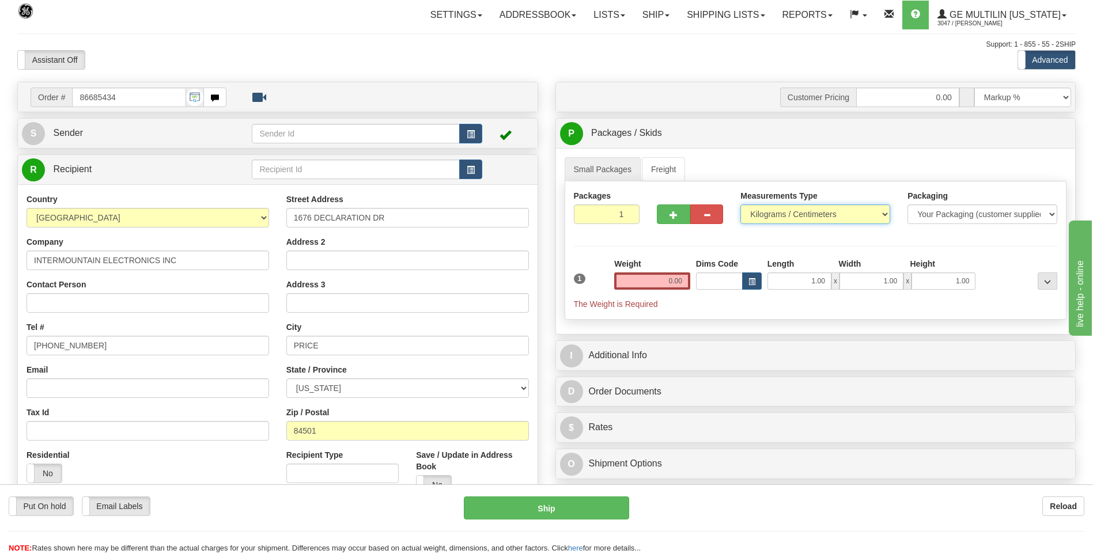
click at [794, 210] on select "Pounds / Inches Kilograms / Centimeters" at bounding box center [815, 215] width 150 height 20
drag, startPoint x: 784, startPoint y: 226, endPoint x: 781, endPoint y: 235, distance: 9.7
click at [784, 226] on div "Measurements Type Pounds / Inches Kilograms / Centimeters" at bounding box center [815, 211] width 167 height 43
drag, startPoint x: 778, startPoint y: 220, endPoint x: 774, endPoint y: 225, distance: 6.2
click at [778, 220] on select "Pounds / Inches Kilograms / Centimeters" at bounding box center [815, 215] width 150 height 20
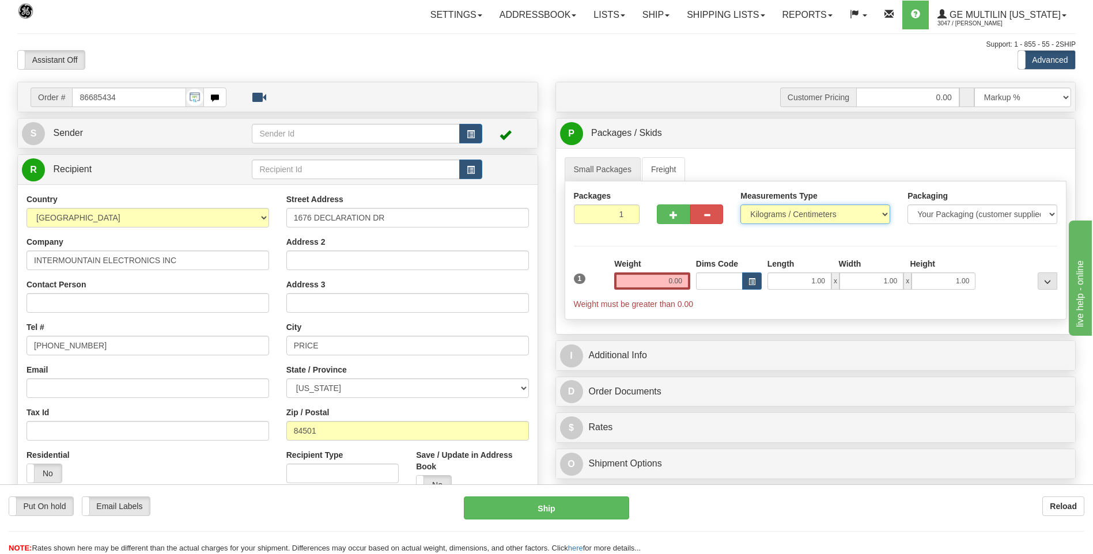
select select "0"
click at [740, 205] on select "Pounds / Inches Kilograms / Centimeters" at bounding box center [815, 215] width 150 height 20
click at [689, 277] on input "0.00" at bounding box center [652, 280] width 76 height 17
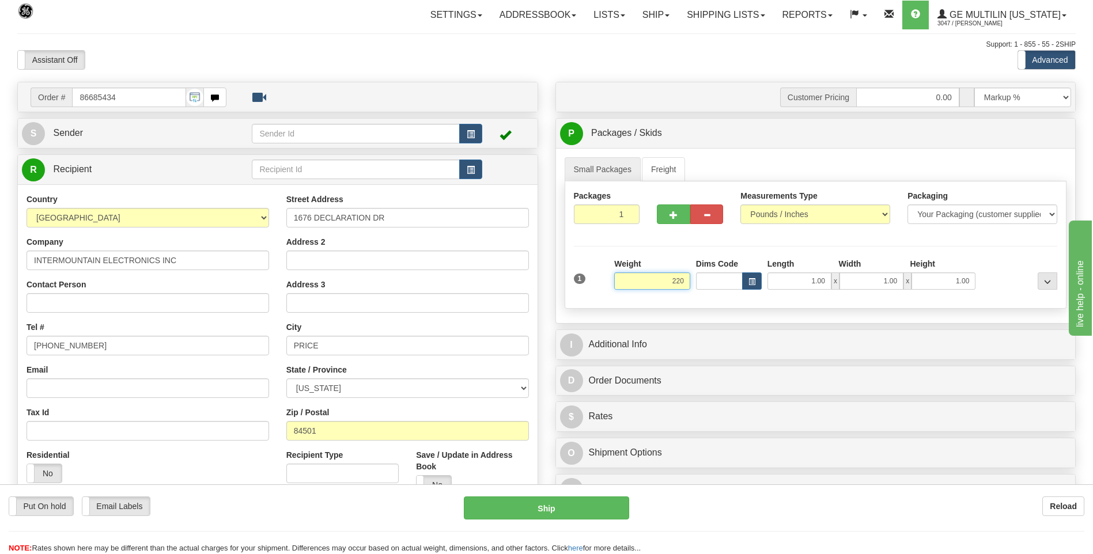
click button "Delete" at bounding box center [0, 0] width 0 height 0
type input "220.00"
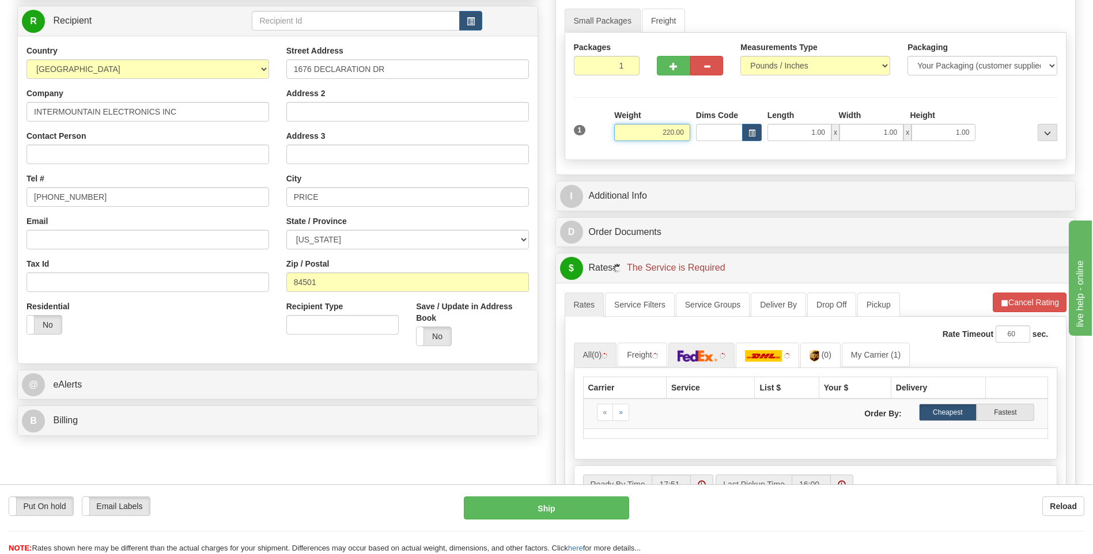
scroll to position [230, 0]
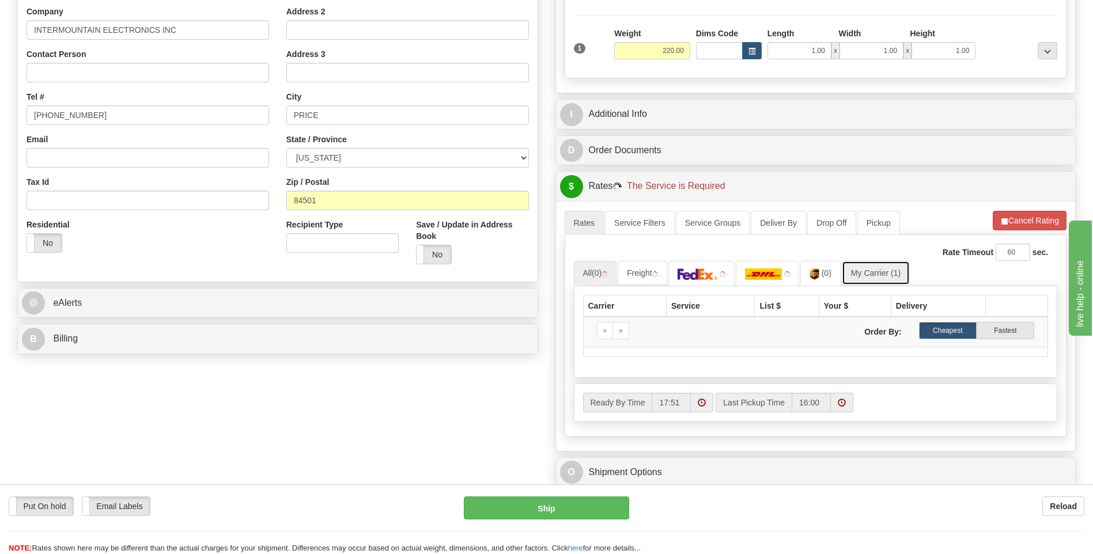
click at [872, 276] on link "My Carrier (1)" at bounding box center [876, 273] width 68 height 24
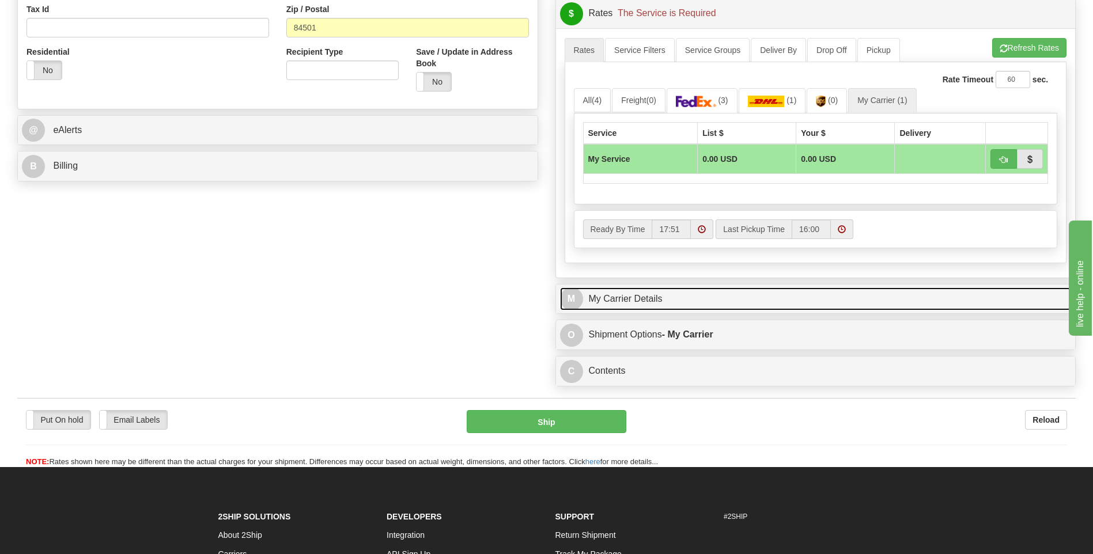
click at [698, 301] on link "M My Carrier Details" at bounding box center [816, 299] width 512 height 24
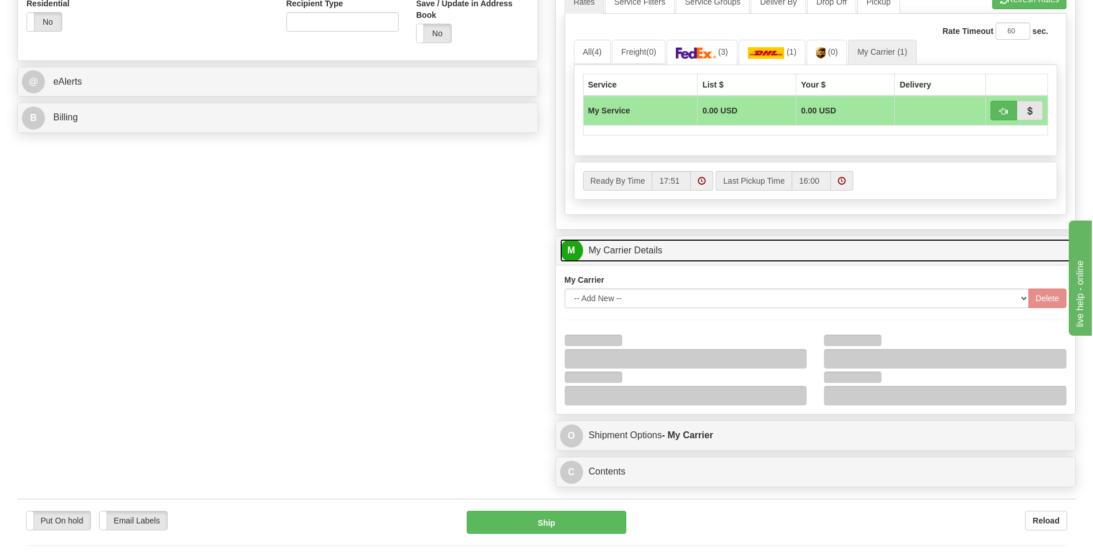
scroll to position [518, 0]
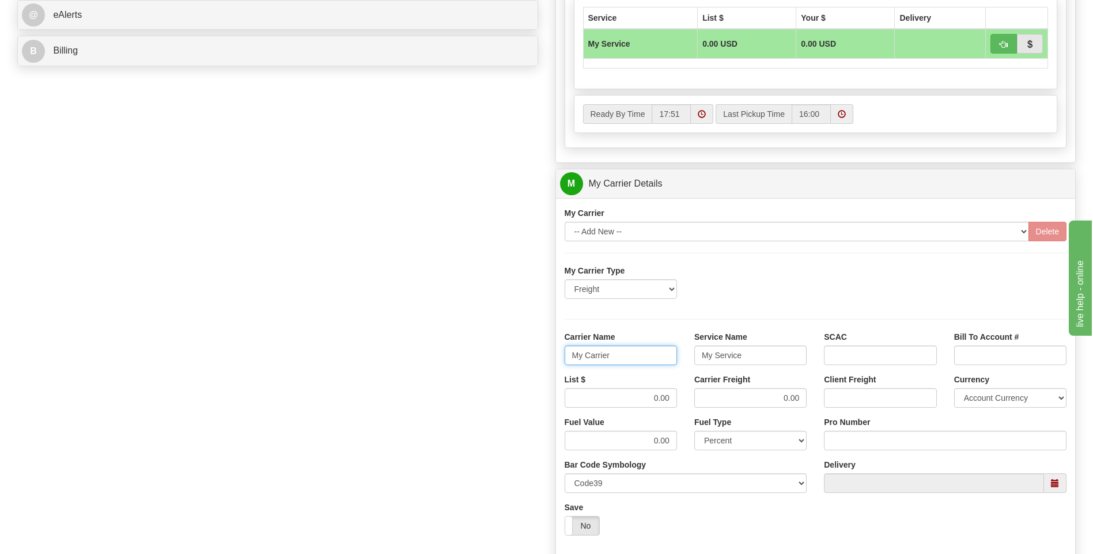
drag, startPoint x: 643, startPoint y: 355, endPoint x: 506, endPoint y: 368, distance: 137.7
click at [506, 368] on div "Order # 86685434 S Sender" at bounding box center [547, 119] width 1076 height 1112
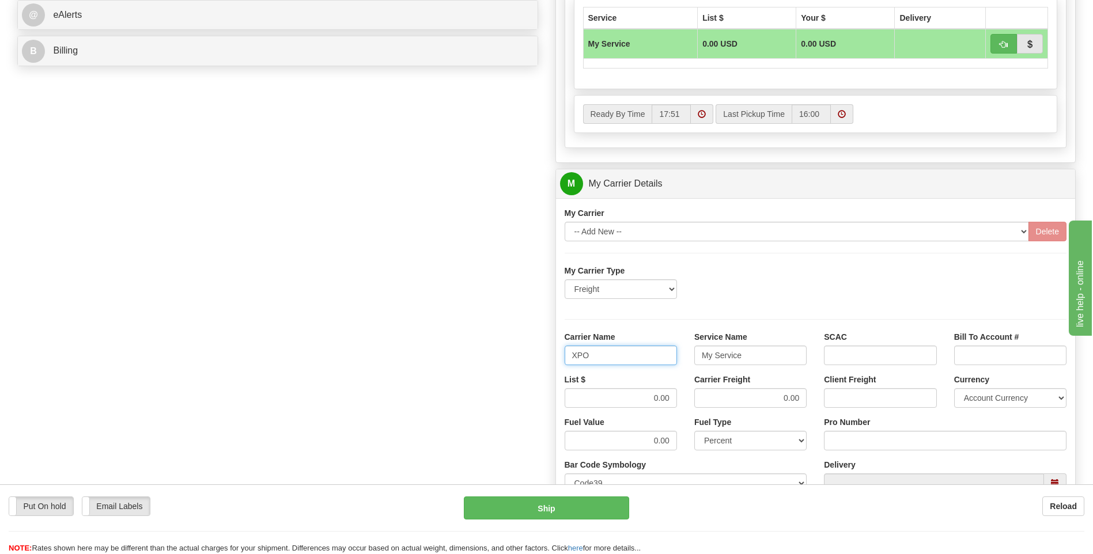
type input "XPO"
type input "LTL"
drag, startPoint x: 698, startPoint y: 406, endPoint x: 718, endPoint y: 407, distance: 20.2
click at [718, 407] on div "List $ 0.00 Carrier Freight 0.00 Client Freight Currency Account Currency ARN A…" at bounding box center [816, 395] width 520 height 43
type input "385"
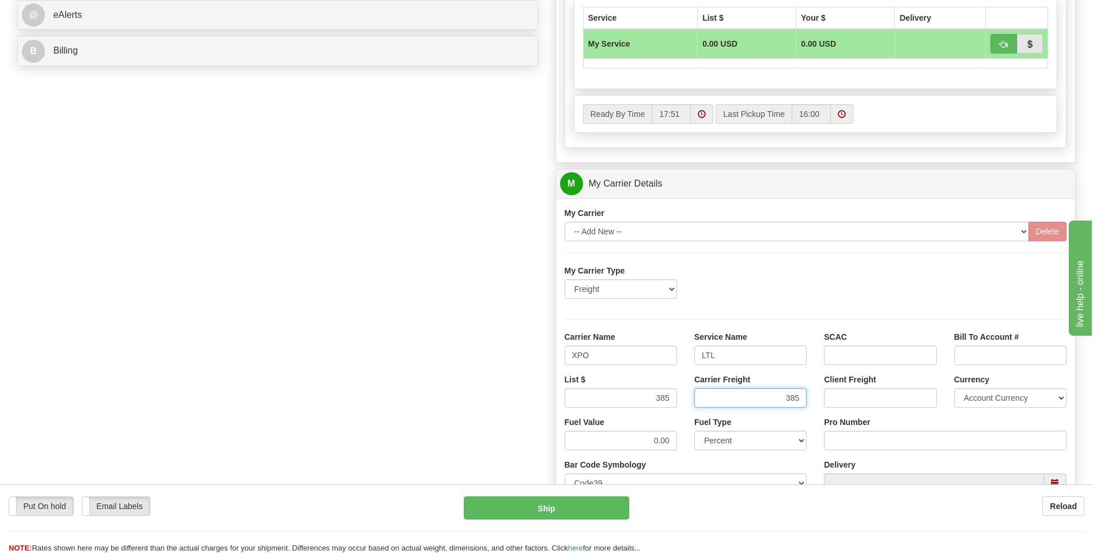
type input "385"
click at [843, 437] on input "Pro Number" at bounding box center [945, 441] width 243 height 20
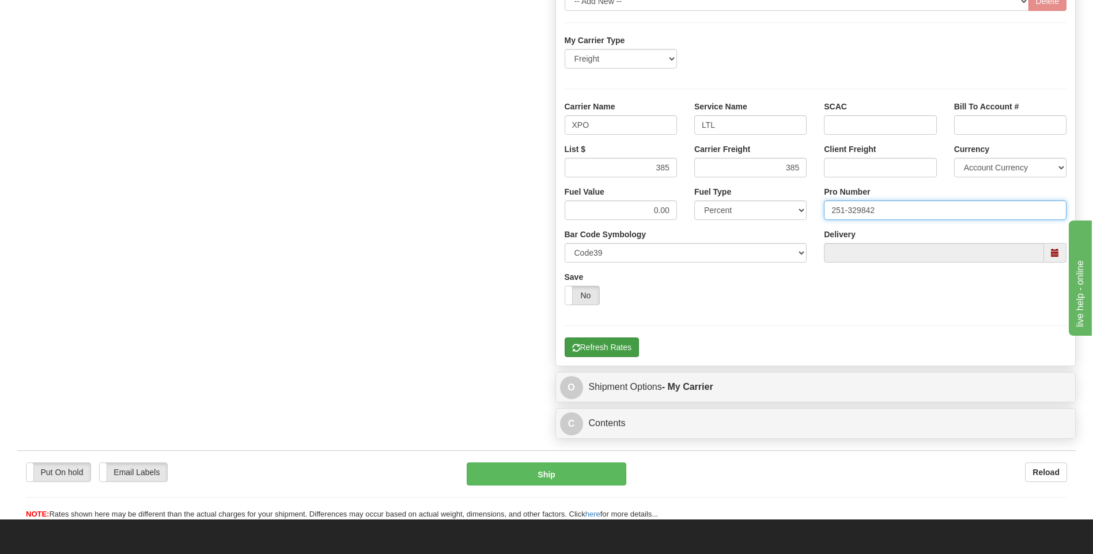
type input "251-329842"
click at [608, 353] on button "Refresh Rates" at bounding box center [602, 348] width 74 height 20
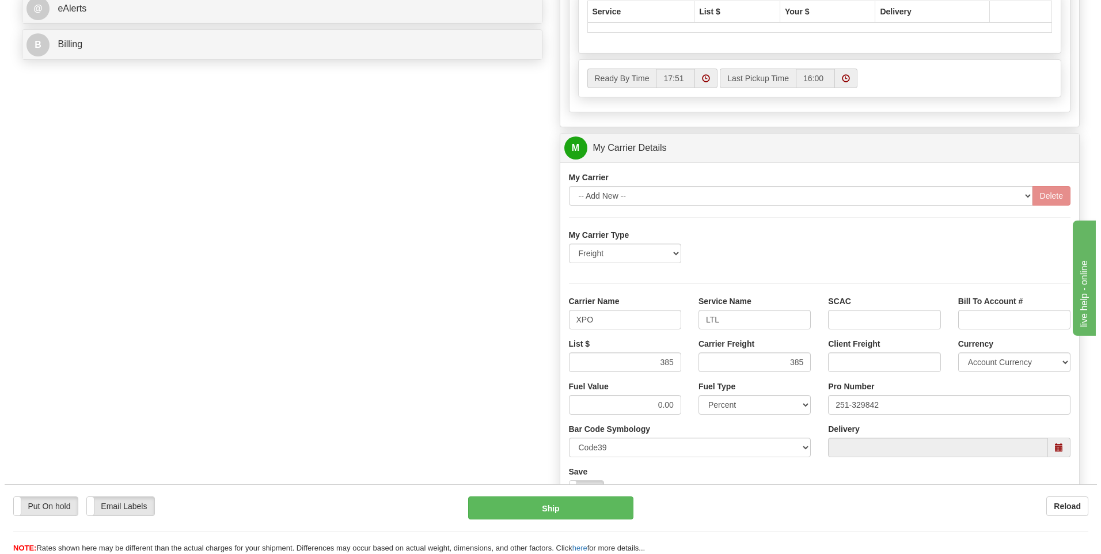
scroll to position [374, 0]
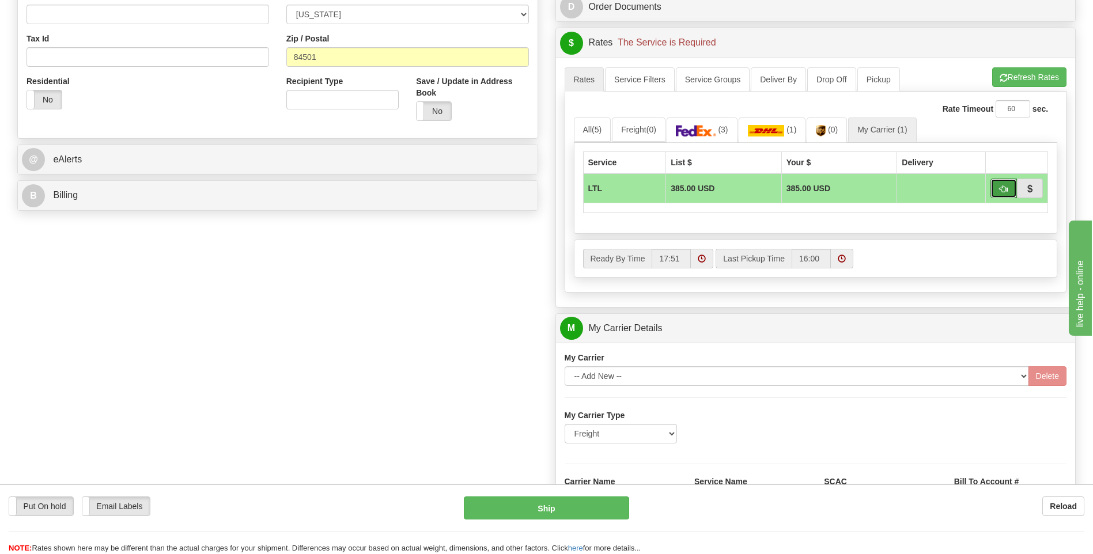
click at [998, 191] on button "button" at bounding box center [1003, 189] width 26 height 20
type input "00"
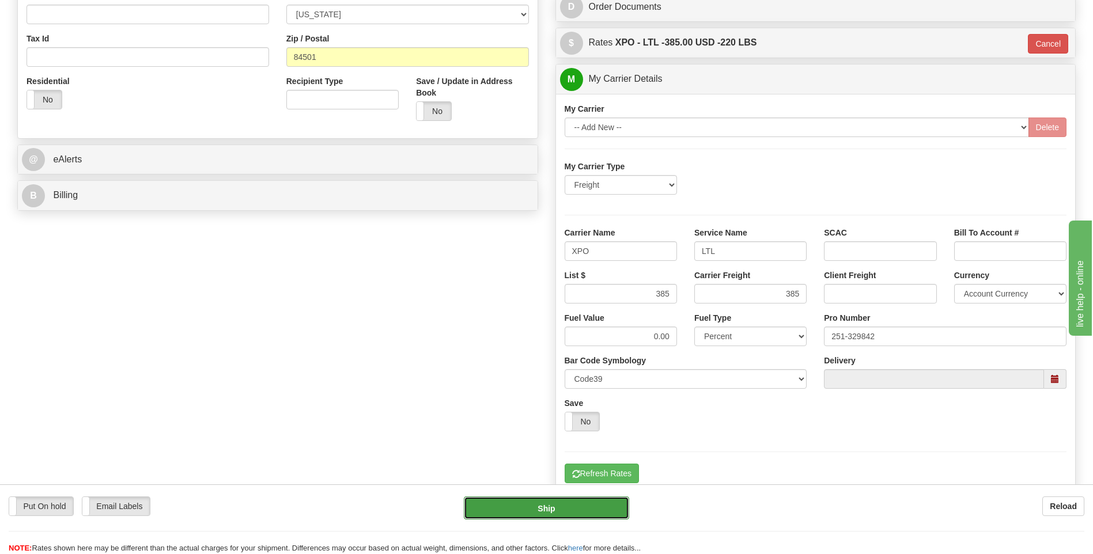
click at [564, 502] on button "Ship" at bounding box center [546, 508] width 165 height 23
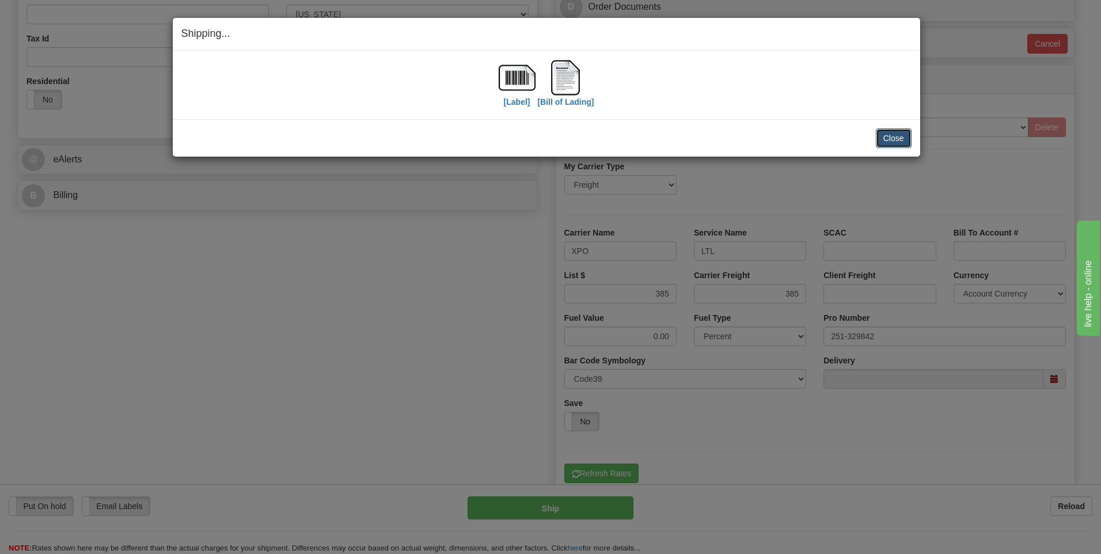
click at [890, 138] on button "Close" at bounding box center [894, 138] width 36 height 20
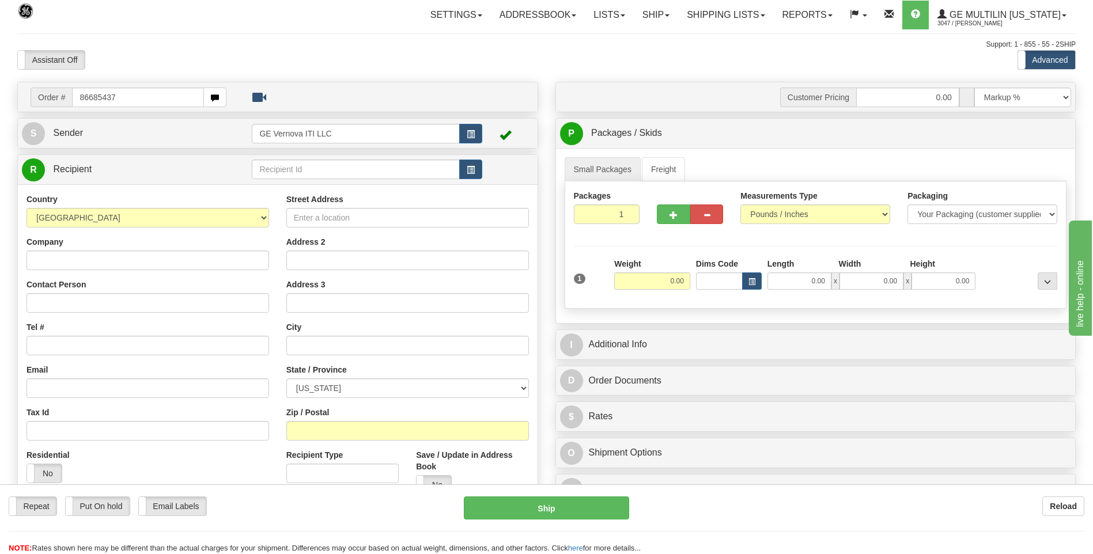
type input "86685437"
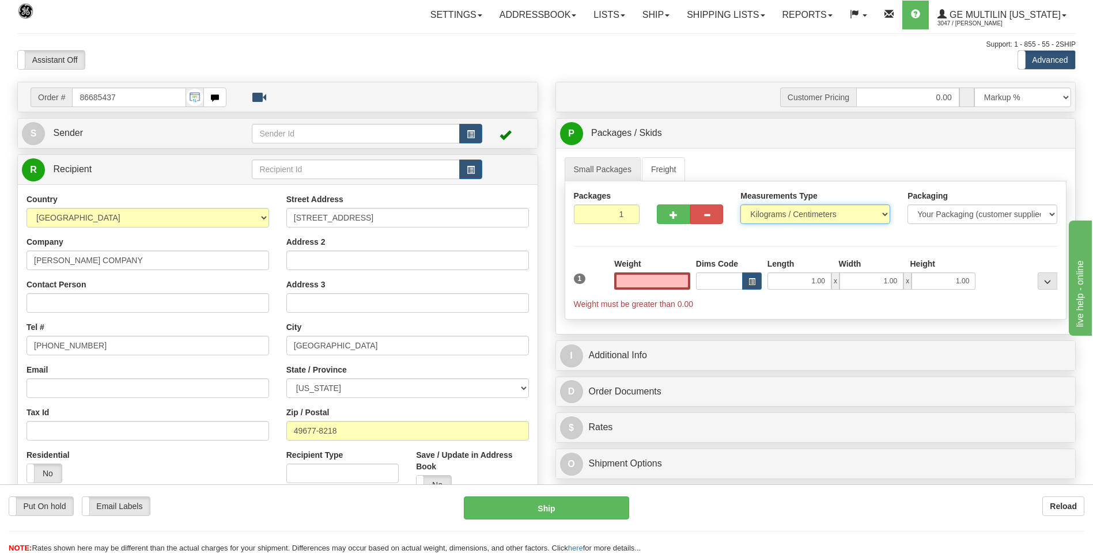
type input "0.00"
click at [796, 216] on select "Pounds / Inches Kilograms / Centimeters" at bounding box center [815, 215] width 150 height 20
click at [740, 205] on select "Pounds / Inches Kilograms / Centimeters" at bounding box center [815, 215] width 150 height 20
click at [768, 232] on div "Measurements Type Pounds / Inches Kilograms / Centimeters" at bounding box center [815, 211] width 167 height 43
click at [768, 219] on select "Pounds / Inches Kilograms / Centimeters" at bounding box center [815, 215] width 150 height 20
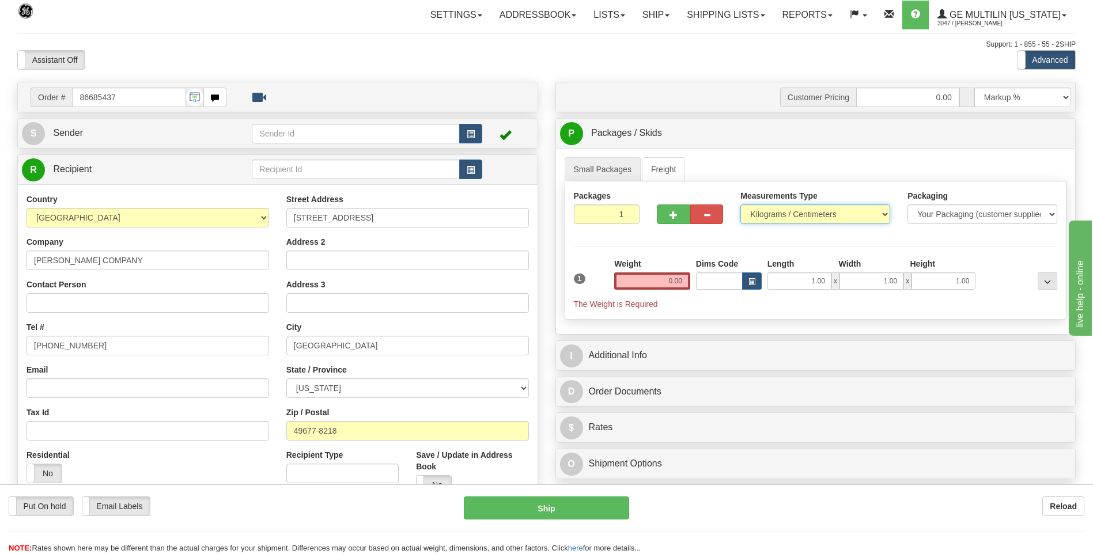
select select "0"
click at [740, 205] on select "Pounds / Inches Kilograms / Centimeters" at bounding box center [815, 215] width 150 height 20
click at [682, 280] on input "0.00" at bounding box center [652, 280] width 76 height 17
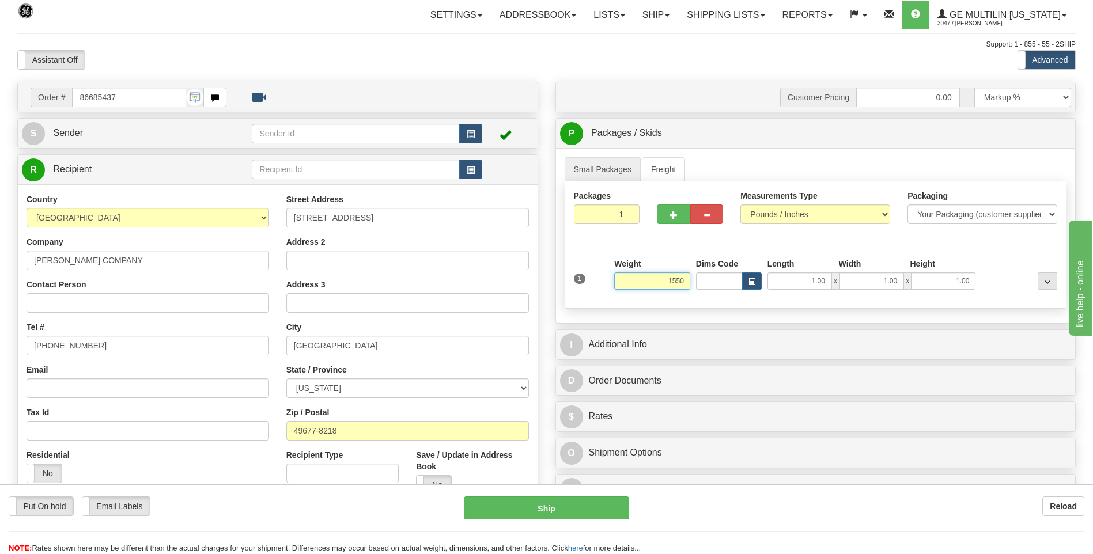
click button "Delete" at bounding box center [0, 0] width 0 height 0
type input "1550.00"
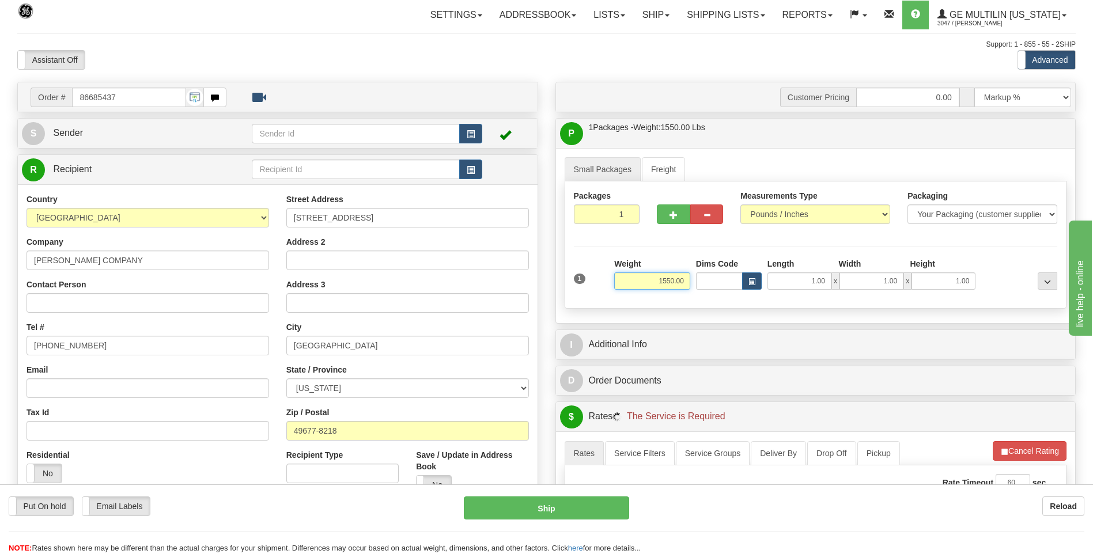
scroll to position [75, 0]
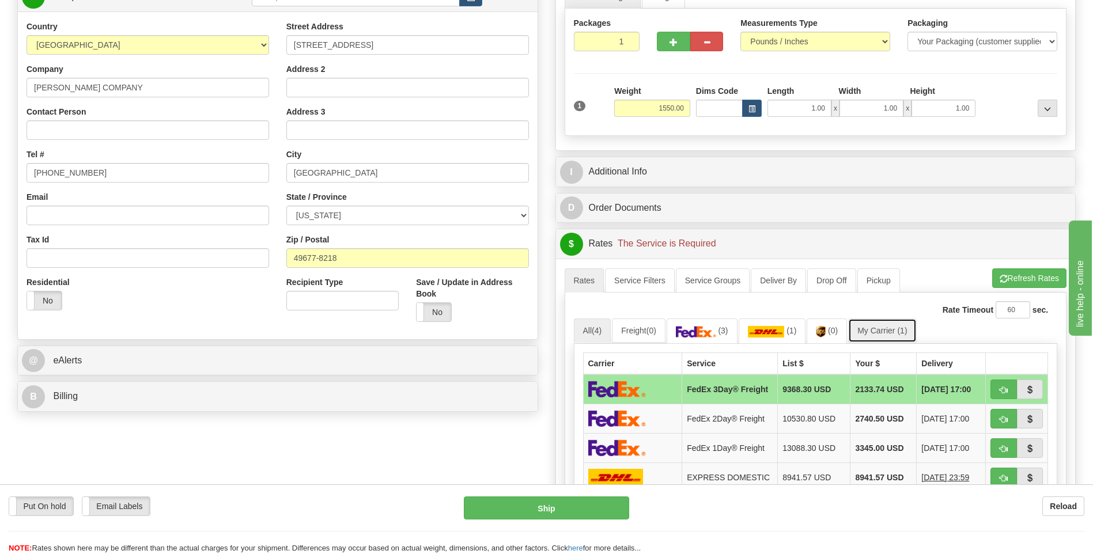
click at [866, 327] on link "My Carrier (1)" at bounding box center [882, 331] width 68 height 24
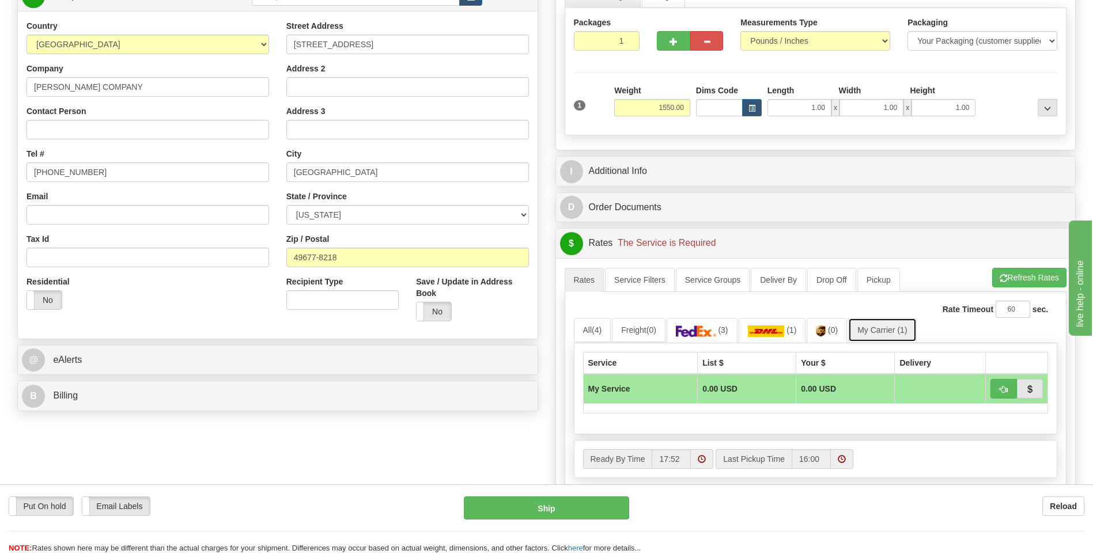
scroll to position [403, 0]
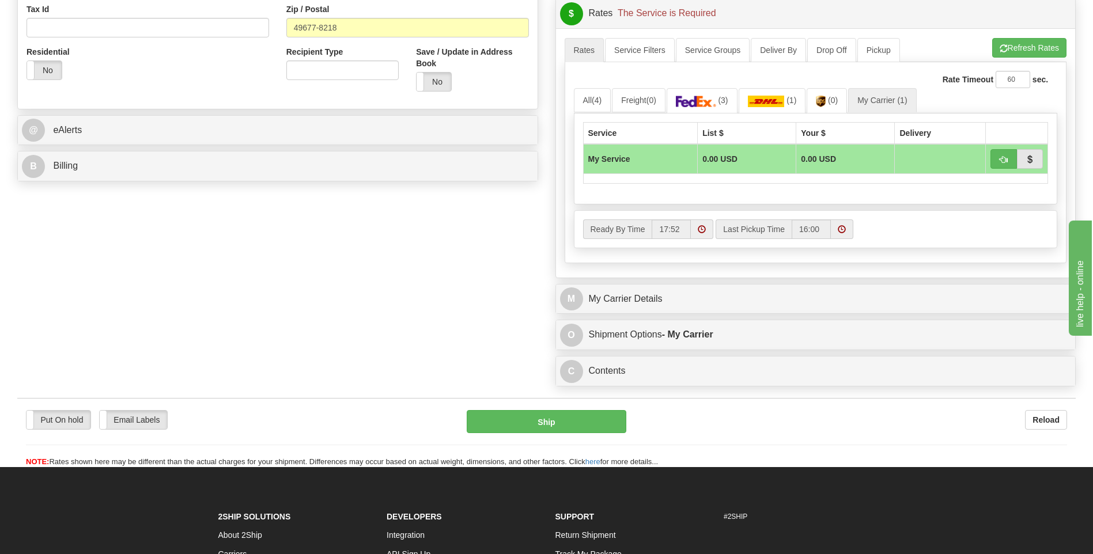
drag, startPoint x: 588, startPoint y: 266, endPoint x: 605, endPoint y: 278, distance: 21.6
click at [588, 268] on div "A change has been made which could impact your rate estimate. To ensure the est…" at bounding box center [816, 152] width 520 height 249
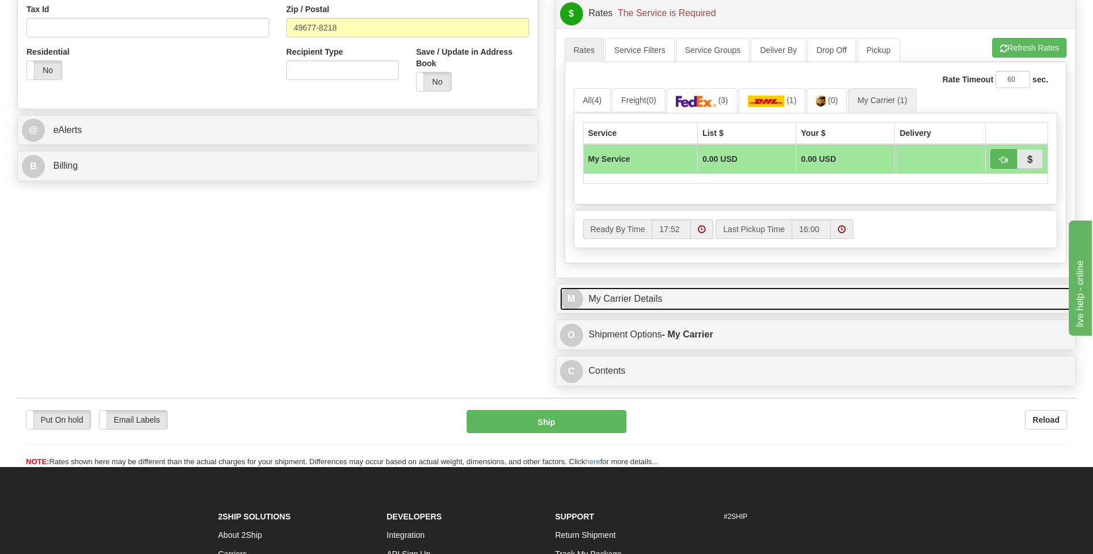
click at [645, 297] on link "M My Carrier Details" at bounding box center [816, 299] width 512 height 24
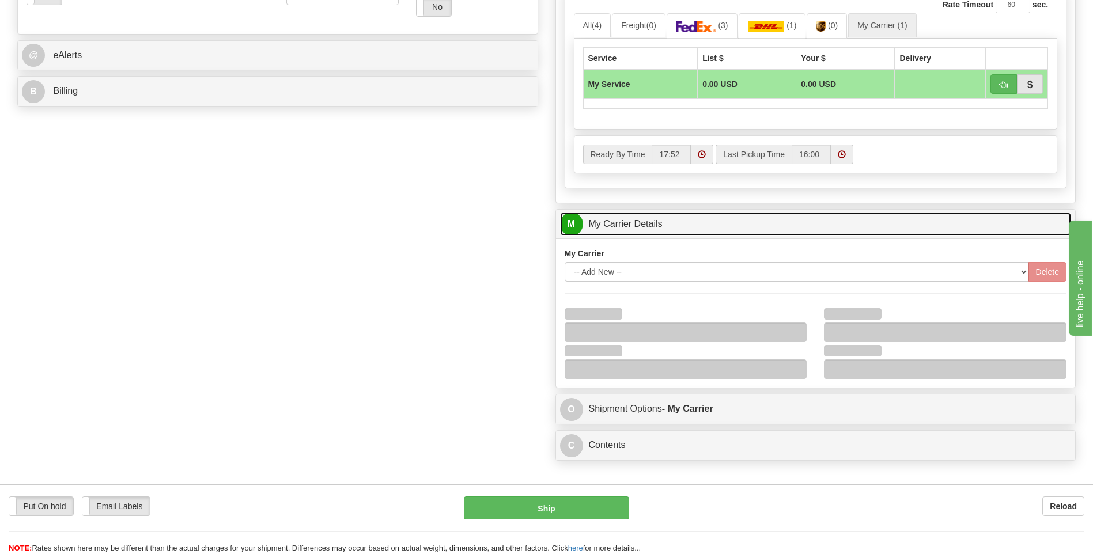
scroll to position [576, 0]
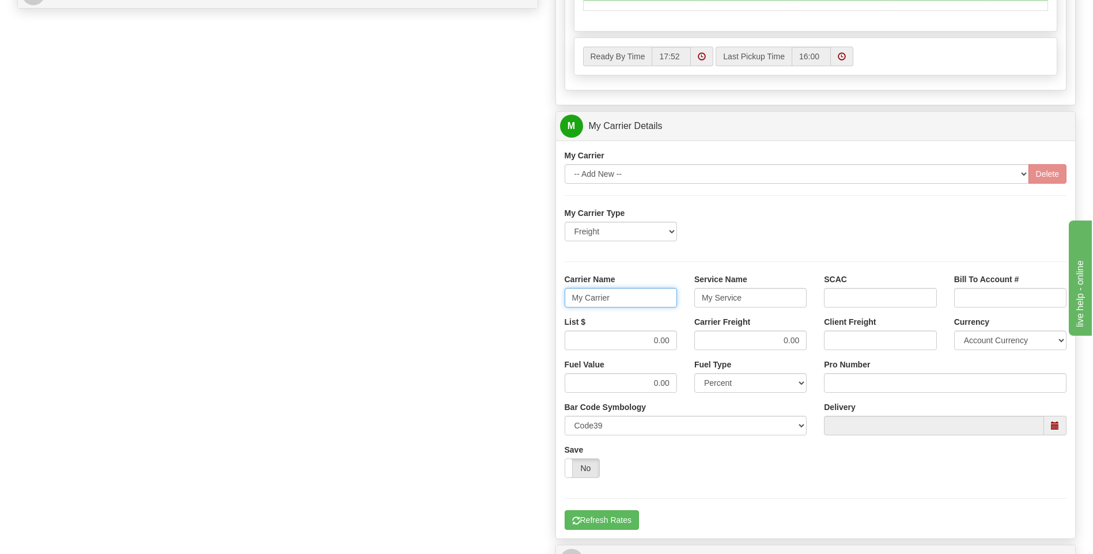
drag, startPoint x: 617, startPoint y: 301, endPoint x: 508, endPoint y: 304, distance: 108.9
click at [508, 304] on div "Order # 86685437 S Sender" at bounding box center [547, 62] width 1076 height 1112
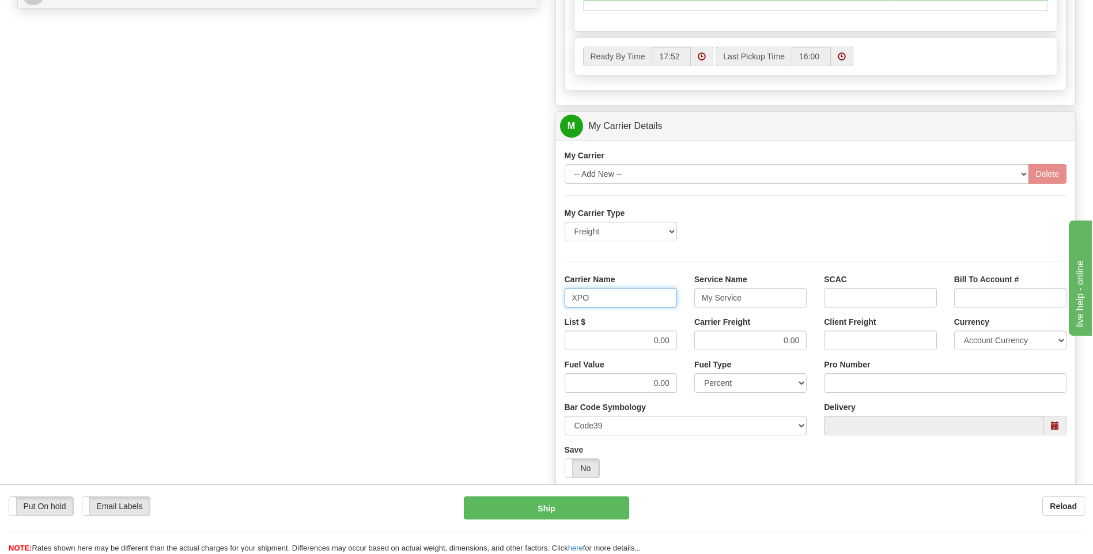
type input "XPO"
type input "LTL"
drag, startPoint x: 658, startPoint y: 340, endPoint x: 694, endPoint y: 339, distance: 35.2
click at [694, 339] on div "List $ 0.00 Carrier Freight 0.00 Client Freight Currency Account Currency ARN A…" at bounding box center [816, 337] width 520 height 43
type input "450"
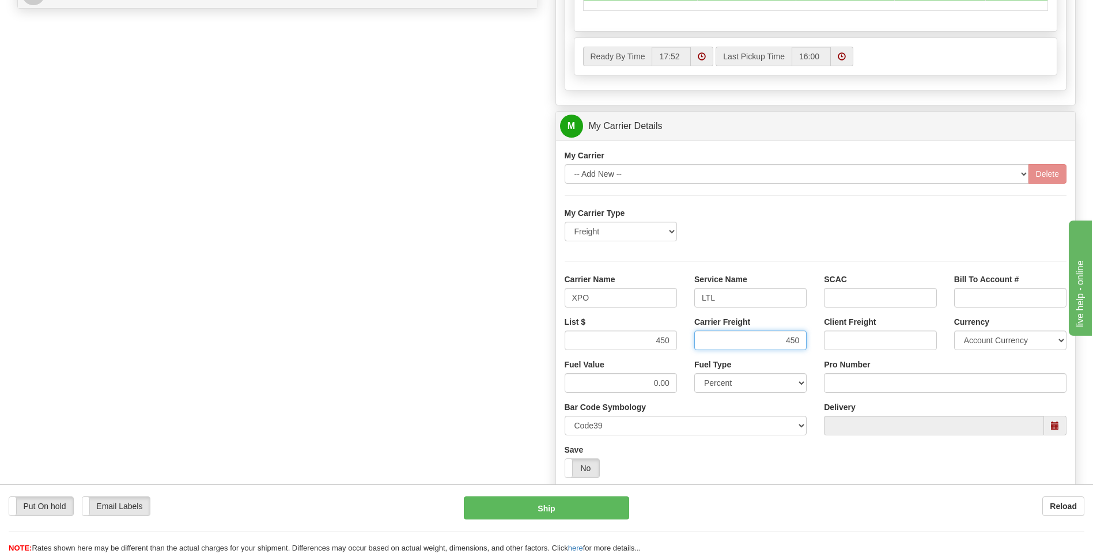
type input "450"
click at [877, 387] on input "Pro Number" at bounding box center [945, 383] width 243 height 20
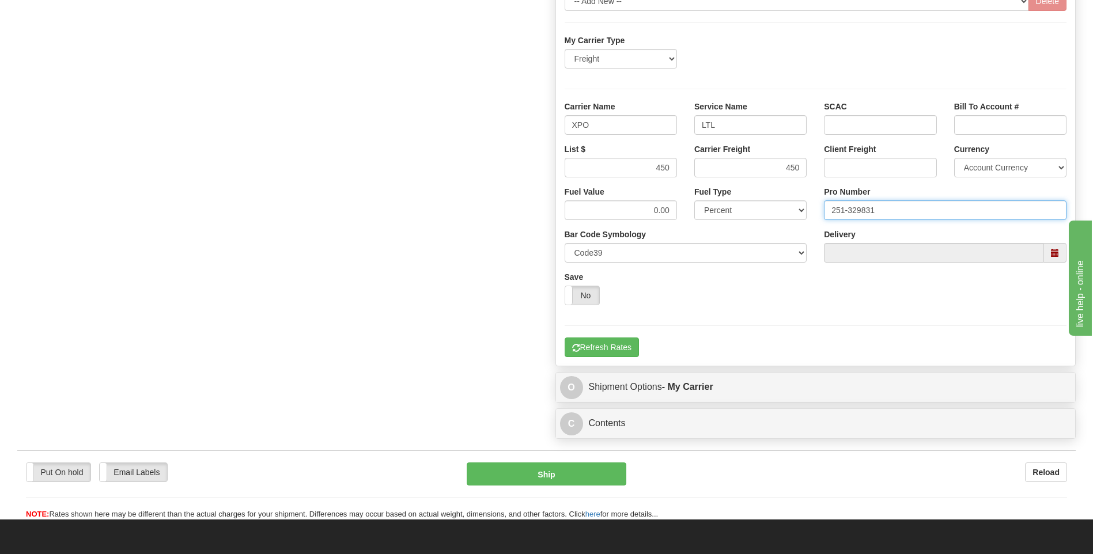
type input "251-329831"
click at [606, 335] on div "My Carrier Type Freight Same-Day Small Pack Air Freight Ocean Freight Carrier N…" at bounding box center [816, 196] width 502 height 323
click at [614, 346] on button "Refresh Rates" at bounding box center [602, 348] width 74 height 20
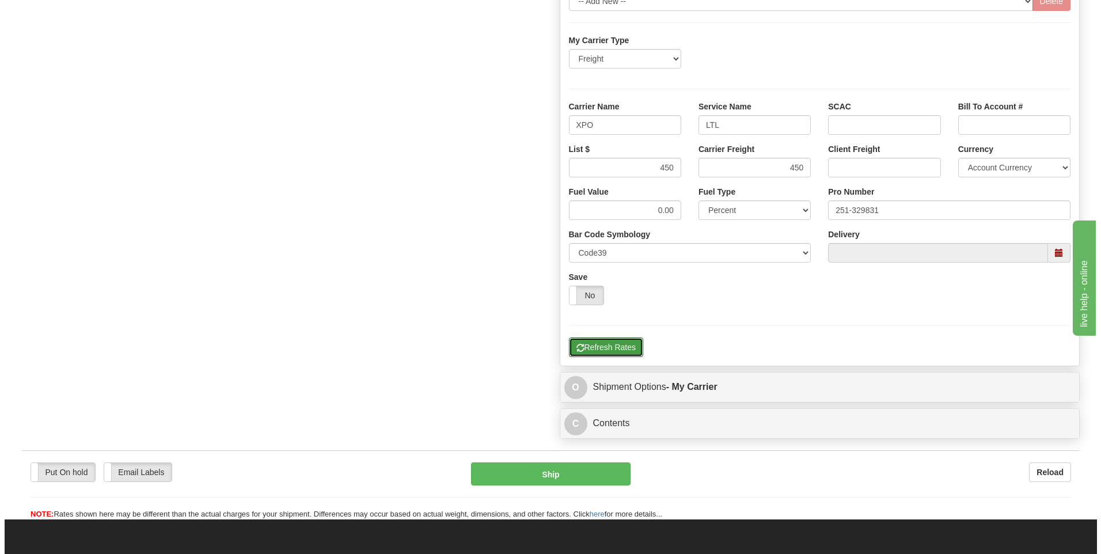
scroll to position [316, 0]
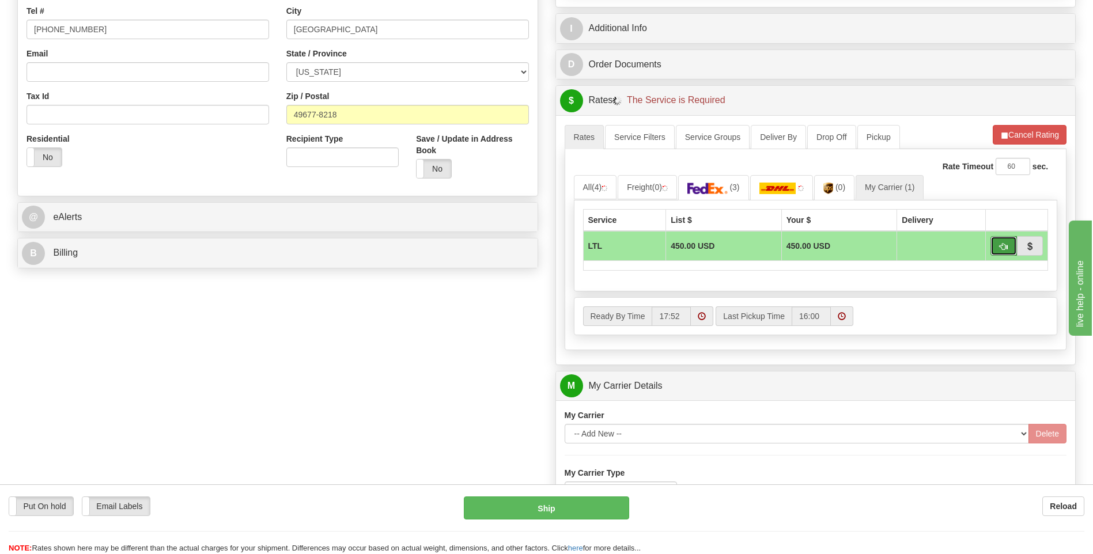
click at [1001, 247] on span "button" at bounding box center [1003, 246] width 8 height 7
type input "00"
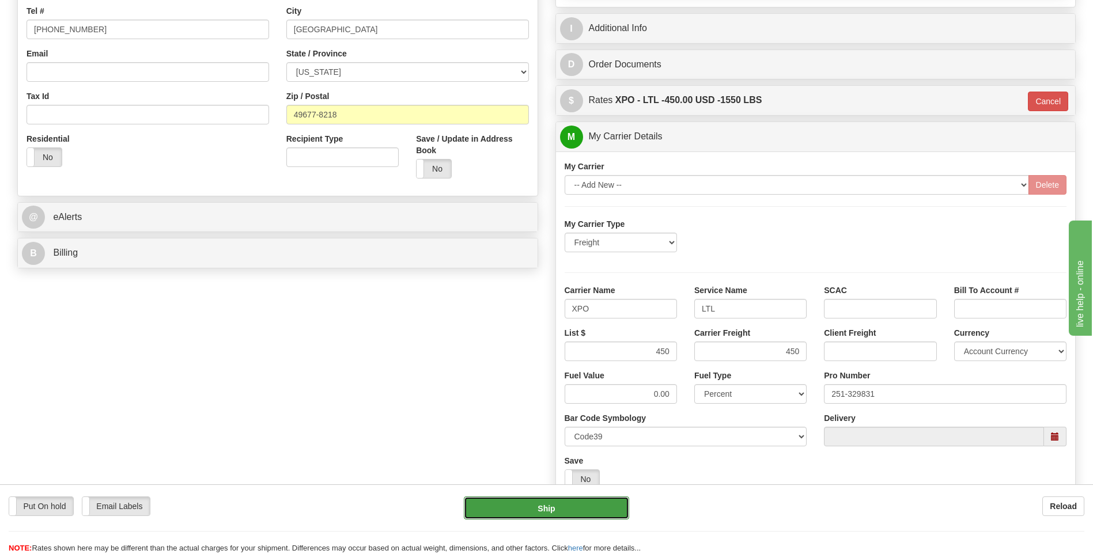
click at [524, 509] on button "Ship" at bounding box center [546, 508] width 165 height 23
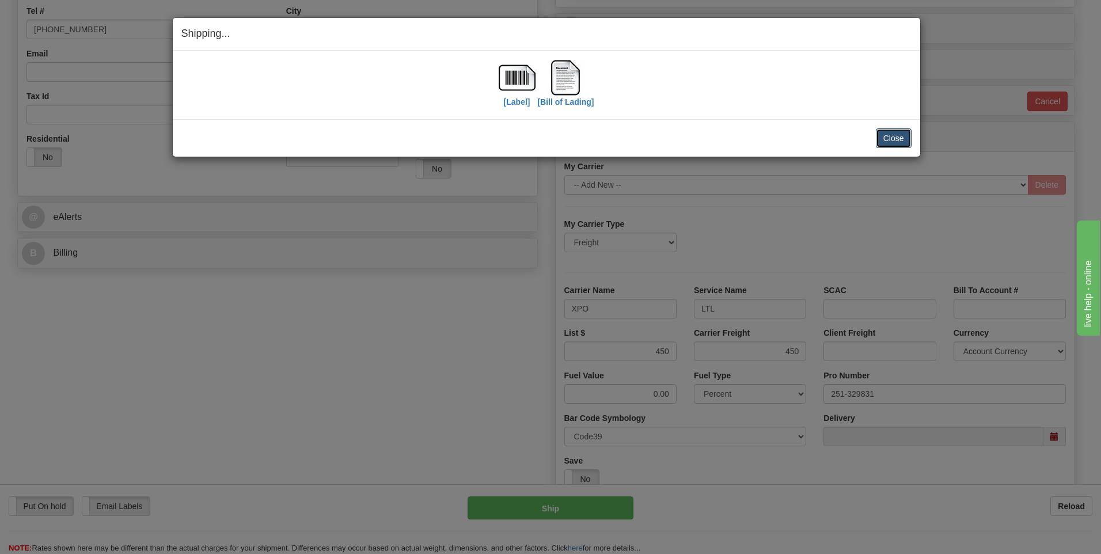
click at [895, 141] on button "Close" at bounding box center [894, 138] width 36 height 20
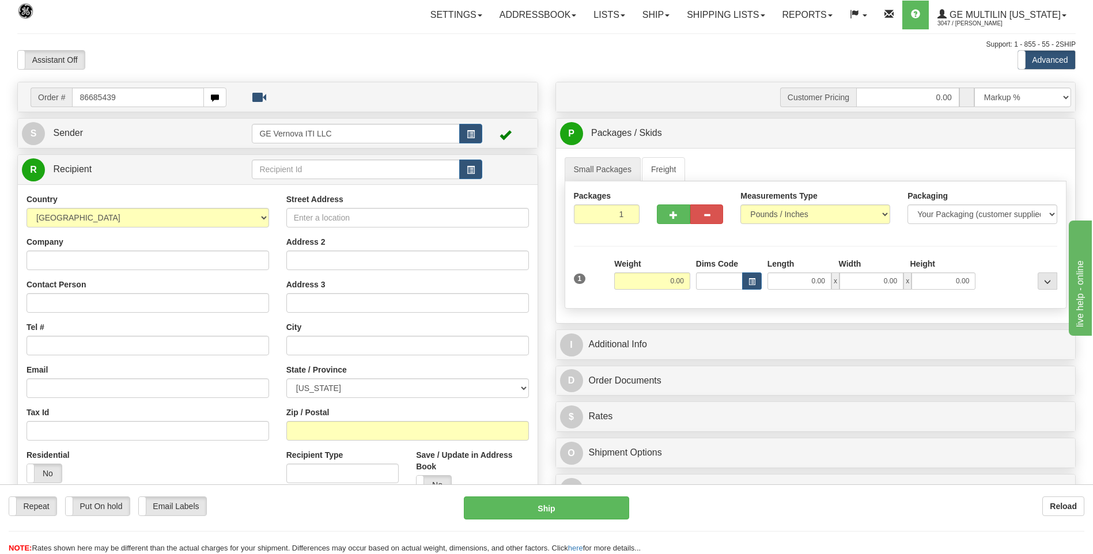
type input "86685439"
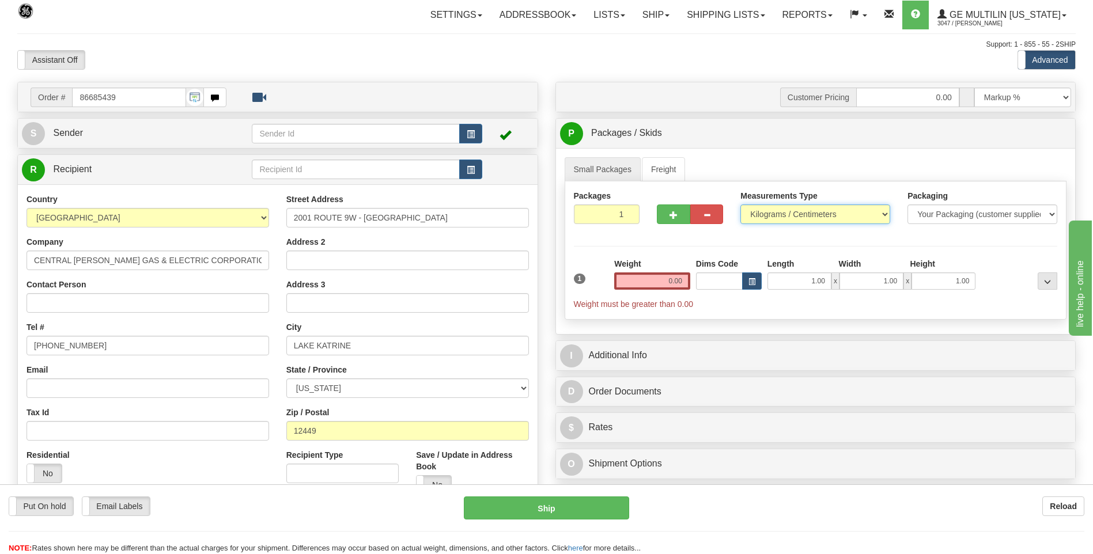
click at [795, 214] on select "Pounds / Inches Kilograms / Centimeters" at bounding box center [815, 215] width 150 height 20
select select "0"
click at [740, 205] on select "Pounds / Inches Kilograms / Centimeters" at bounding box center [815, 215] width 150 height 20
click at [692, 277] on div "1 Weight 0.00 Dims Code 1.00" at bounding box center [816, 284] width 490 height 52
drag, startPoint x: 692, startPoint y: 277, endPoint x: 684, endPoint y: 279, distance: 7.7
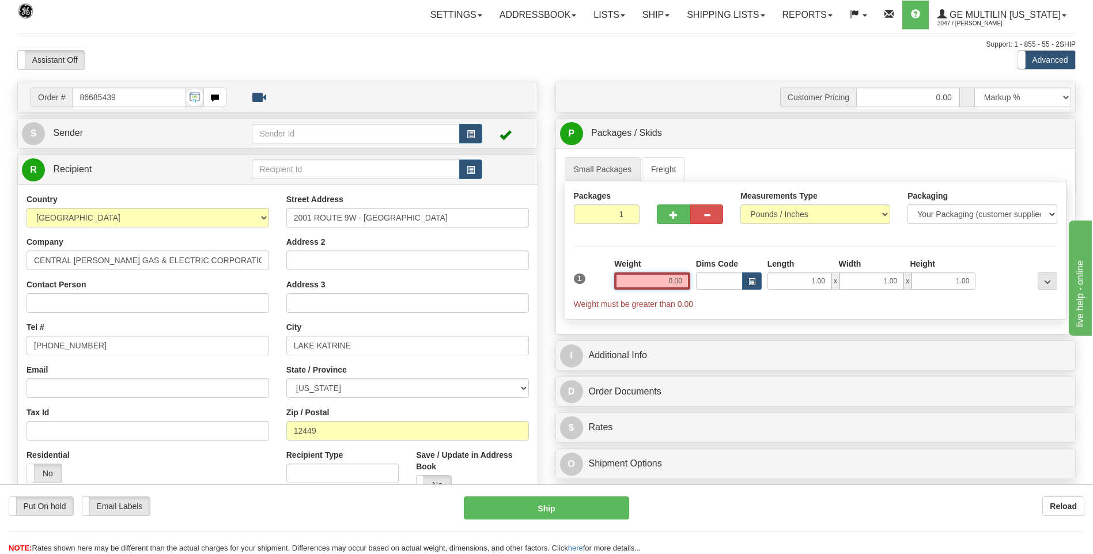
click at [684, 279] on input "0.00" at bounding box center [652, 280] width 76 height 17
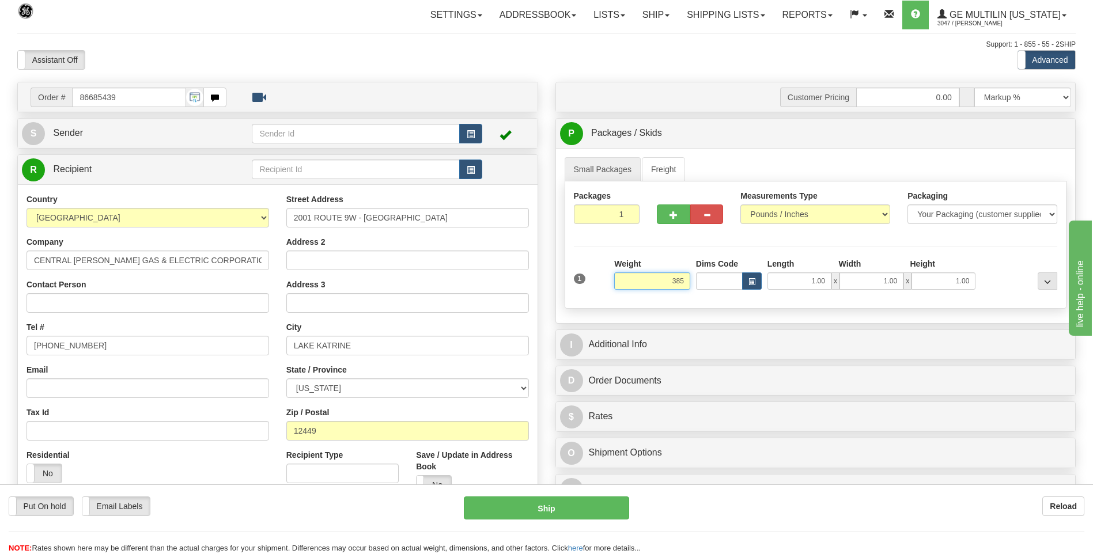
type input "385.00"
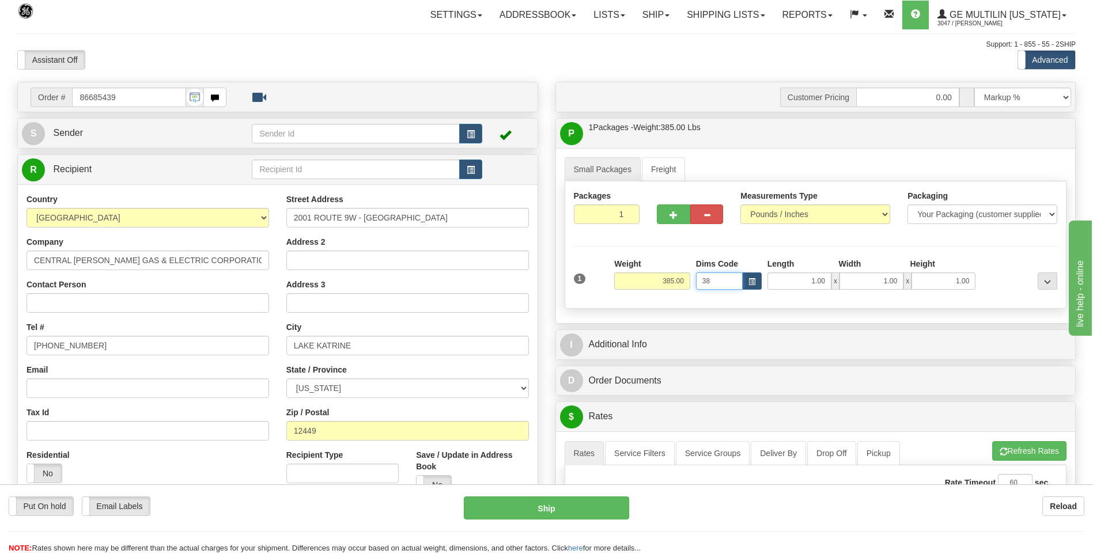
type input "3"
drag, startPoint x: 679, startPoint y: 280, endPoint x: 640, endPoint y: 280, distance: 38.6
click at [640, 280] on input "385.00" at bounding box center [652, 280] width 76 height 17
click button "Delete" at bounding box center [0, 0] width 0 height 0
type input "525.00"
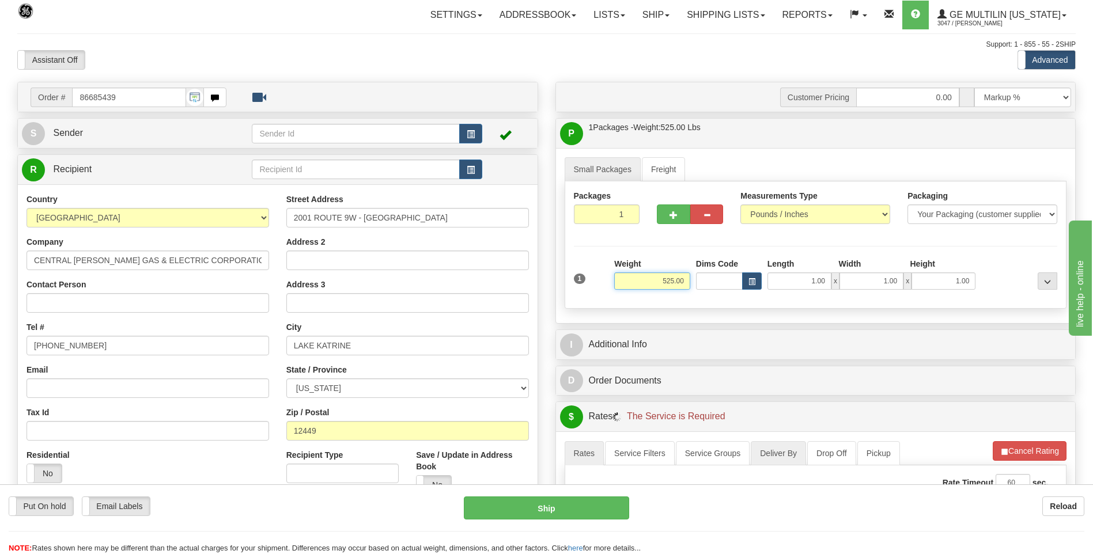
scroll to position [173, 0]
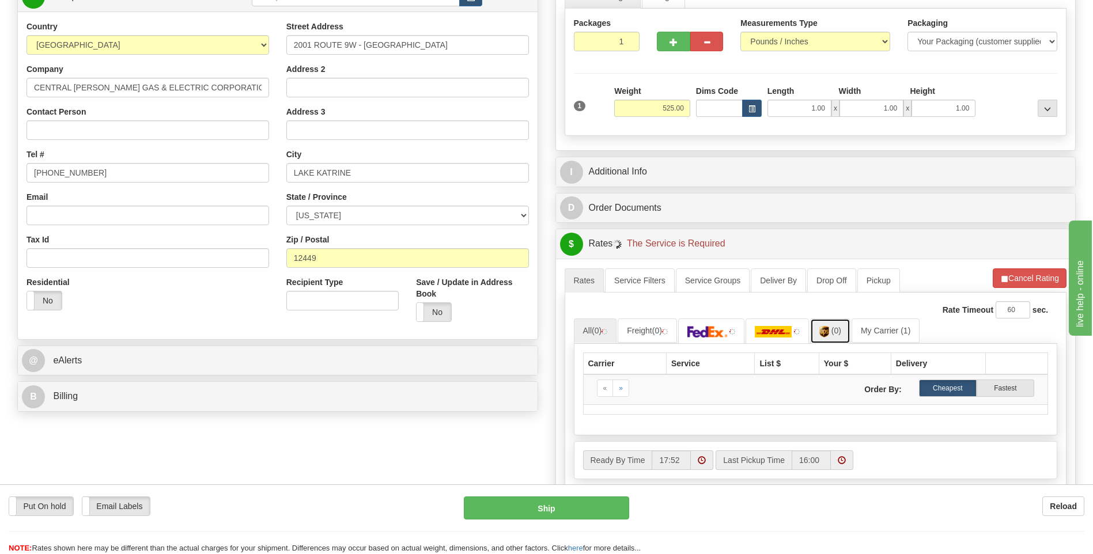
click at [850, 326] on link "(0)" at bounding box center [830, 331] width 40 height 25
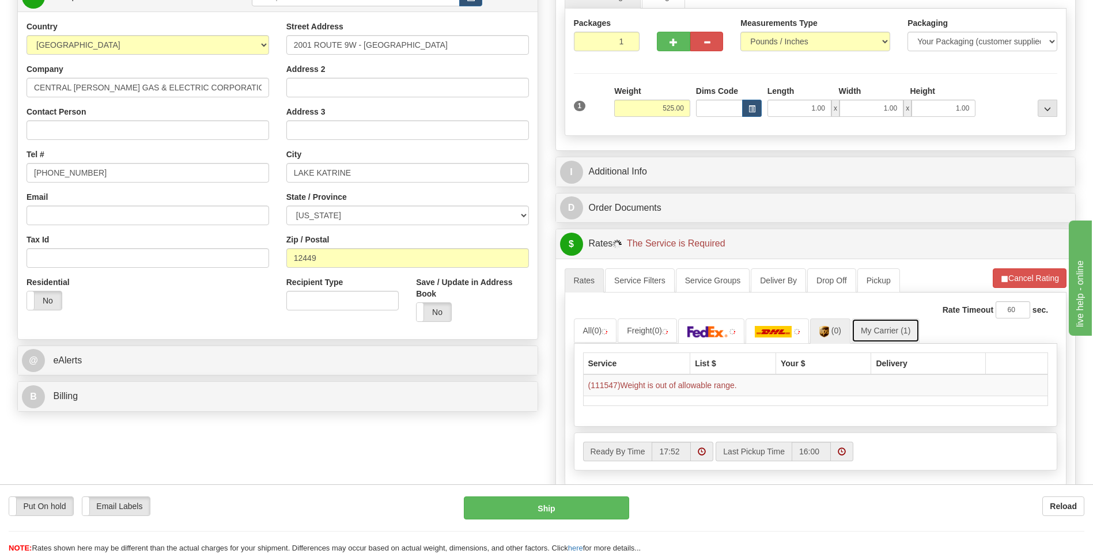
click at [874, 330] on link "My Carrier (1)" at bounding box center [885, 331] width 68 height 24
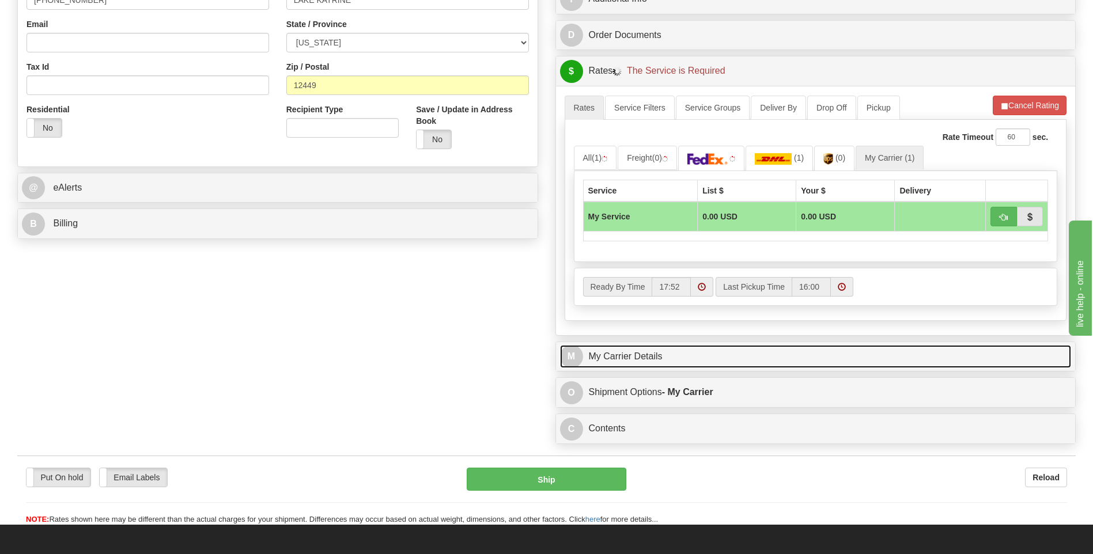
click at [671, 358] on link "M My Carrier Details" at bounding box center [816, 357] width 512 height 24
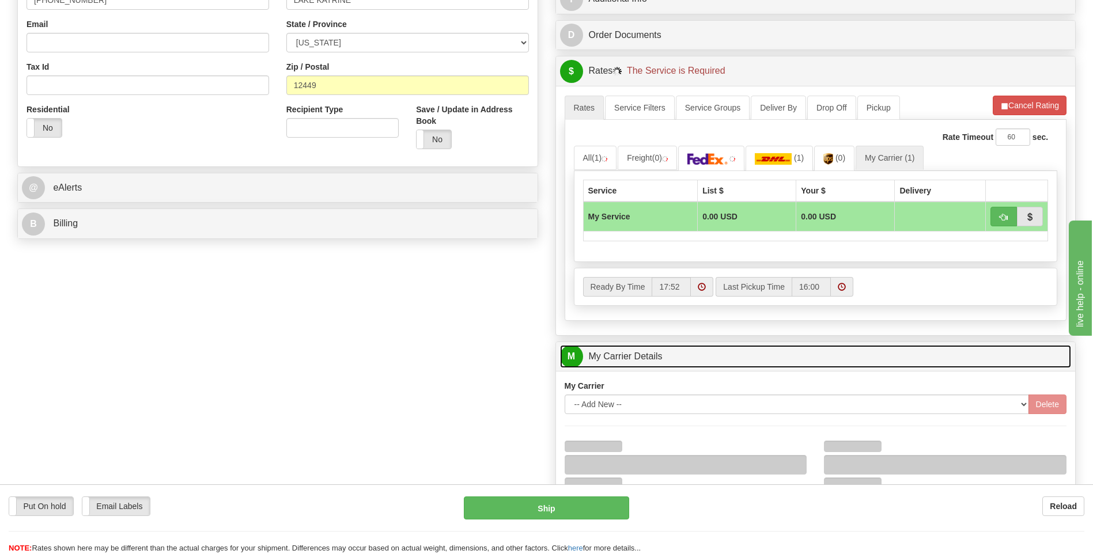
scroll to position [518, 0]
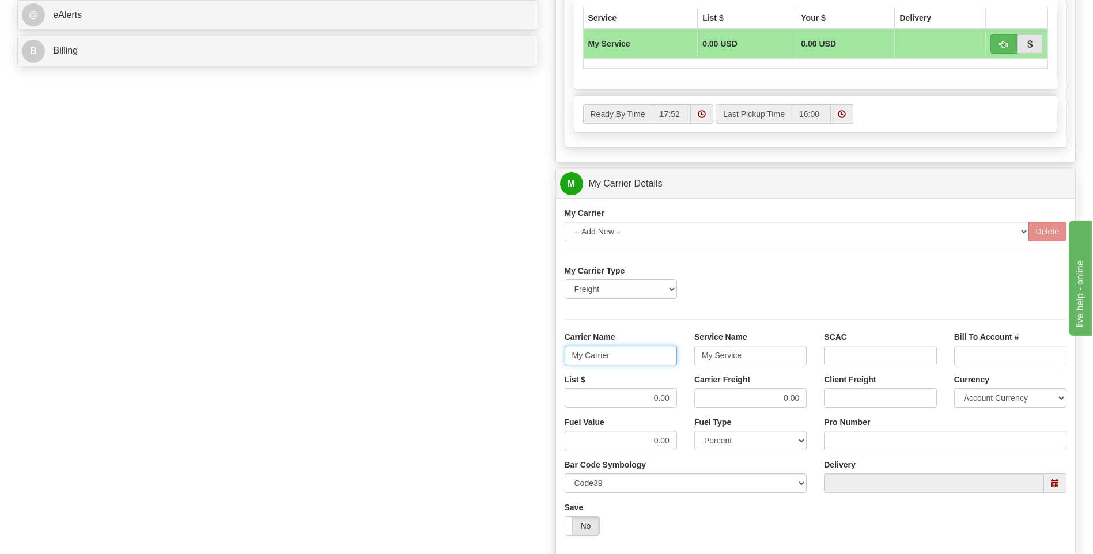
drag, startPoint x: 632, startPoint y: 361, endPoint x: 533, endPoint y: 361, distance: 98.5
click at [533, 361] on div "Order # 86685439 S Sender" at bounding box center [547, 119] width 1076 height 1112
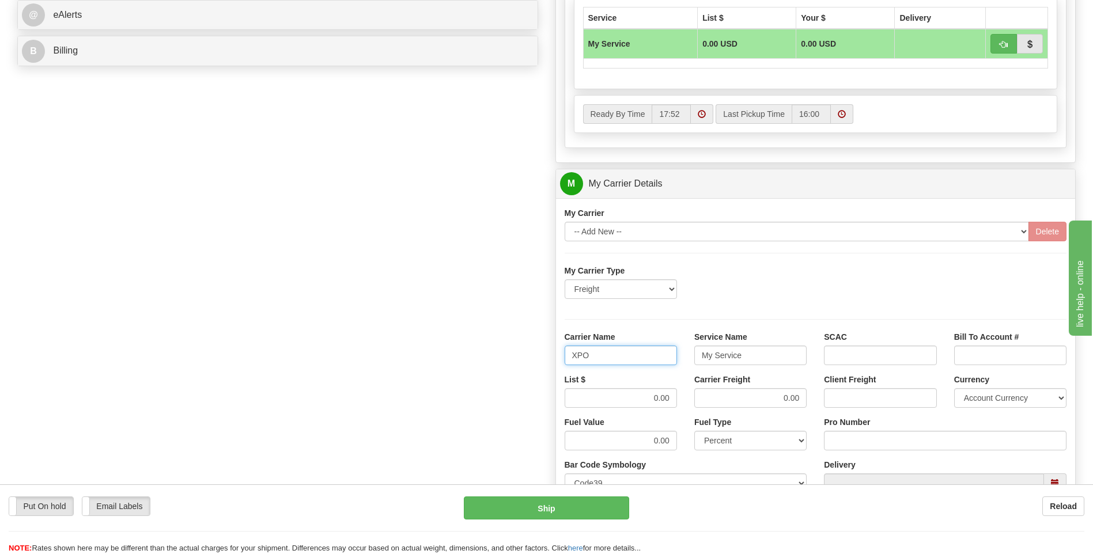
type input "XPO"
type input "LTL"
drag, startPoint x: 660, startPoint y: 400, endPoint x: 706, endPoint y: 396, distance: 46.9
click at [709, 398] on div "List $ 0.00 Carrier Freight 0.00 Client Freight Currency Account Currency ARN A…" at bounding box center [816, 395] width 520 height 43
type input "385"
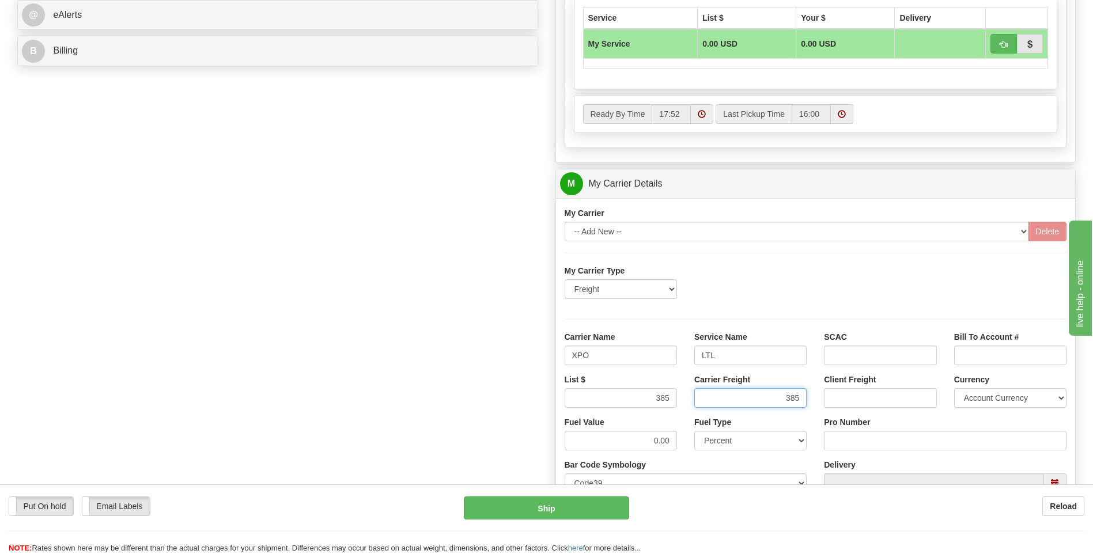
type input "385"
click at [864, 445] on input "Pro Number" at bounding box center [945, 441] width 243 height 20
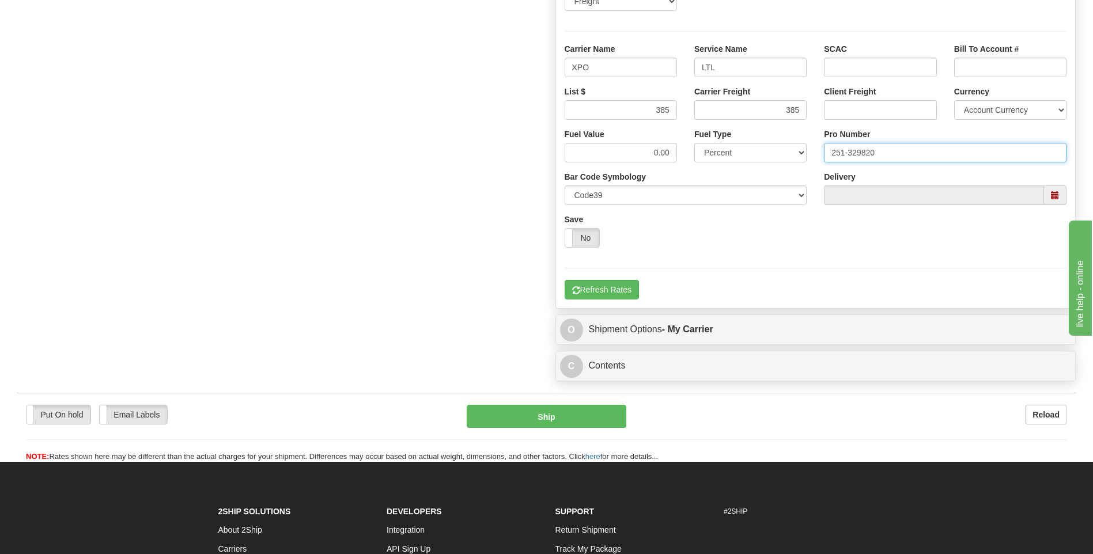
type input "251-329820"
click at [616, 275] on div "My Carrier Type Freight Same-Day Small Pack Air Freight Ocean Freight Carrier N…" at bounding box center [816, 138] width 502 height 323
click at [622, 294] on button "Refresh Rates" at bounding box center [602, 290] width 74 height 20
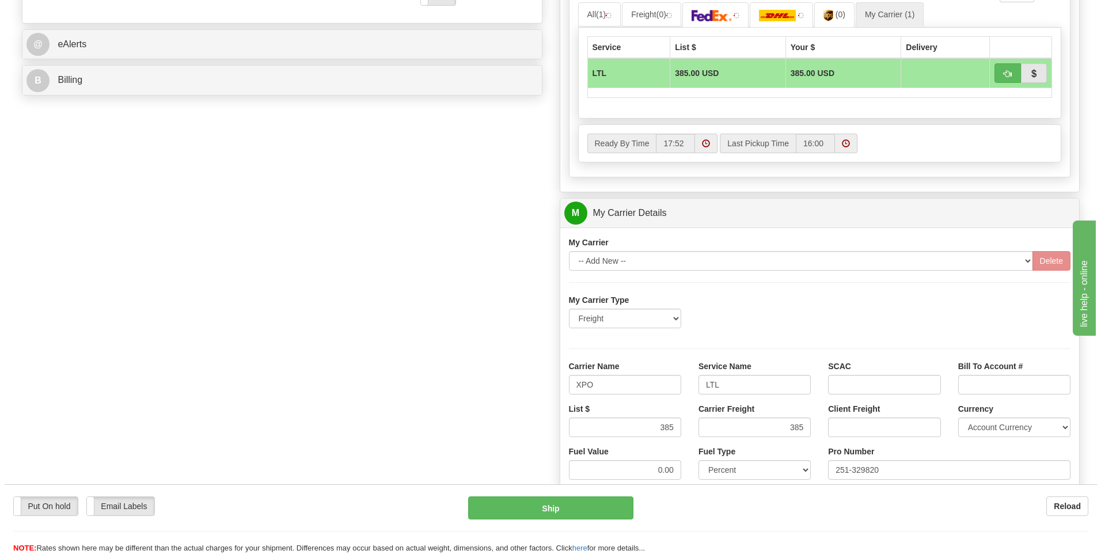
scroll to position [316, 0]
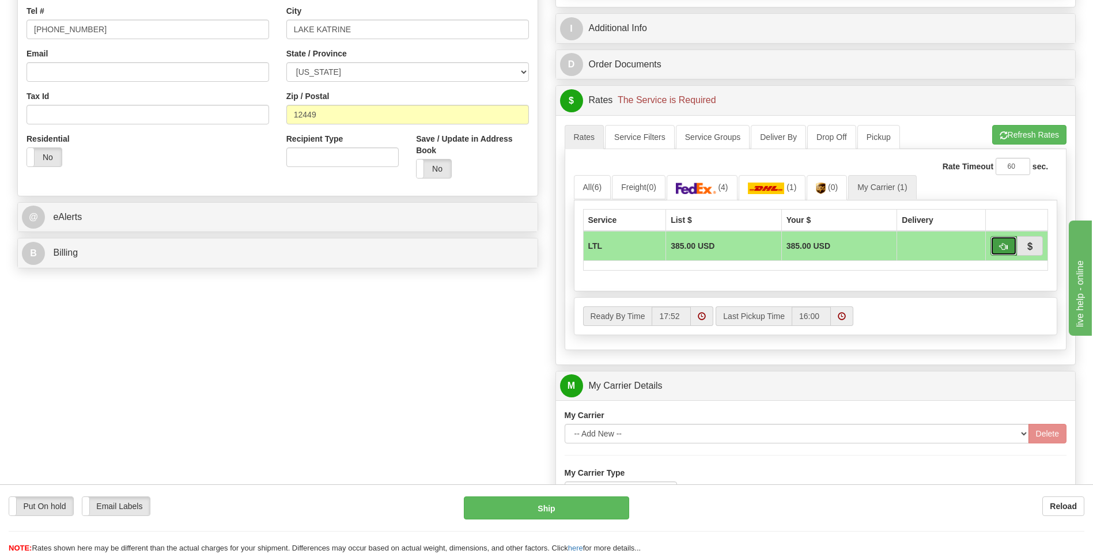
click at [1004, 249] on span "button" at bounding box center [1003, 246] width 8 height 7
type input "00"
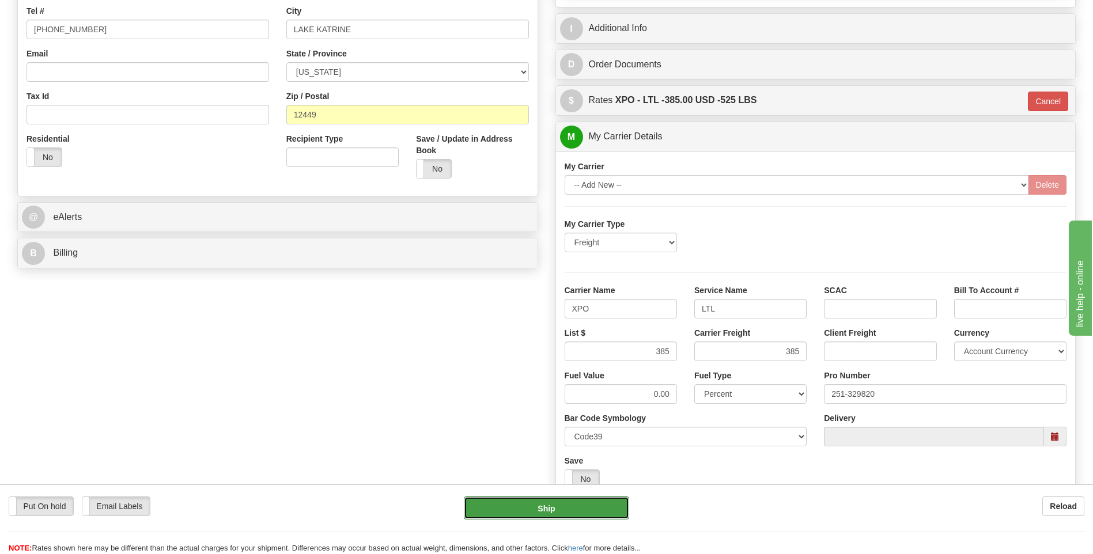
click at [544, 506] on button "Ship" at bounding box center [546, 508] width 165 height 23
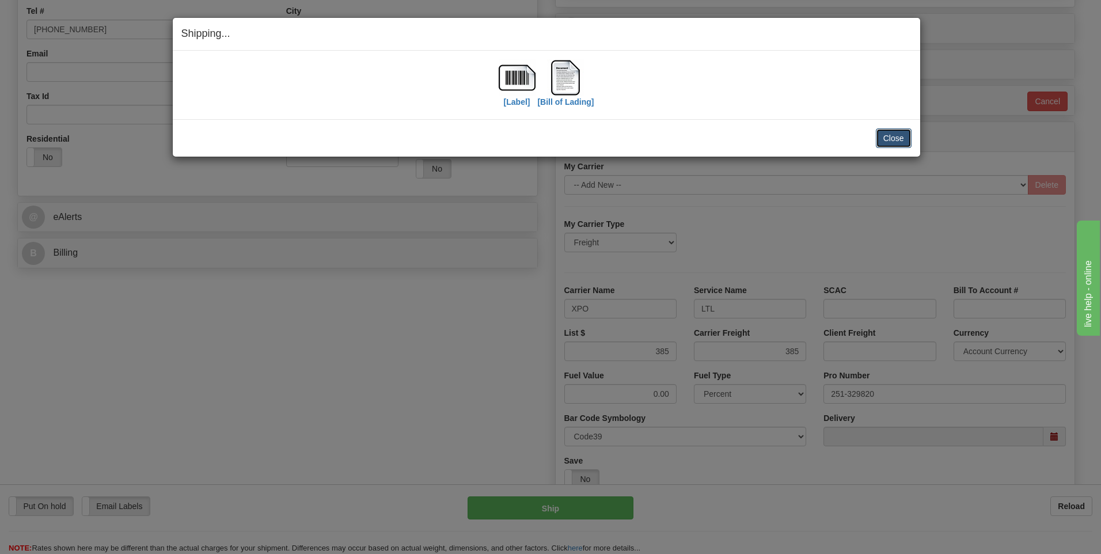
click at [894, 129] on button "Close" at bounding box center [894, 138] width 36 height 20
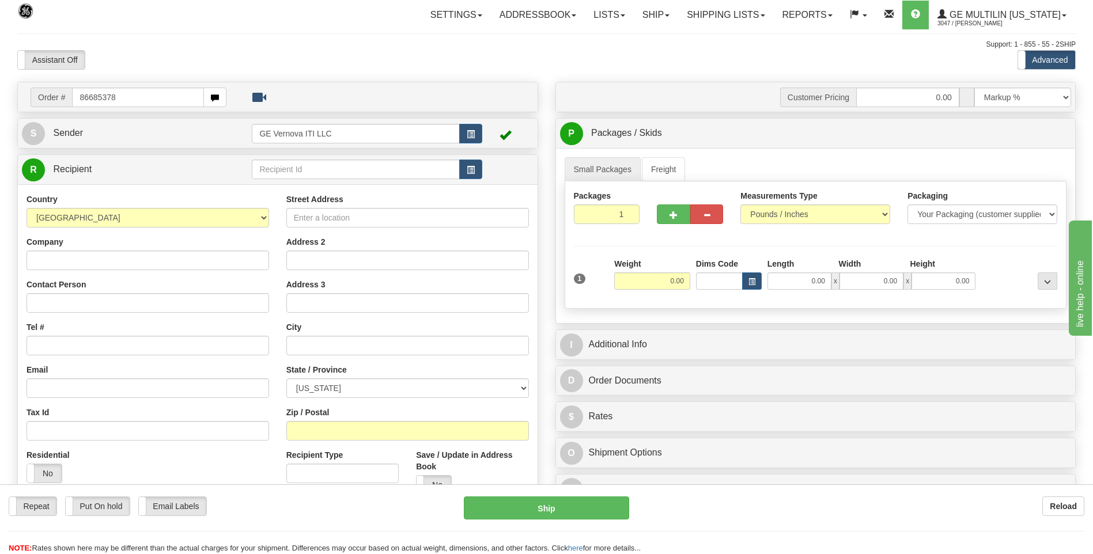
type input "86685378"
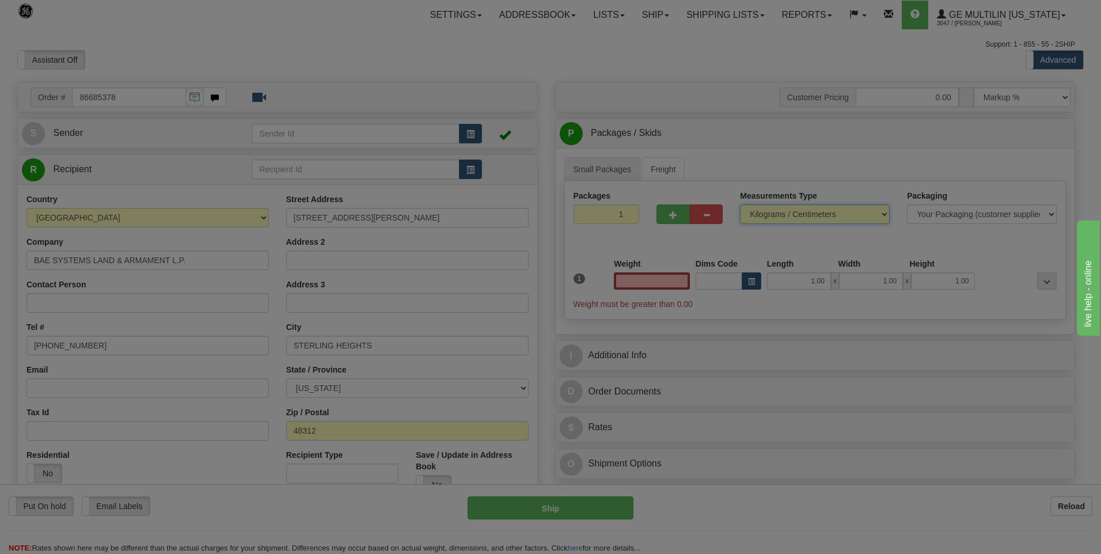
type input "0.00"
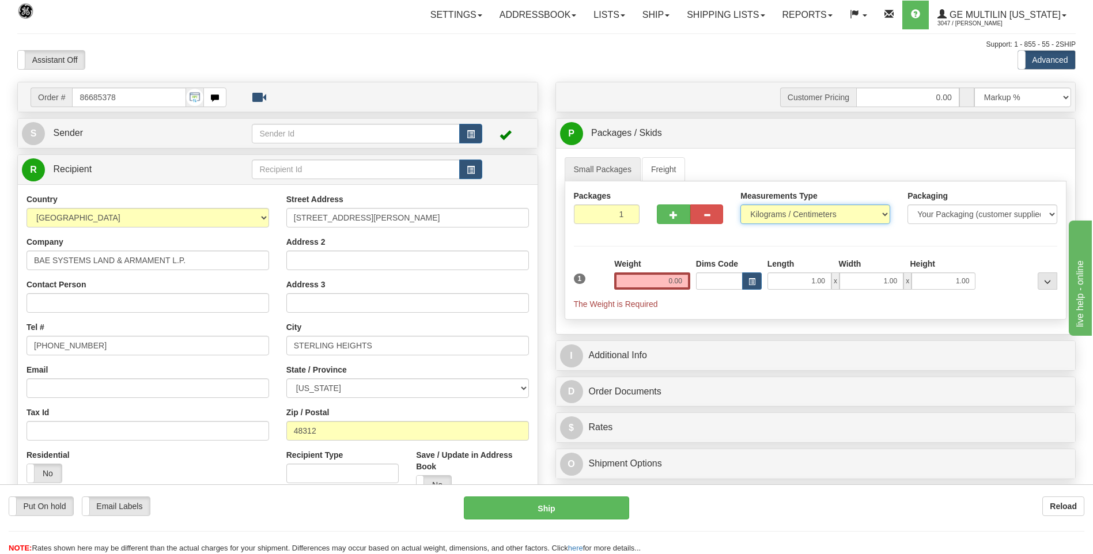
click at [762, 211] on select "Pounds / Inches Kilograms / Centimeters" at bounding box center [815, 215] width 150 height 20
click at [740, 205] on select "Pounds / Inches Kilograms / Centimeters" at bounding box center [815, 215] width 150 height 20
click at [764, 218] on select "Pounds / Inches Kilograms / Centimeters" at bounding box center [815, 215] width 150 height 20
select select "0"
click at [740, 205] on select "Pounds / Inches Kilograms / Centimeters" at bounding box center [815, 215] width 150 height 20
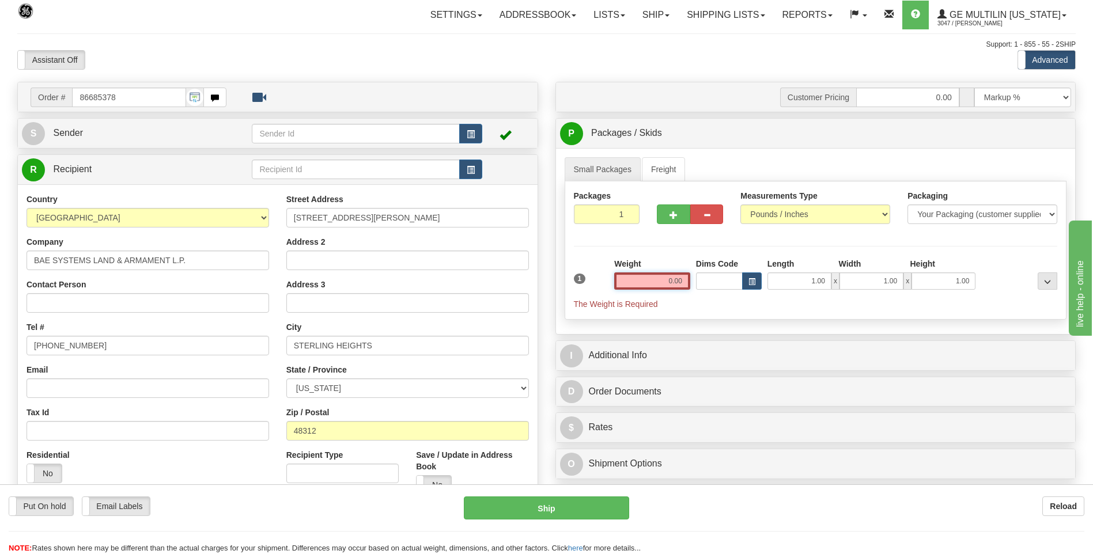
click at [684, 278] on input "0.00" at bounding box center [652, 280] width 76 height 17
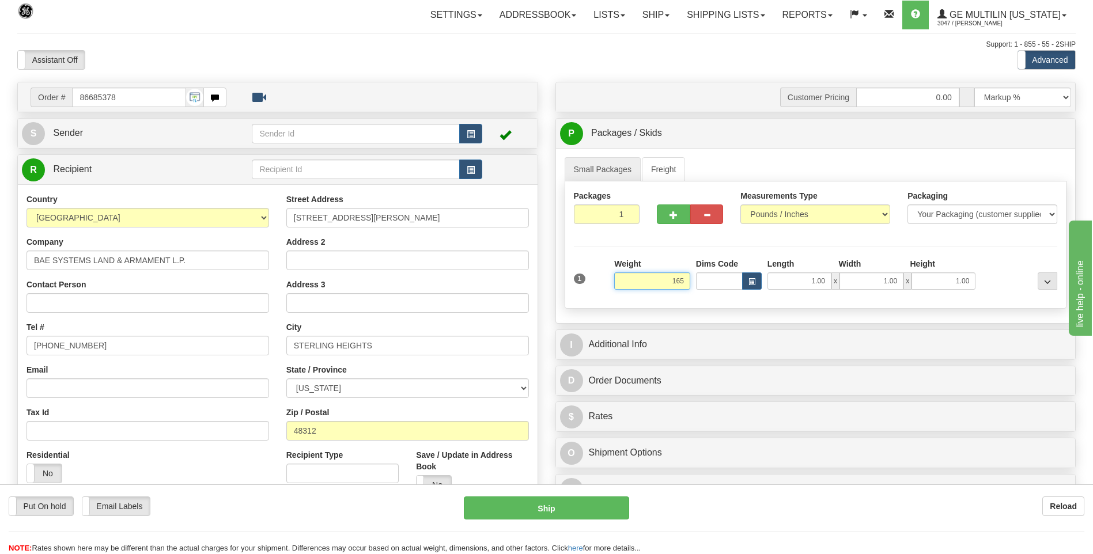
click button "Delete" at bounding box center [0, 0] width 0 height 0
type input "165.00"
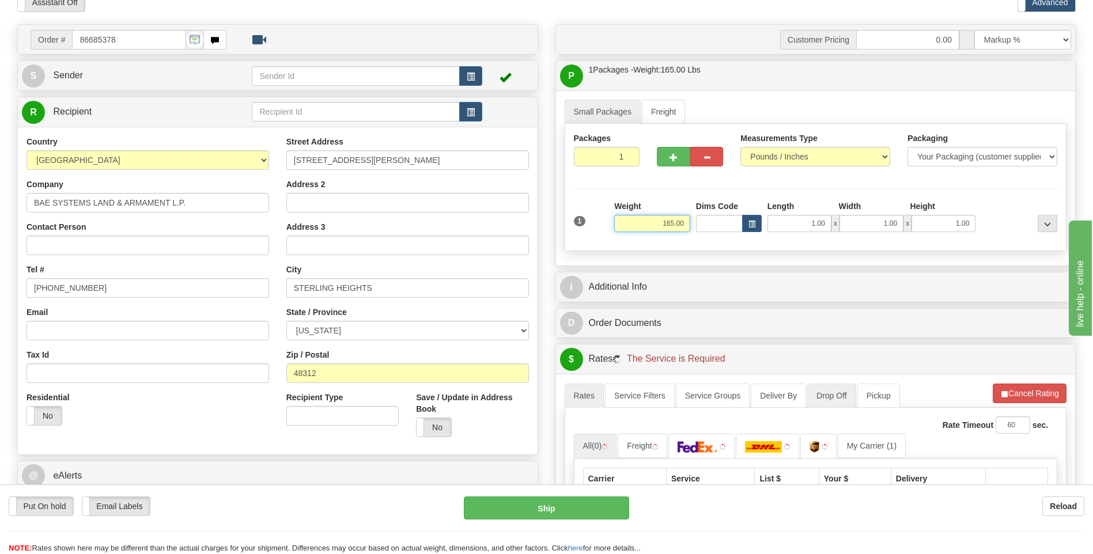
scroll to position [288, 0]
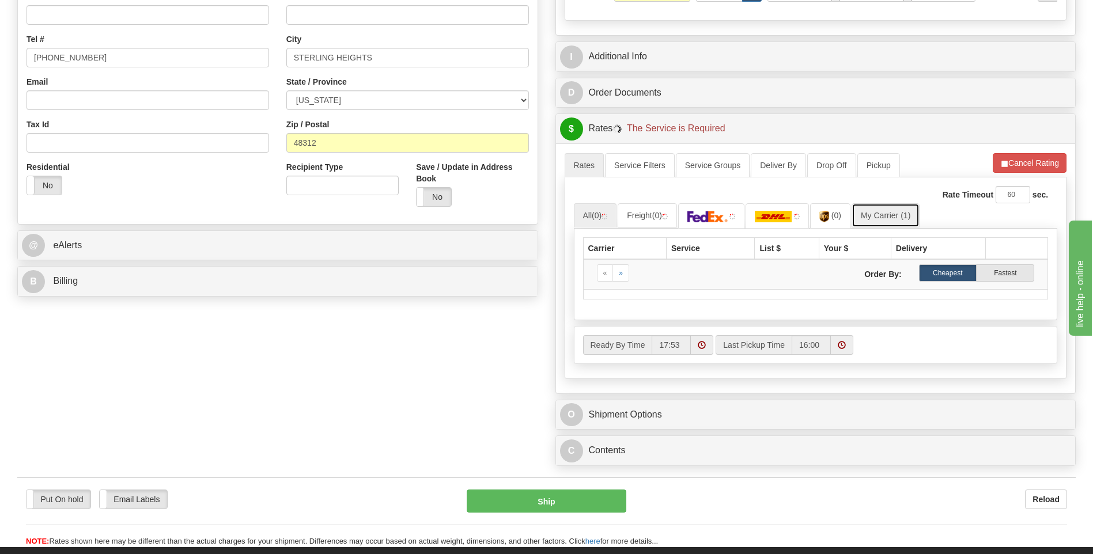
click at [874, 218] on link "My Carrier (1)" at bounding box center [885, 215] width 68 height 24
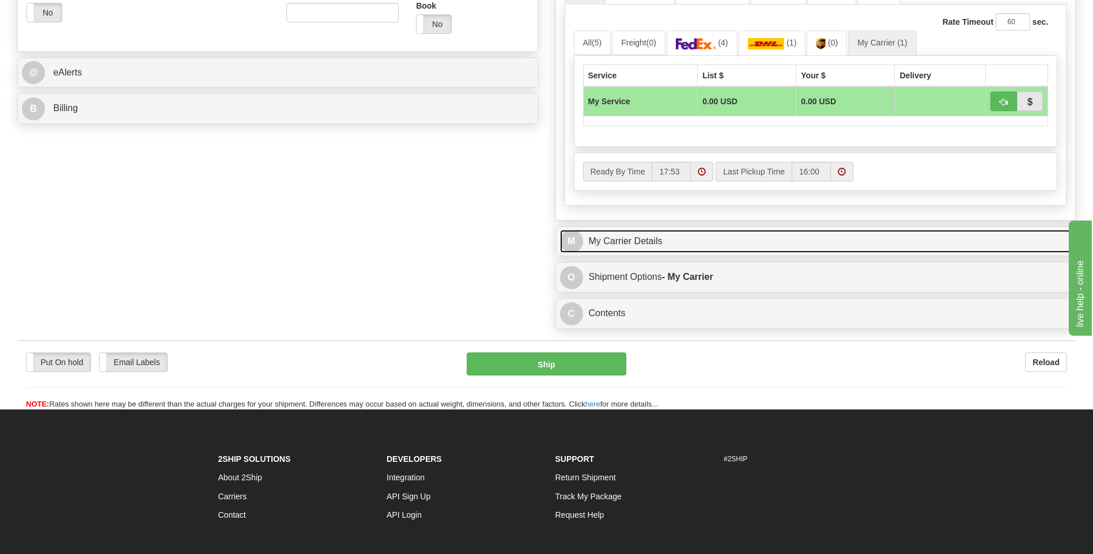
click at [664, 240] on link "M My Carrier Details" at bounding box center [816, 242] width 512 height 24
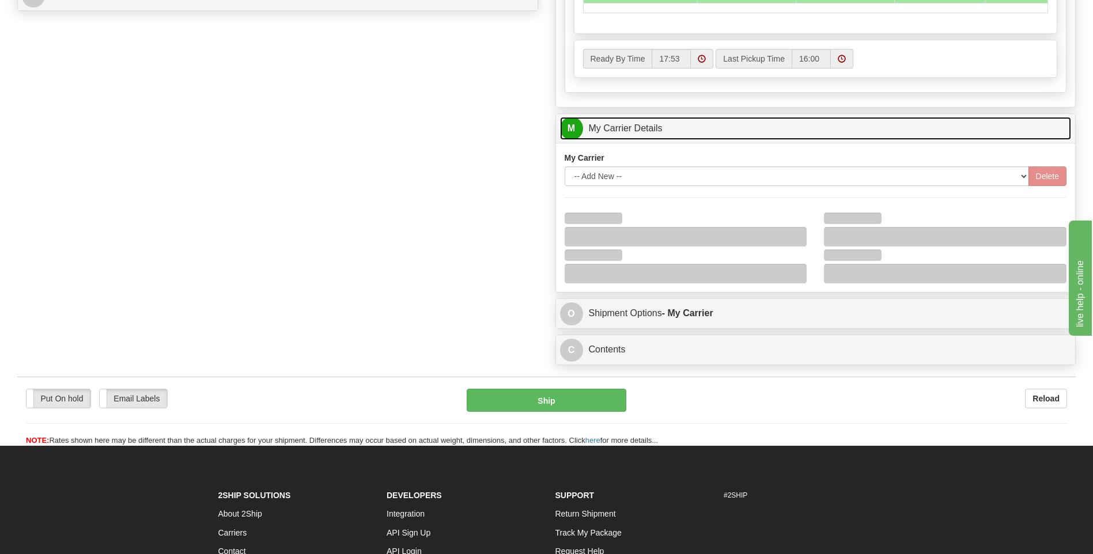
scroll to position [576, 0]
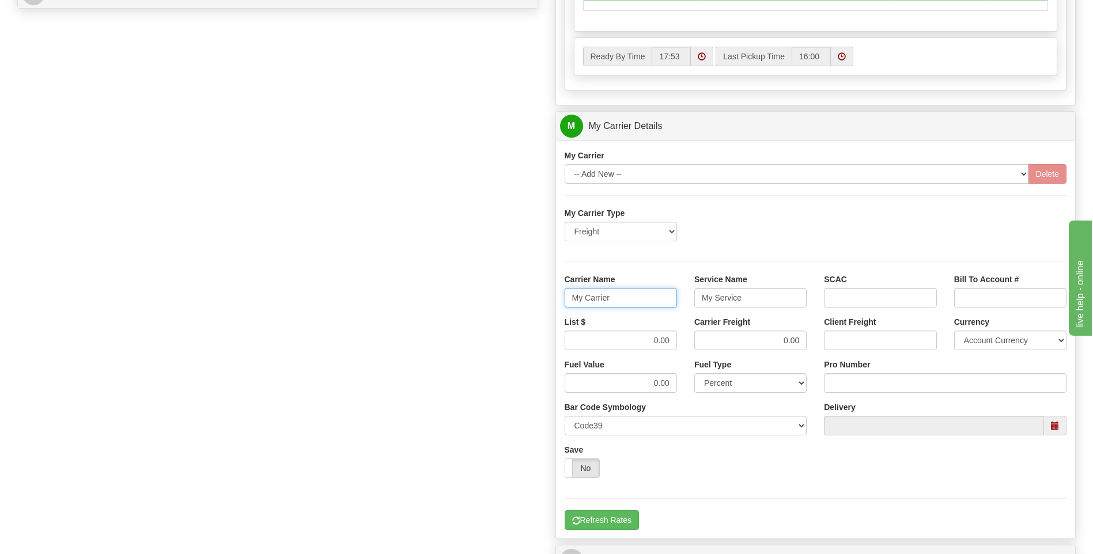
drag, startPoint x: 633, startPoint y: 300, endPoint x: 536, endPoint y: 303, distance: 96.3
click at [536, 303] on div "Order # 86685378 S Sender" at bounding box center [547, 62] width 1076 height 1112
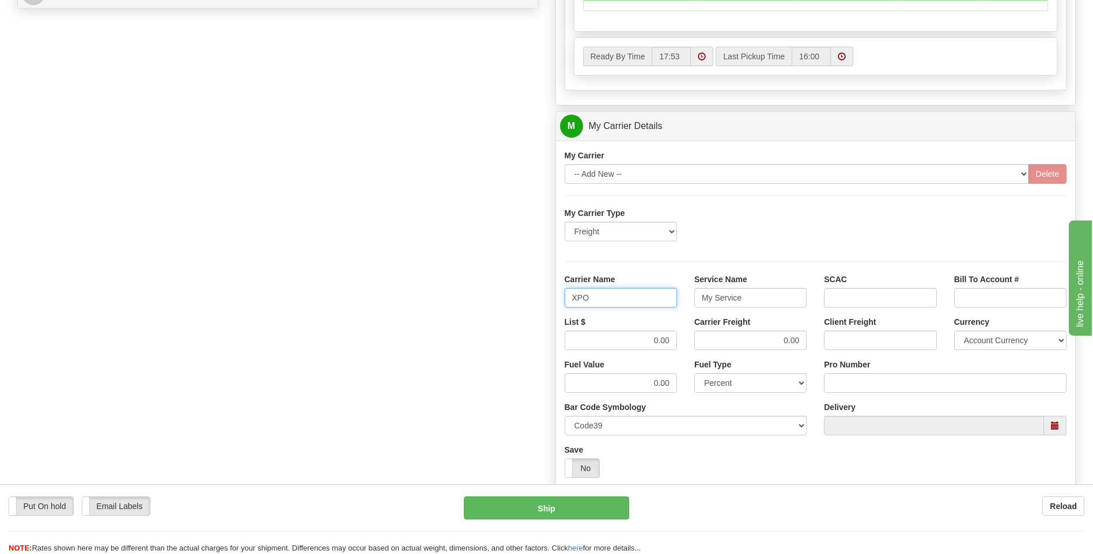
type input "XPO"
type input "LTL"
drag, startPoint x: 634, startPoint y: 340, endPoint x: 683, endPoint y: 335, distance: 49.2
click at [683, 335] on div "List $ 0.00" at bounding box center [621, 337] width 130 height 43
type input "385"
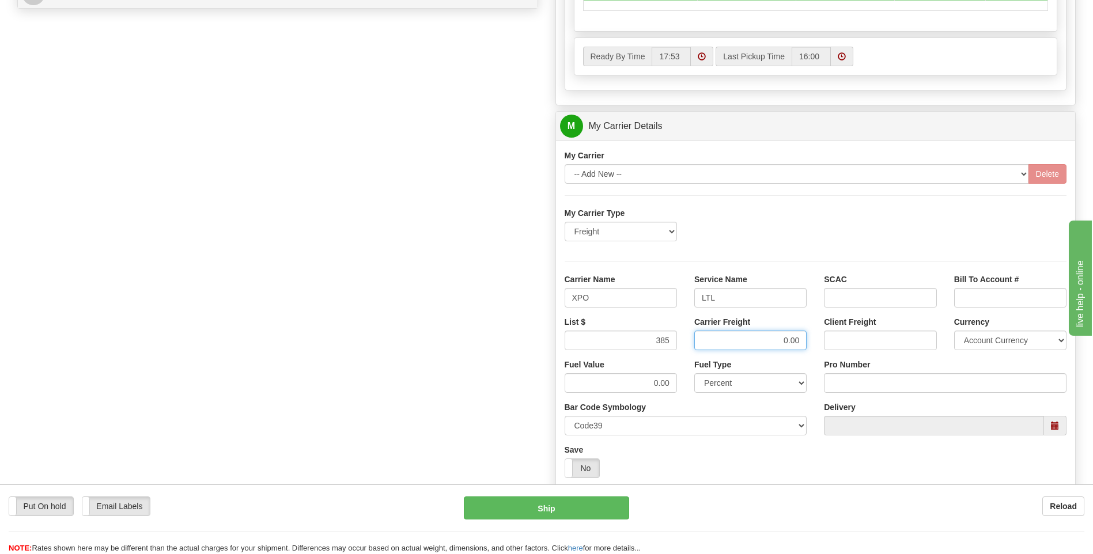
drag, startPoint x: 765, startPoint y: 339, endPoint x: 808, endPoint y: 339, distance: 42.6
click at [808, 339] on div "Carrier Freight 0.00" at bounding box center [751, 337] width 130 height 43
type input "385"
click at [832, 387] on input "Pro Number" at bounding box center [945, 383] width 243 height 20
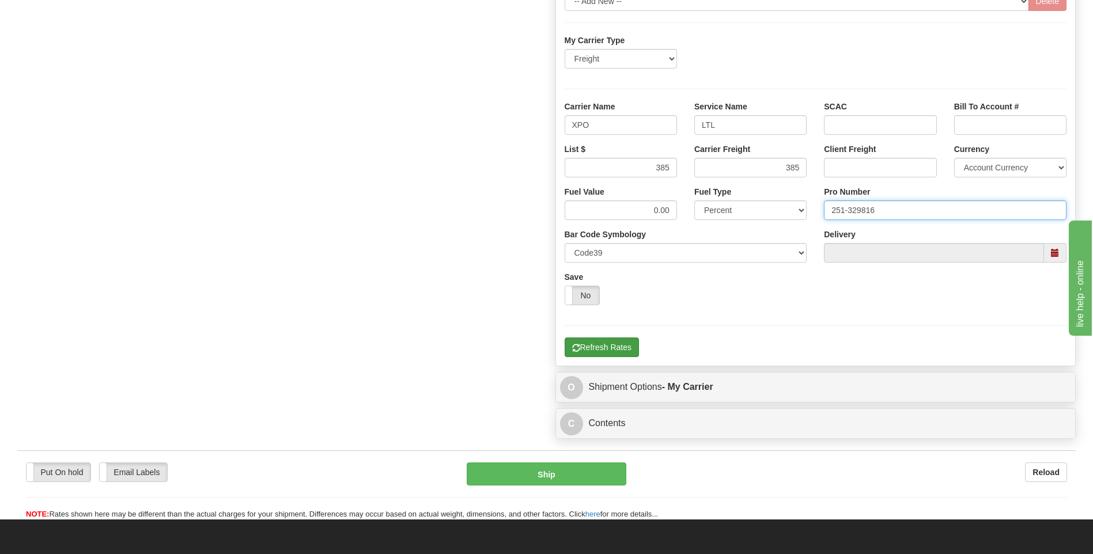
type input "251-329816"
click at [623, 343] on button "Refresh Rates" at bounding box center [602, 348] width 74 height 20
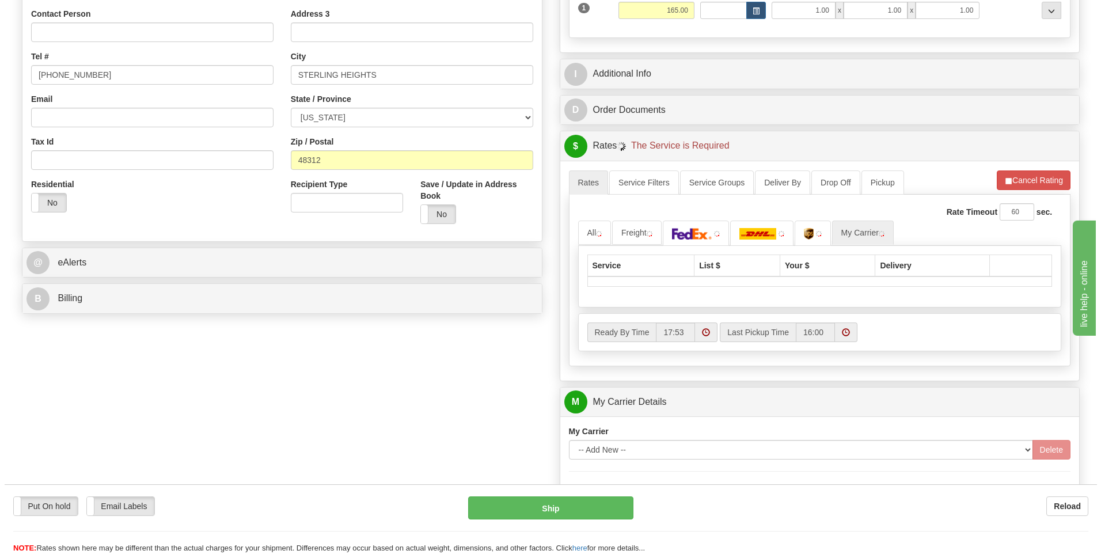
scroll to position [259, 0]
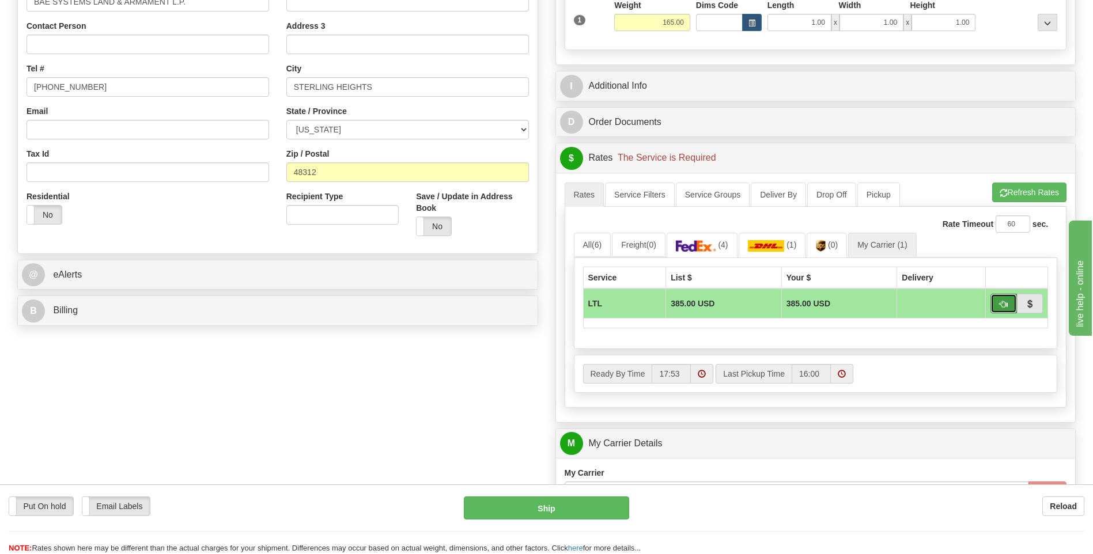
click at [1001, 302] on span "button" at bounding box center [1003, 304] width 8 height 7
type input "00"
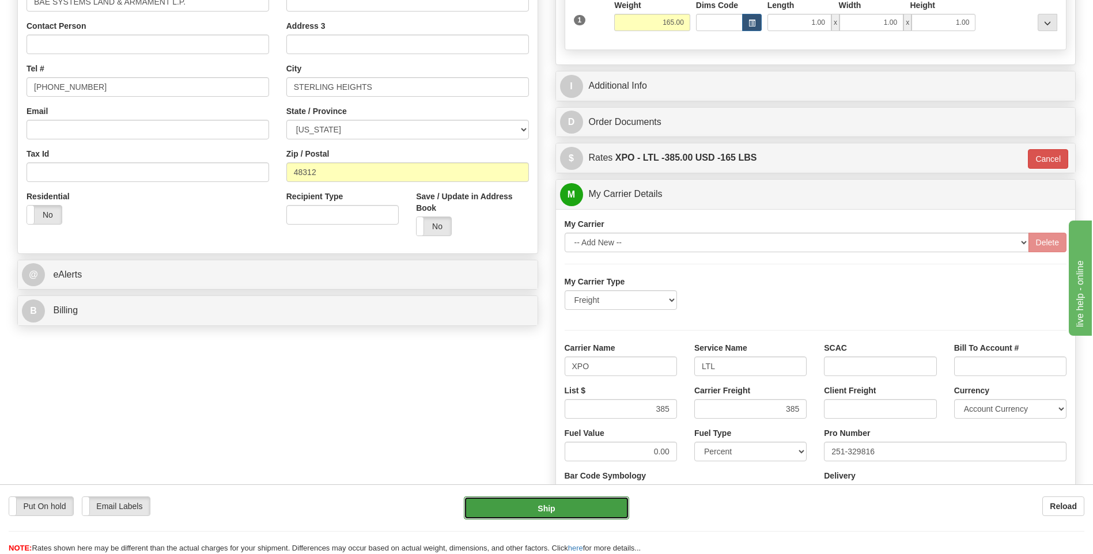
click at [533, 499] on button "Ship" at bounding box center [546, 508] width 165 height 23
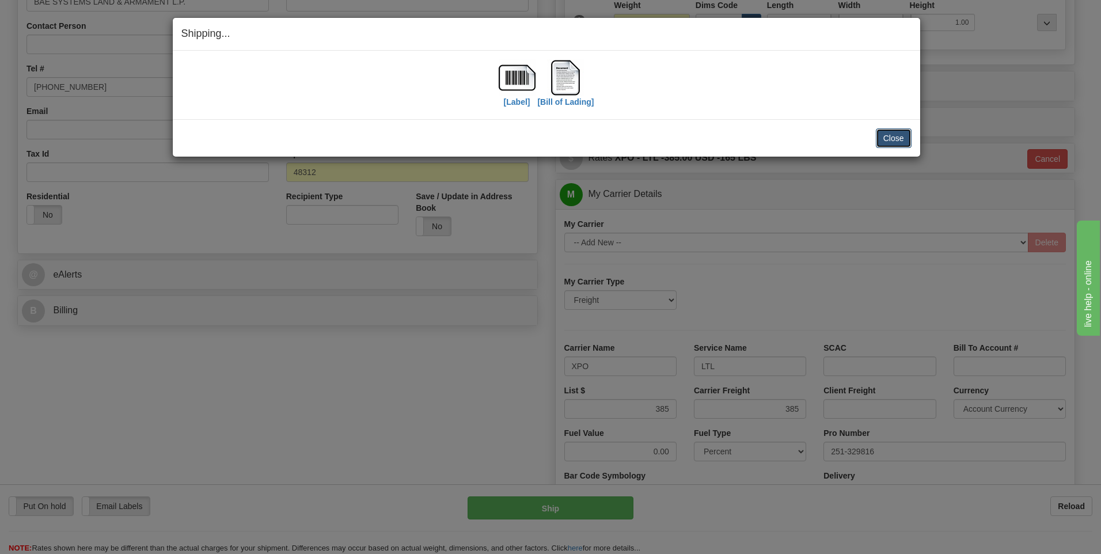
click at [887, 142] on button "Close" at bounding box center [894, 138] width 36 height 20
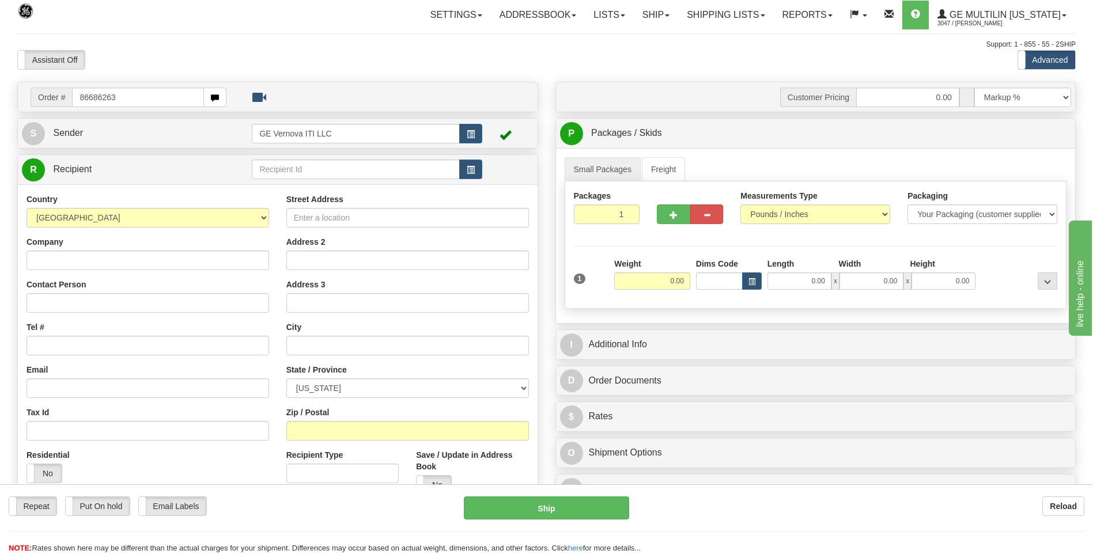
type input "86686263"
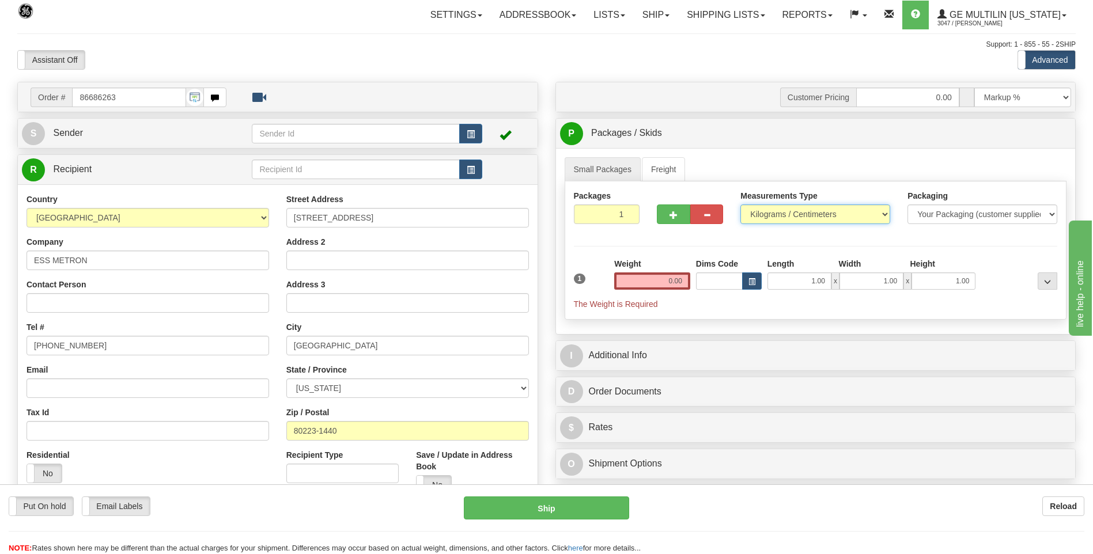
click at [782, 217] on select "Pounds / Inches Kilograms / Centimeters" at bounding box center [815, 215] width 150 height 20
select select "0"
click at [740, 205] on select "Pounds / Inches Kilograms / Centimeters" at bounding box center [815, 215] width 150 height 20
click at [682, 284] on input "0.00" at bounding box center [652, 280] width 76 height 17
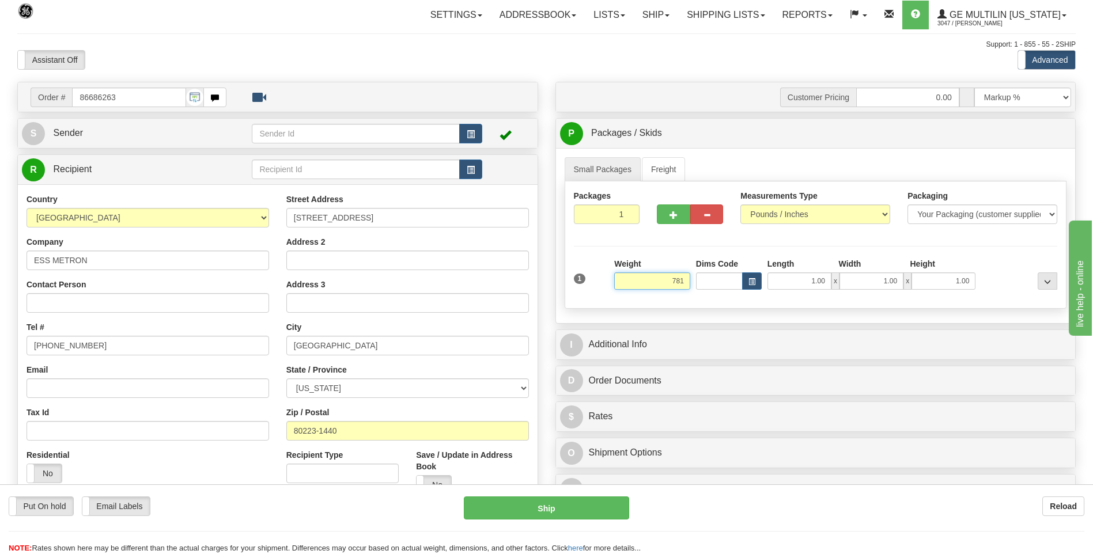
click button "Delete" at bounding box center [0, 0] width 0 height 0
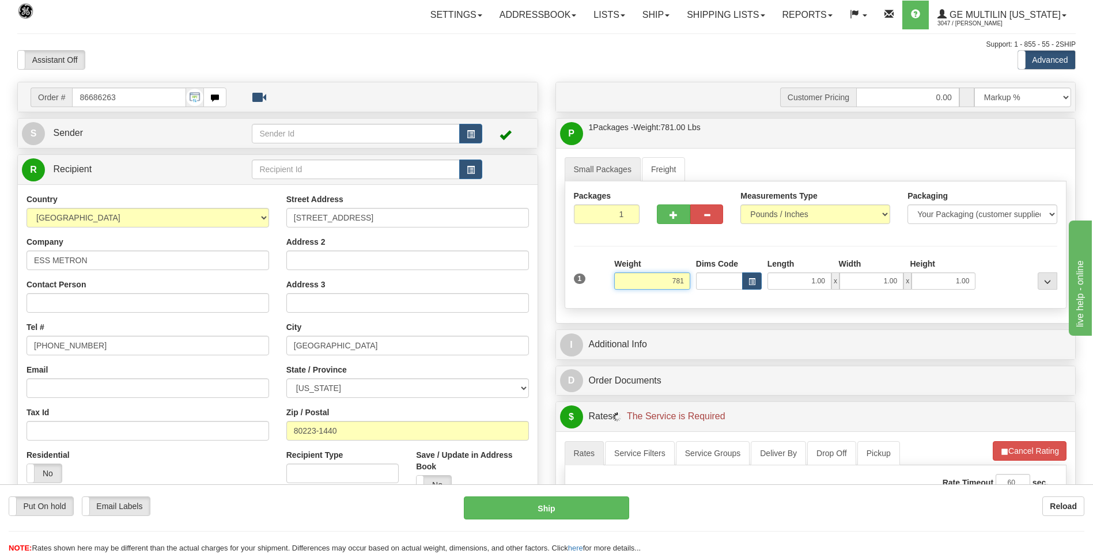
type input "781.00"
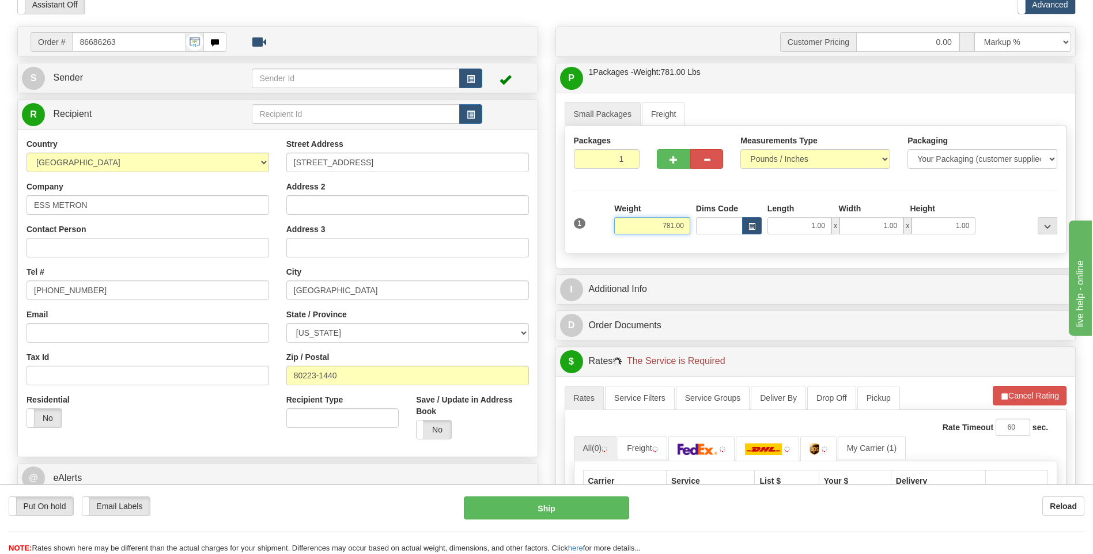
scroll to position [115, 0]
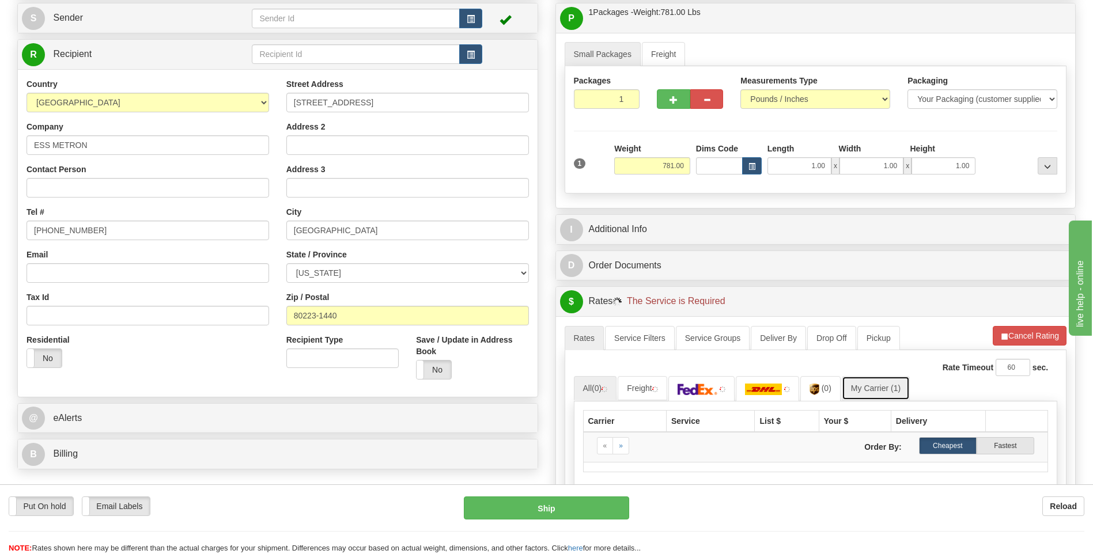
click at [891, 391] on link "My Carrier (1)" at bounding box center [876, 388] width 68 height 24
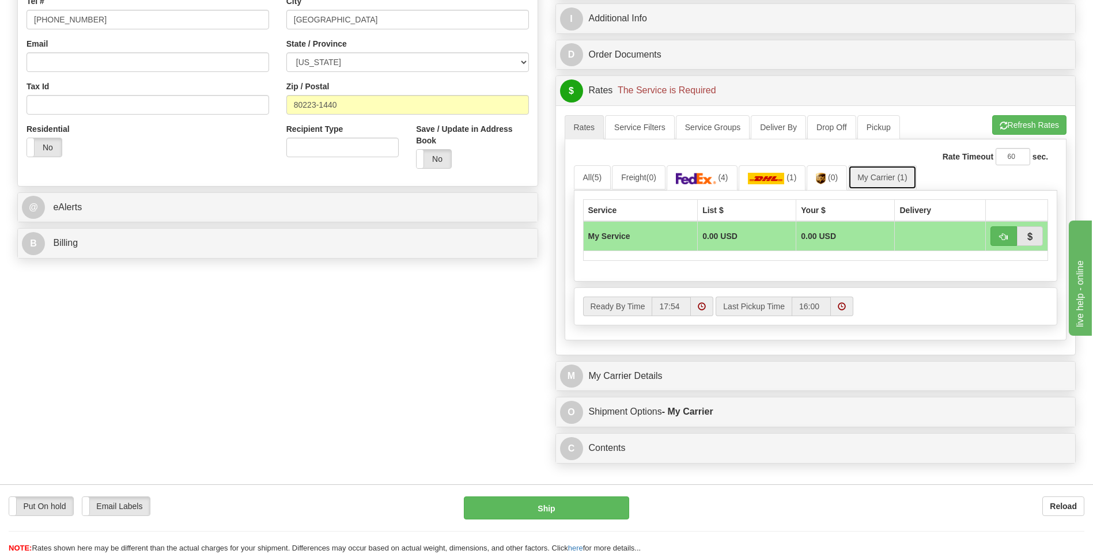
scroll to position [346, 0]
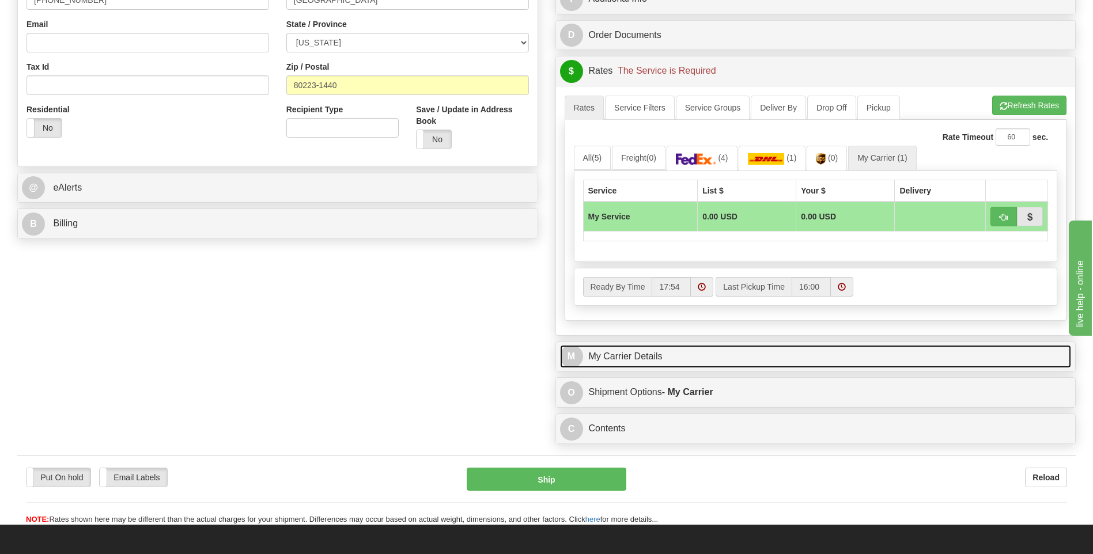
click at [658, 362] on link "M My Carrier Details" at bounding box center [816, 357] width 512 height 24
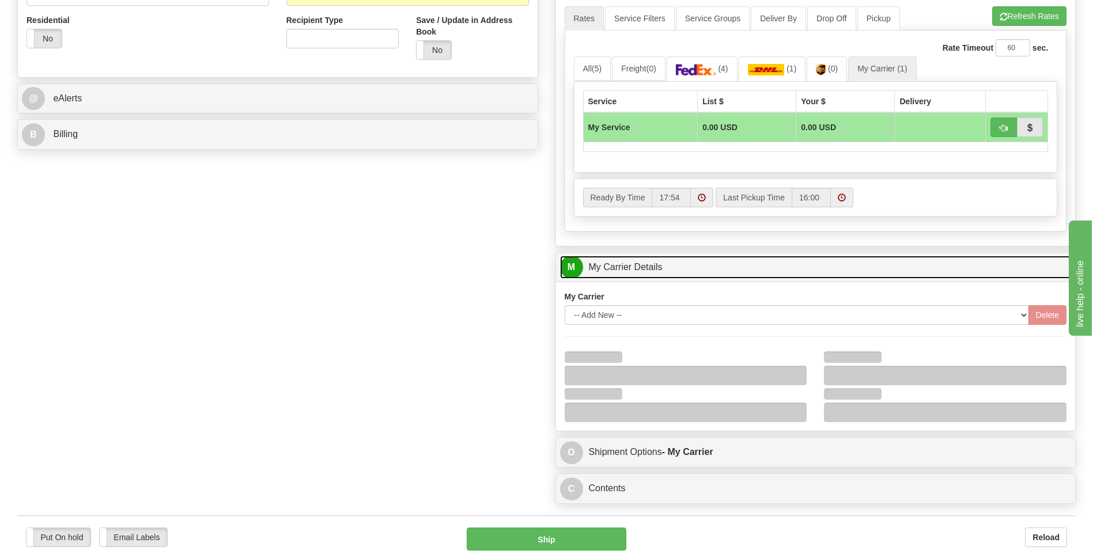
scroll to position [518, 0]
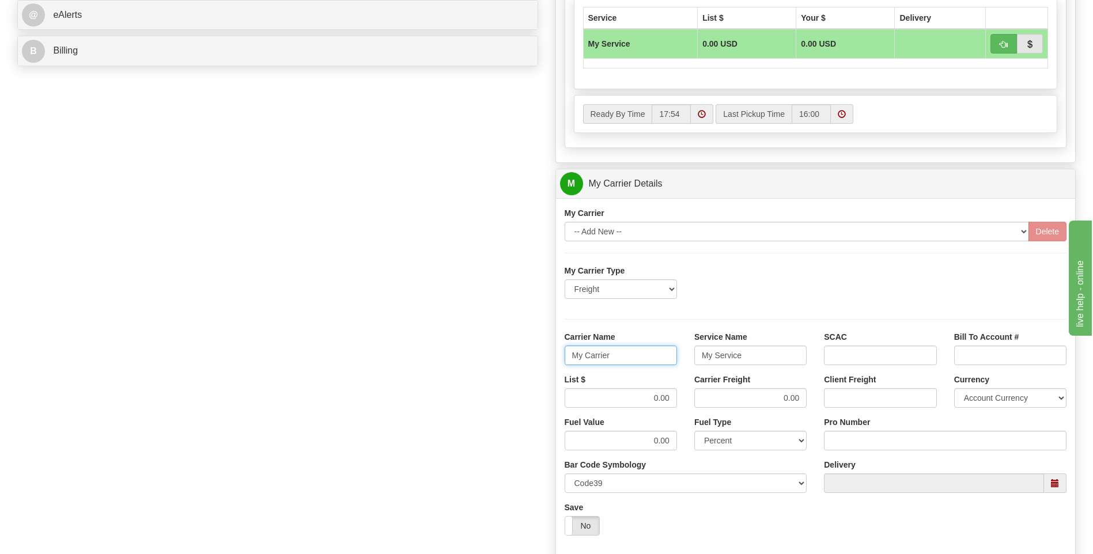
drag, startPoint x: 607, startPoint y: 358, endPoint x: 566, endPoint y: 354, distance: 41.1
click at [570, 356] on input "My Carrier" at bounding box center [621, 356] width 112 height 20
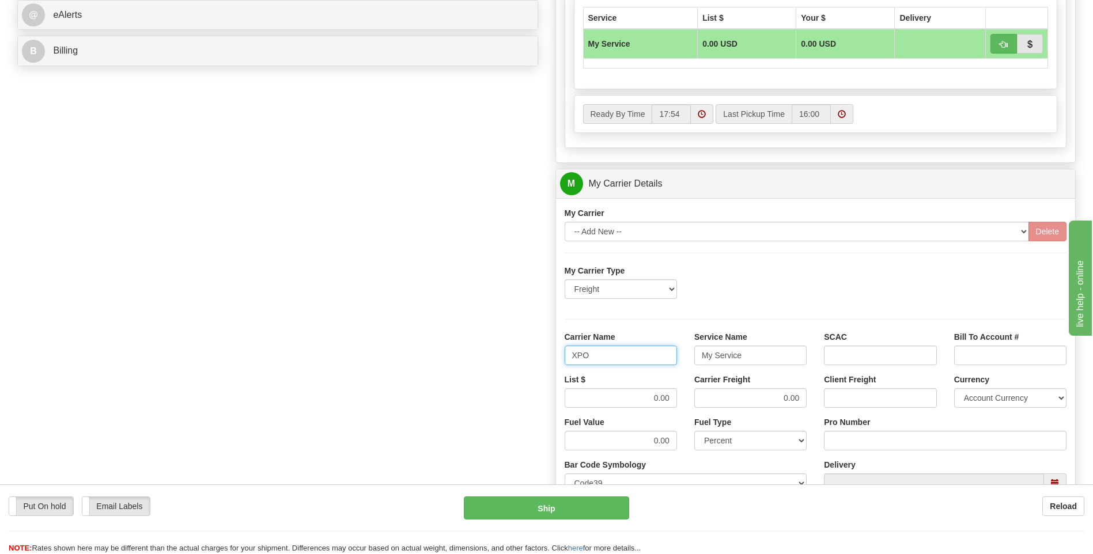
type input "XPO"
type input "LTL"
drag, startPoint x: 641, startPoint y: 392, endPoint x: 703, endPoint y: 393, distance: 62.8
click at [703, 393] on div "List $ 0.00 Carrier Freight 0.00 Client Freight Currency Account Currency ARN A…" at bounding box center [816, 395] width 520 height 43
type input "385"
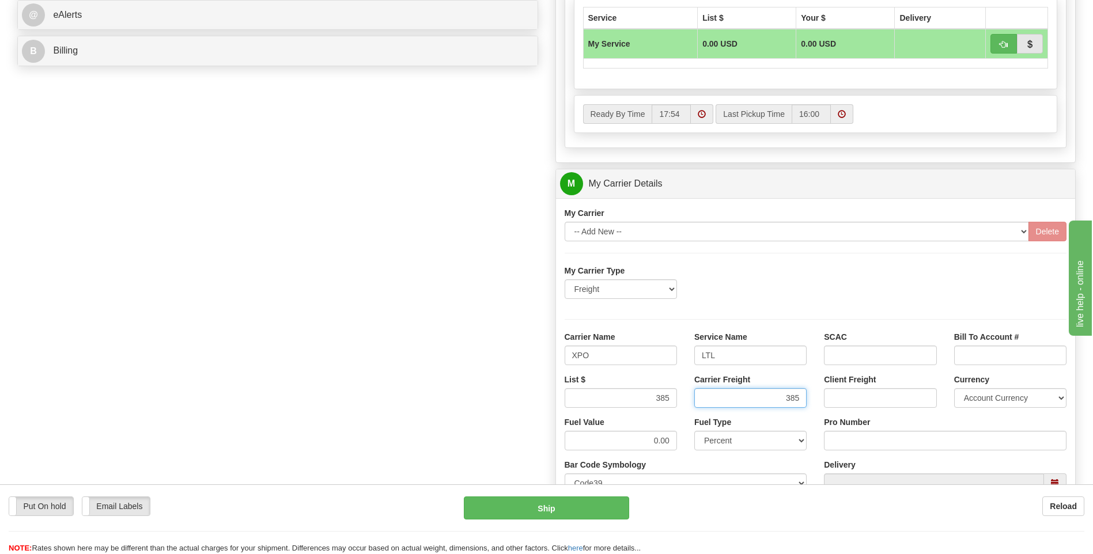
type input "385"
click at [859, 436] on input "Pro Number" at bounding box center [945, 441] width 243 height 20
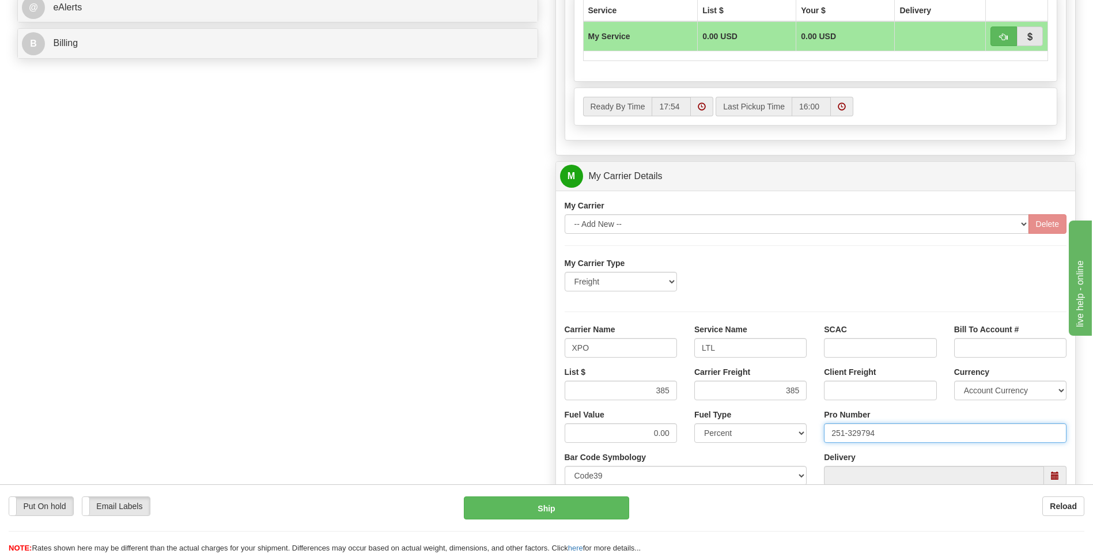
scroll to position [634, 0]
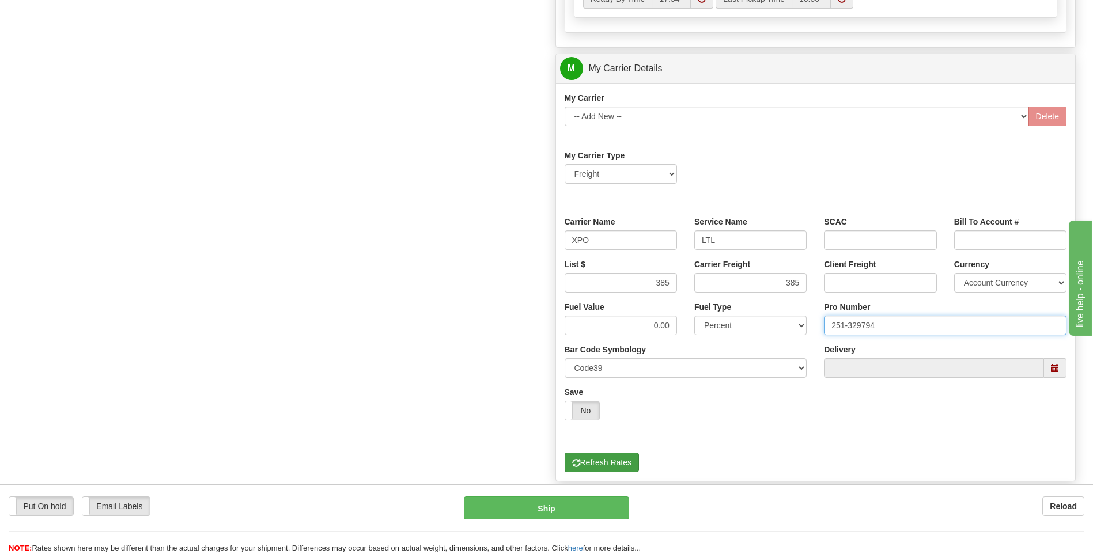
type input "251-329794"
click at [604, 462] on button "Refresh Rates" at bounding box center [602, 463] width 74 height 20
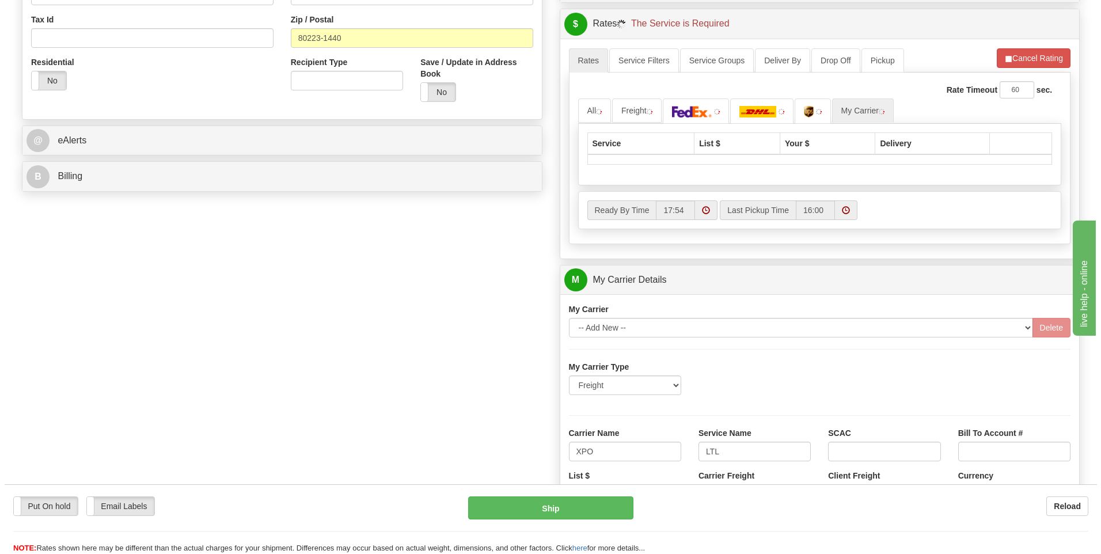
scroll to position [201, 0]
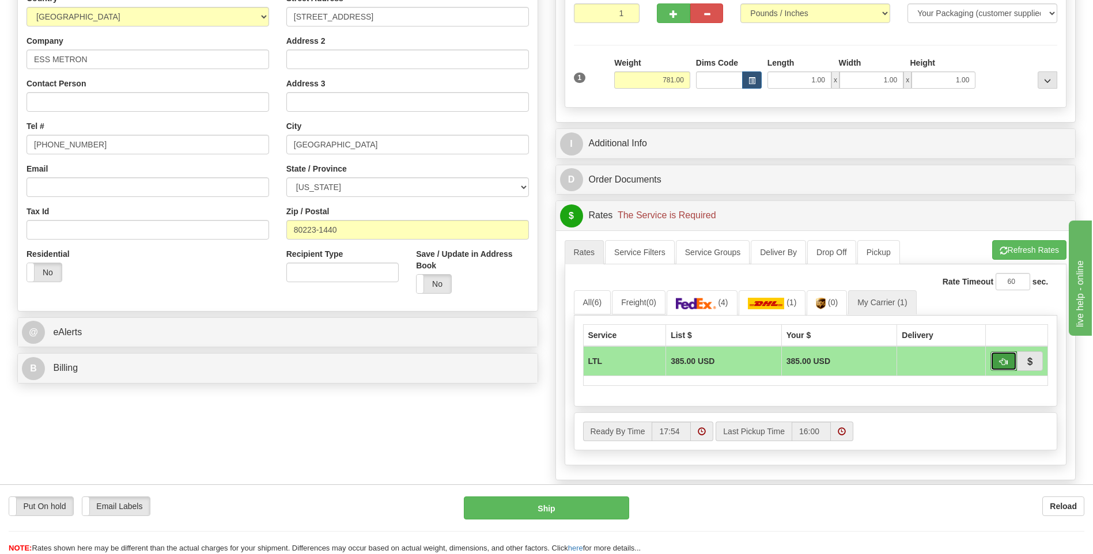
click at [998, 361] on button "button" at bounding box center [1003, 361] width 26 height 20
type input "00"
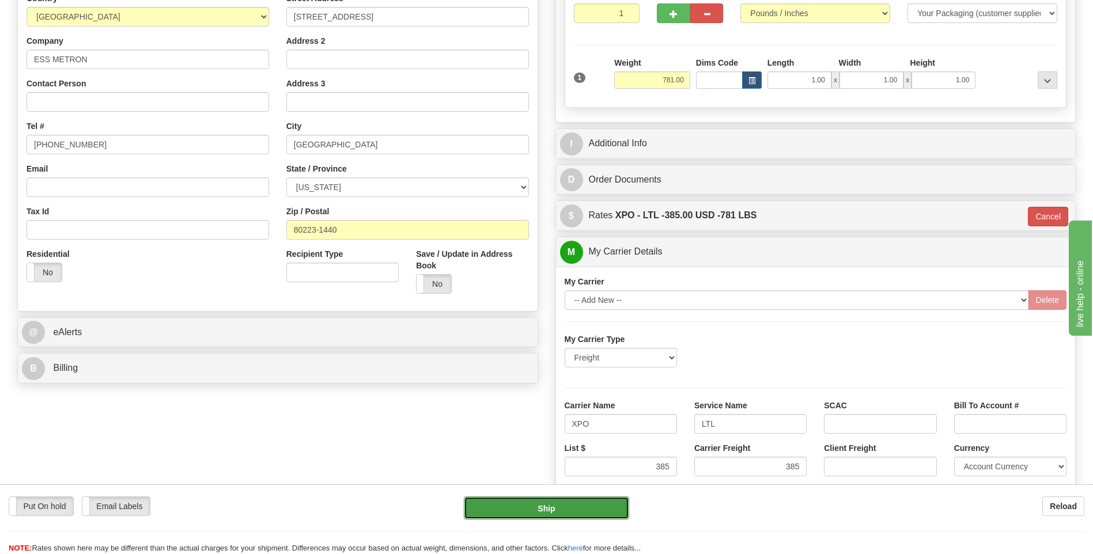
click at [565, 509] on button "Ship" at bounding box center [546, 508] width 165 height 23
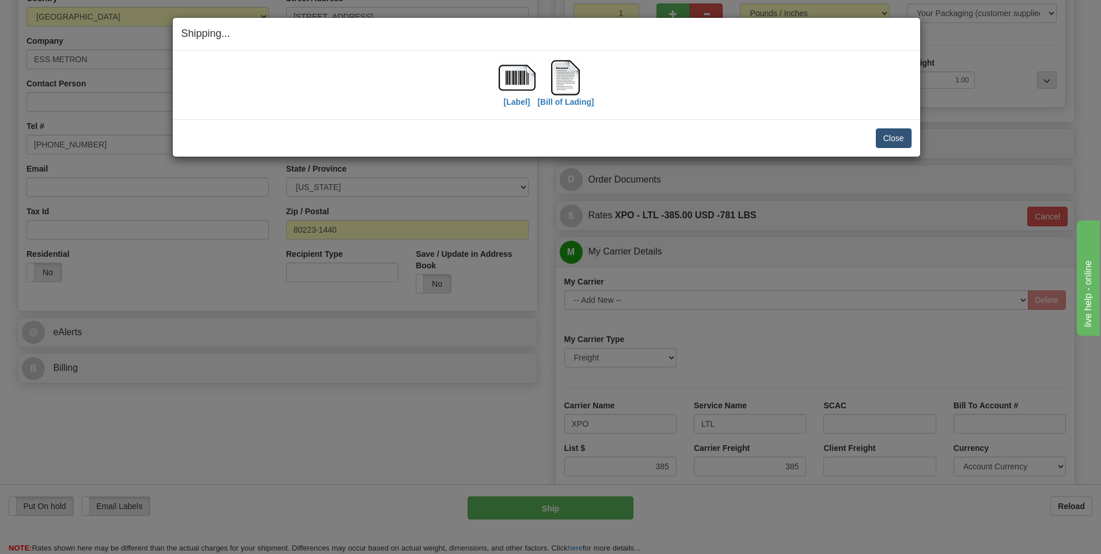
drag, startPoint x: 867, startPoint y: 139, endPoint x: 889, endPoint y: 138, distance: 22.0
click at [867, 139] on div "Close Cancel" at bounding box center [546, 138] width 730 height 20
click at [896, 141] on button "Close" at bounding box center [894, 138] width 36 height 20
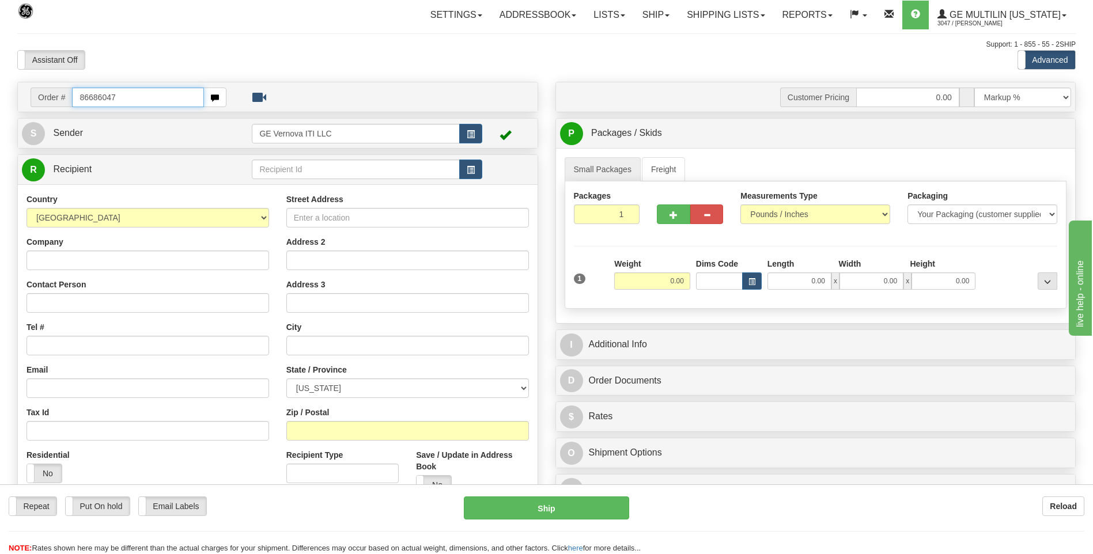
type input "86686047"
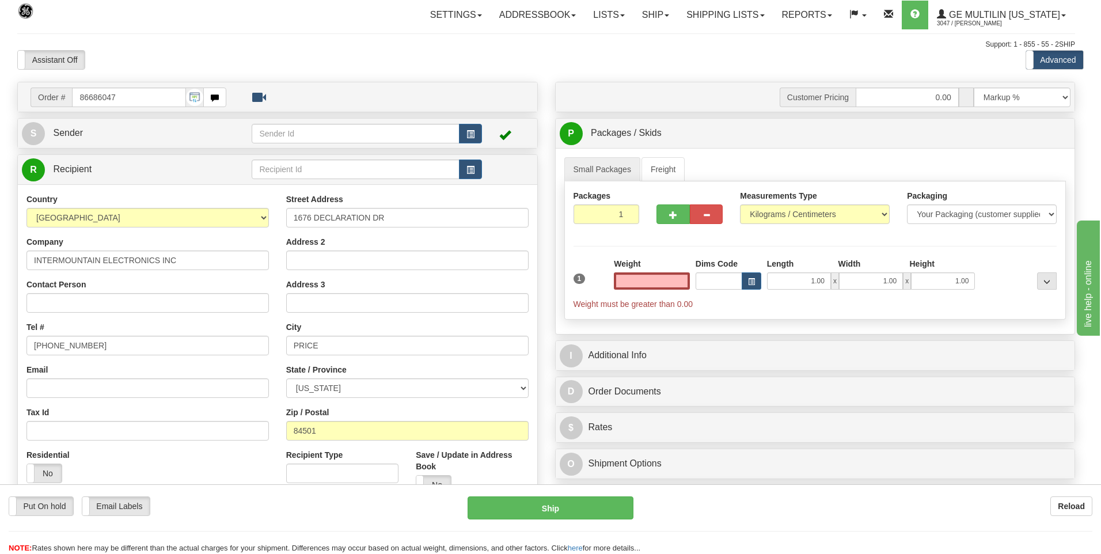
click button "Delete" at bounding box center [0, 0] width 0 height 0
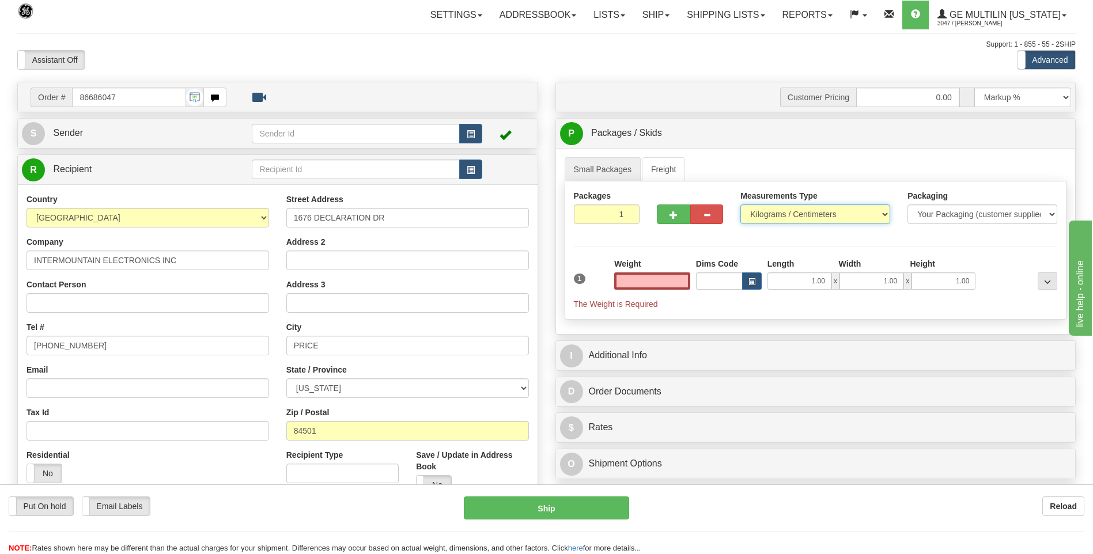
type input "0.00"
click at [752, 207] on select "Pounds / Inches Kilograms / Centimeters" at bounding box center [815, 215] width 150 height 20
select select "0"
click at [740, 205] on select "Pounds / Inches Kilograms / Centimeters" at bounding box center [815, 215] width 150 height 20
click at [683, 281] on input "0.00" at bounding box center [652, 280] width 76 height 17
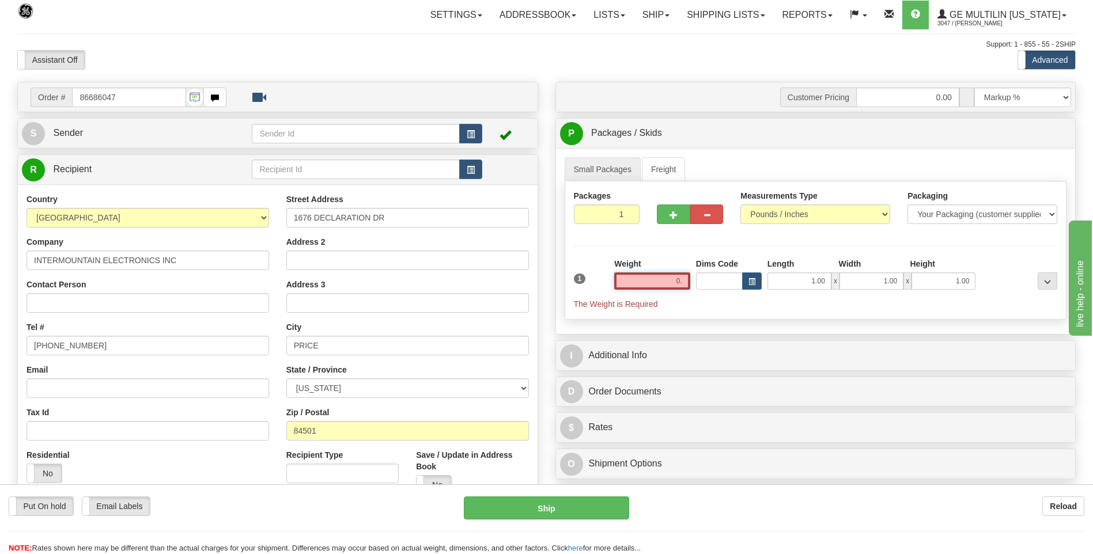
type input "0"
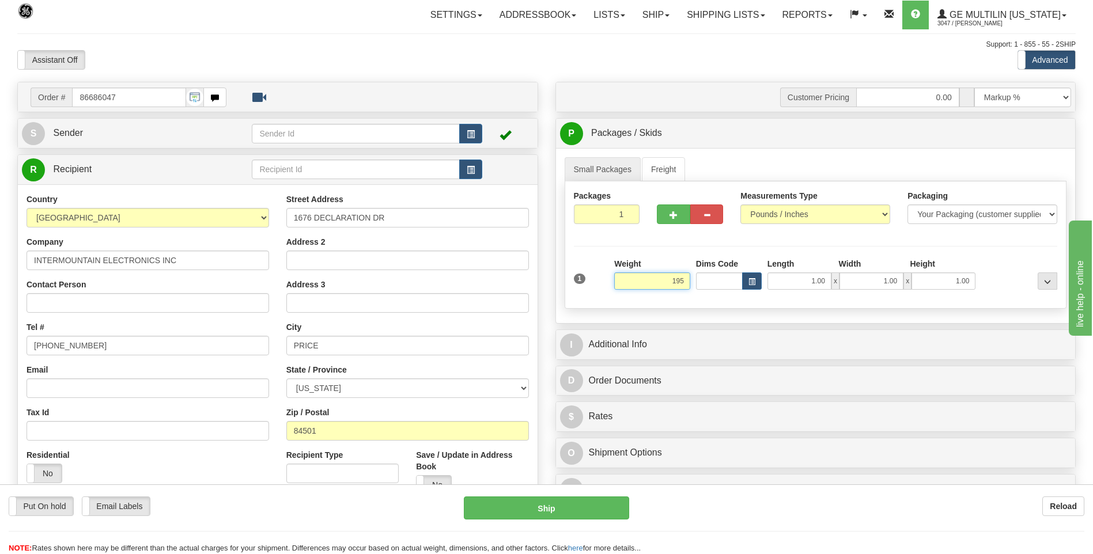
click button "Delete" at bounding box center [0, 0] width 0 height 0
type input "195.00"
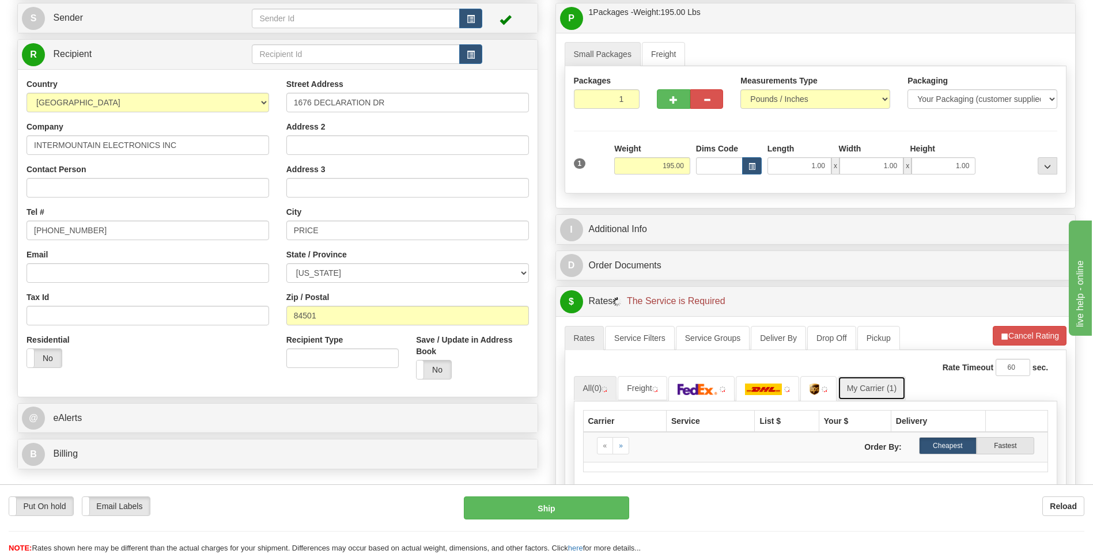
click at [876, 388] on link "My Carrier (1)" at bounding box center [872, 388] width 68 height 24
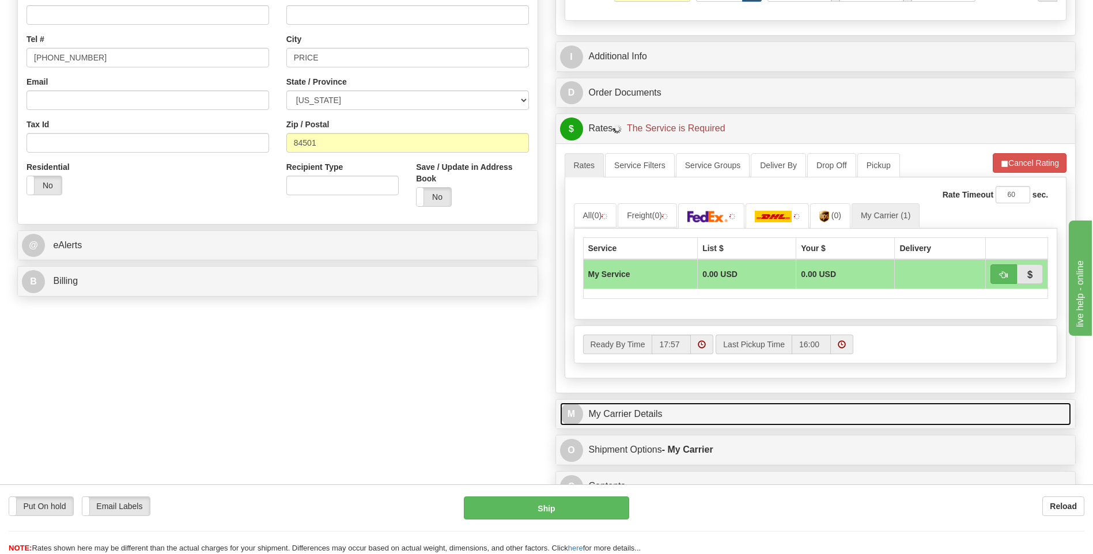
click at [698, 418] on link "M My Carrier Details" at bounding box center [816, 415] width 512 height 24
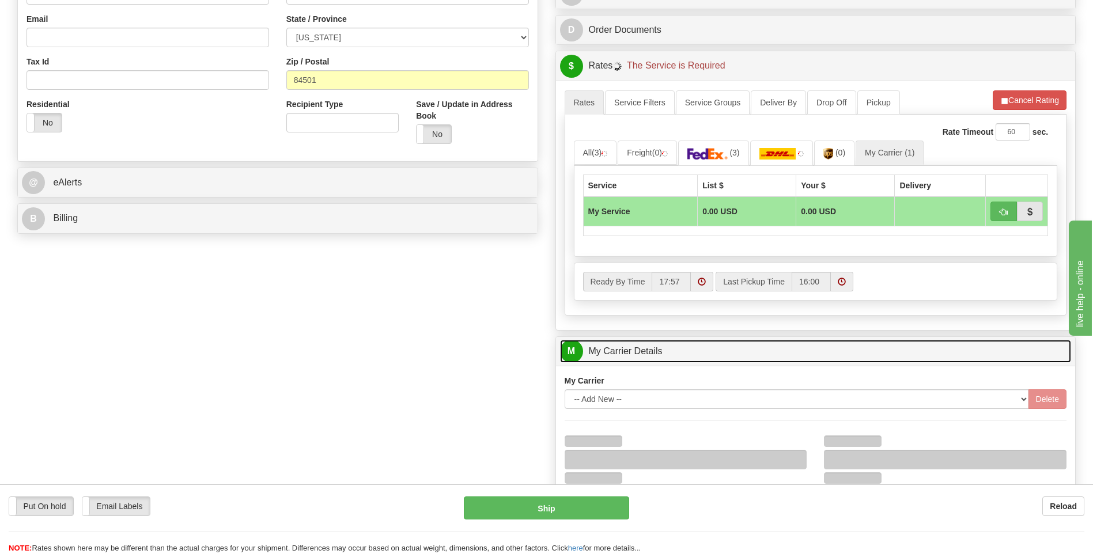
scroll to position [461, 0]
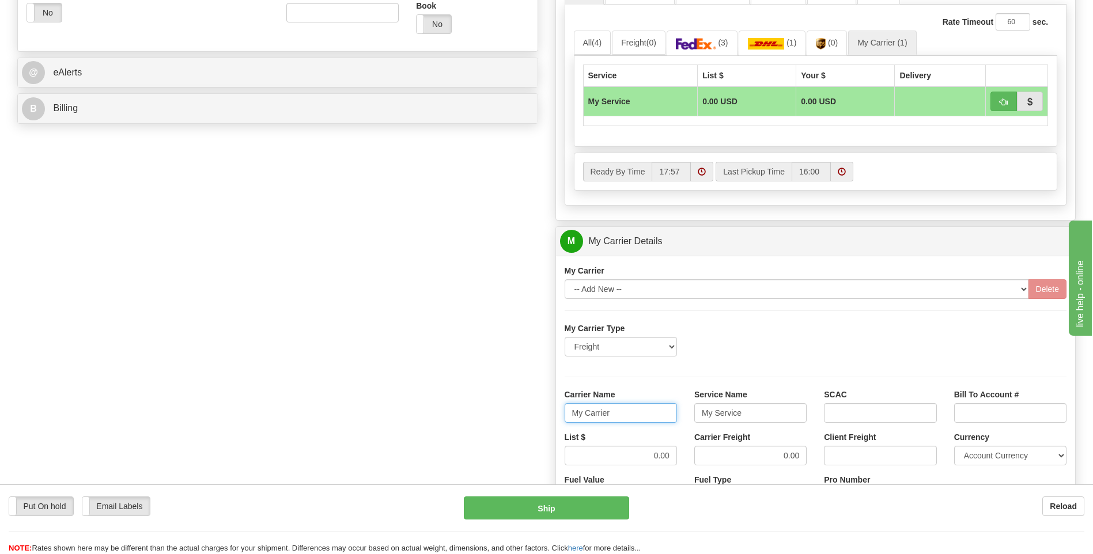
drag, startPoint x: 633, startPoint y: 412, endPoint x: 513, endPoint y: 418, distance: 119.4
click at [513, 418] on div "Order # 86686047 S Sender" at bounding box center [547, 177] width 1076 height 1112
type input "XPO"
type input "LTL"
click at [758, 460] on input "0.00" at bounding box center [750, 456] width 112 height 20
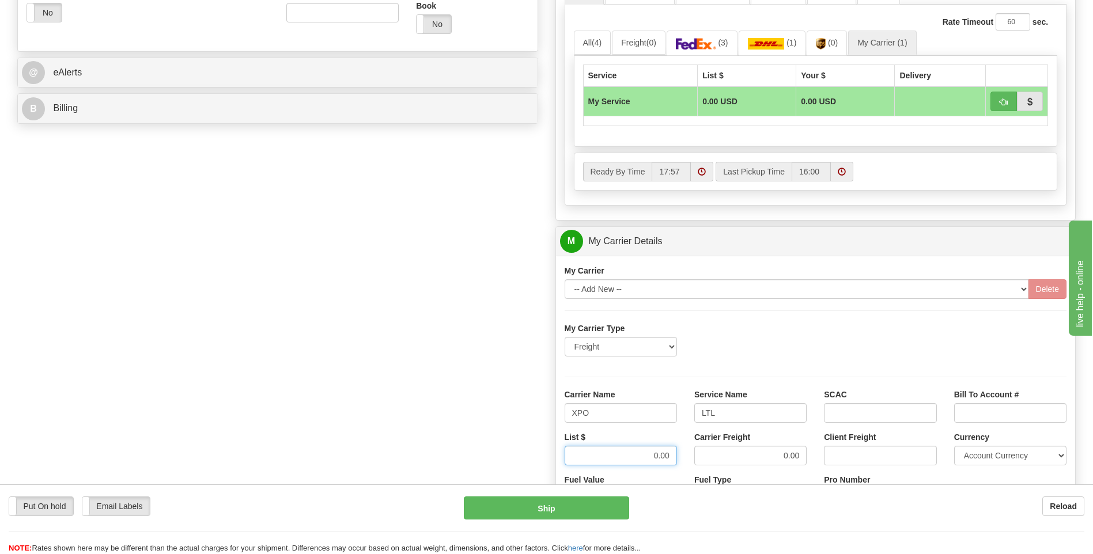
drag, startPoint x: 628, startPoint y: 456, endPoint x: 696, endPoint y: 449, distance: 68.3
click at [696, 449] on div "List $ 0.00 Carrier Freight 0.00 Client Freight Currency Account Currency ARN A…" at bounding box center [816, 452] width 520 height 43
type input "385"
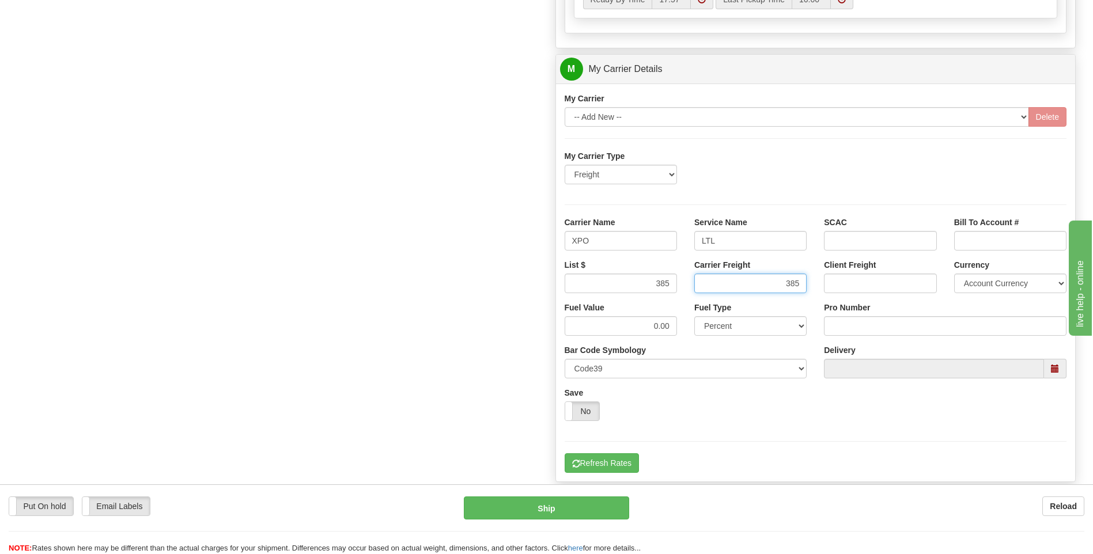
scroll to position [634, 0]
type input "385"
click at [863, 310] on label "Pro Number" at bounding box center [847, 307] width 46 height 12
click at [863, 316] on input "Pro Number" at bounding box center [945, 326] width 243 height 20
click at [865, 321] on input "Pro Number" at bounding box center [945, 326] width 243 height 20
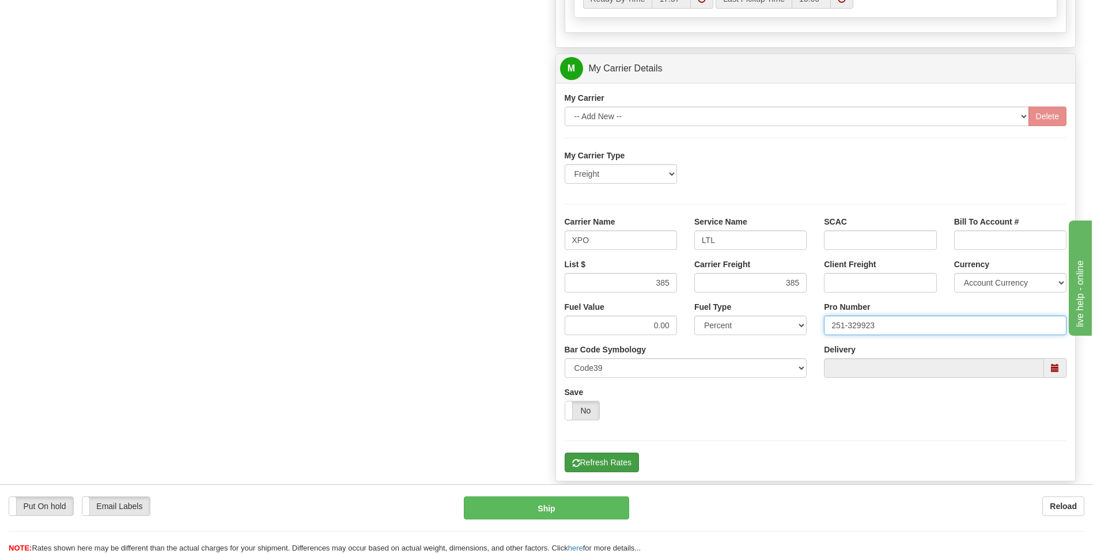
type input "251-329923"
click at [580, 471] on button "Refresh Rates" at bounding box center [602, 463] width 74 height 20
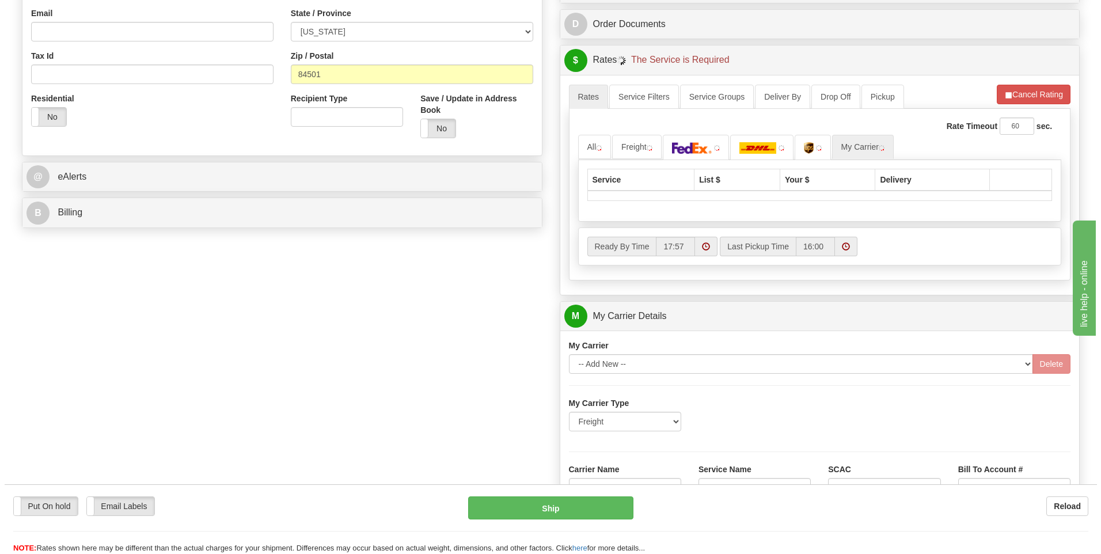
scroll to position [259, 0]
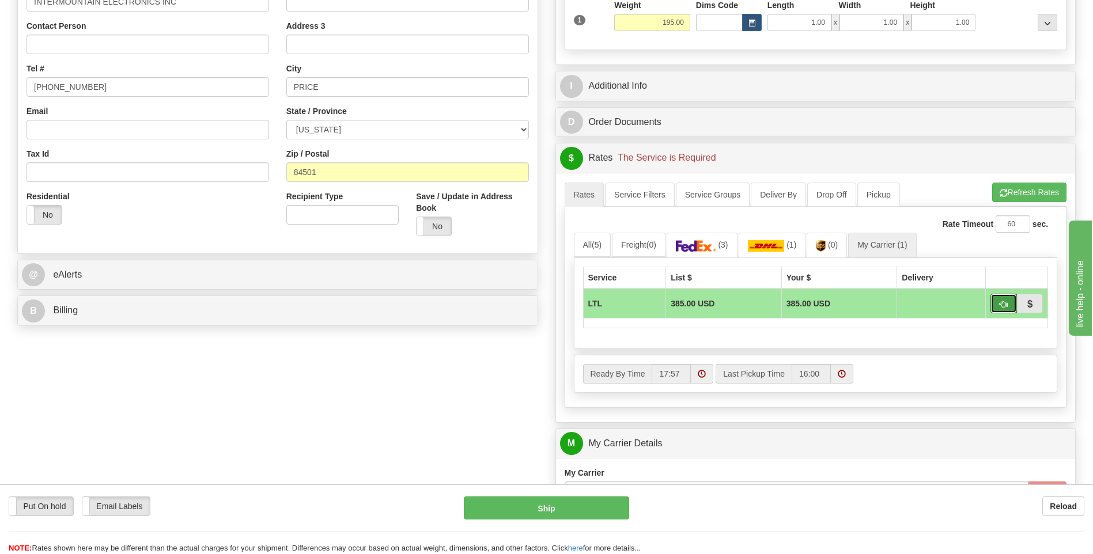
click at [1001, 306] on span "button" at bounding box center [1003, 304] width 8 height 7
type input "00"
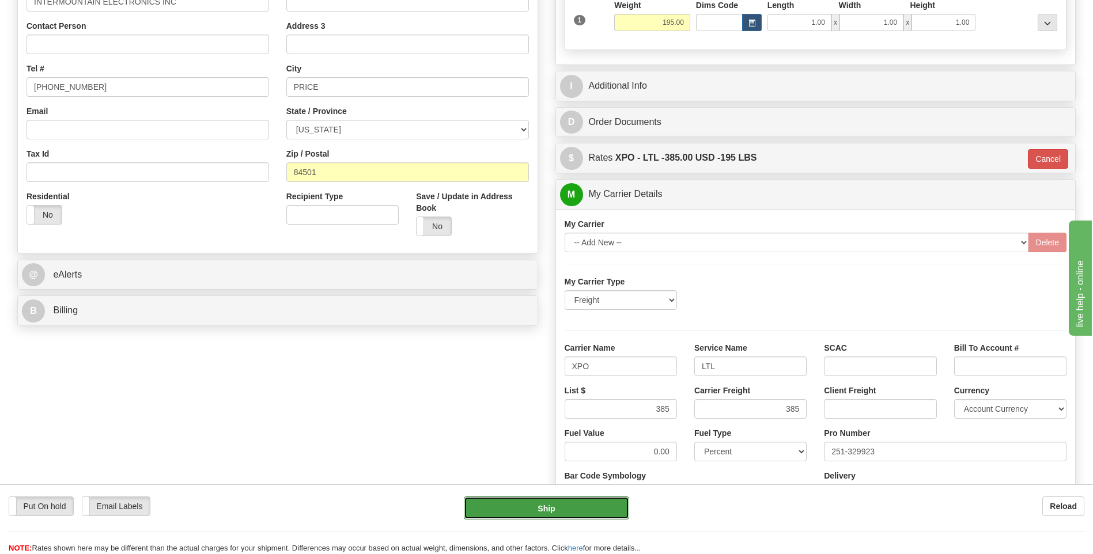
click at [597, 514] on button "Ship" at bounding box center [546, 508] width 165 height 23
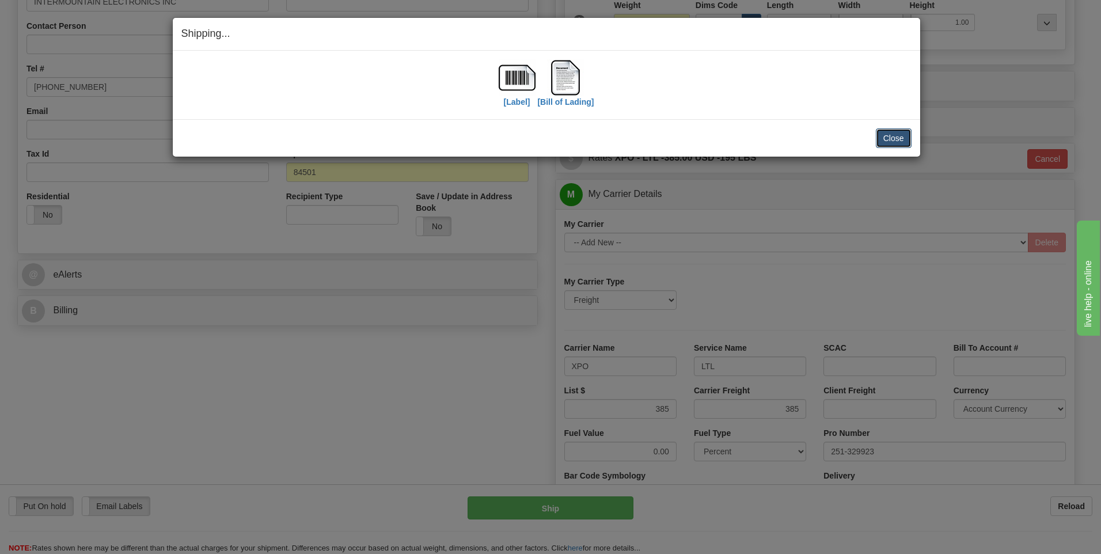
click at [899, 140] on button "Close" at bounding box center [894, 138] width 36 height 20
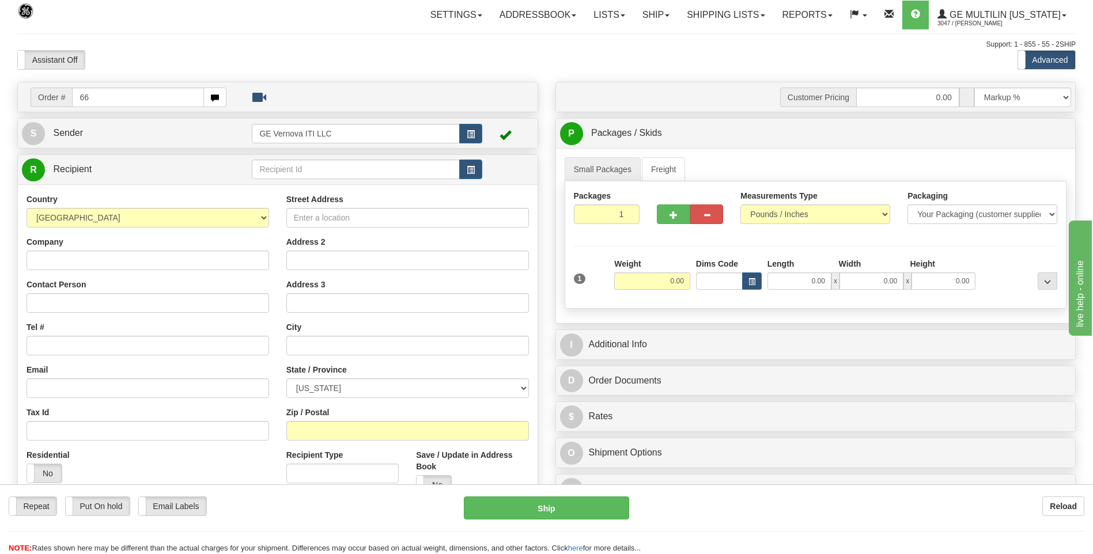
type input "6"
type input "866"
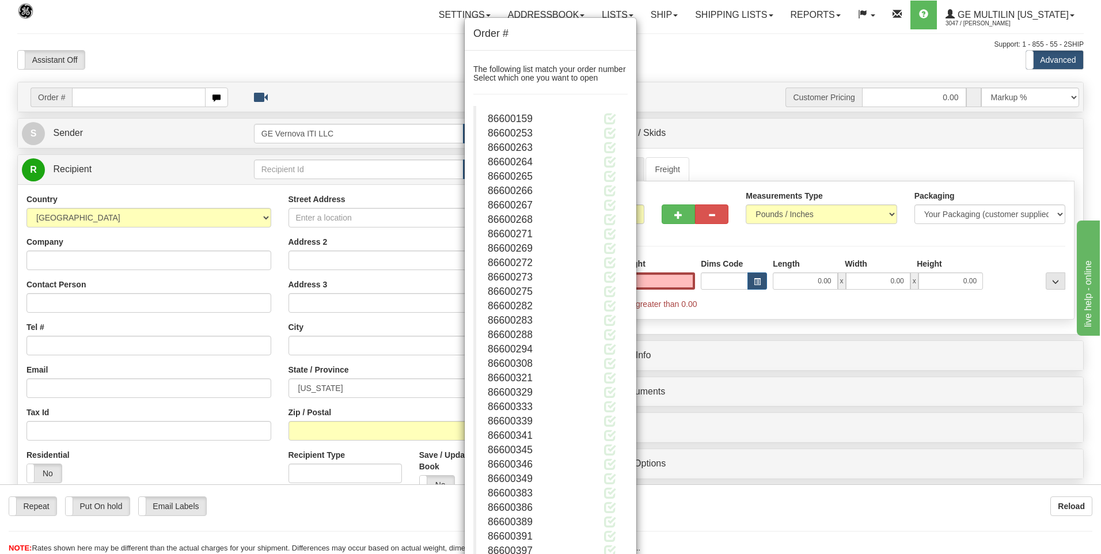
type input "0.00"
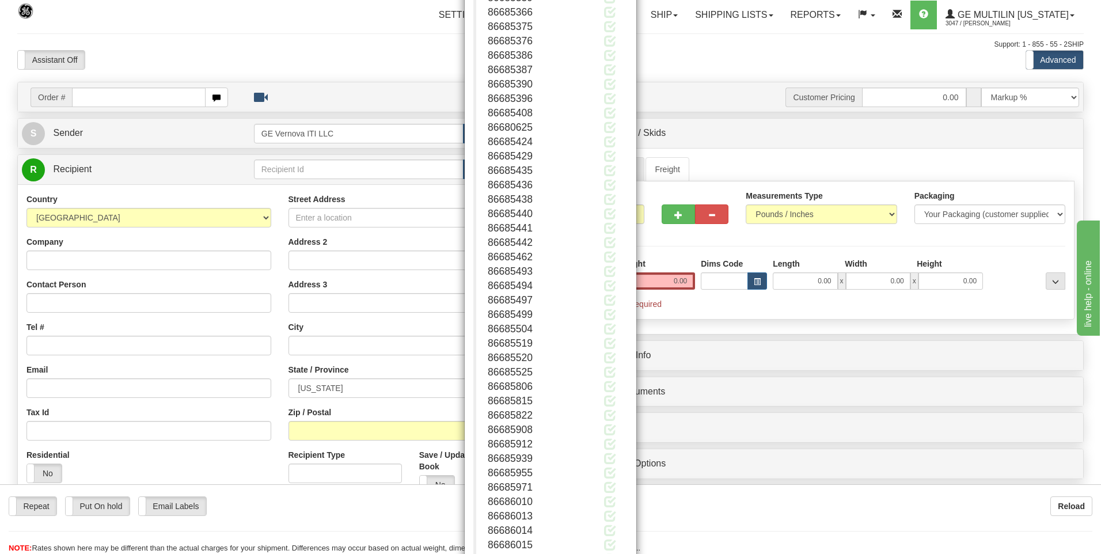
scroll to position [111959, 0]
click at [606, 517] on button "Close" at bounding box center [610, 518] width 36 height 20
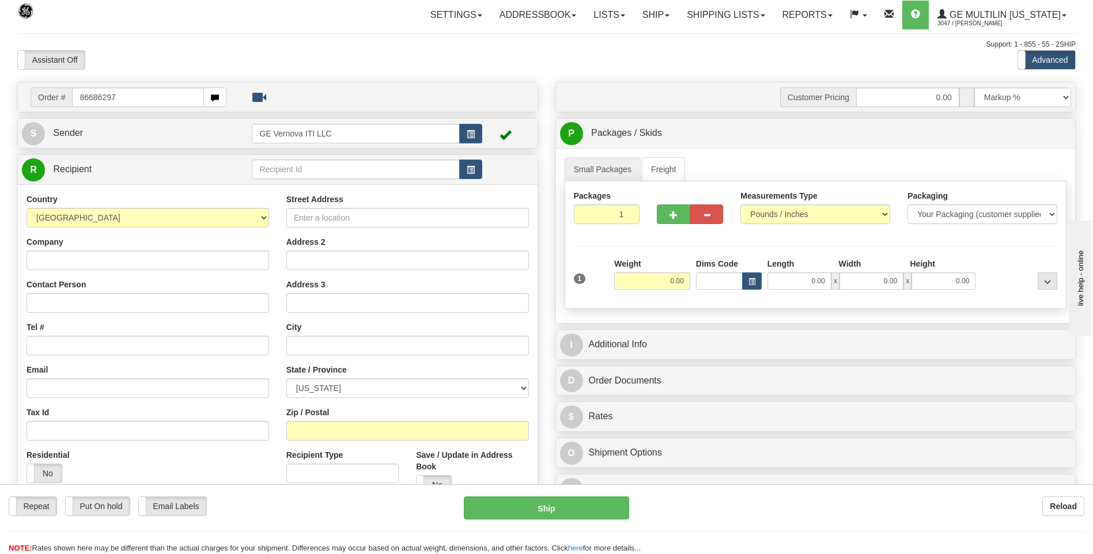
type input "86686297"
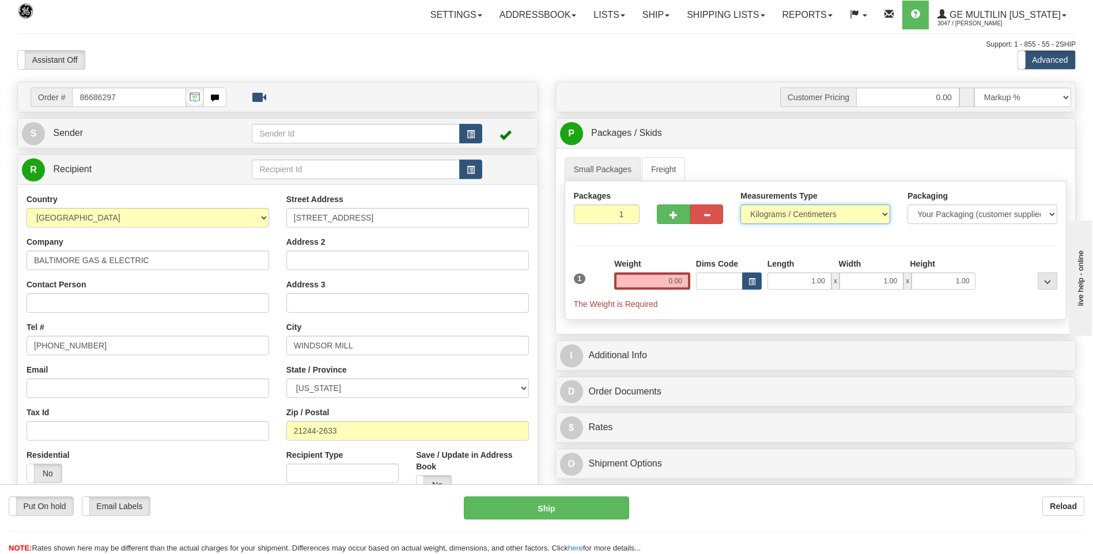
click at [766, 223] on select "Pounds / Inches Kilograms / Centimeters" at bounding box center [815, 215] width 150 height 20
select select "0"
click at [740, 205] on select "Pounds / Inches Kilograms / Centimeters" at bounding box center [815, 215] width 150 height 20
click at [683, 285] on input "0.00" at bounding box center [652, 280] width 76 height 17
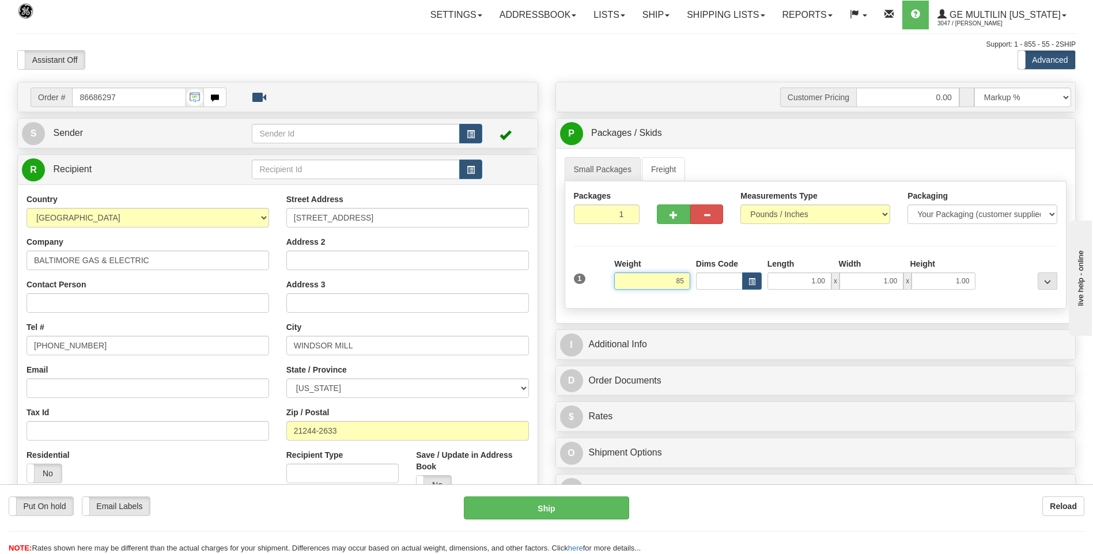
click button "Delete" at bounding box center [0, 0] width 0 height 0
type input "85.00"
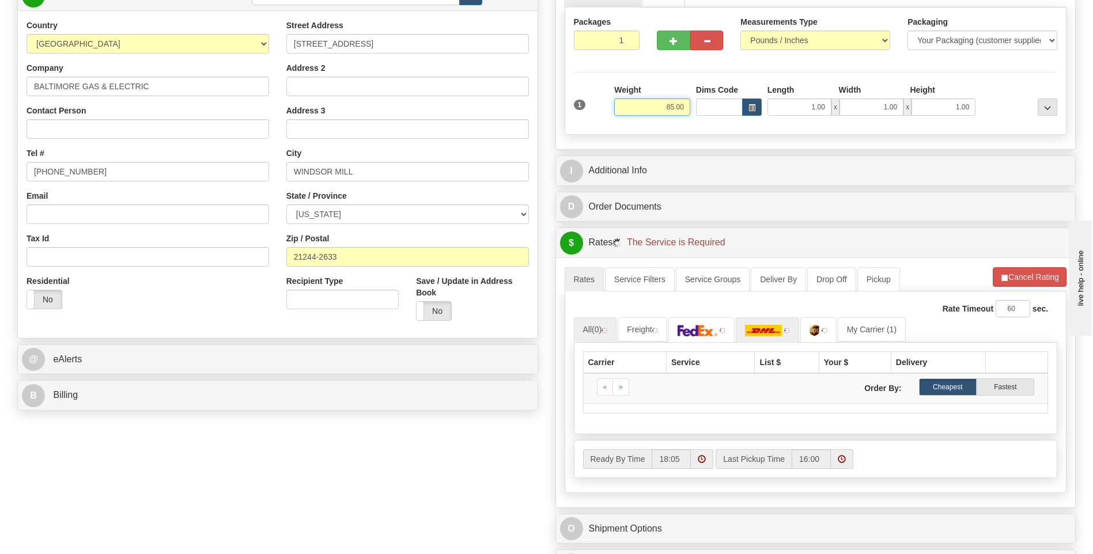
scroll to position [288, 0]
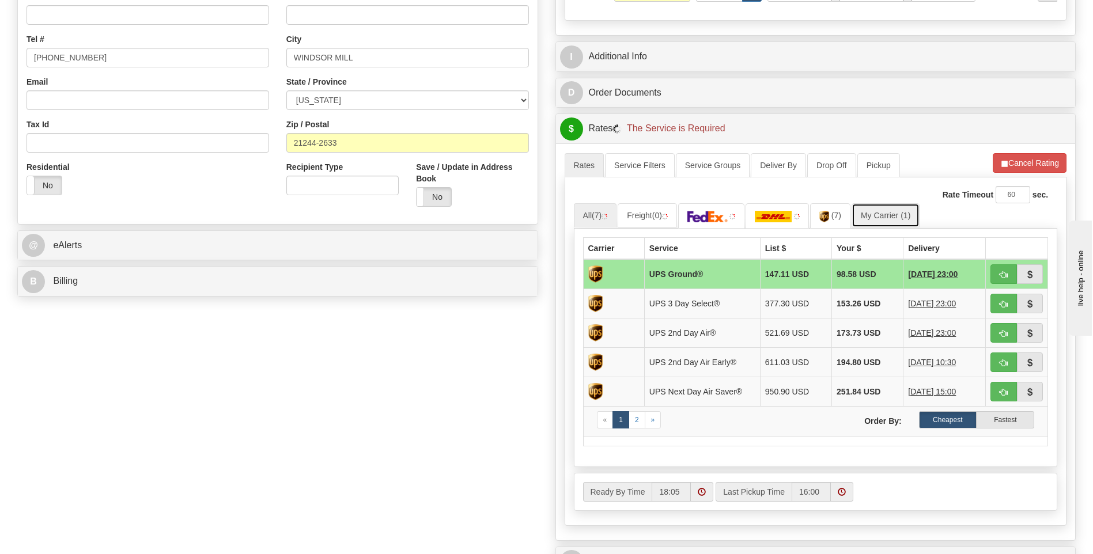
click at [891, 215] on link "My Carrier (1)" at bounding box center [885, 215] width 68 height 24
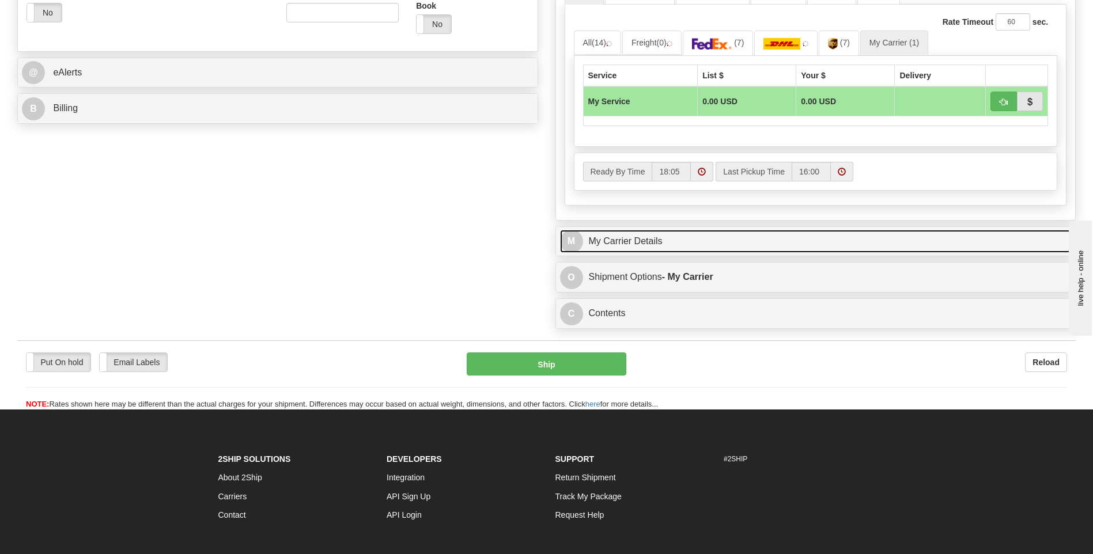
click at [644, 249] on link "M My Carrier Details" at bounding box center [816, 242] width 512 height 24
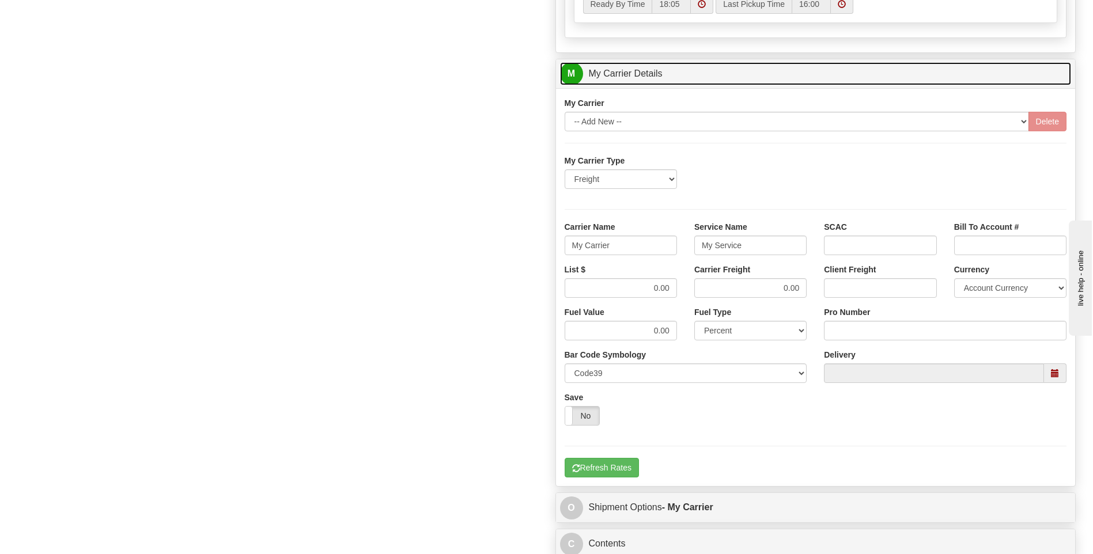
scroll to position [634, 0]
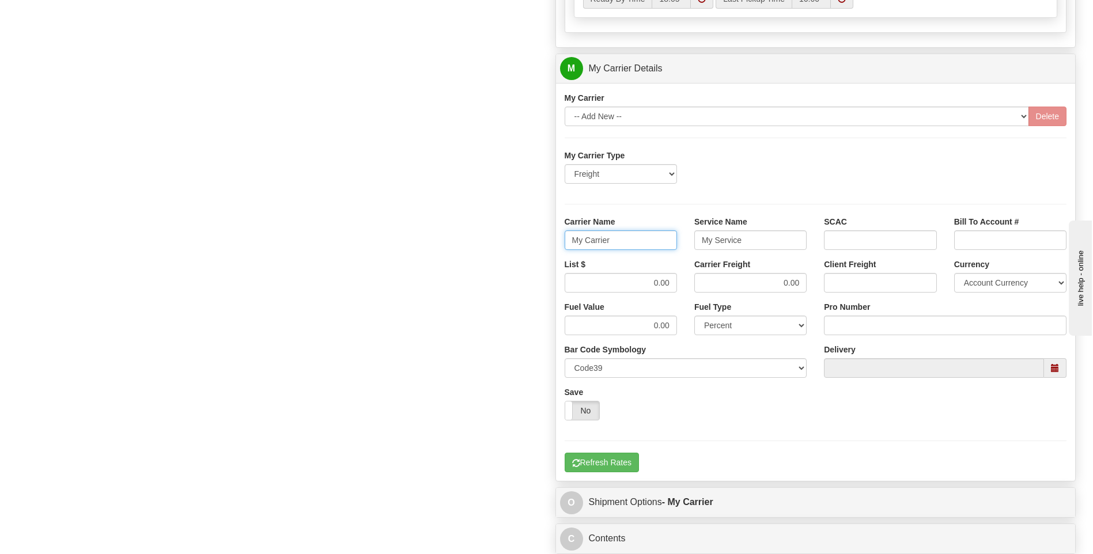
drag, startPoint x: 622, startPoint y: 243, endPoint x: 537, endPoint y: 245, distance: 84.7
click at [537, 245] on div "Order # 86686297 S Sender" at bounding box center [547, 4] width 1076 height 1112
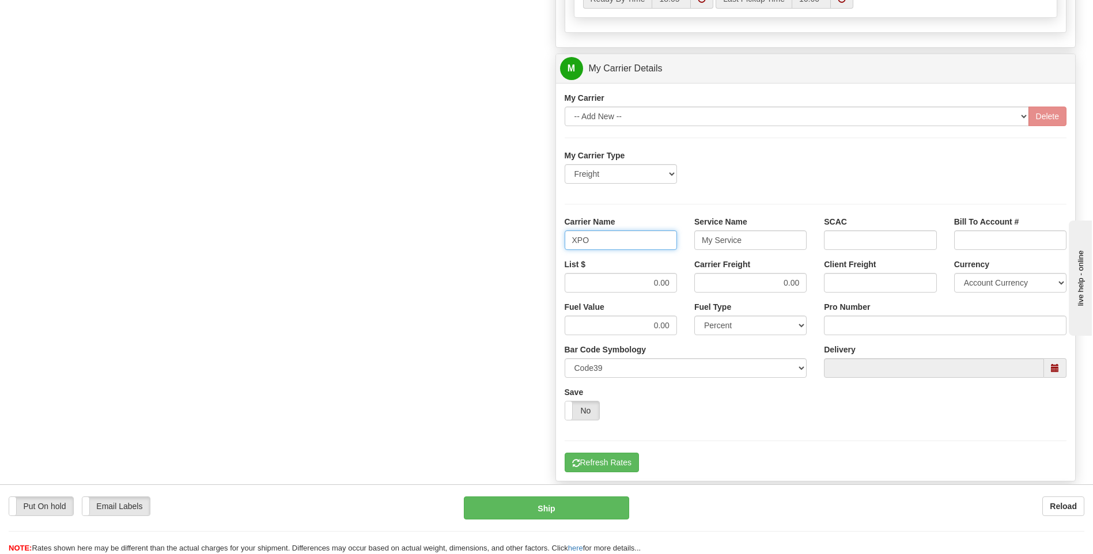
type input "XPO"
type input "LTL"
drag, startPoint x: 640, startPoint y: 283, endPoint x: 686, endPoint y: 283, distance: 45.5
click at [686, 283] on div "List $ 0.00 Carrier Freight 0.00 Client Freight Currency Account Currency ARN A…" at bounding box center [816, 280] width 520 height 43
type input "385"
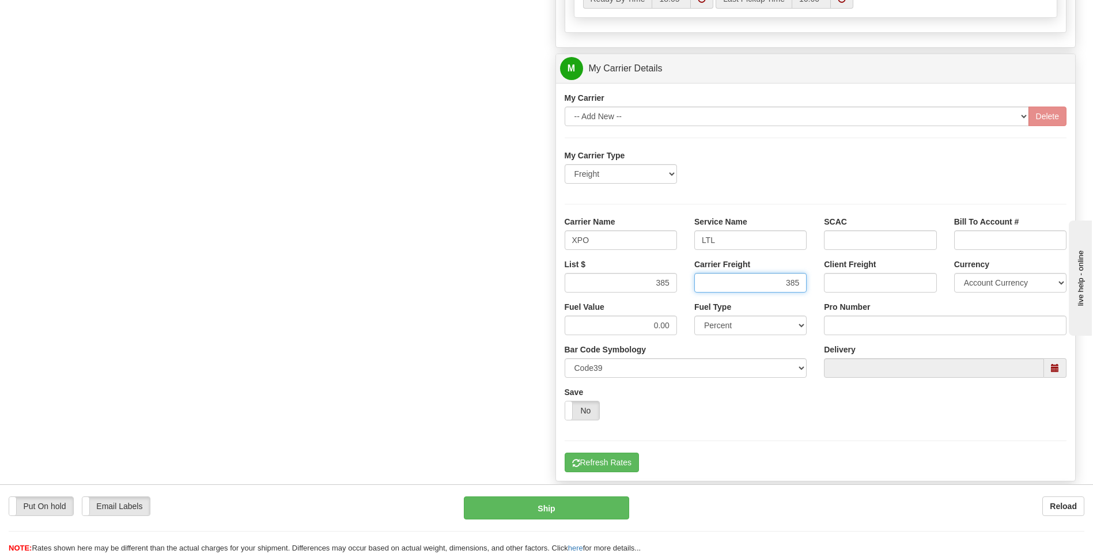
type input "385"
click at [841, 324] on input "Pro Number" at bounding box center [945, 326] width 243 height 20
type input "251-329901"
click at [592, 453] on button "Refresh Rates" at bounding box center [602, 463] width 74 height 20
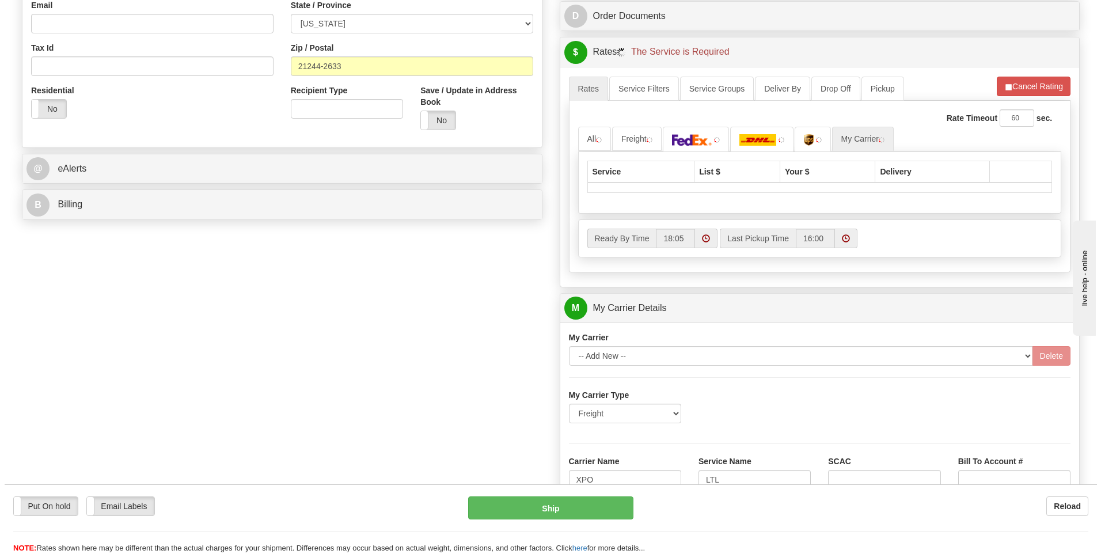
scroll to position [143, 0]
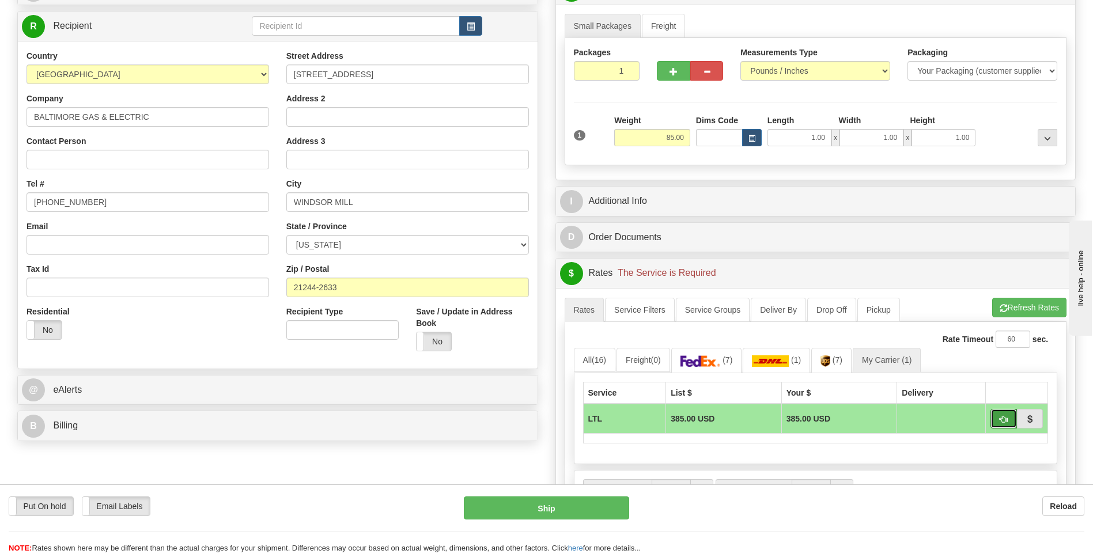
click at [1000, 418] on span "button" at bounding box center [1003, 419] width 8 height 7
type input "00"
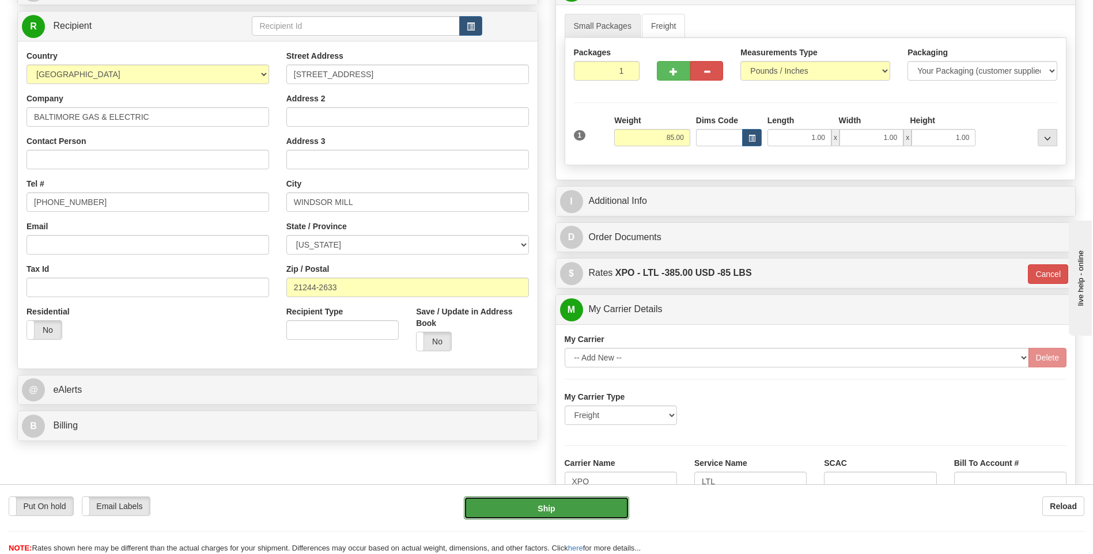
click at [542, 518] on button "Ship" at bounding box center [546, 508] width 165 height 23
